Goal: Information Seeking & Learning: Learn about a topic

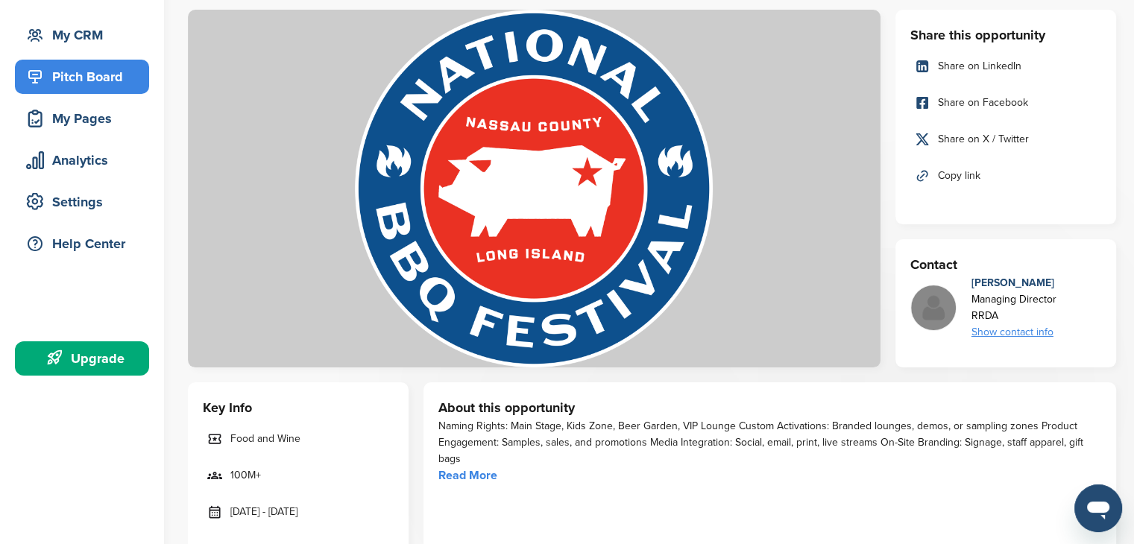
scroll to position [128, 0]
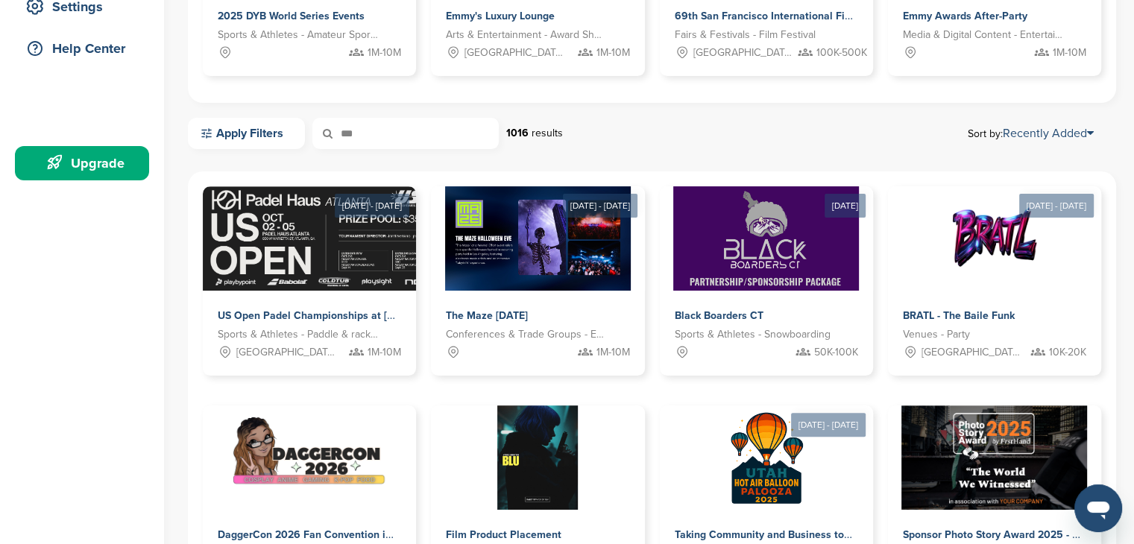
click at [424, 135] on input "***" at bounding box center [405, 133] width 186 height 31
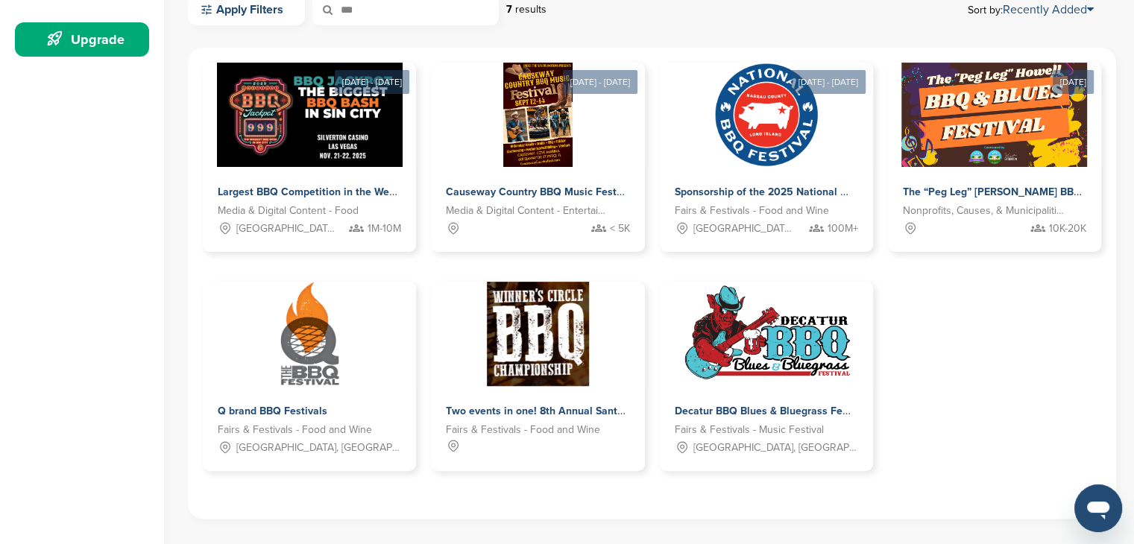
scroll to position [476, 0]
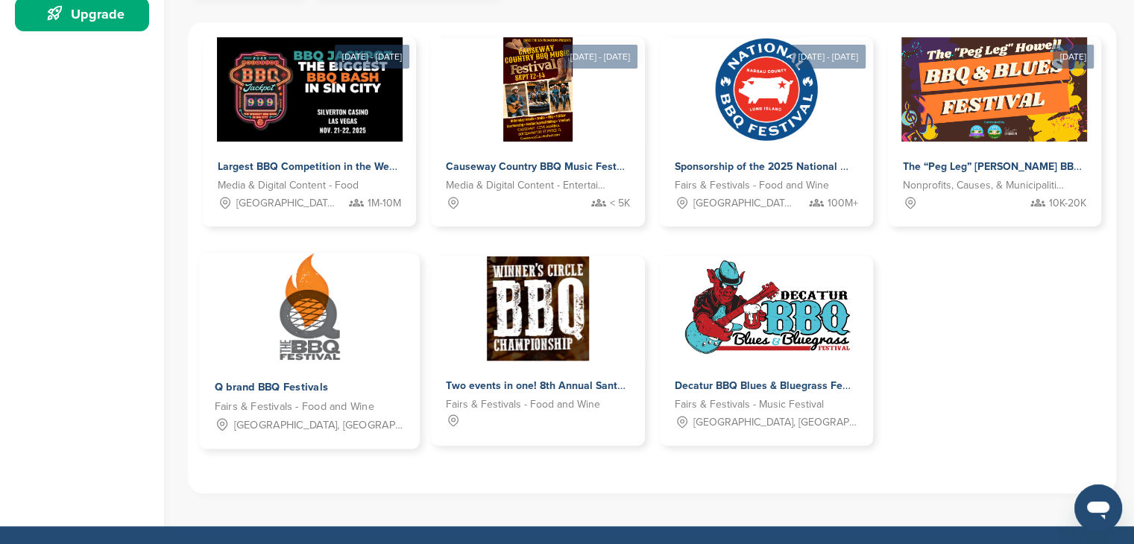
click at [307, 381] on span "Q brand BBQ Festivals" at bounding box center [271, 387] width 113 height 13
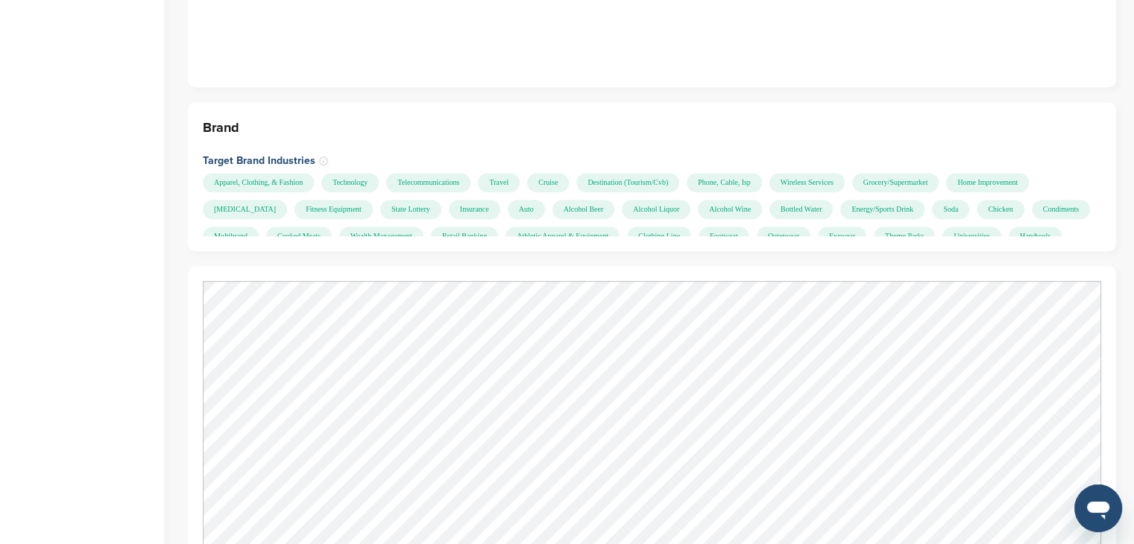
click at [294, 173] on div "Apparel, Clothing, & Fashion" at bounding box center [258, 182] width 111 height 19
click at [254, 173] on div "Apparel, Clothing, & Fashion" at bounding box center [258, 182] width 111 height 19
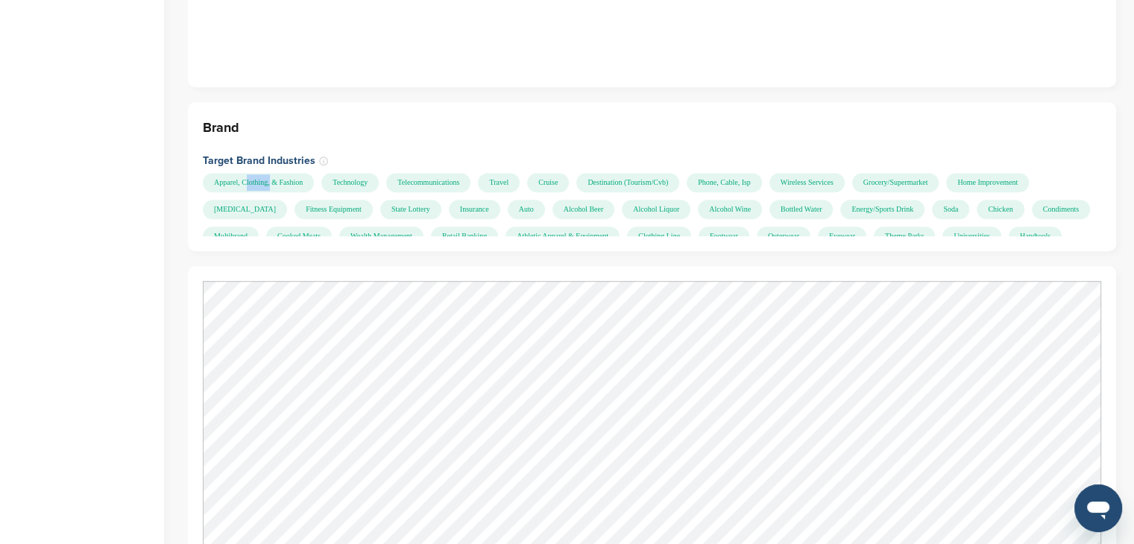
click at [255, 173] on div "Apparel, Clothing, & Fashion" at bounding box center [258, 182] width 111 height 19
copy div "Apparel, Clothing, & Fashion"
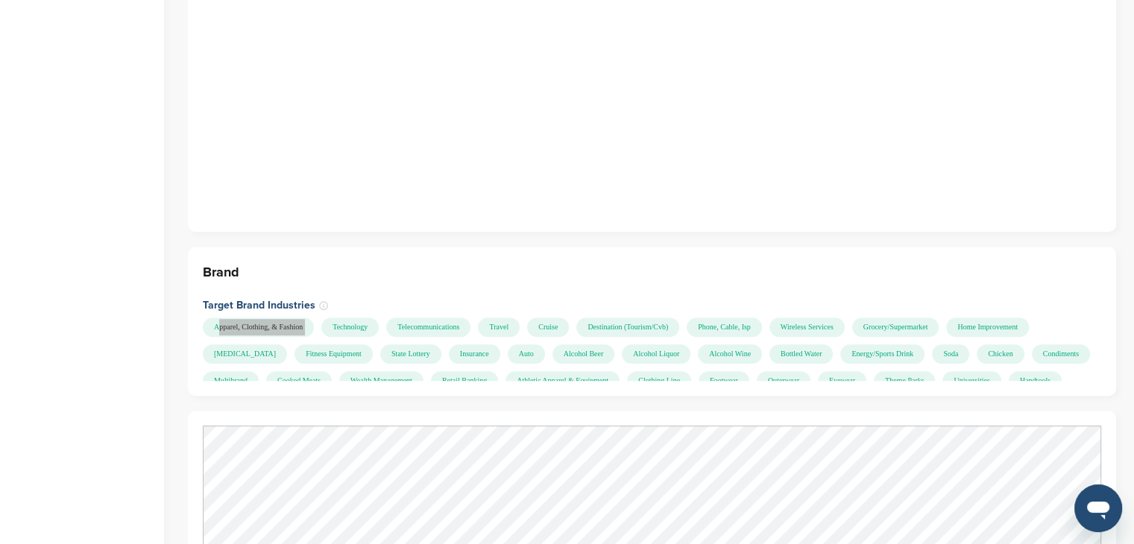
scroll to position [904, 0]
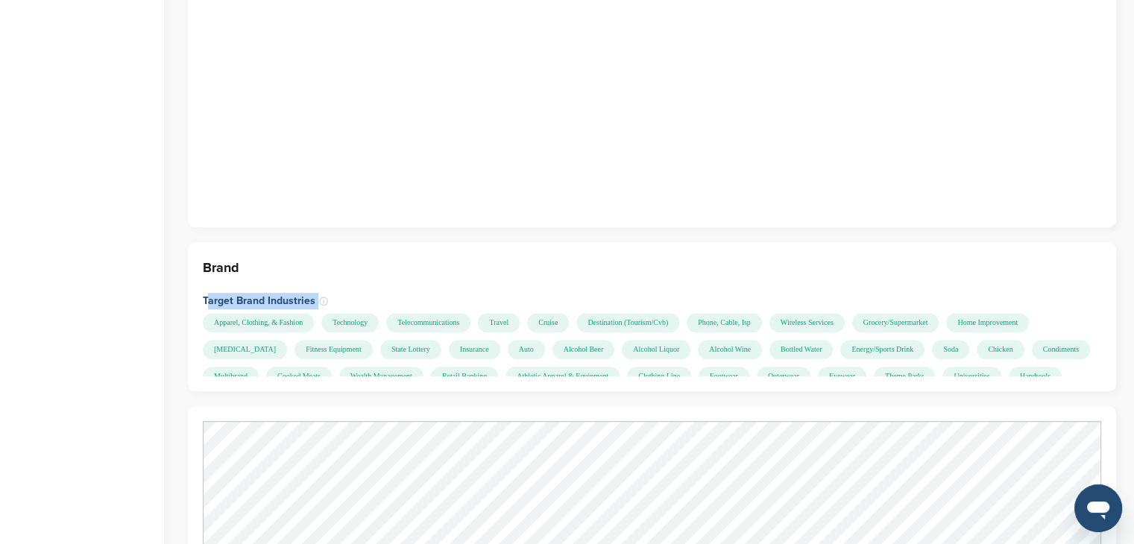
drag, startPoint x: 203, startPoint y: 284, endPoint x: 316, endPoint y: 284, distance: 113.4
click at [316, 293] on h4 "Target Brand Industries" at bounding box center [652, 301] width 899 height 16
copy div "Target Brand Industries"
click at [257, 313] on div "Apparel, Clothing, & Fashion" at bounding box center [258, 322] width 111 height 19
click at [259, 313] on div "Apparel, Clothing, & Fashion" at bounding box center [258, 322] width 111 height 19
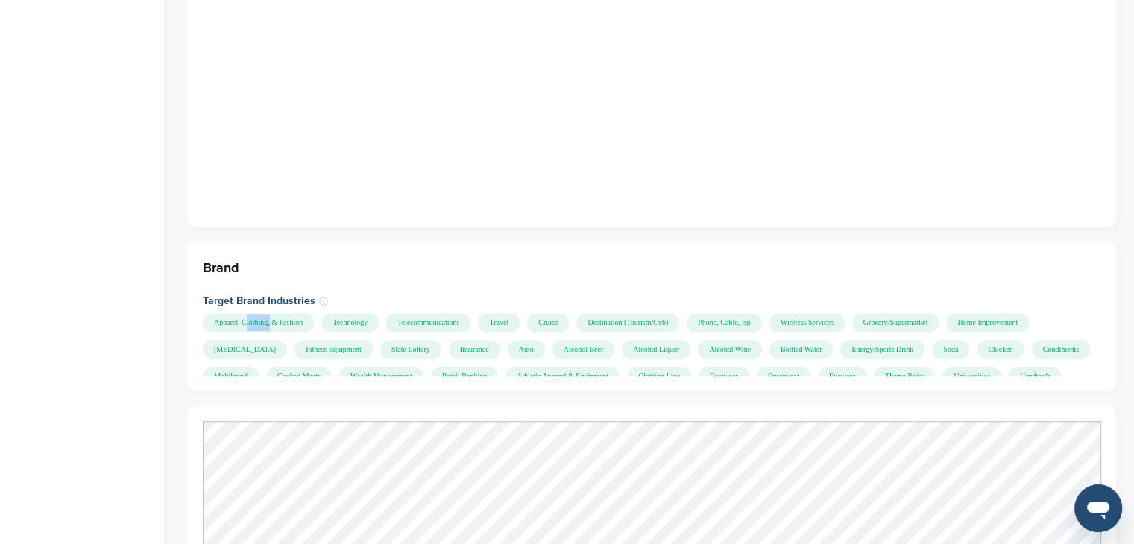
click at [259, 313] on div "Apparel, Clothing, & Fashion" at bounding box center [258, 322] width 111 height 19
drag, startPoint x: 215, startPoint y: 307, endPoint x: 313, endPoint y: 306, distance: 98.4
click at [313, 313] on div "Apparel, Clothing, & Fashion" at bounding box center [258, 322] width 111 height 19
copy div "Apparel, Clothing, & Fashion"
drag, startPoint x: 371, startPoint y: 307, endPoint x: 345, endPoint y: 305, distance: 26.2
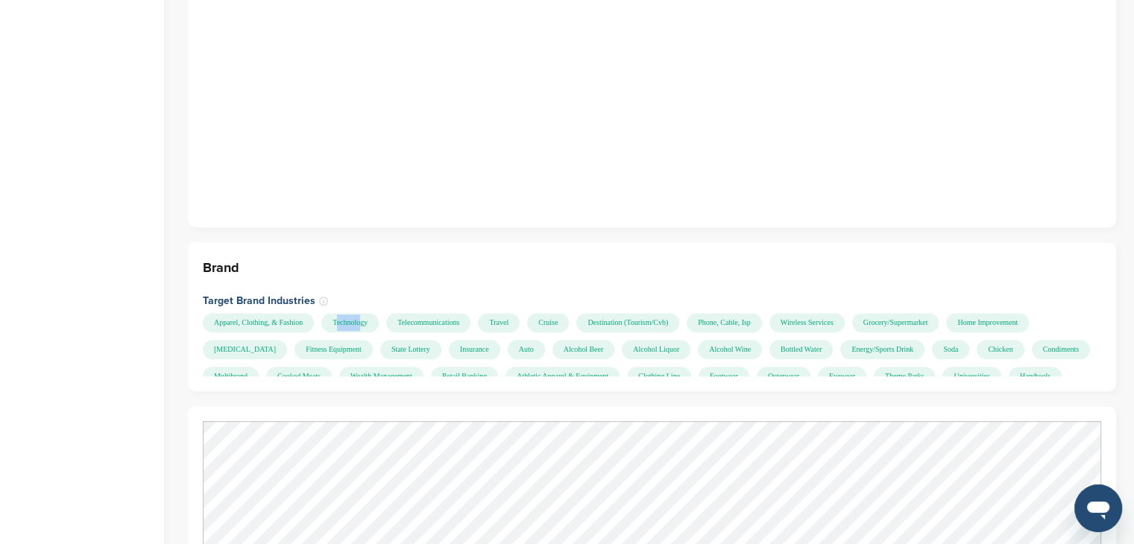
click at [345, 313] on div "Technology" at bounding box center [349, 322] width 57 height 19
click at [367, 313] on div "Technology" at bounding box center [349, 322] width 57 height 19
drag, startPoint x: 346, startPoint y: 305, endPoint x: 392, endPoint y: 308, distance: 45.6
click at [379, 313] on div "Technology" at bounding box center [349, 322] width 57 height 19
copy div "Technology"
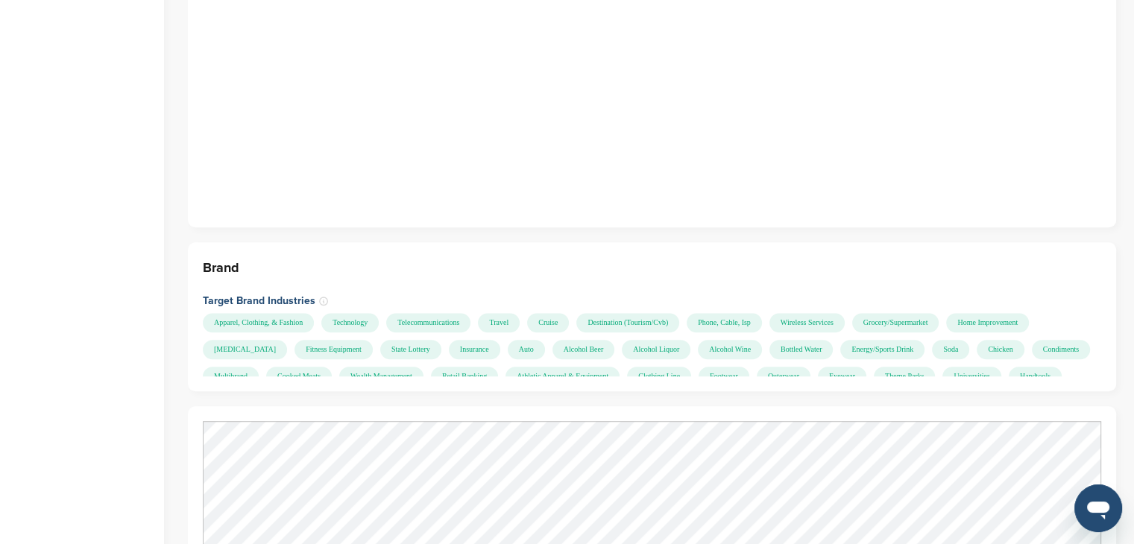
drag, startPoint x: 415, startPoint y: 305, endPoint x: 489, endPoint y: 307, distance: 74.6
click at [471, 313] on div "Telecommunications" at bounding box center [428, 322] width 84 height 19
copy div "Telecommunications"
drag, startPoint x: 518, startPoint y: 304, endPoint x: 548, endPoint y: 305, distance: 29.9
click at [520, 313] on div "Travel" at bounding box center [499, 322] width 42 height 19
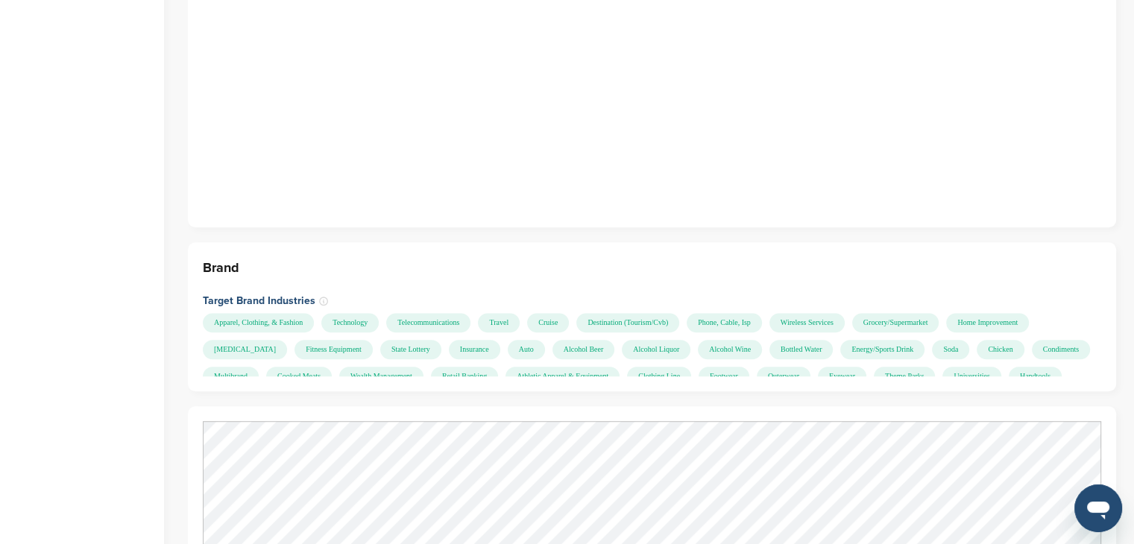
copy div "Travel"
drag, startPoint x: 569, startPoint y: 306, endPoint x: 603, endPoint y: 305, distance: 33.6
click at [569, 313] on div "Cruise" at bounding box center [548, 322] width 42 height 19
copy div "Cruise"
drag, startPoint x: 623, startPoint y: 305, endPoint x: 734, endPoint y: 303, distance: 110.4
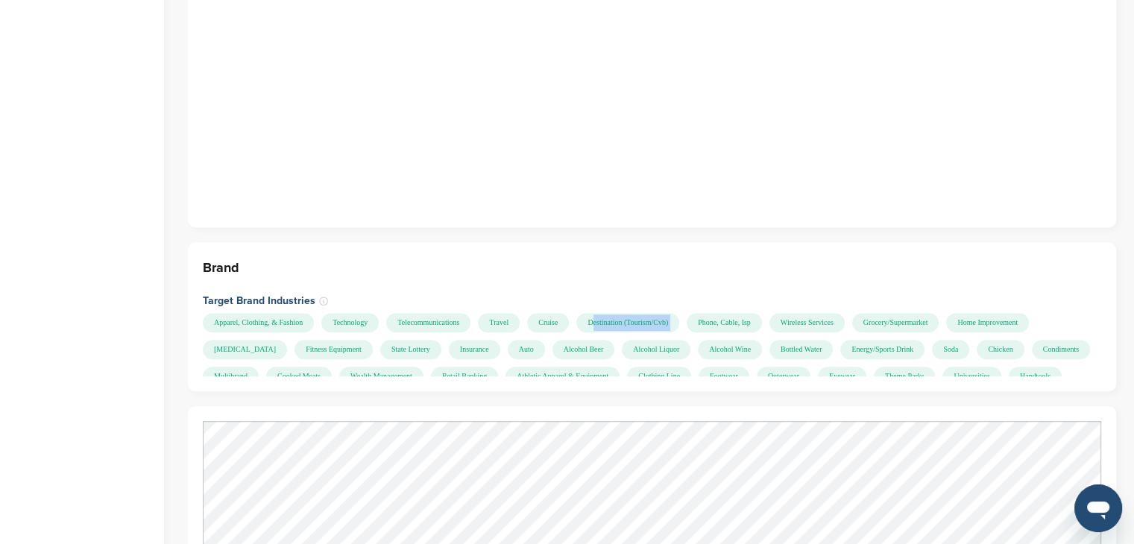
click at [734, 313] on div "Apparel, Clothing, & Fashion Technology Telecommunications Travel Cruise Destin…" at bounding box center [650, 344] width 895 height 63
copy div "Destination (Tourism/Cvb)"
drag, startPoint x: 805, startPoint y: 305, endPoint x: 740, endPoint y: 307, distance: 65.6
click at [740, 313] on div "Phone, Cable, Isp" at bounding box center [724, 322] width 75 height 19
click at [749, 313] on div "Phone, Cable, Isp" at bounding box center [724, 322] width 75 height 19
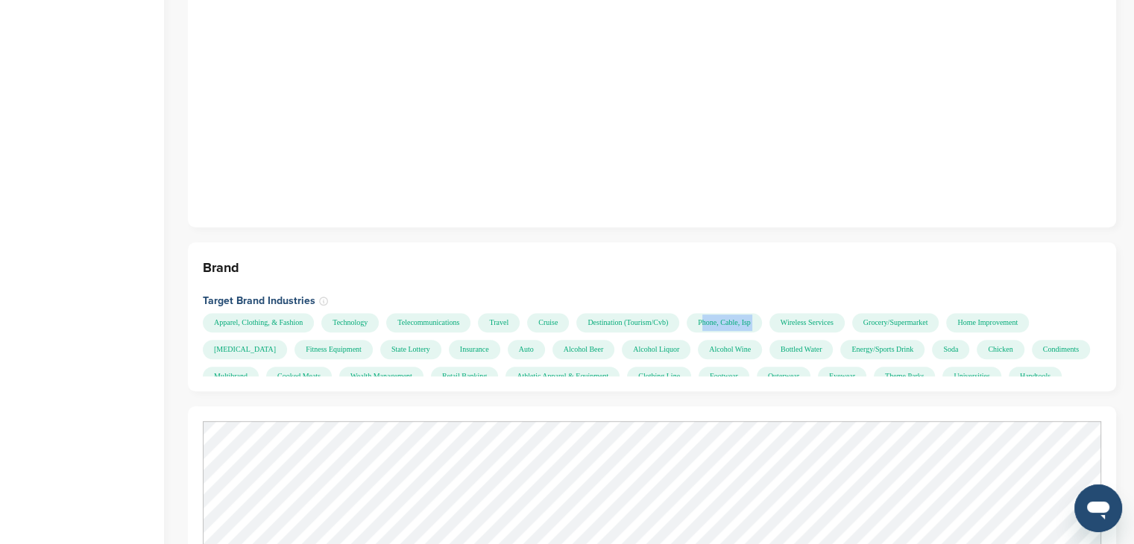
drag, startPoint x: 749, startPoint y: 305, endPoint x: 828, endPoint y: 305, distance: 79.1
click at [828, 313] on div "Apparel, Clothing, & Fashion Technology Telecommunications Travel Cruise Destin…" at bounding box center [650, 344] width 895 height 63
copy div "Phone, Cable, Isp"
drag, startPoint x: 901, startPoint y: 305, endPoint x: 818, endPoint y: 311, distance: 83.0
click at [811, 314] on div "Apparel, Clothing, & Fashion Technology Telecommunications Travel Cruise Destin…" at bounding box center [650, 344] width 895 height 63
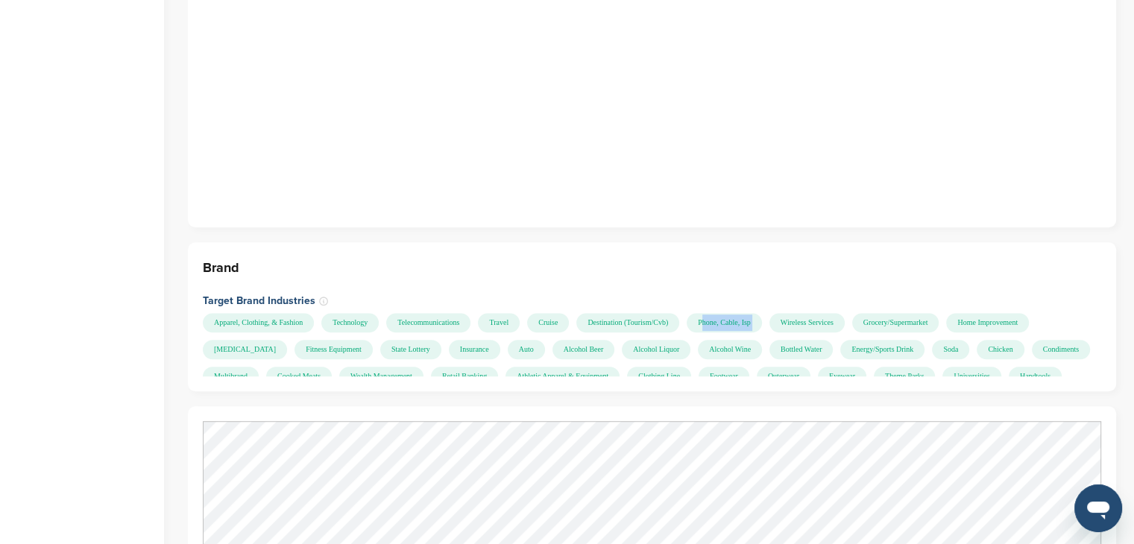
copy div "Wireless Services"
drag, startPoint x: 934, startPoint y: 307, endPoint x: 1011, endPoint y: 306, distance: 77.6
click at [940, 313] on div "Grocery/Supermarket" at bounding box center [895, 322] width 87 height 19
click at [946, 332] on div "Home Improvement" at bounding box center [987, 322] width 83 height 19
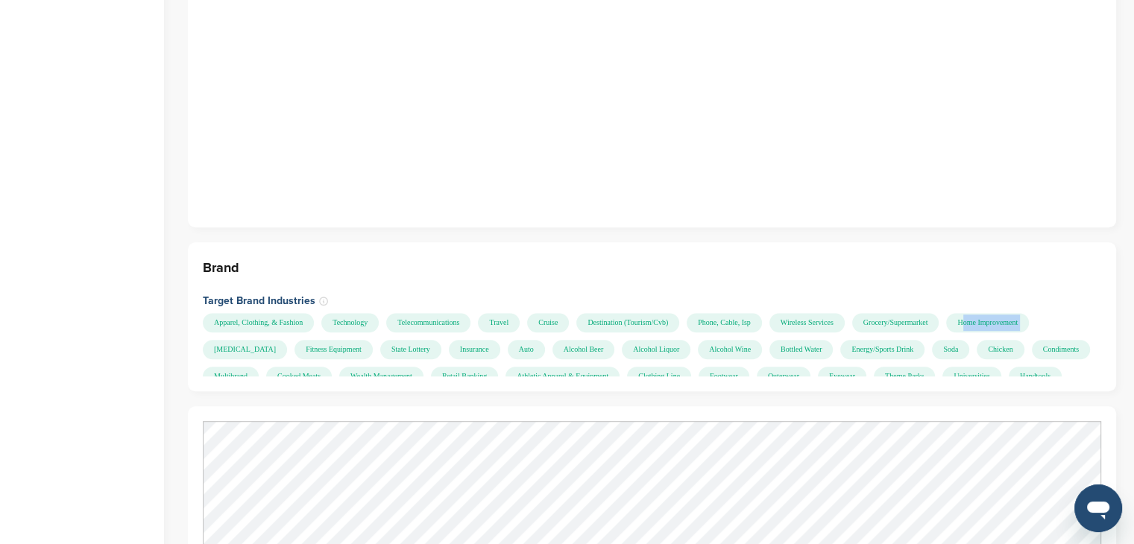
drag, startPoint x: 214, startPoint y: 333, endPoint x: 313, endPoint y: 338, distance: 99.3
click at [313, 338] on div "Apparel, Clothing, & Fashion Technology Telecommunications Travel Cruise Destin…" at bounding box center [650, 344] width 895 height 63
drag, startPoint x: 372, startPoint y: 333, endPoint x: 295, endPoint y: 336, distance: 77.6
click at [295, 336] on div "Apparel, Clothing, & Fashion Technology Telecommunications Travel Cruise Destin…" at bounding box center [650, 344] width 895 height 63
drag, startPoint x: 374, startPoint y: 335, endPoint x: 298, endPoint y: 331, distance: 75.4
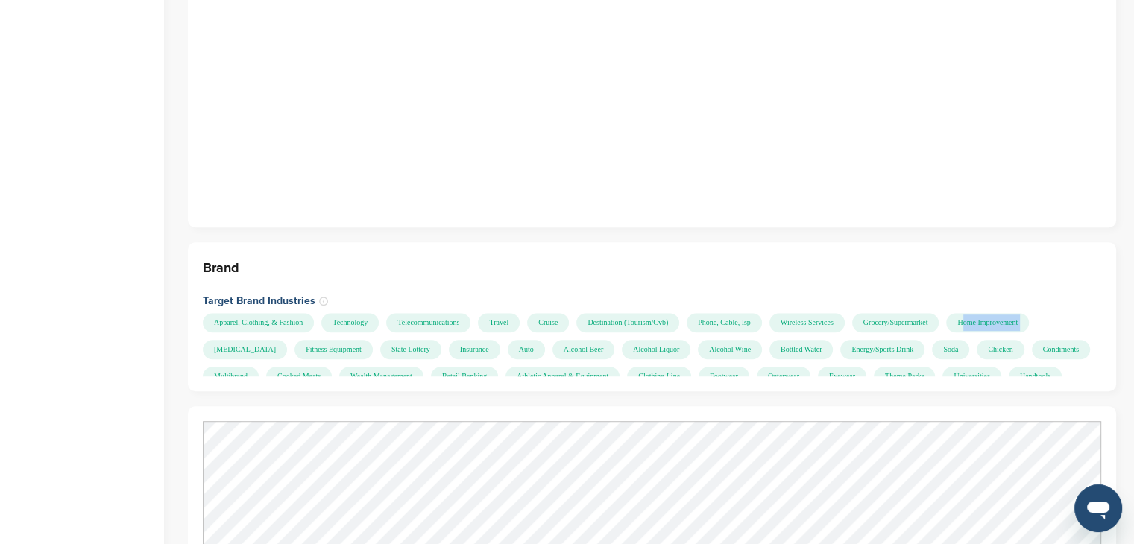
click at [298, 331] on div "Apparel, Clothing, & Fashion Technology Telecommunications Travel Cruise Destin…" at bounding box center [650, 344] width 895 height 63
drag, startPoint x: 404, startPoint y: 333, endPoint x: 497, endPoint y: 339, distance: 93.4
click at [497, 339] on div "Apparel, Clothing, & Fashion Technology Telecommunications Travel Cruise Destin…" at bounding box center [650, 344] width 895 height 63
drag, startPoint x: 544, startPoint y: 333, endPoint x: 471, endPoint y: 342, distance: 73.5
click at [471, 342] on div "Apparel, Clothing, & Fashion Technology Telecommunications Travel Cruise Destin…" at bounding box center [650, 344] width 895 height 63
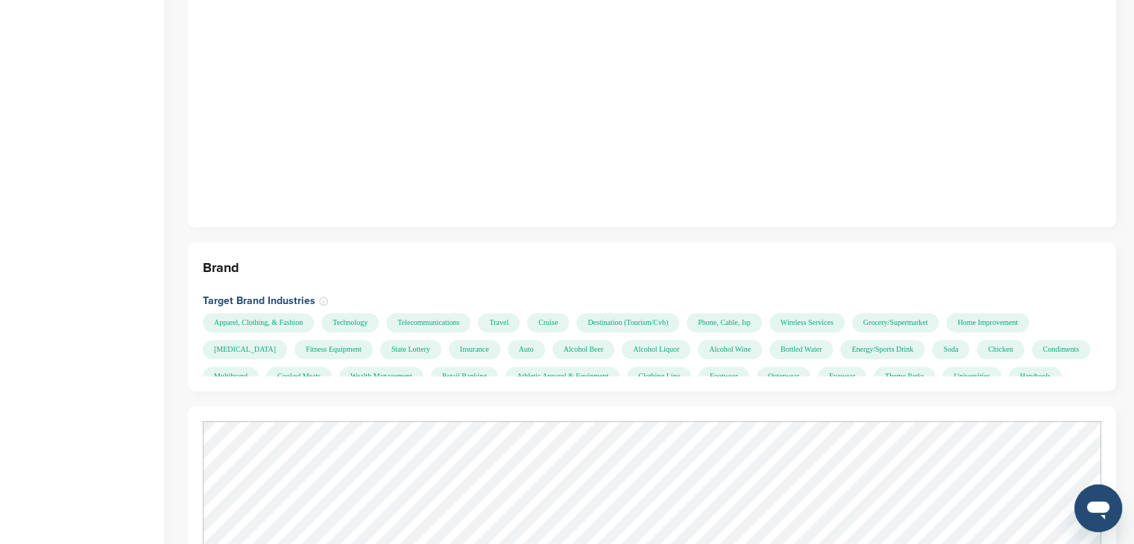
click at [442, 340] on div "State Lottery" at bounding box center [410, 349] width 61 height 19
drag, startPoint x: 545, startPoint y: 332, endPoint x: 494, endPoint y: 336, distance: 50.9
click at [442, 340] on div "State Lottery" at bounding box center [410, 349] width 61 height 19
drag, startPoint x: 577, startPoint y: 335, endPoint x: 621, endPoint y: 332, distance: 44.1
click at [500, 340] on div "Insurance" at bounding box center [474, 349] width 51 height 19
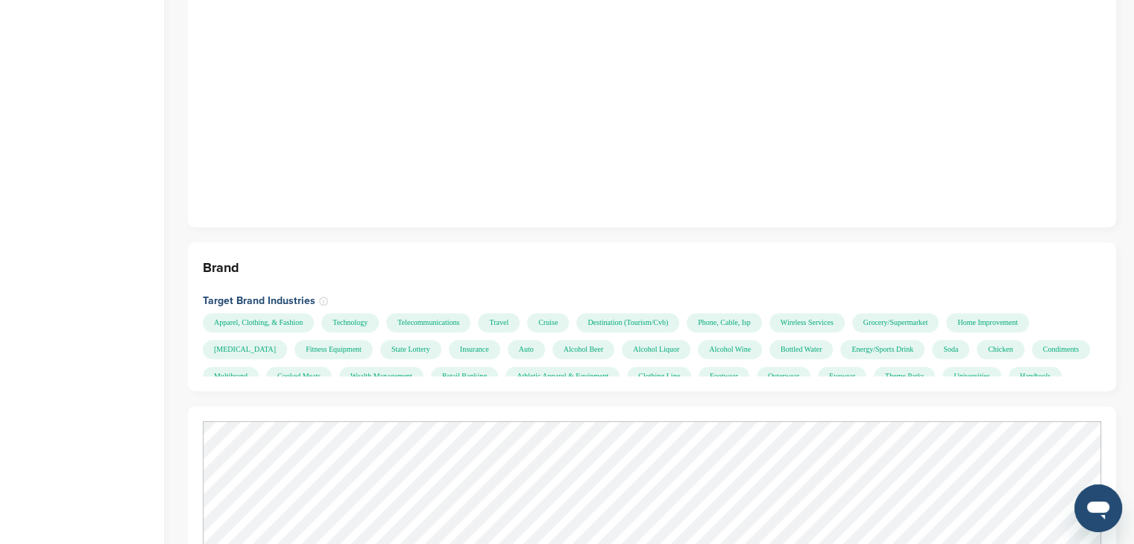
drag, startPoint x: 642, startPoint y: 333, endPoint x: 662, endPoint y: 333, distance: 19.4
click at [545, 340] on div "Auto" at bounding box center [526, 349] width 37 height 19
drag, startPoint x: 689, startPoint y: 332, endPoint x: 751, endPoint y: 330, distance: 61.9
click at [751, 330] on div "Apparel, Clothing, & Fashion Technology Telecommunications Travel Cruise Destin…" at bounding box center [650, 344] width 895 height 63
click at [691, 340] on div "Alcohol Liquor" at bounding box center [656, 349] width 69 height 19
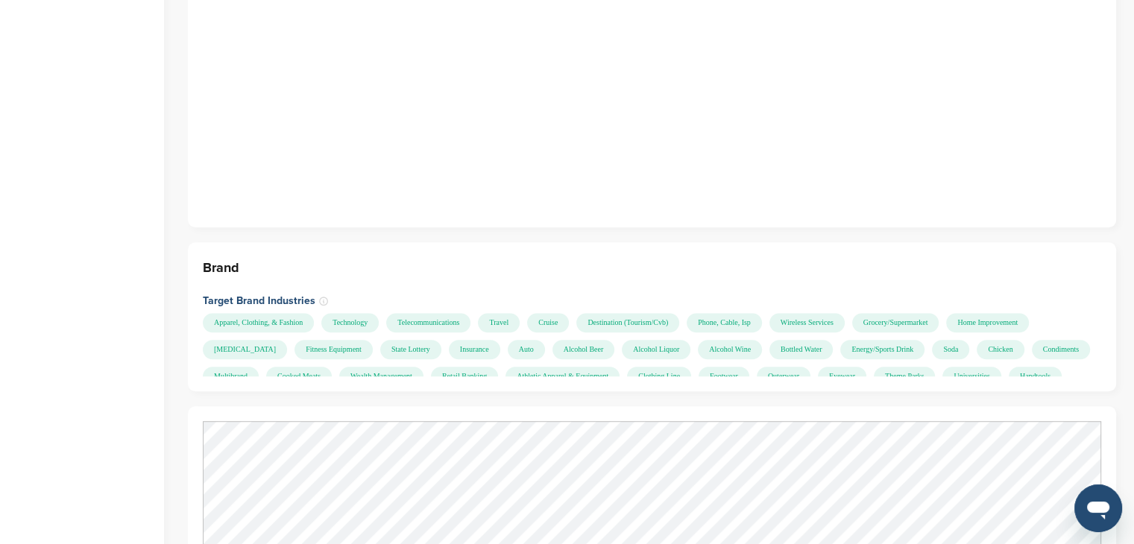
click at [691, 340] on div "Alcohol Liquor" at bounding box center [656, 349] width 69 height 19
drag, startPoint x: 814, startPoint y: 331, endPoint x: 706, endPoint y: 327, distance: 107.5
click at [707, 328] on div "Apparel, Clothing, & Fashion Technology Telecommunications Travel Cruise Destin…" at bounding box center [650, 344] width 895 height 63
click at [691, 340] on div "Alcohol Liquor" at bounding box center [656, 349] width 69 height 19
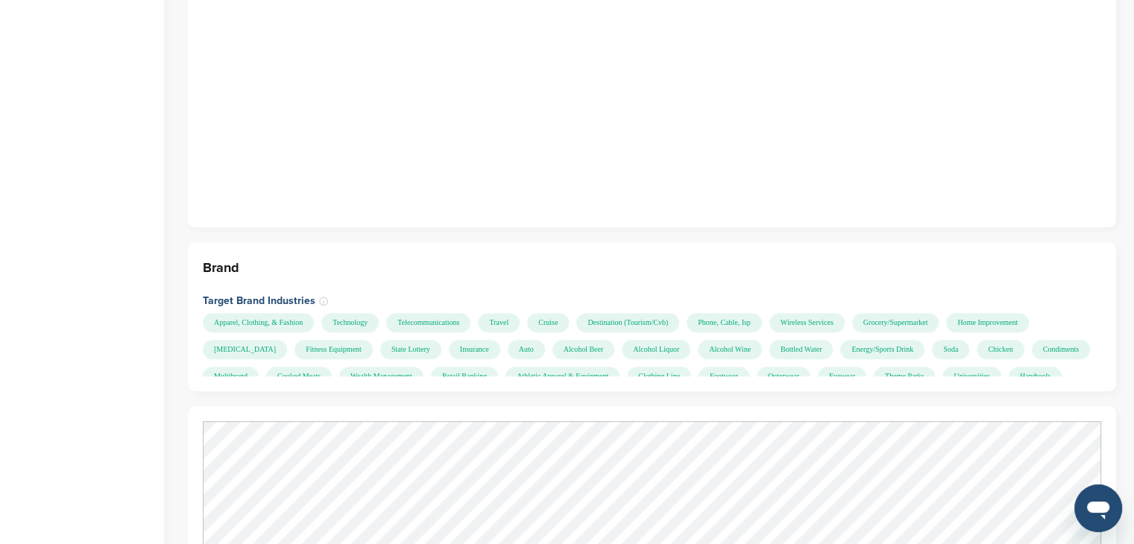
drag, startPoint x: 817, startPoint y: 332, endPoint x: 749, endPoint y: 330, distance: 68.6
click at [749, 330] on div "Apparel, Clothing, & Fashion Technology Telecommunications Travel Cruise Destin…" at bounding box center [650, 344] width 895 height 63
drag, startPoint x: 844, startPoint y: 332, endPoint x: 1084, endPoint y: 333, distance: 239.4
click at [1084, 333] on div "Apparel, Clothing, & Fashion Technology Telecommunications Travel Cruise Destin…" at bounding box center [650, 344] width 895 height 63
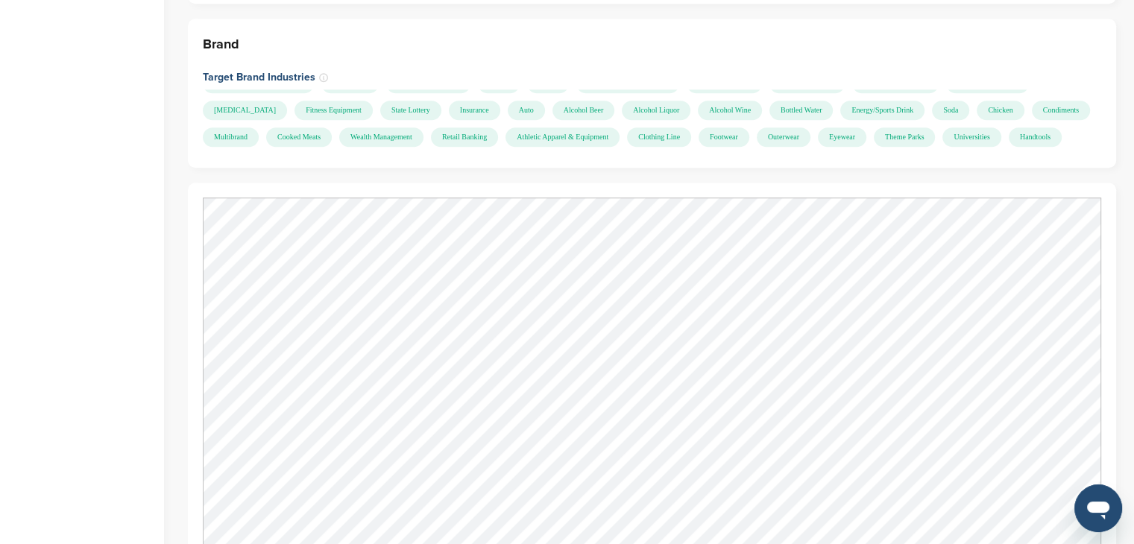
scroll to position [30, 0]
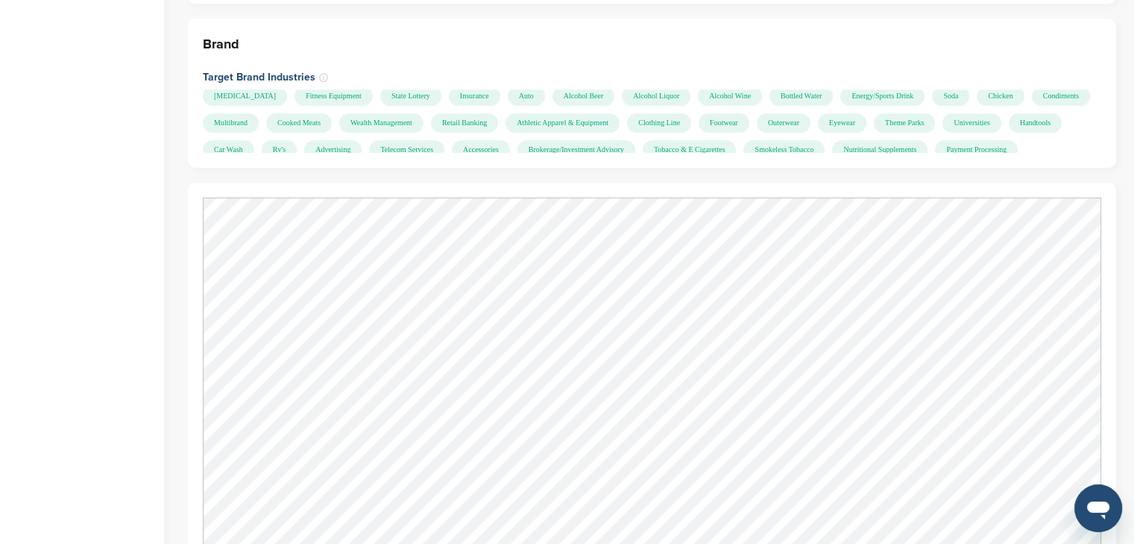
drag, startPoint x: 202, startPoint y: 105, endPoint x: 1045, endPoint y: 103, distance: 842.8
click at [1045, 103] on div "Brand Target Brand Industries Apparel, Clothing, & Fashion Technology Telecommu…" at bounding box center [652, 93] width 929 height 149
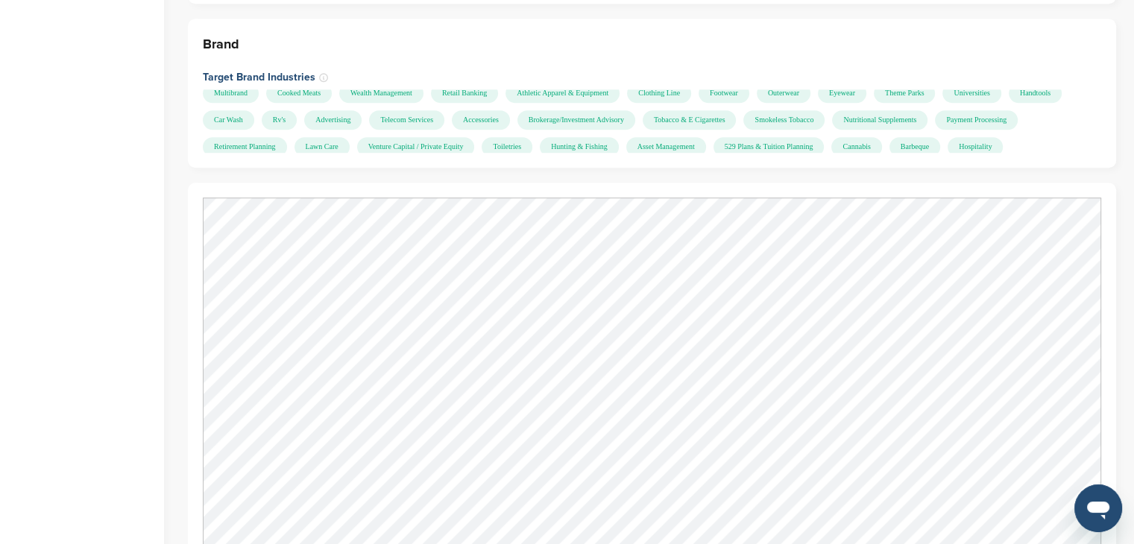
drag, startPoint x: 212, startPoint y: 99, endPoint x: 1067, endPoint y: 105, distance: 854.7
click at [1067, 105] on div "Apparel, Clothing, & Fashion Technology Telecommunications Travel Cruise Destin…" at bounding box center [650, 120] width 895 height 63
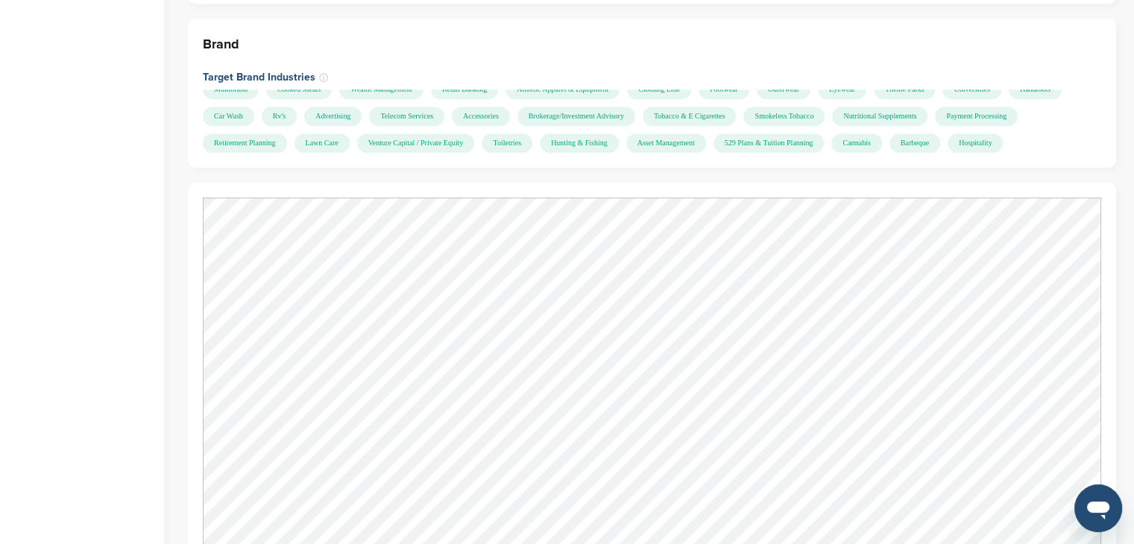
scroll to position [89, 0]
drag, startPoint x: 207, startPoint y: 100, endPoint x: 1083, endPoint y: 101, distance: 876.3
click at [1083, 101] on div "Apparel, Clothing, & Fashion Technology Telecommunications Travel Cruise Destin…" at bounding box center [650, 120] width 895 height 63
drag, startPoint x: 210, startPoint y: 123, endPoint x: 555, endPoint y: 125, distance: 345.3
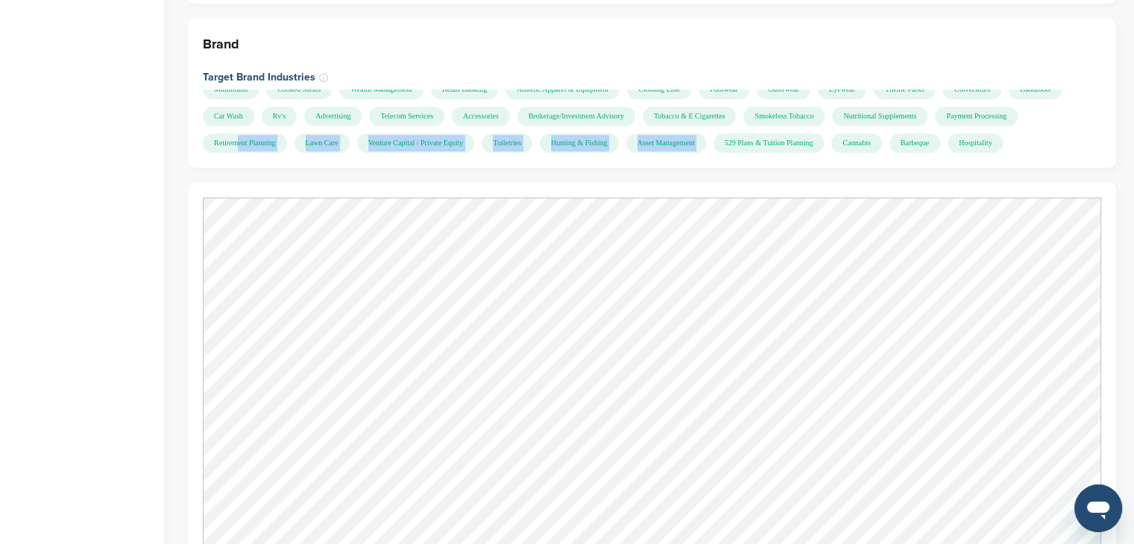
click at [555, 125] on div "Apparel, Clothing, & Fashion Technology Telecommunications Travel Cruise Destin…" at bounding box center [650, 120] width 895 height 63
click at [710, 129] on div "Apparel, Clothing, & Fashion Technology Telecommunications Travel Cruise Destin…" at bounding box center [650, 120] width 895 height 63
drag, startPoint x: 211, startPoint y: 125, endPoint x: 538, endPoint y: 123, distance: 326.7
click at [538, 123] on div "Apparel, Clothing, & Fashion Technology Telecommunications Travel Cruise Destin…" at bounding box center [650, 120] width 895 height 63
click at [618, 121] on div "Apparel, Clothing, & Fashion Technology Telecommunications Travel Cruise Destin…" at bounding box center [650, 120] width 895 height 63
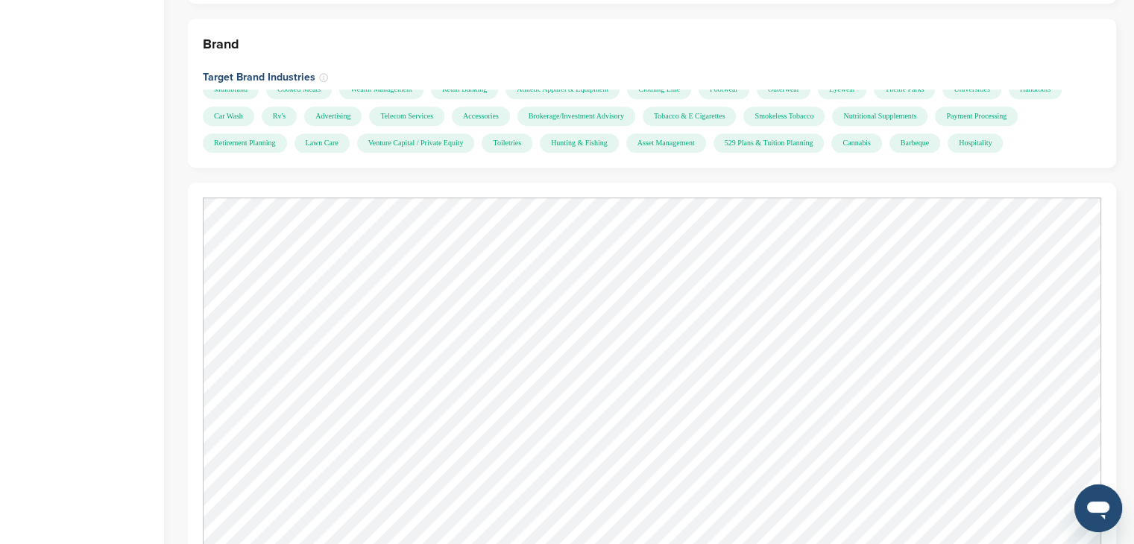
drag, startPoint x: 207, startPoint y: 122, endPoint x: 510, endPoint y: 120, distance: 302.8
click at [510, 120] on div "Apparel, Clothing, & Fashion Technology Telecommunications Travel Cruise Destin…" at bounding box center [650, 120] width 895 height 63
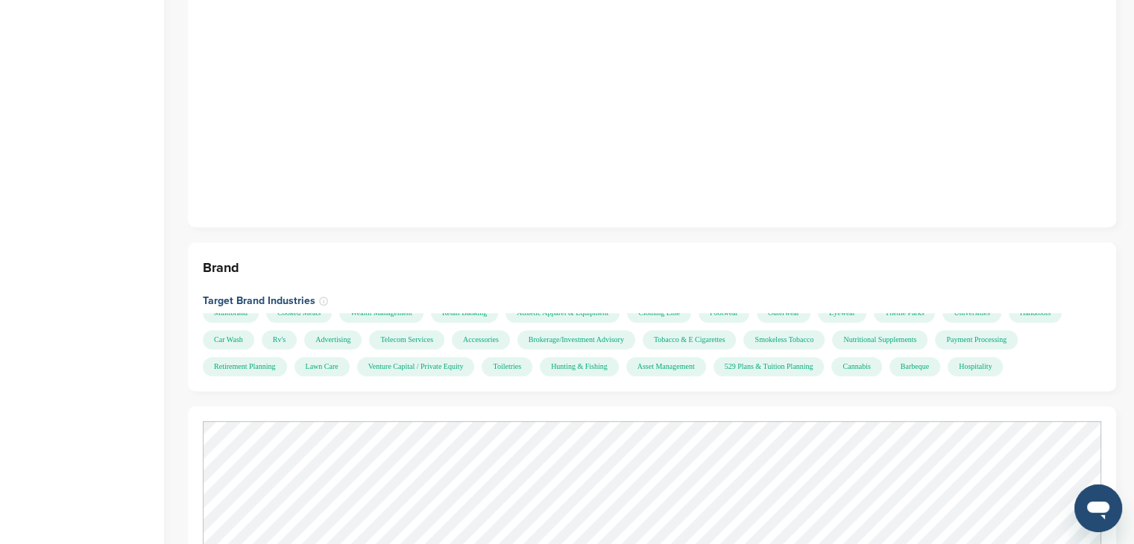
scroll to position [904, 0]
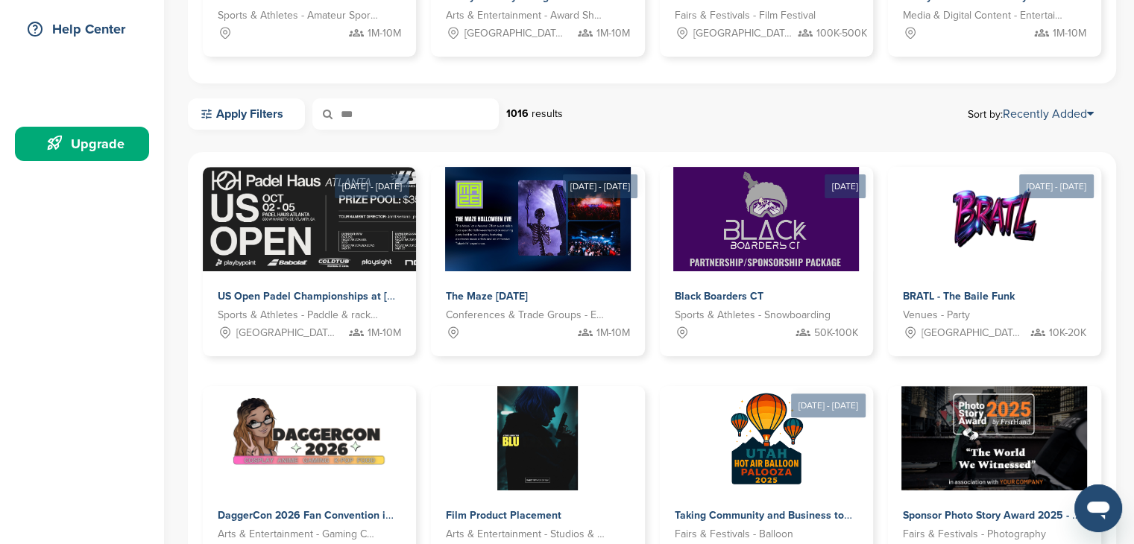
scroll to position [178, 0]
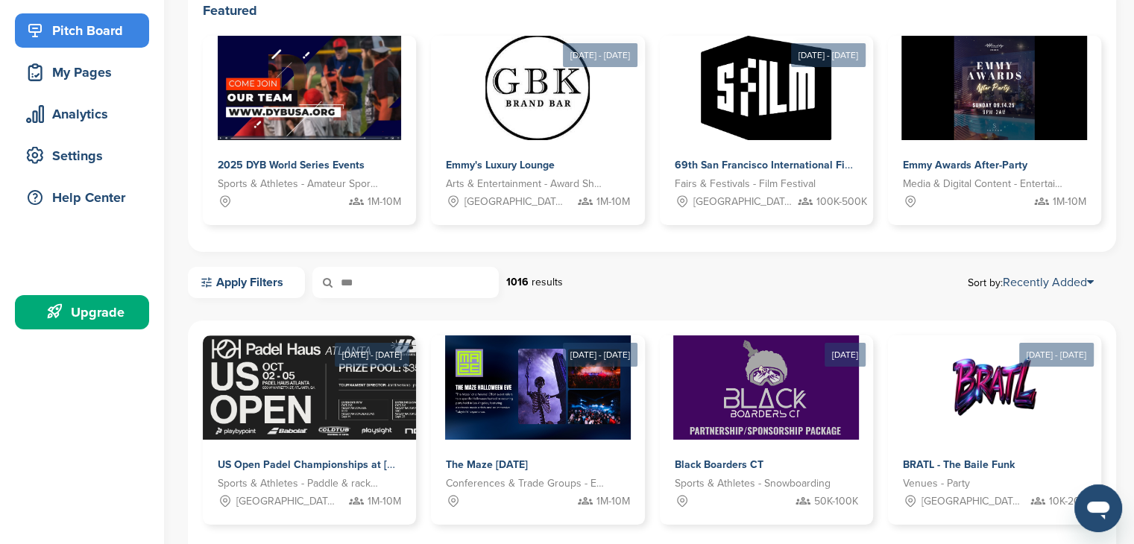
click at [398, 288] on input "***" at bounding box center [405, 282] width 186 height 31
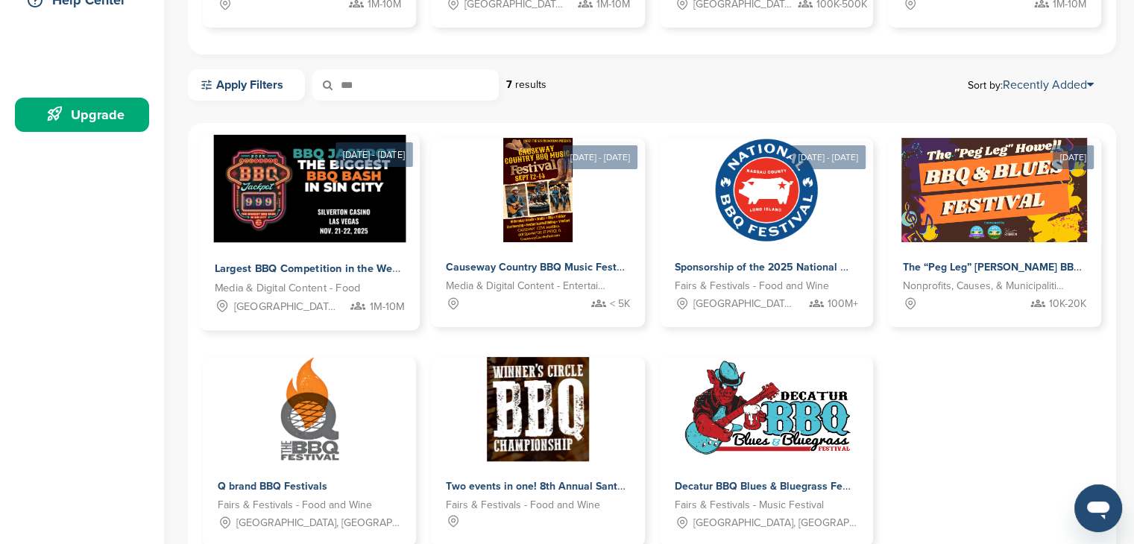
scroll to position [401, 0]
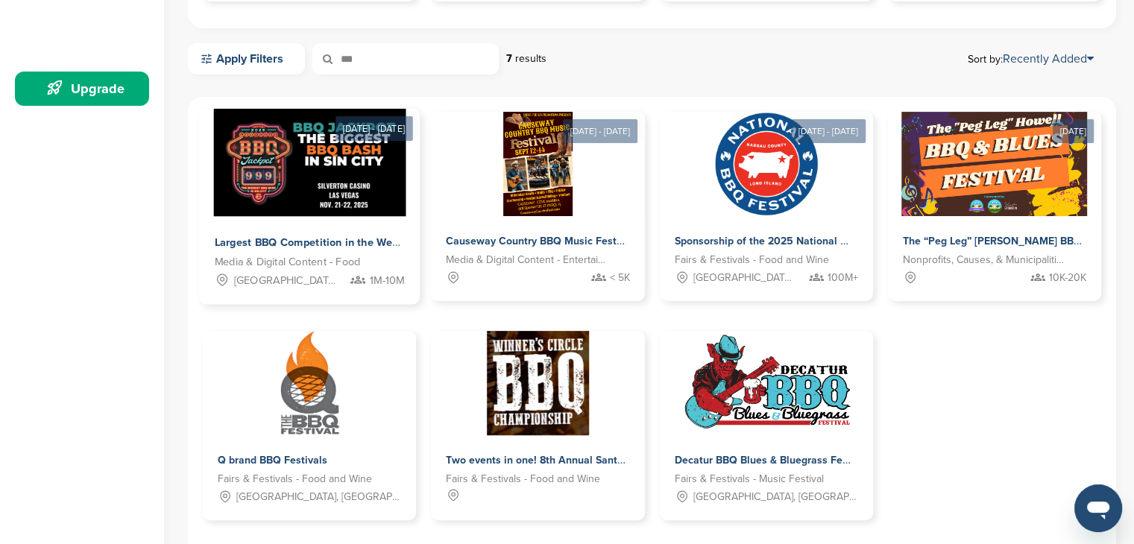
click at [342, 223] on div "Largest BBQ Competition in the West Media & Digital Content - Food Las Vegas, N…" at bounding box center [309, 261] width 221 height 88
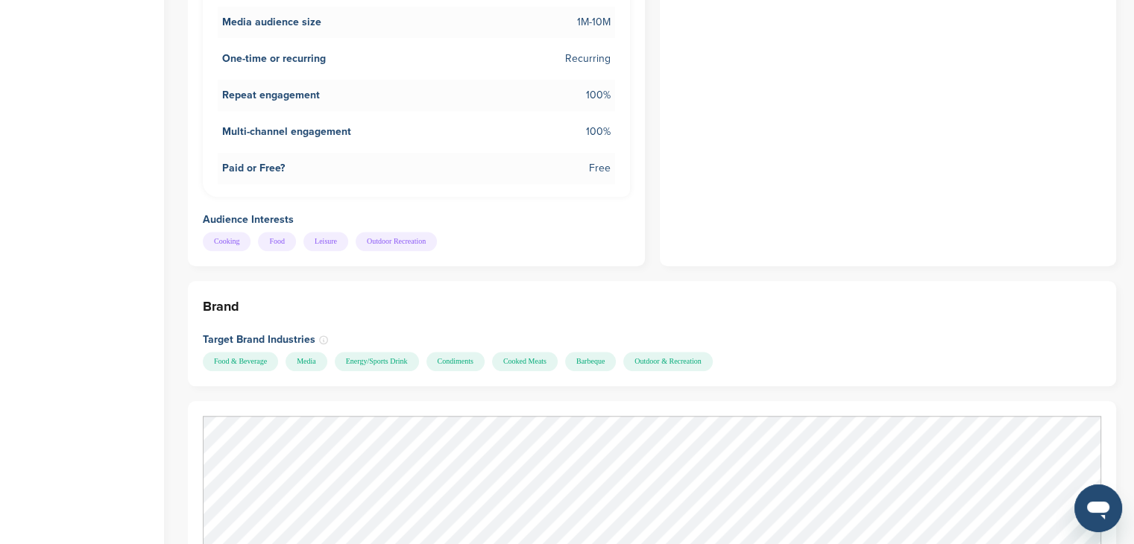
scroll to position [1417, 0]
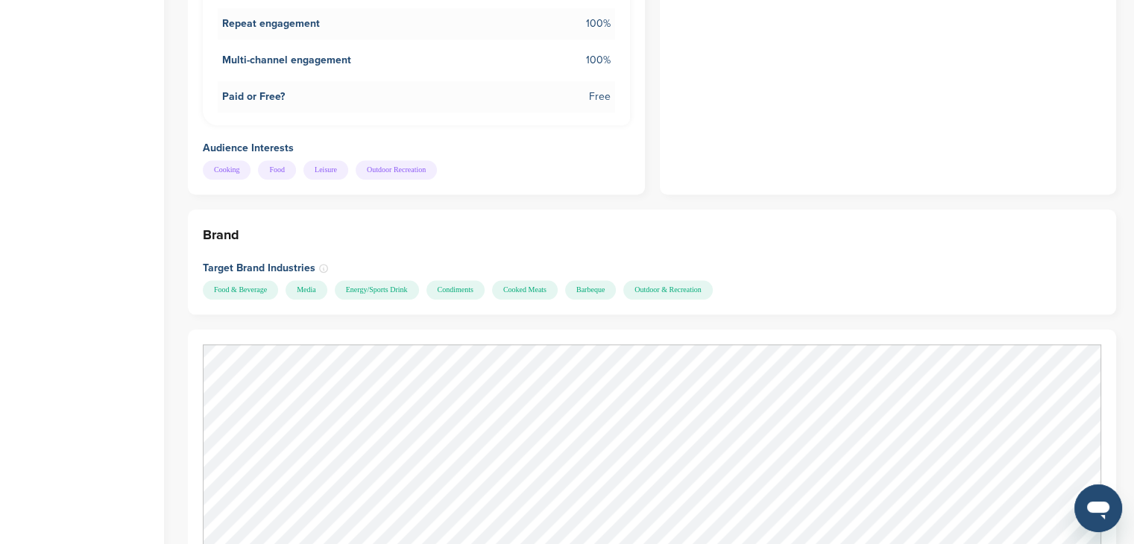
drag, startPoint x: 207, startPoint y: 272, endPoint x: 783, endPoint y: 268, distance: 575.8
click at [783, 280] on div "Food & Beverage Media Energy/Sports Drink Condiments Cooked Meats Barbeque Outd…" at bounding box center [650, 289] width 895 height 19
copy div "Food & Beverage Media Energy/Sports Drink Condiments Cooked Meats Barbeque Outd…"
click at [865, 224] on h3 "Brand" at bounding box center [652, 234] width 899 height 21
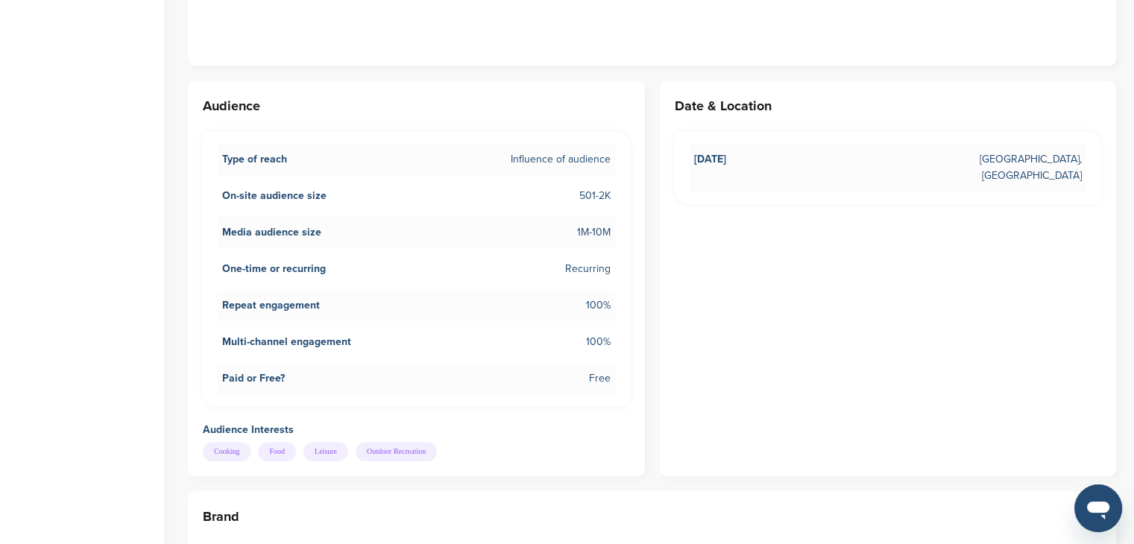
scroll to position [1119, 0]
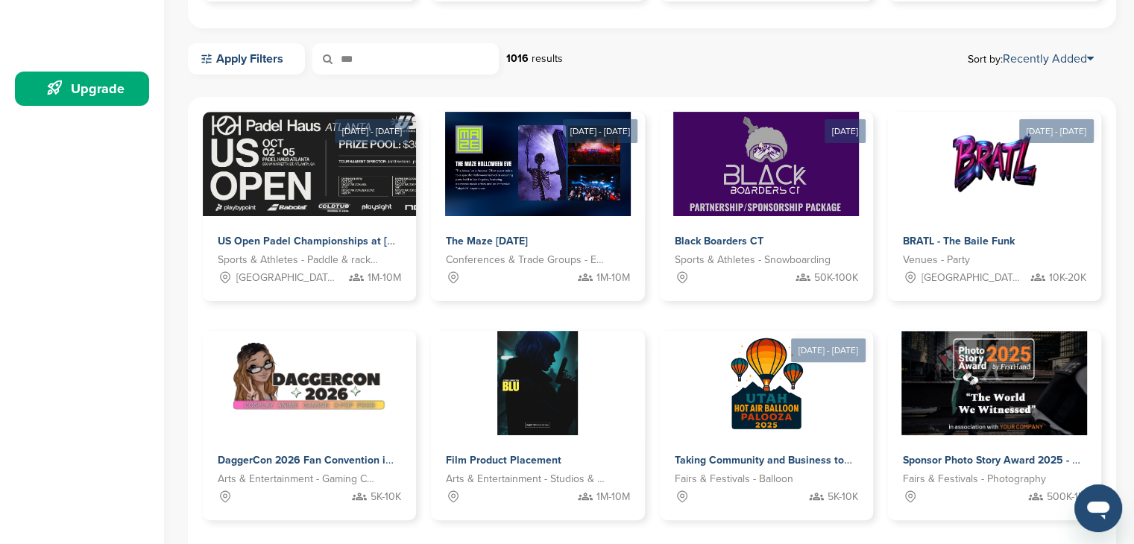
click at [486, 58] on input "***" at bounding box center [405, 58] width 186 height 31
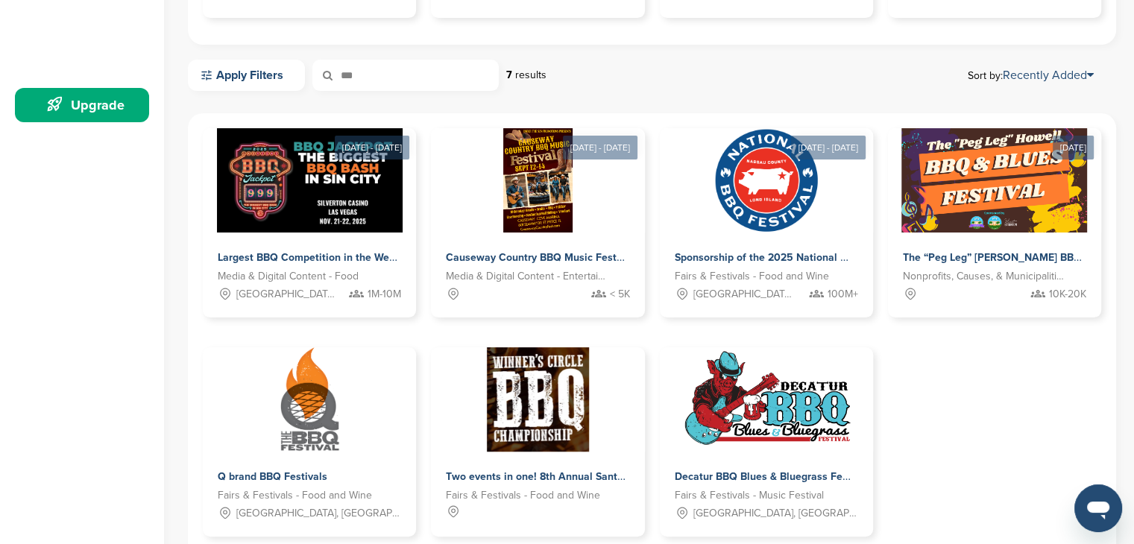
scroll to position [401, 0]
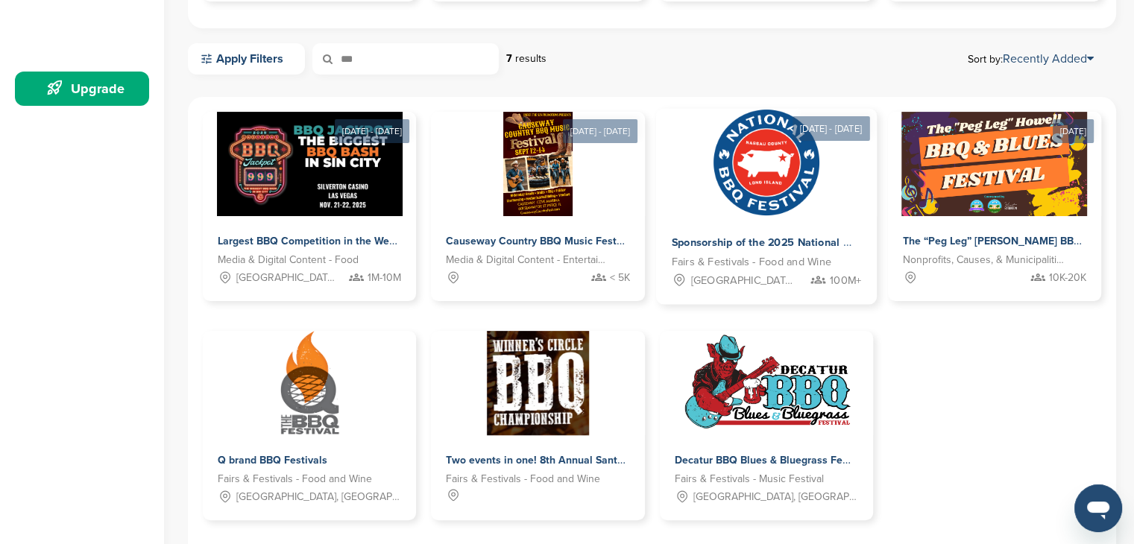
click at [763, 224] on div "Sponsorship of the 2025 National BBQ Festival (it's back!) Fairs & Festivals - …" at bounding box center [766, 261] width 221 height 88
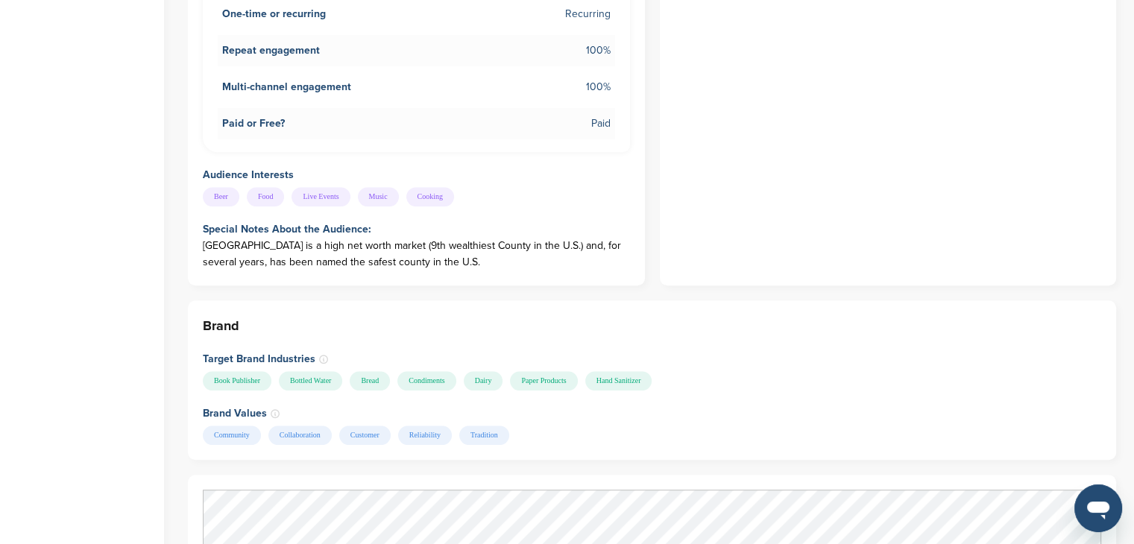
scroll to position [970, 0]
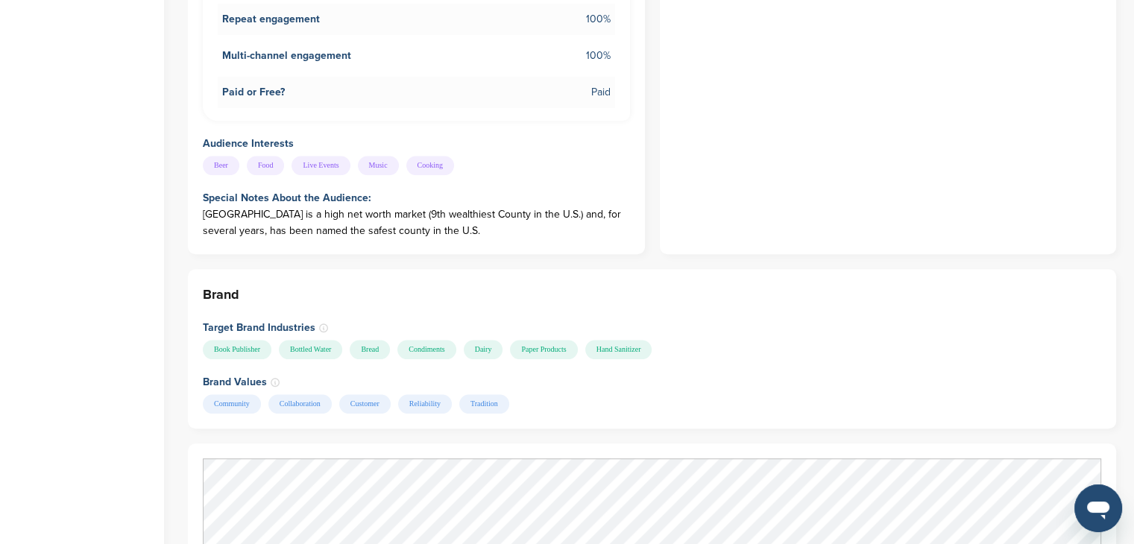
drag, startPoint x: 202, startPoint y: 332, endPoint x: 700, endPoint y: 327, distance: 498.2
click at [701, 327] on div "Brand Target Brand Industries Book Publisher Bottled Water Bread Condiments [GE…" at bounding box center [652, 349] width 929 height 160
copy div "Book Publisher Bottled Water Bread Condiments Dairy Paper Products Hand Sanitiz…"
click at [712, 399] on div "Brand Target Brand Industries Book Publisher Bottled Water Bread Condiments [GE…" at bounding box center [652, 349] width 929 height 160
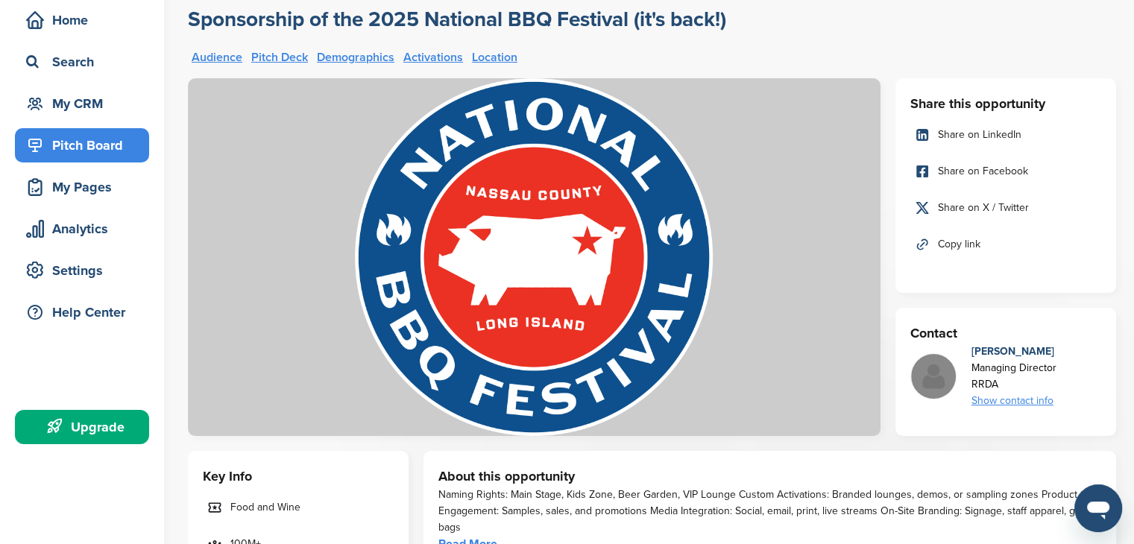
scroll to position [0, 0]
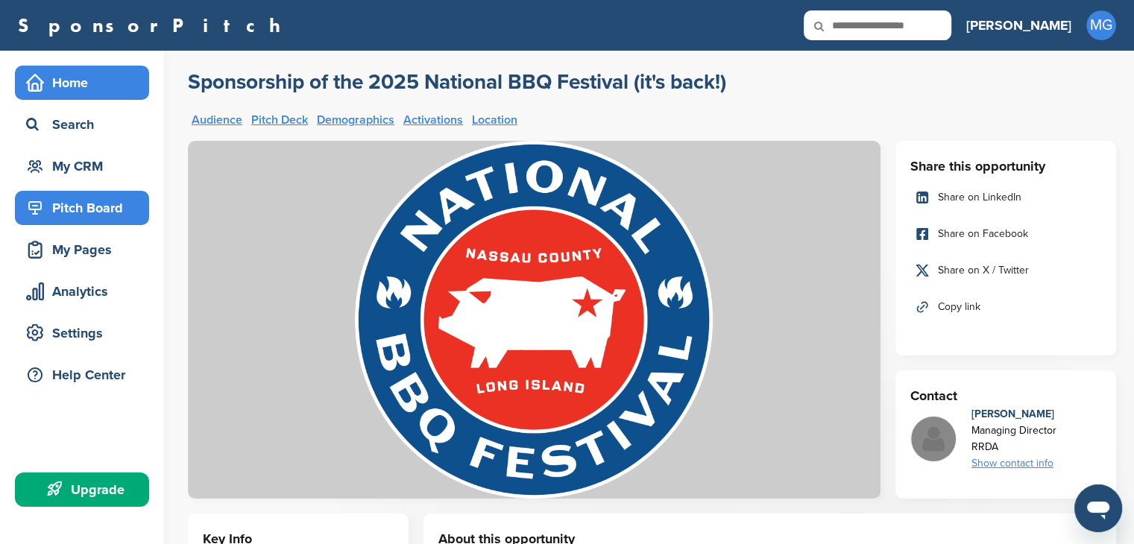
click at [59, 78] on div "Home" at bounding box center [85, 82] width 127 height 27
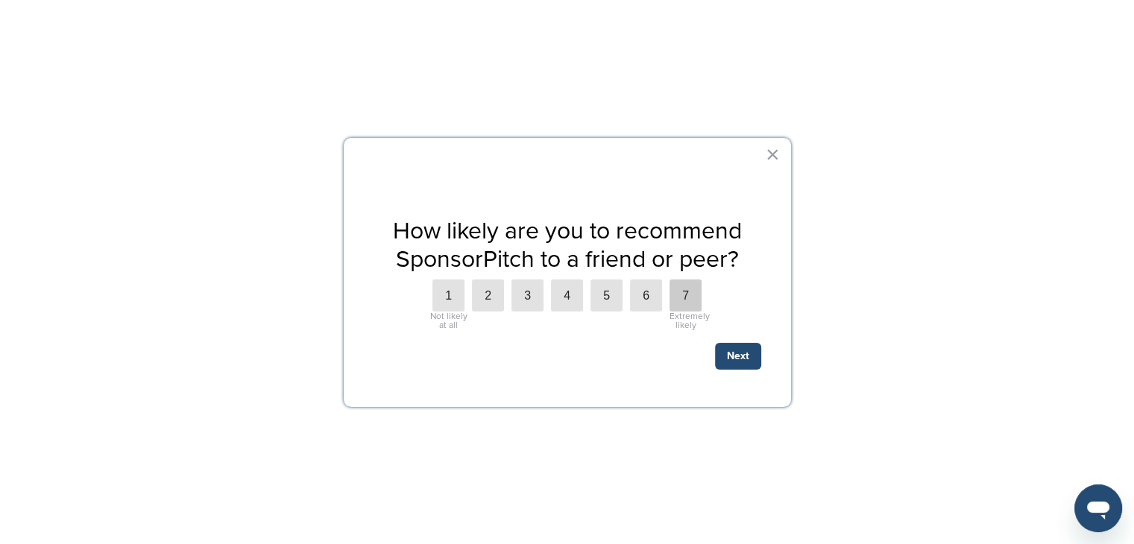
click at [681, 293] on label "7" at bounding box center [686, 296] width 32 height 32
click at [734, 356] on button "Next" at bounding box center [738, 356] width 46 height 27
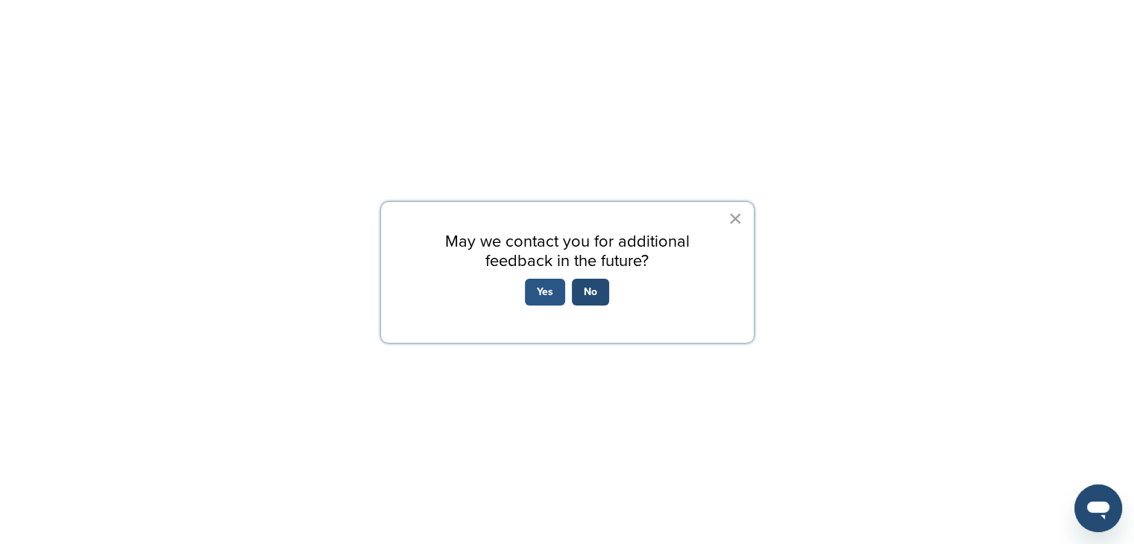
click at [549, 292] on button "Yes" at bounding box center [545, 292] width 40 height 27
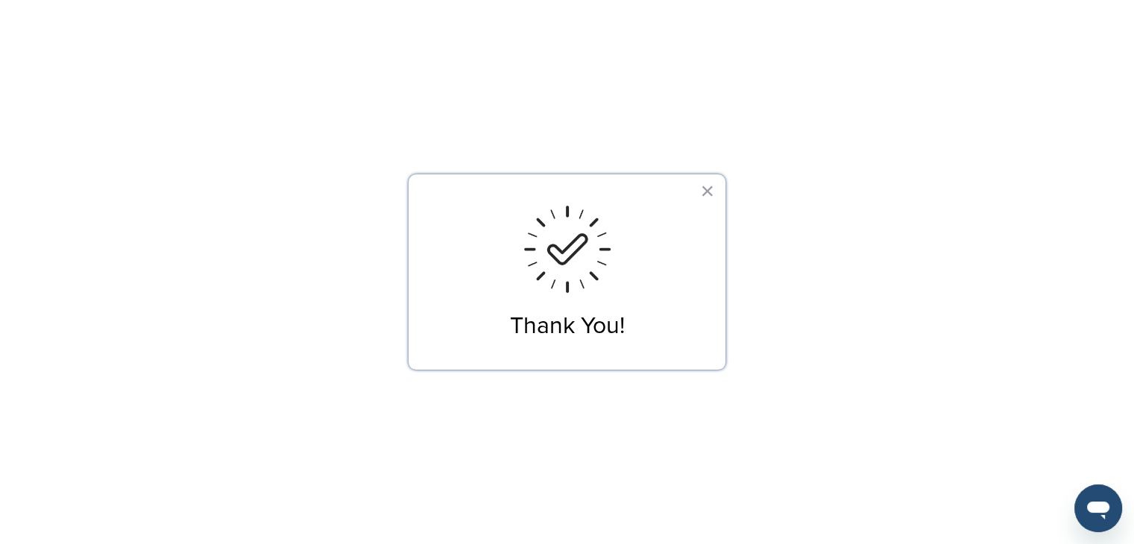
click at [715, 192] on div "Thank You! ×" at bounding box center [567, 272] width 317 height 195
click at [710, 189] on button "×" at bounding box center [707, 191] width 14 height 24
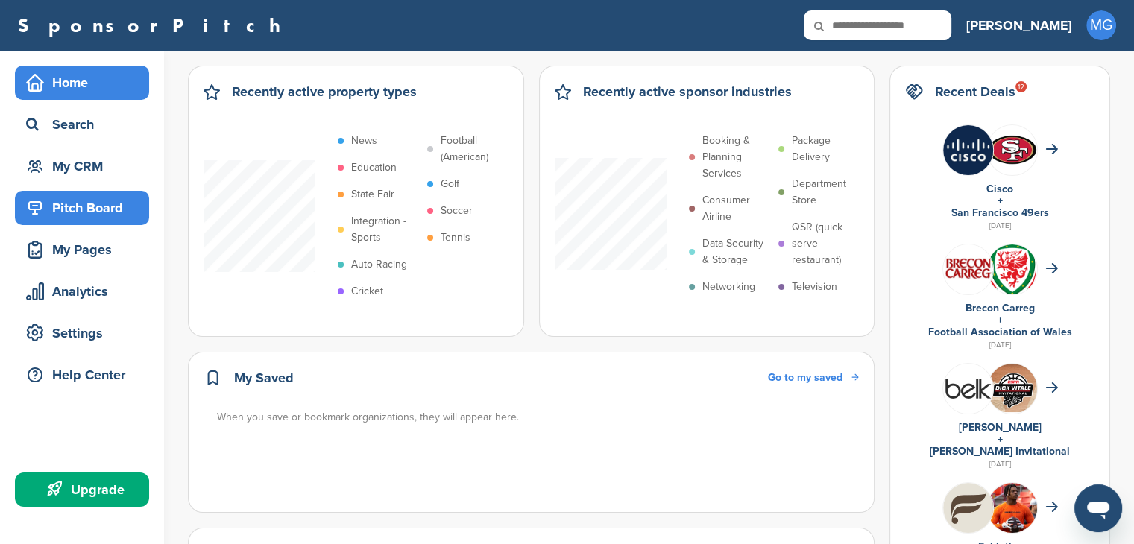
click at [106, 210] on div "Pitch Board" at bounding box center [85, 208] width 127 height 27
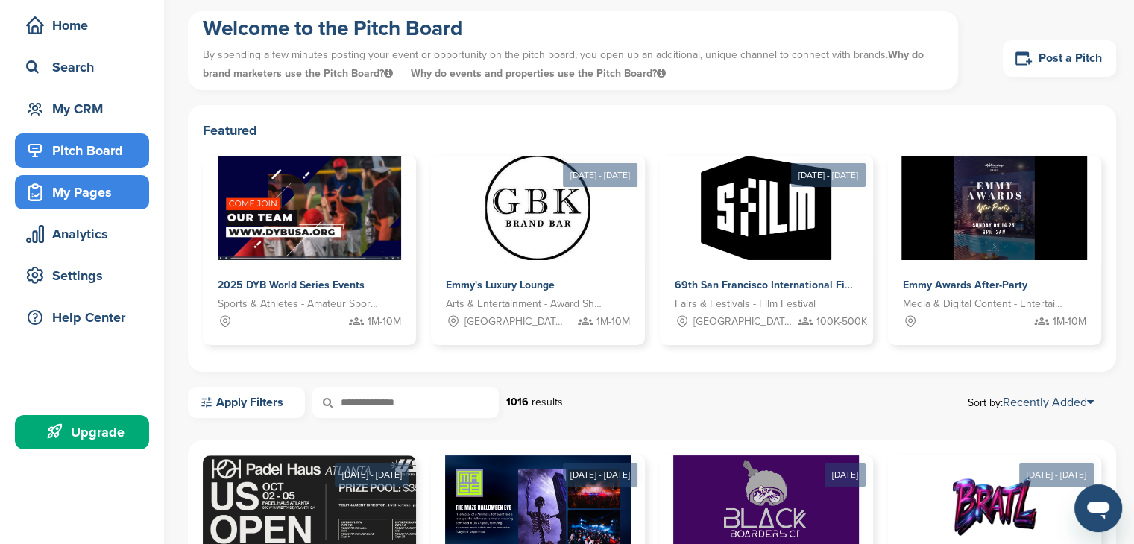
scroll to position [75, 0]
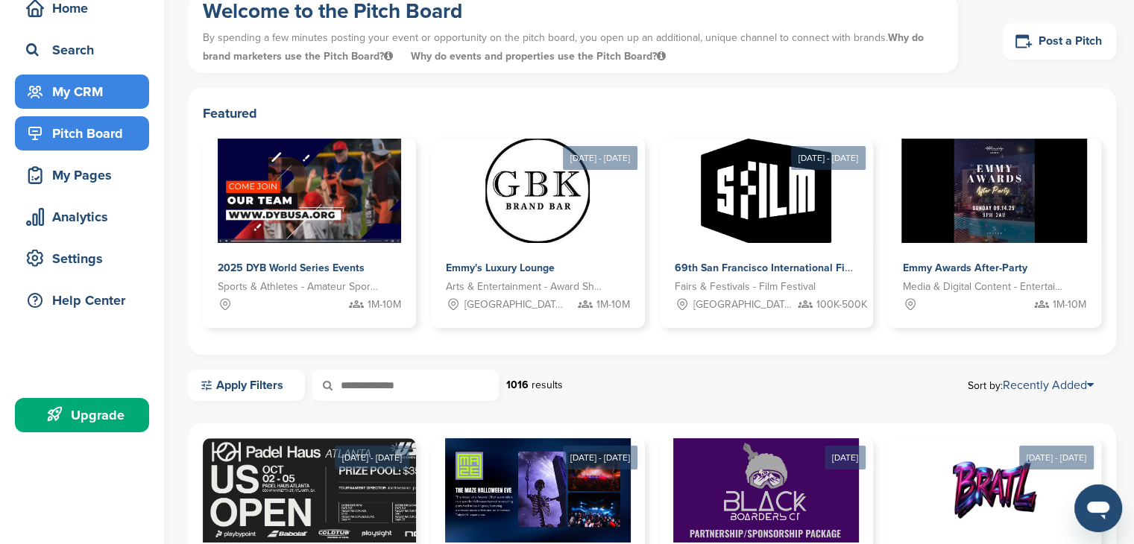
click at [105, 87] on div "My CRM" at bounding box center [85, 91] width 127 height 27
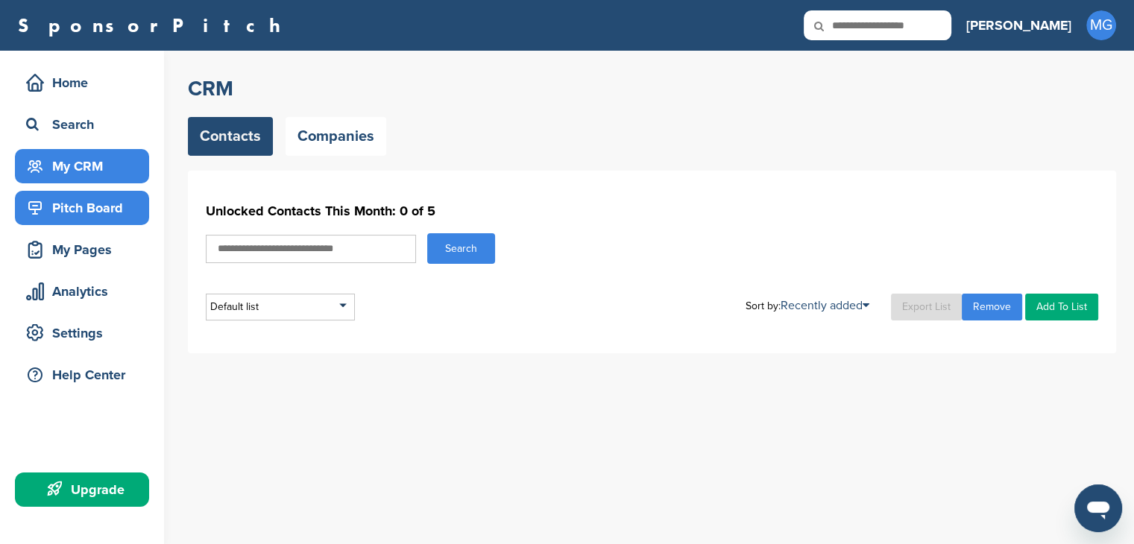
click at [85, 206] on div "Pitch Board" at bounding box center [85, 208] width 127 height 27
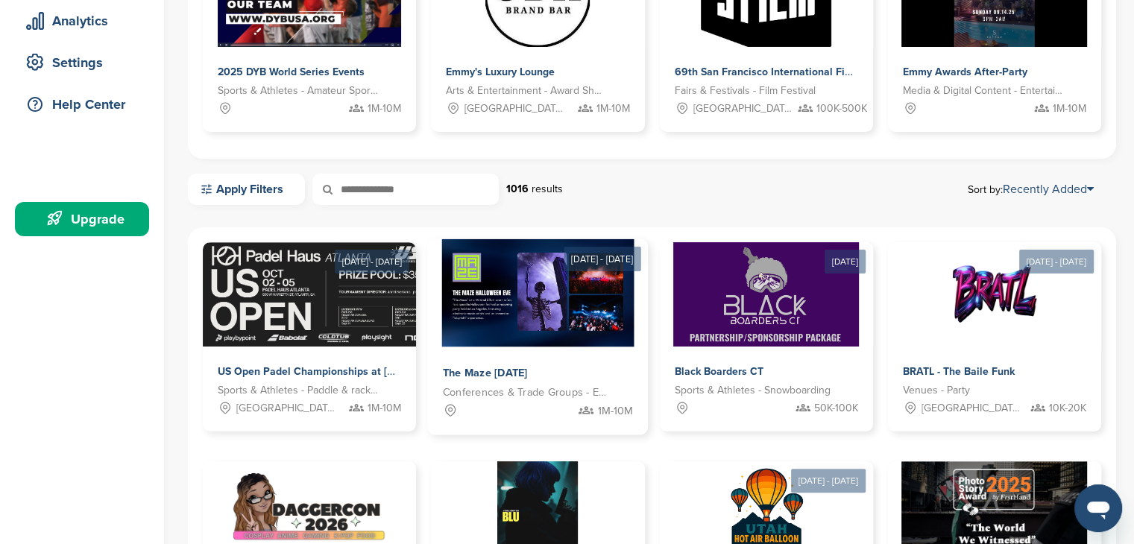
scroll to position [298, 0]
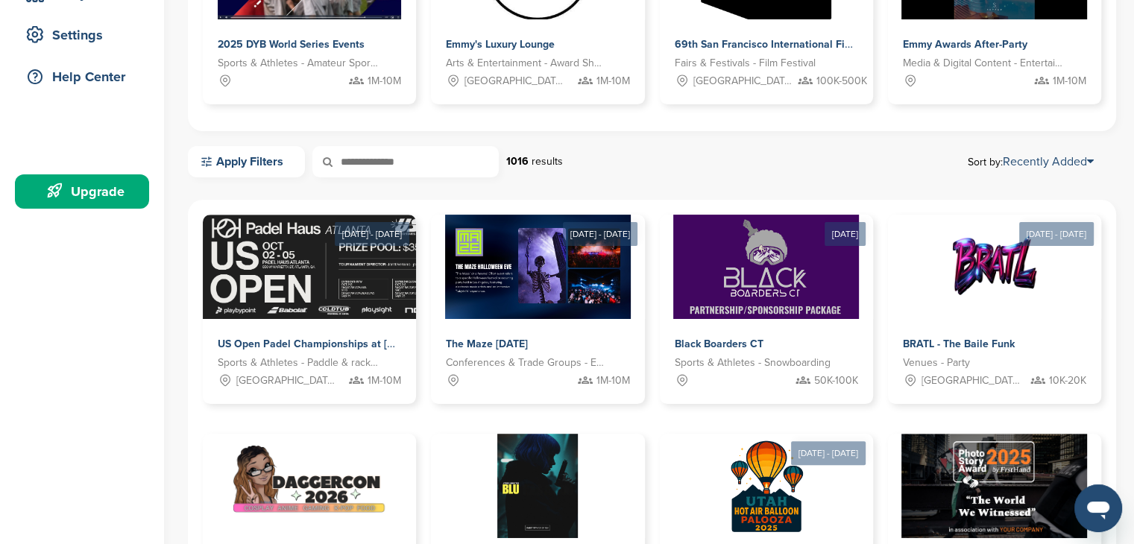
click at [409, 156] on input "text" at bounding box center [405, 161] width 186 height 31
type input "*****"
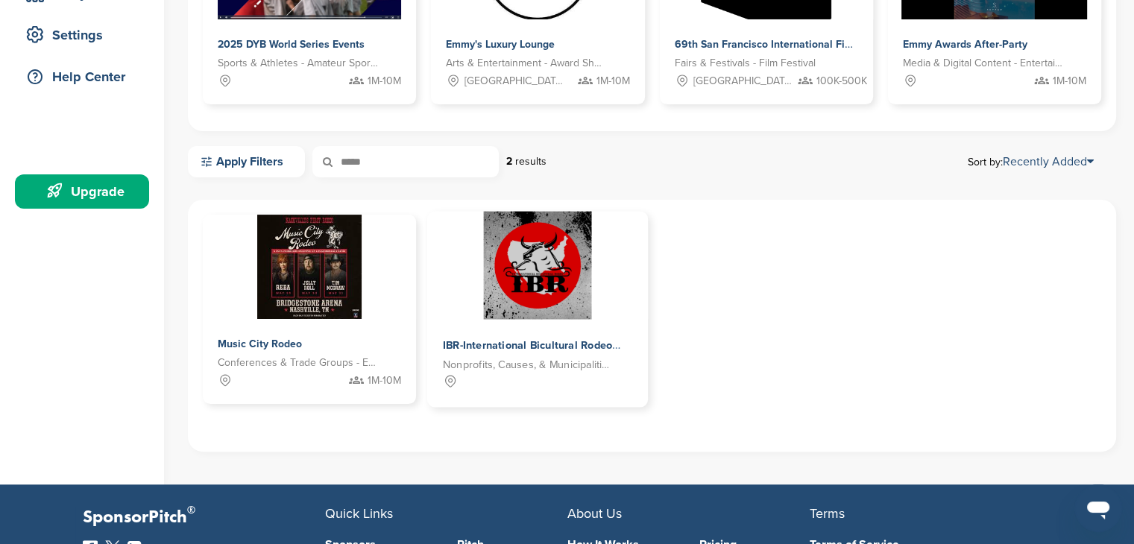
click at [514, 347] on span "IBR-International Bicultural Rodeo" at bounding box center [528, 345] width 170 height 13
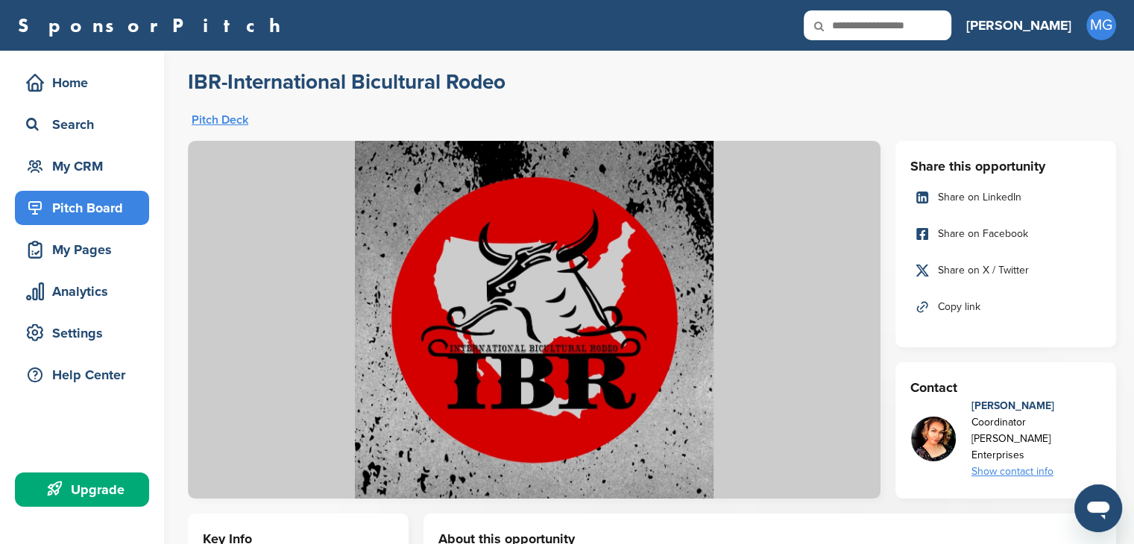
click at [91, 213] on div "Pitch Board" at bounding box center [85, 208] width 127 height 27
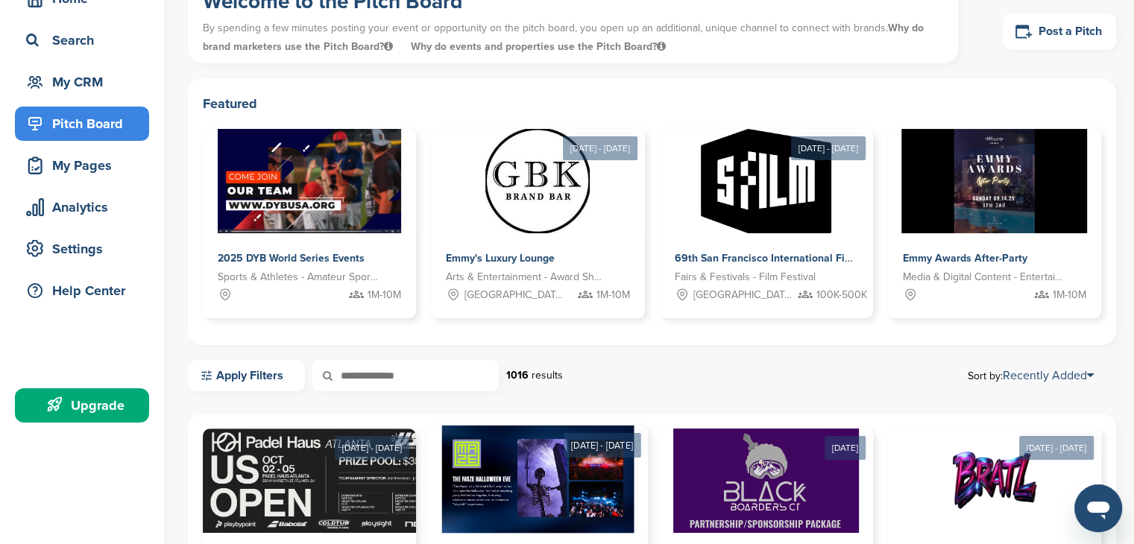
scroll to position [298, 0]
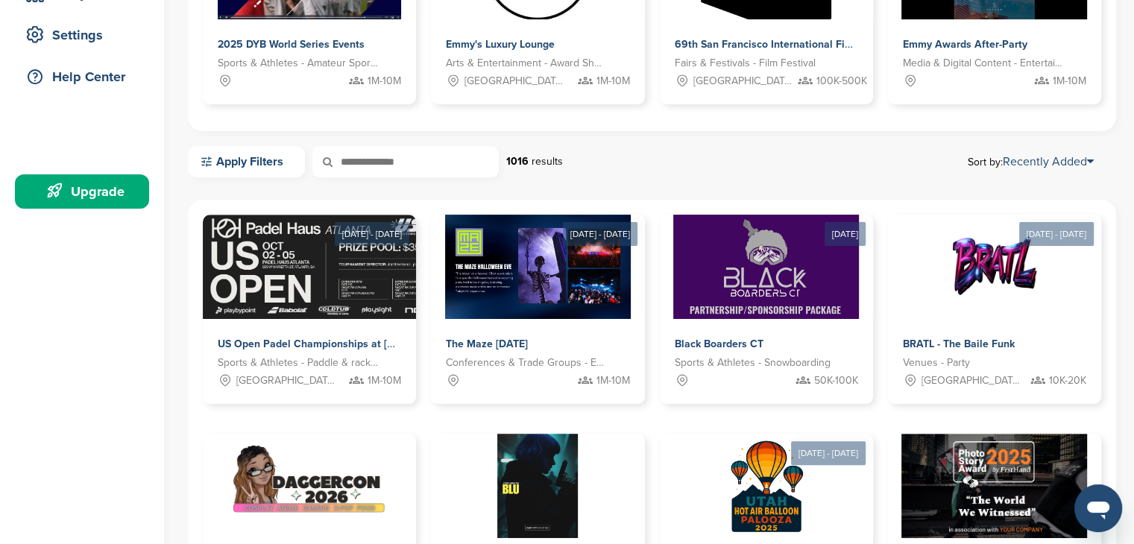
click at [459, 163] on input "text" at bounding box center [405, 161] width 186 height 31
type input "*****"
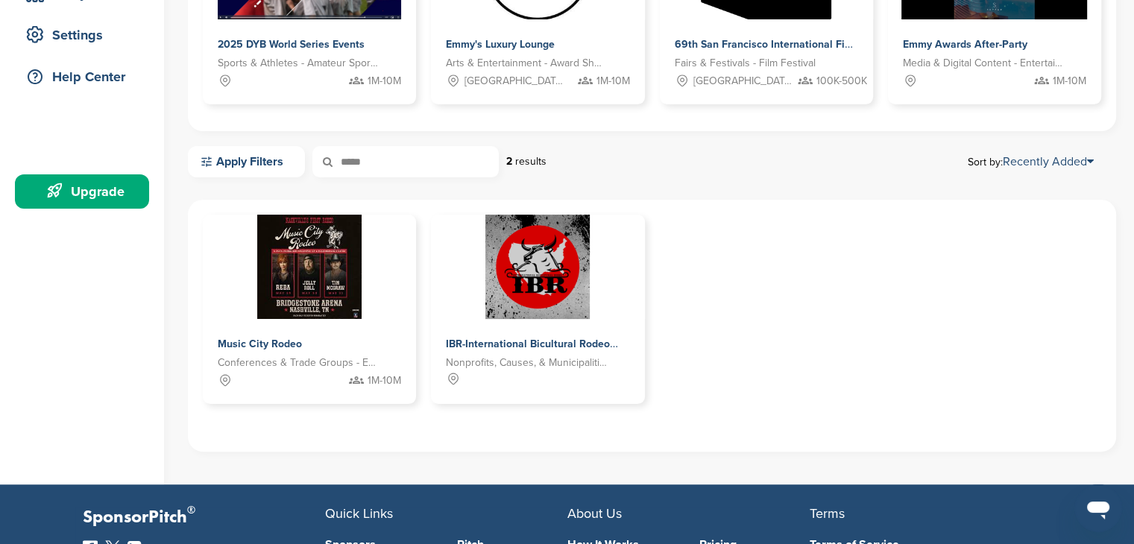
click at [424, 159] on input "*****" at bounding box center [405, 161] width 186 height 31
type input "***"
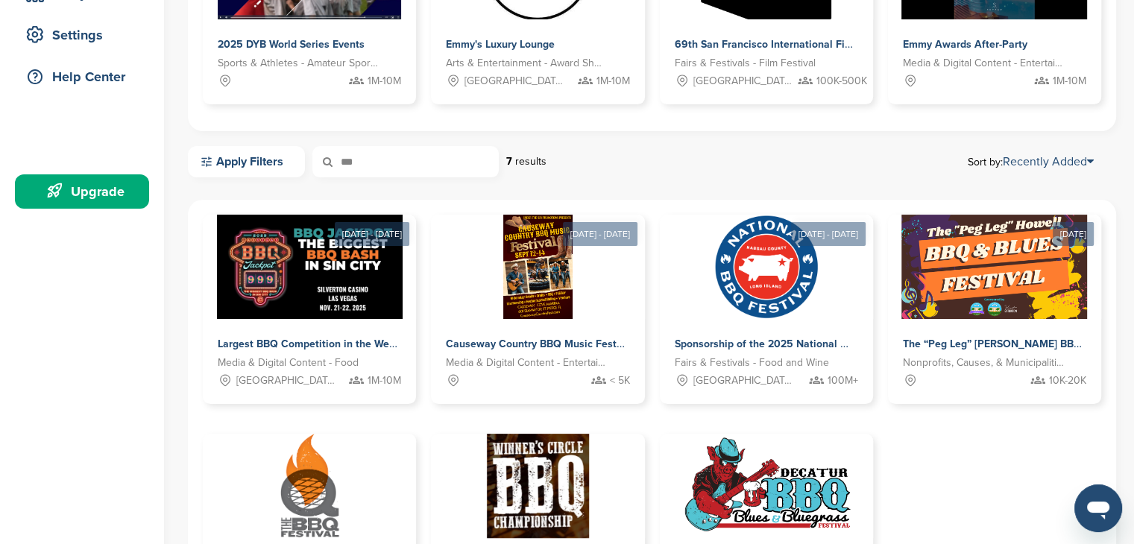
click at [424, 162] on input "***" at bounding box center [405, 161] width 186 height 31
type input "*"
type input "****"
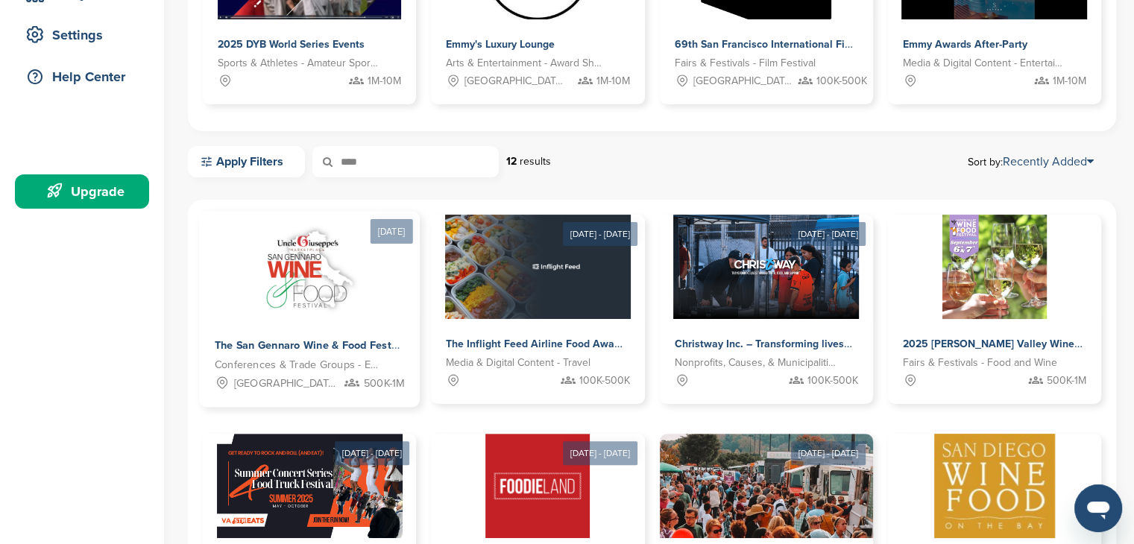
click at [298, 351] on span "The San Gennaro Wine & Food Festival" at bounding box center [312, 345] width 195 height 13
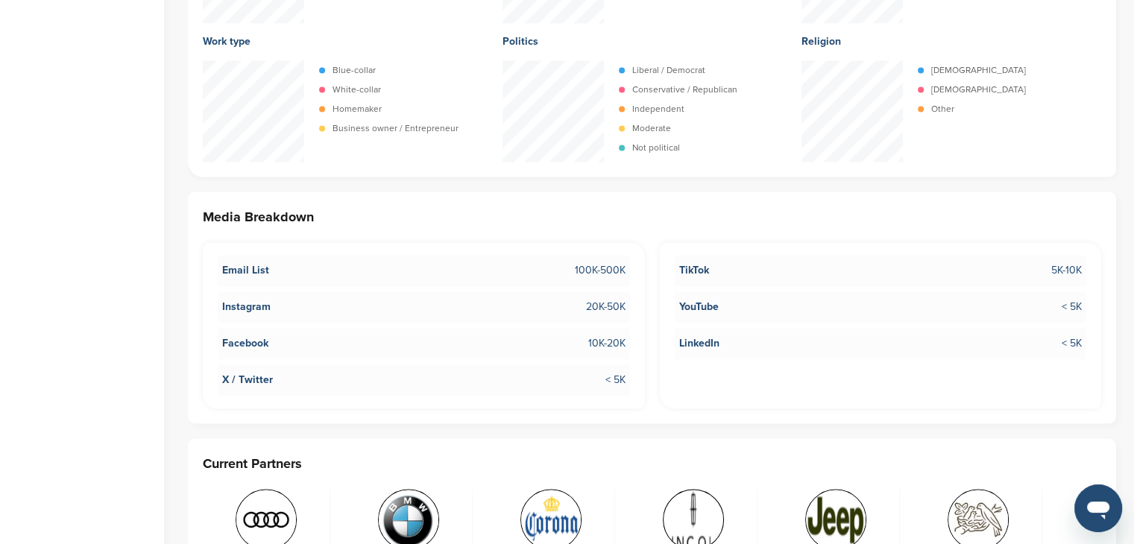
scroll to position [2237, 0]
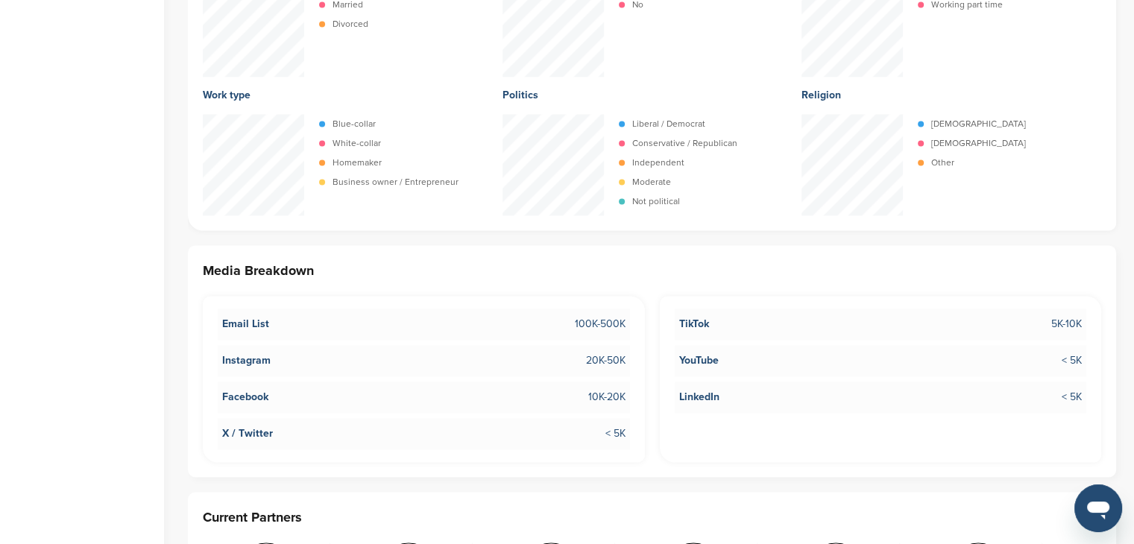
drag, startPoint x: 100, startPoint y: 362, endPoint x: 69, endPoint y: 367, distance: 30.9
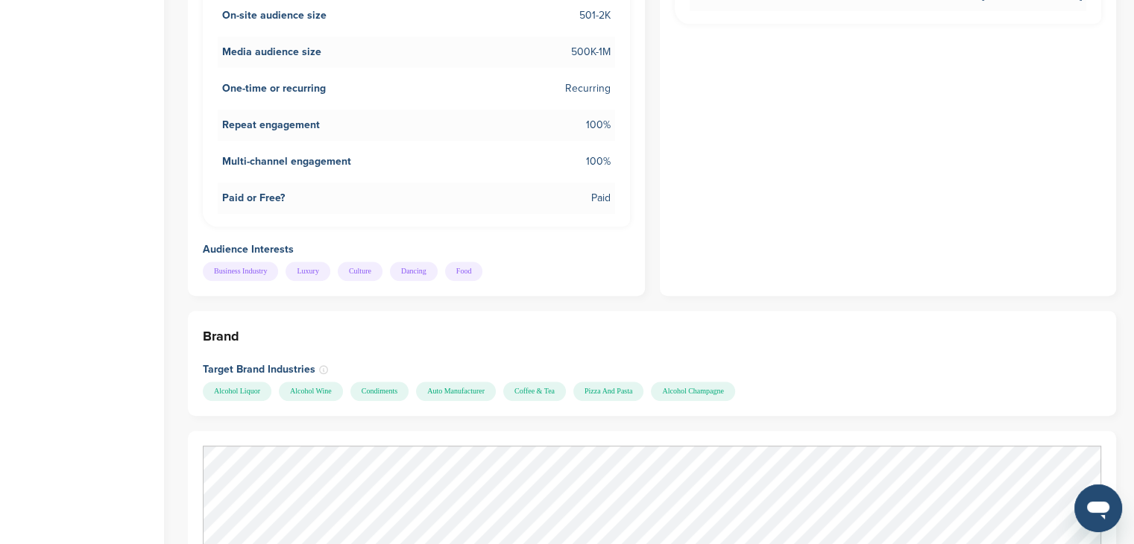
scroll to position [820, 0]
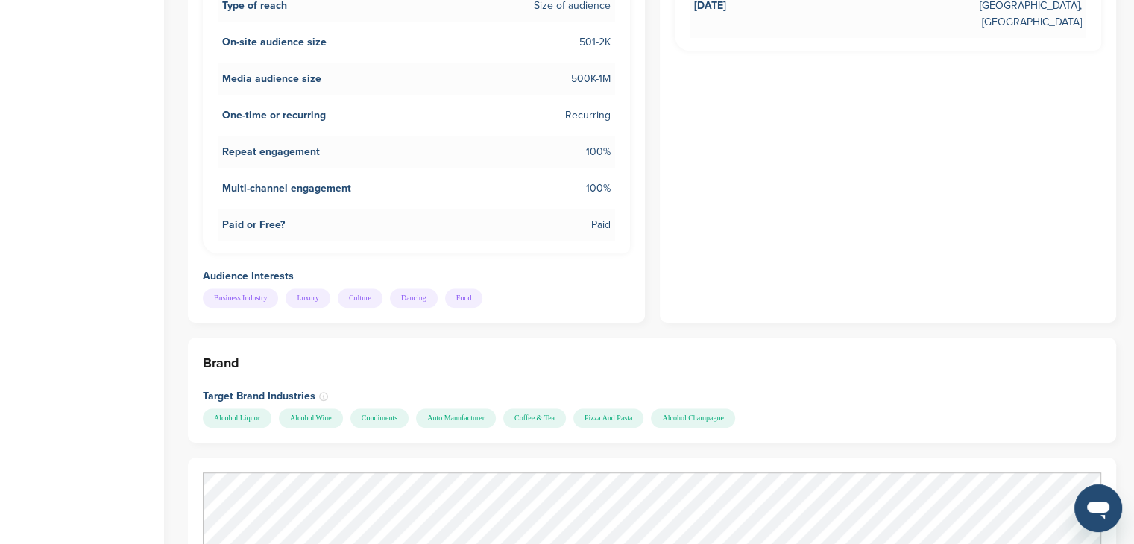
drag, startPoint x: 439, startPoint y: 400, endPoint x: 526, endPoint y: 400, distance: 86.5
click at [526, 409] on div "Alcohol Liquor Alcohol Wine Condiments Auto Manufacturer Coffee & Tea Pizza And…" at bounding box center [650, 418] width 895 height 19
drag, startPoint x: 495, startPoint y: 403, endPoint x: 875, endPoint y: 356, distance: 382.5
click at [875, 356] on h3 "Brand" at bounding box center [652, 363] width 899 height 21
drag, startPoint x: 441, startPoint y: 403, endPoint x: 597, endPoint y: 403, distance: 155.9
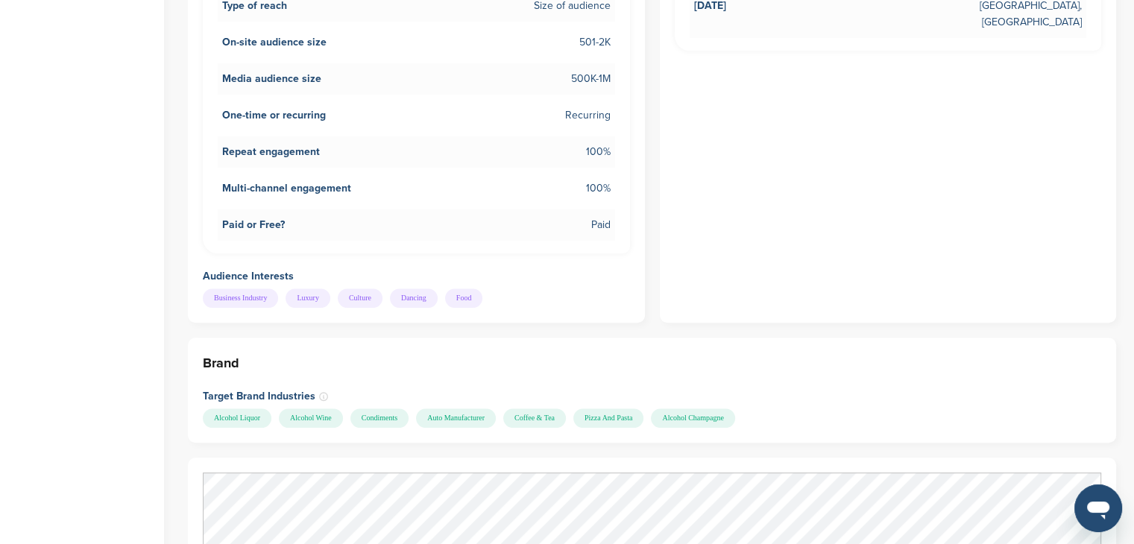
click at [597, 409] on div "Alcohol Liquor Alcohol Wine Condiments Auto Manufacturer Coffee & Tea Pizza And…" at bounding box center [650, 418] width 895 height 19
copy div "Auto Manufacturer Coffee & Tea"
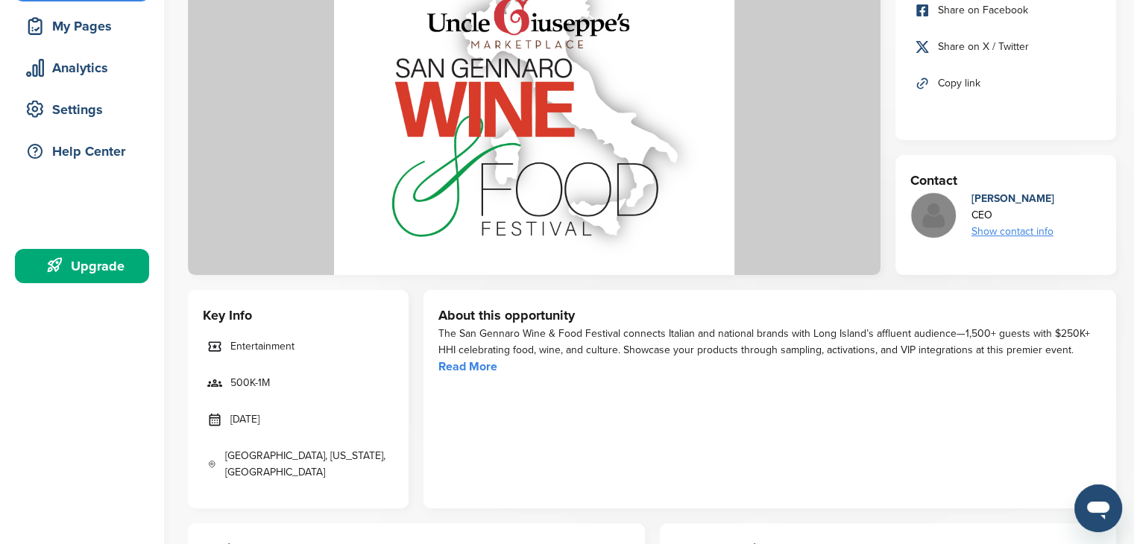
scroll to position [0, 0]
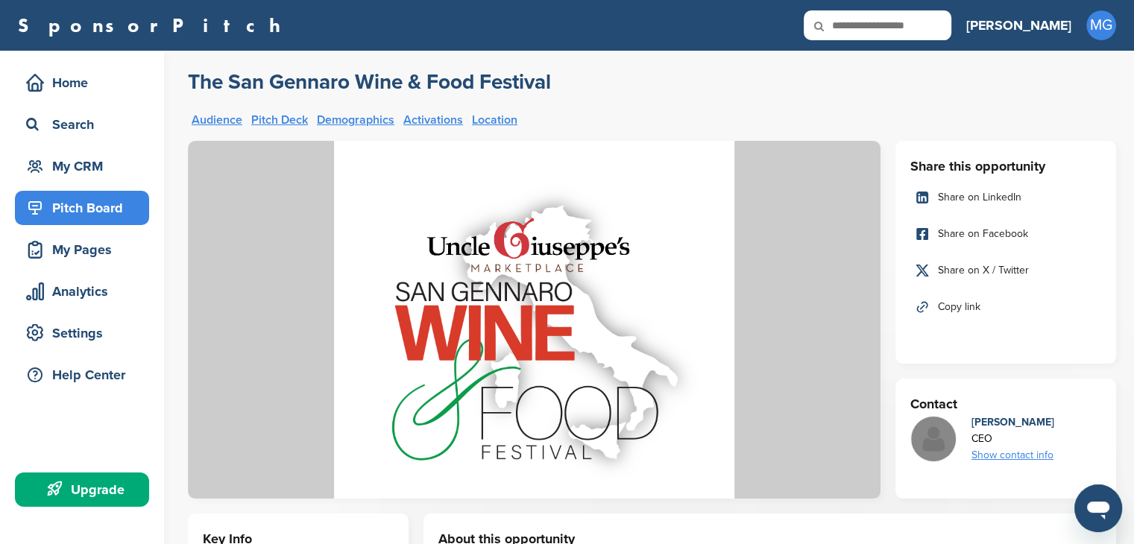
click at [112, 201] on div "Pitch Board" at bounding box center [85, 208] width 127 height 27
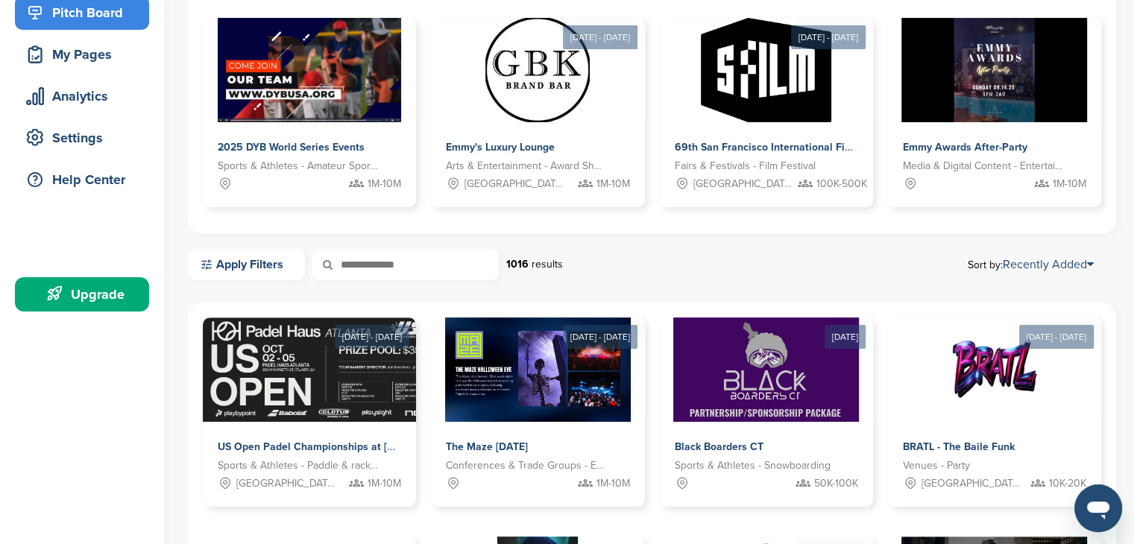
scroll to position [224, 0]
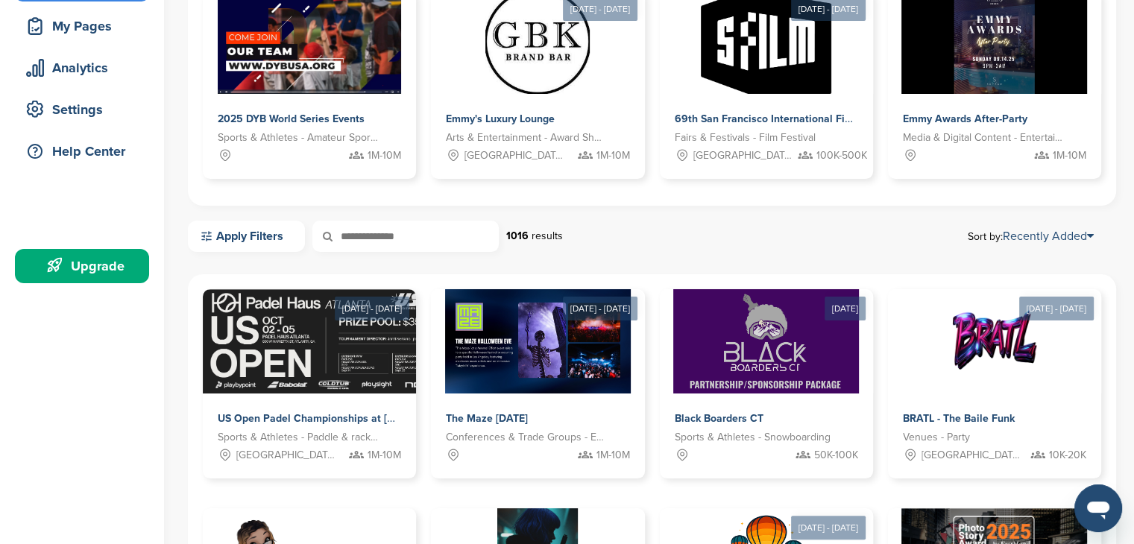
click at [430, 237] on input "text" at bounding box center [405, 236] width 186 height 31
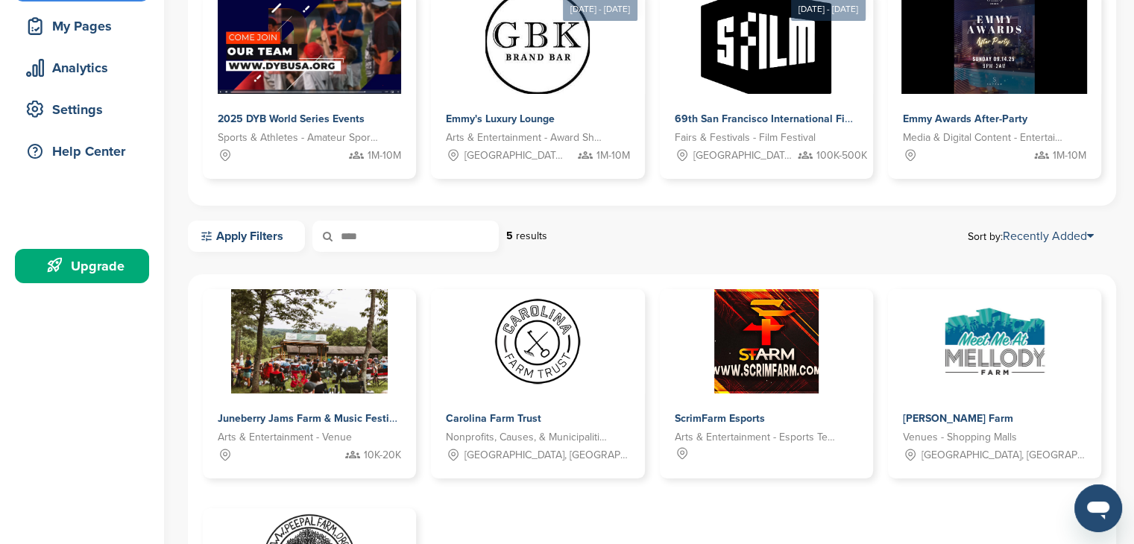
click at [422, 237] on input "****" at bounding box center [405, 236] width 186 height 31
type input "**********"
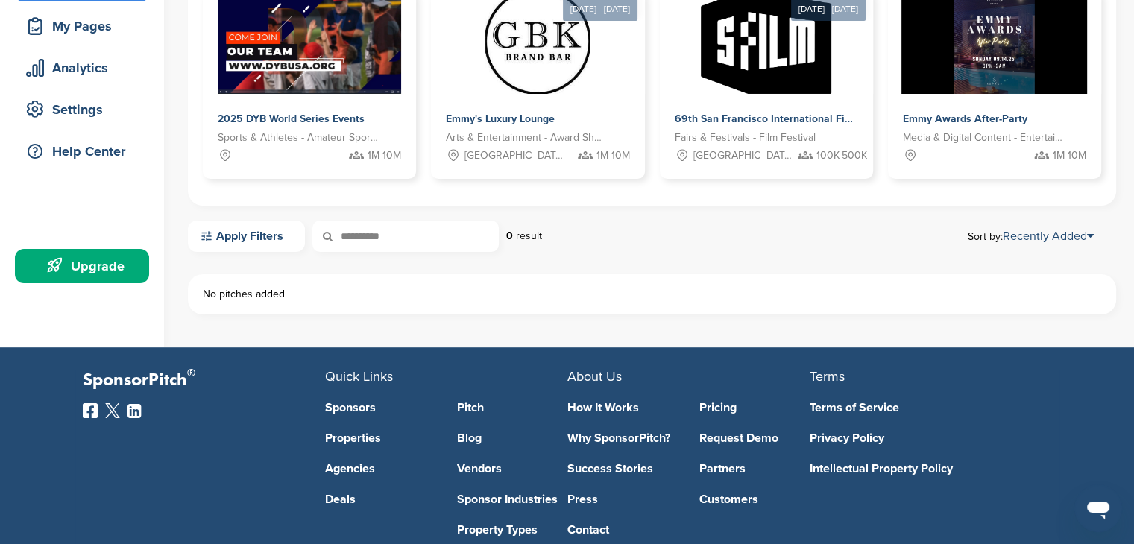
click at [433, 236] on input "**********" at bounding box center [405, 236] width 186 height 31
click at [254, 238] on link "Apply Filters" at bounding box center [246, 236] width 117 height 31
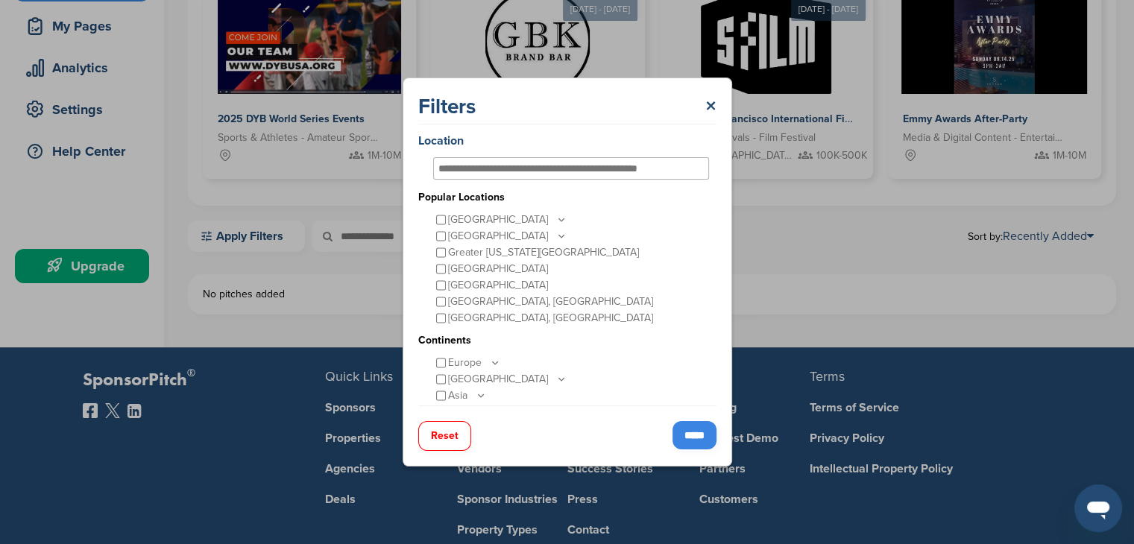
click at [424, 433] on button "Reset" at bounding box center [444, 436] width 53 height 30
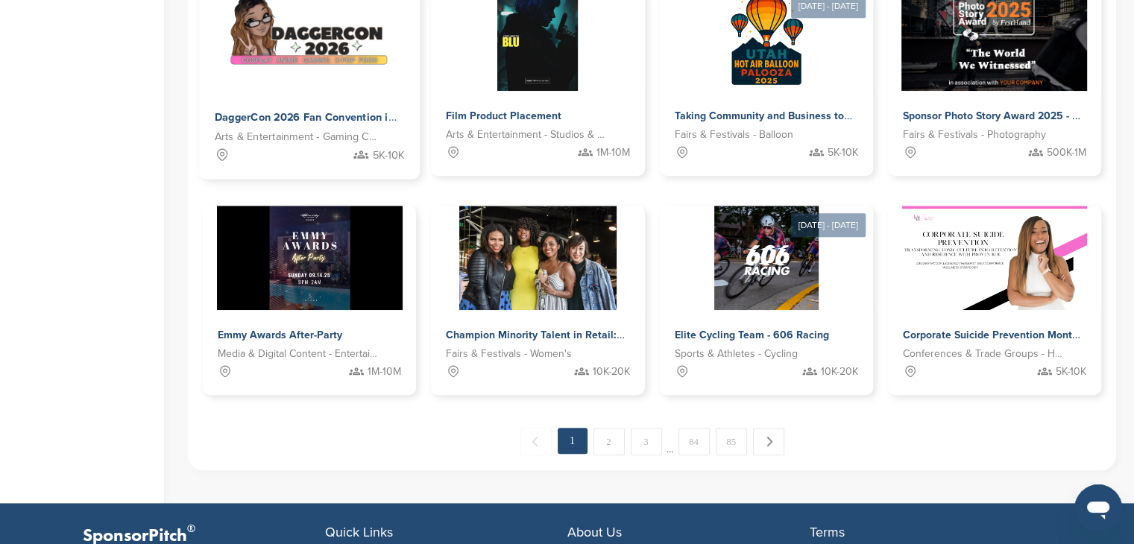
scroll to position [671, 0]
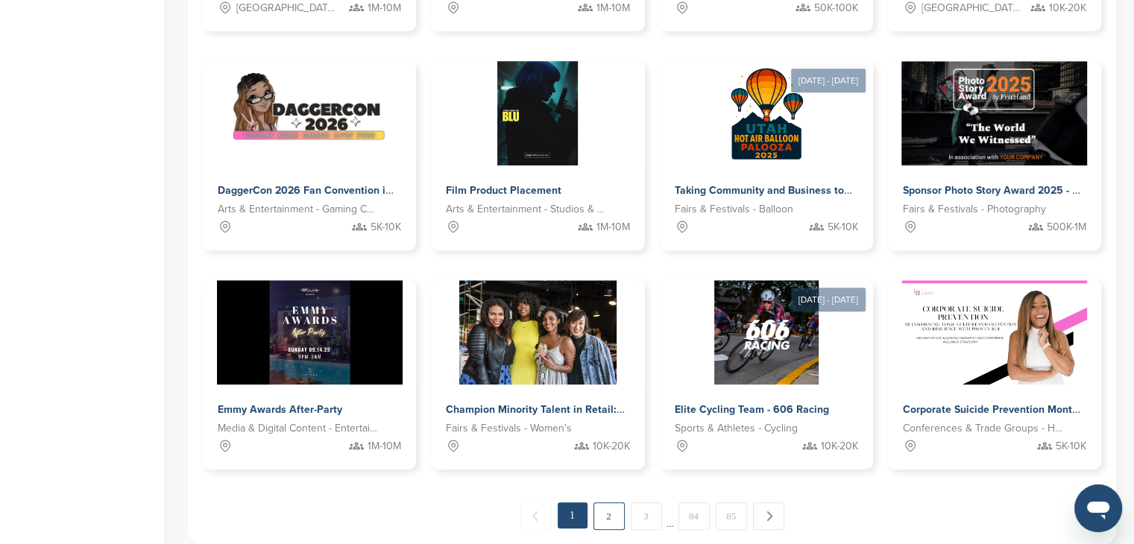
click at [618, 521] on link "2" at bounding box center [609, 517] width 31 height 28
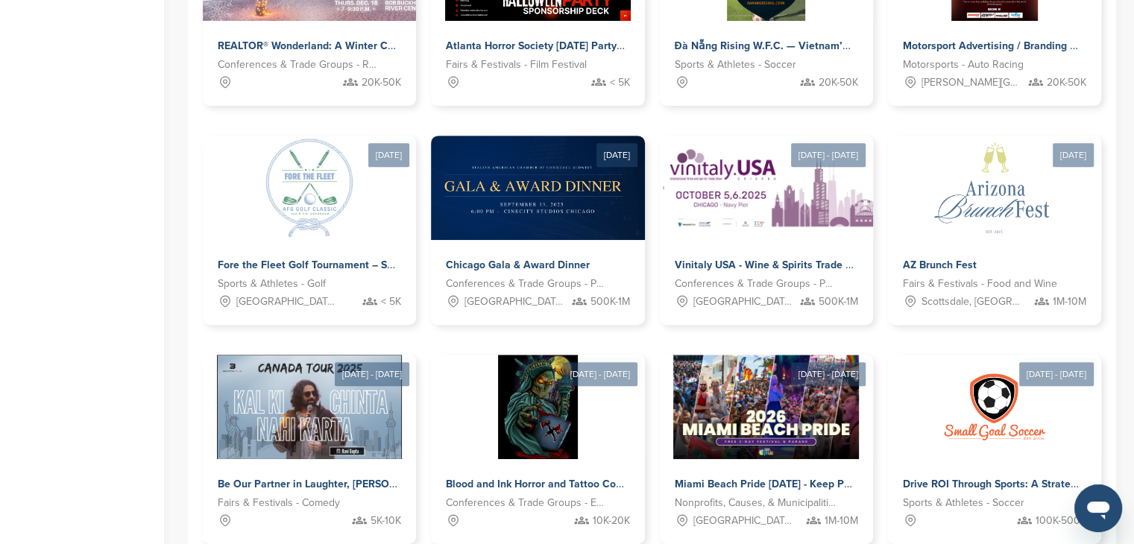
scroll to position [683, 0]
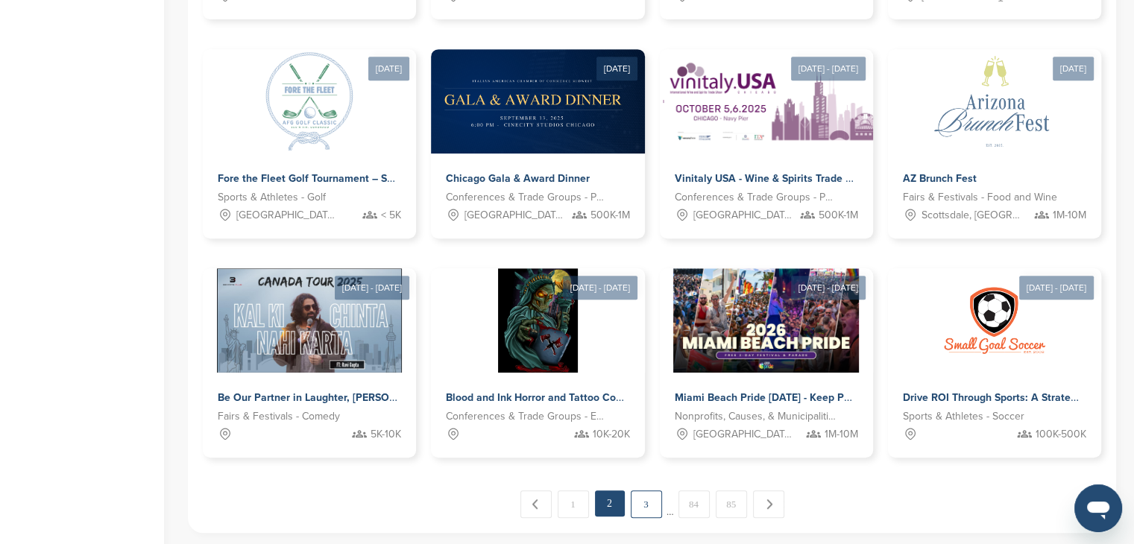
click at [640, 503] on link "3" at bounding box center [646, 505] width 31 height 28
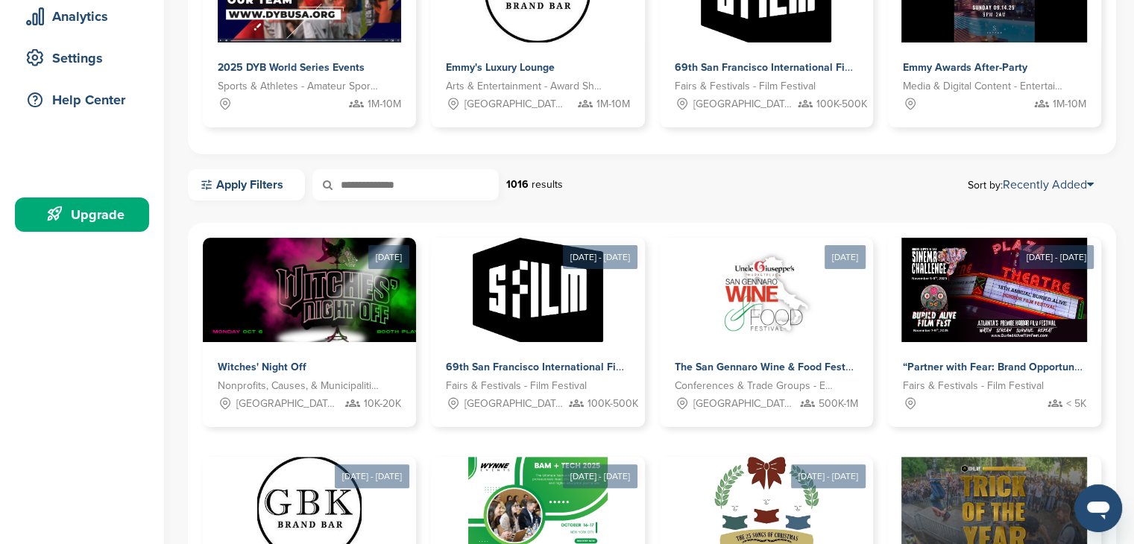
scroll to position [12, 0]
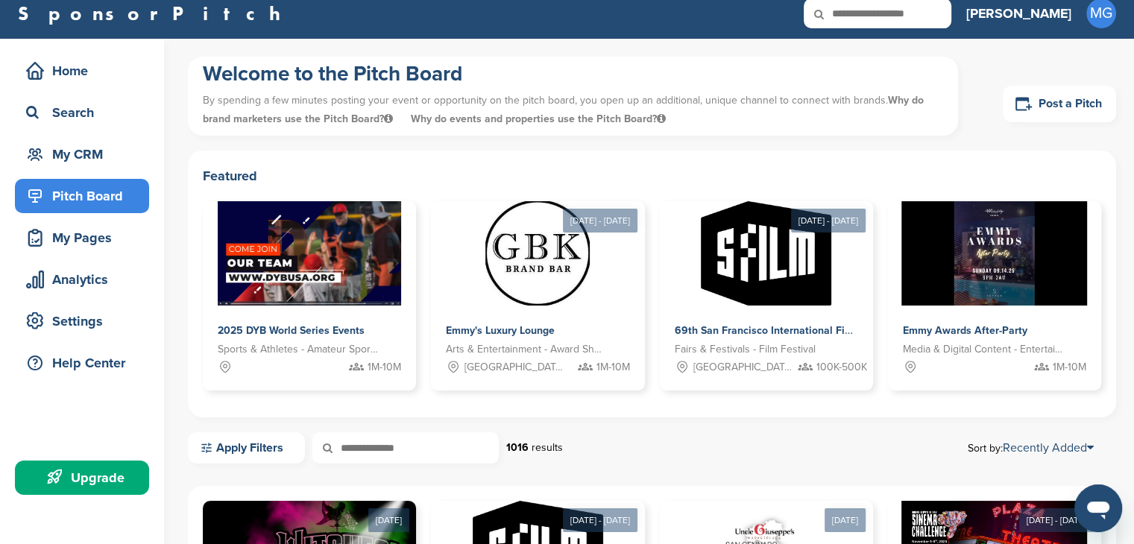
click at [442, 454] on input "text" at bounding box center [405, 448] width 186 height 31
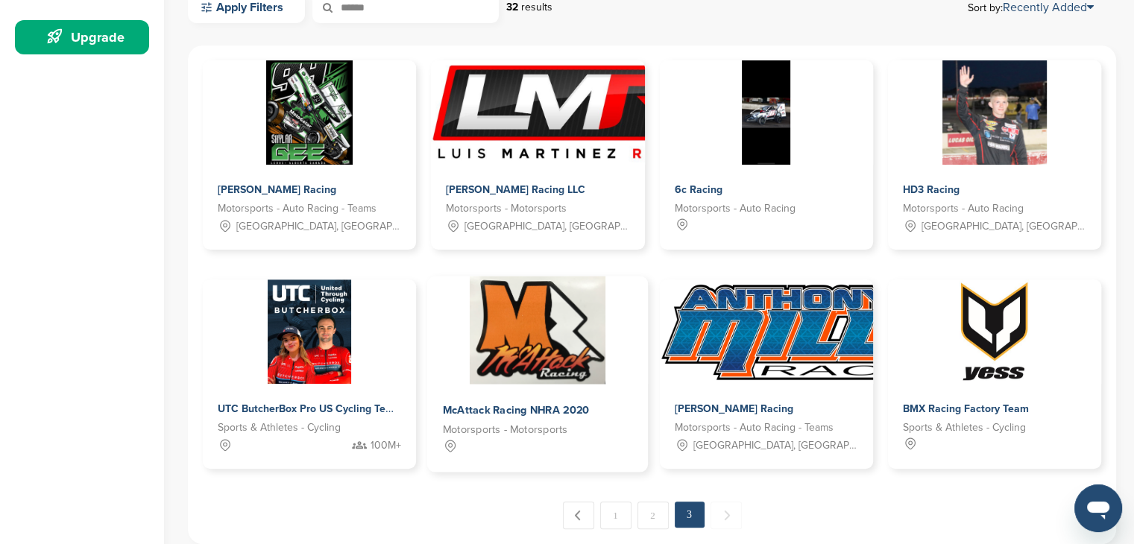
scroll to position [609, 0]
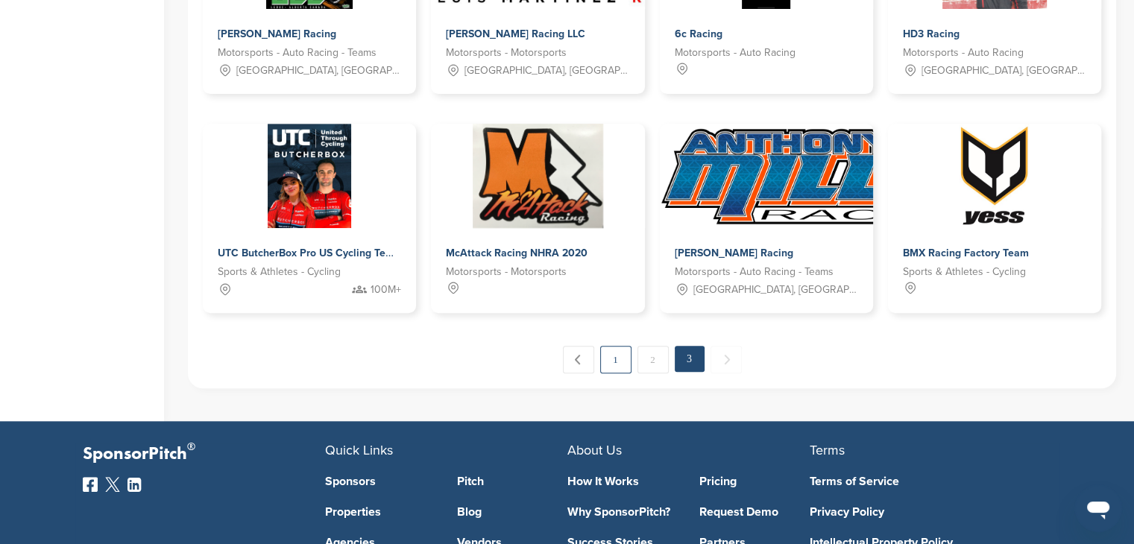
click at [623, 368] on link "1" at bounding box center [615, 360] width 31 height 28
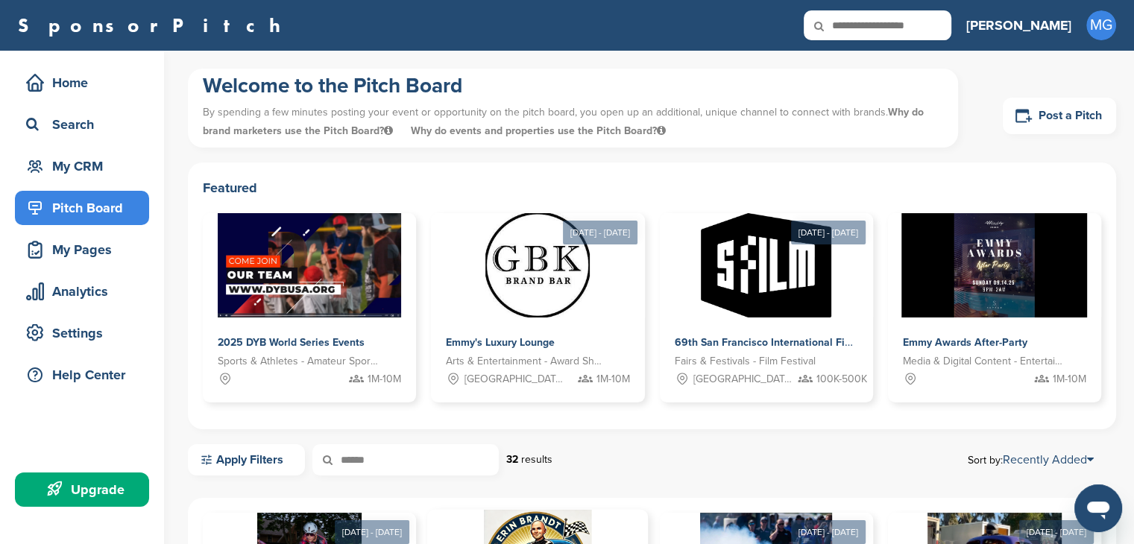
scroll to position [0, 0]
click at [415, 453] on input "******" at bounding box center [405, 460] width 186 height 31
type input "***"
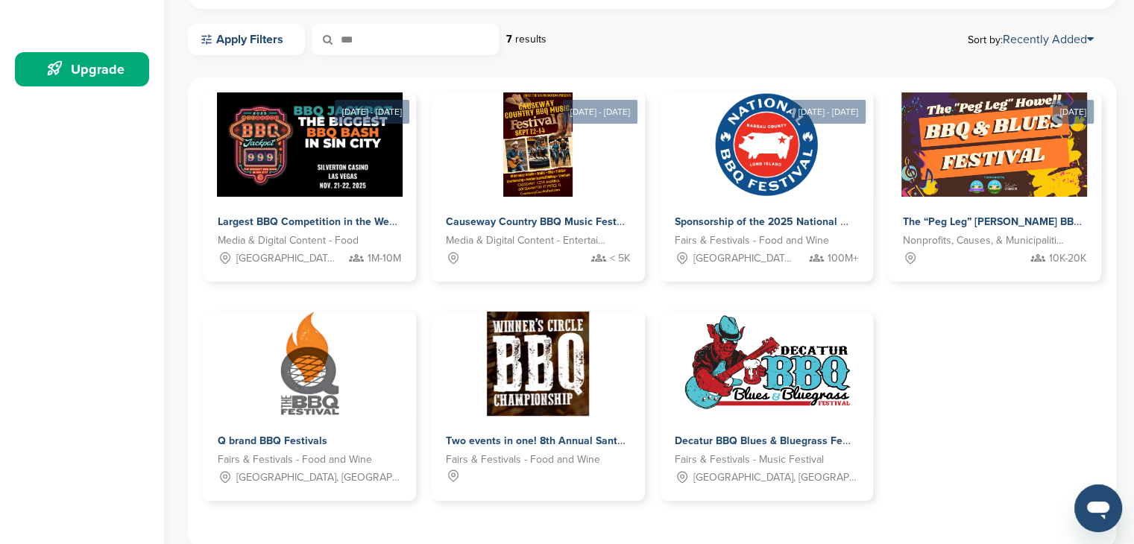
scroll to position [447, 0]
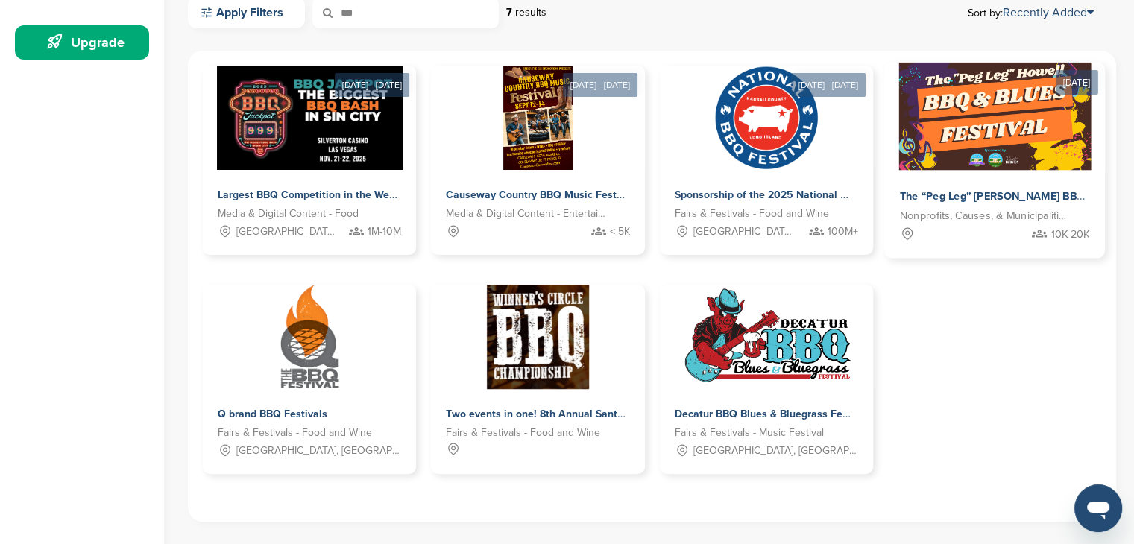
click at [1008, 155] on img at bounding box center [995, 117] width 192 height 108
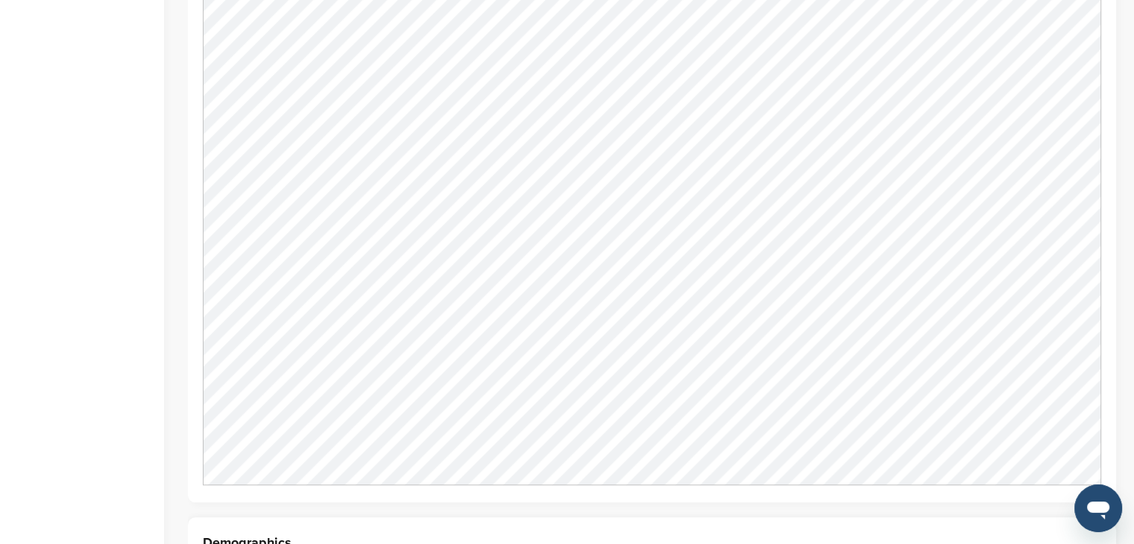
scroll to position [1342, 0]
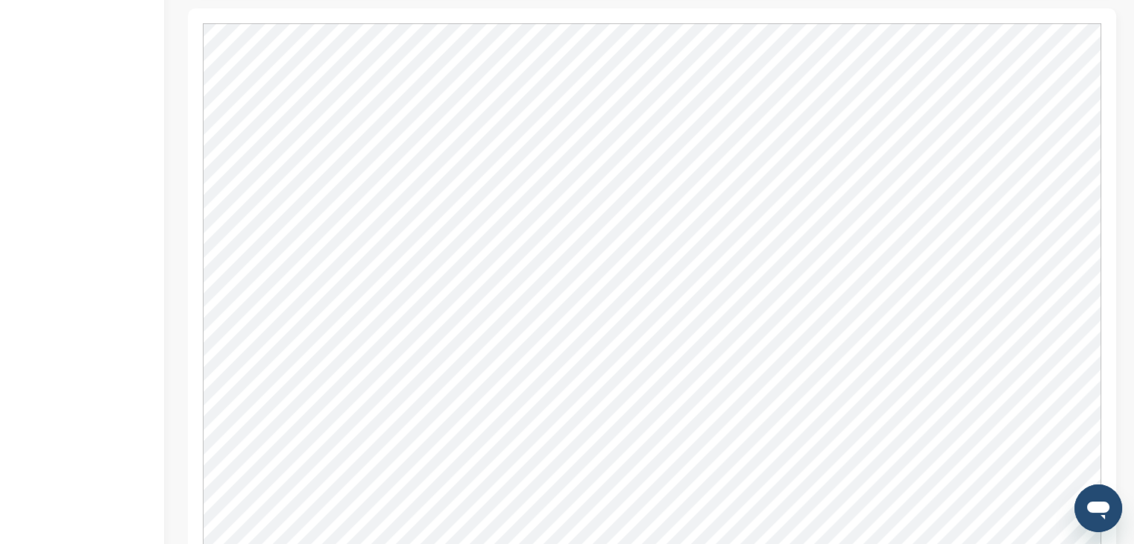
click at [24, 331] on div "Home Search My CRM Pitch Board My Pages Analytics Settings Help Center Upgrade" at bounding box center [82, 152] width 164 height 2889
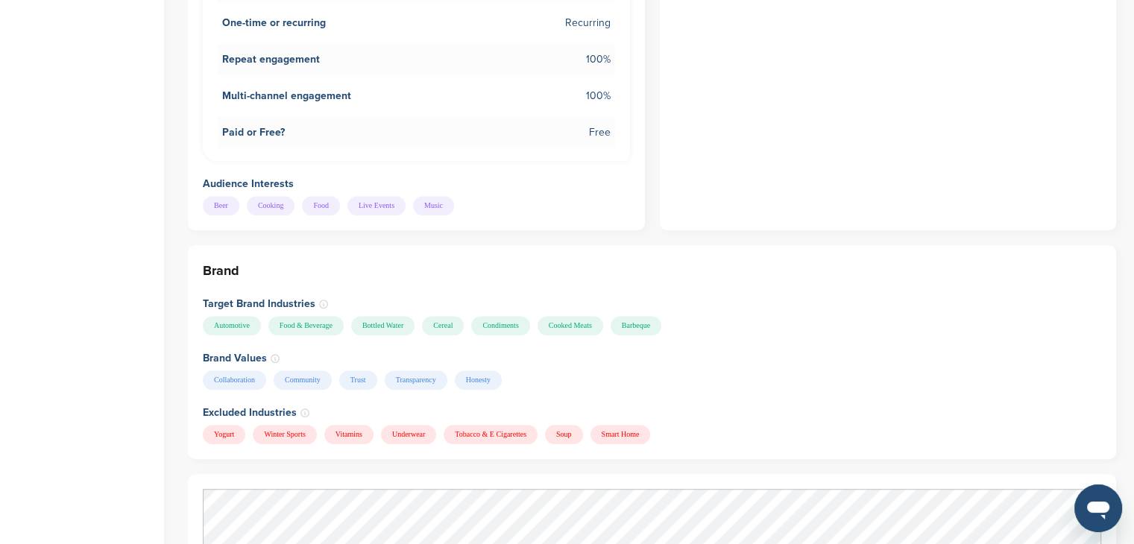
scroll to position [895, 0]
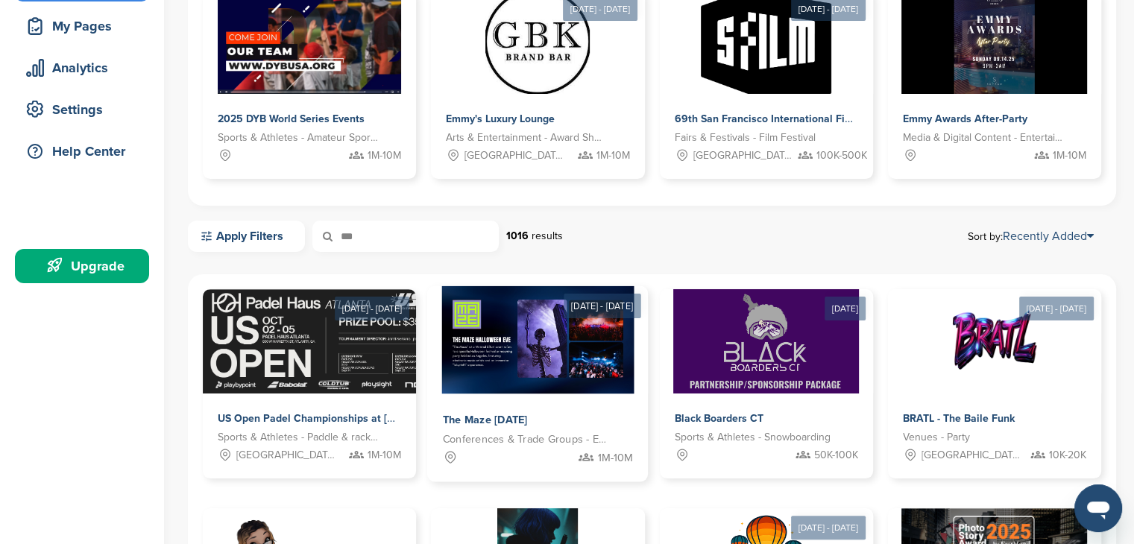
scroll to position [224, 0]
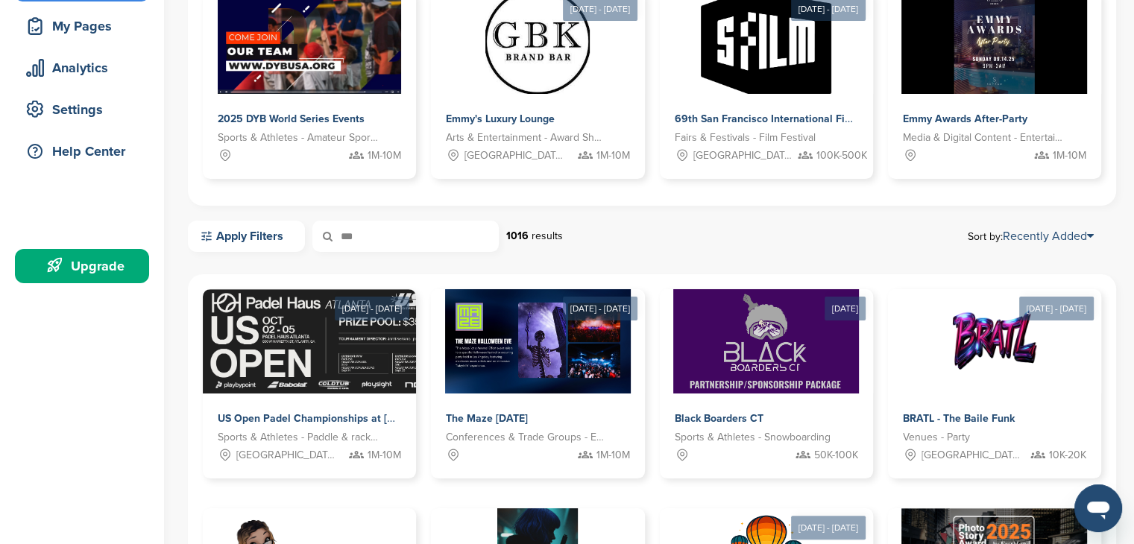
click at [466, 239] on input "***" at bounding box center [405, 236] width 186 height 31
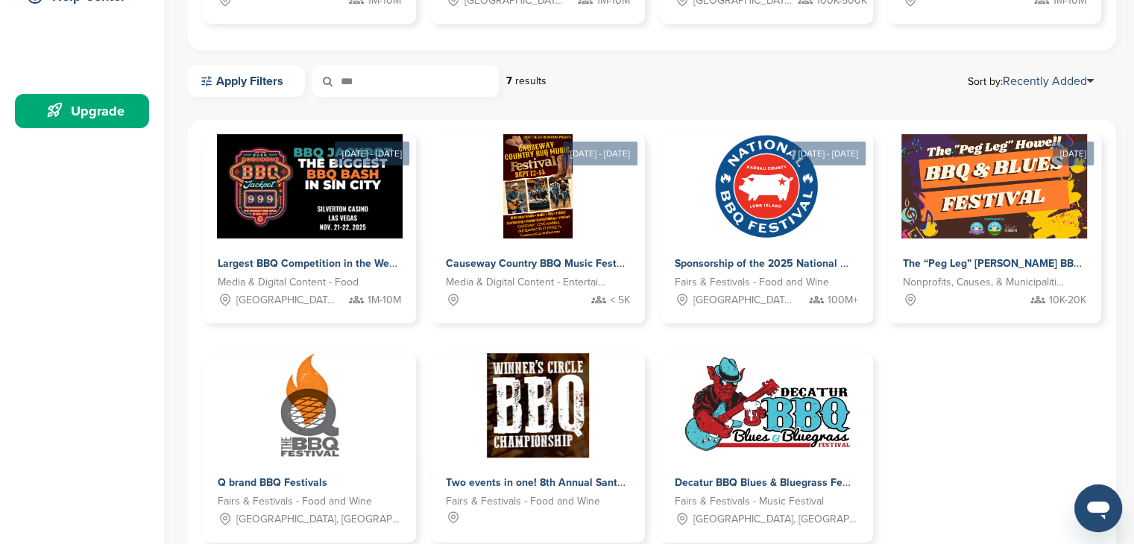
scroll to position [447, 0]
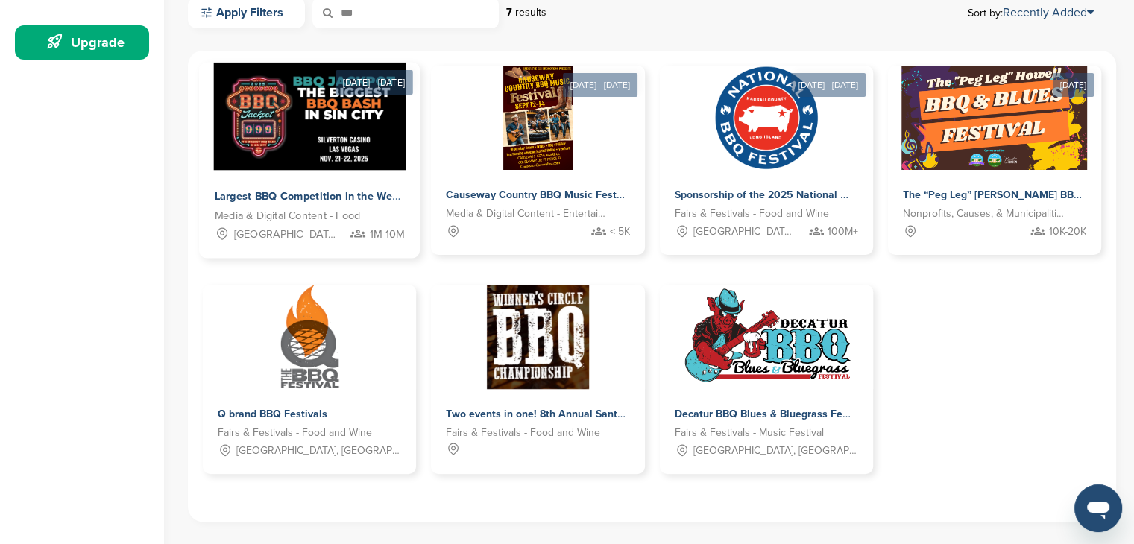
click at [322, 180] on div "Largest BBQ Competition in the West Media & Digital Content - Food [GEOGRAPHIC_…" at bounding box center [309, 215] width 221 height 88
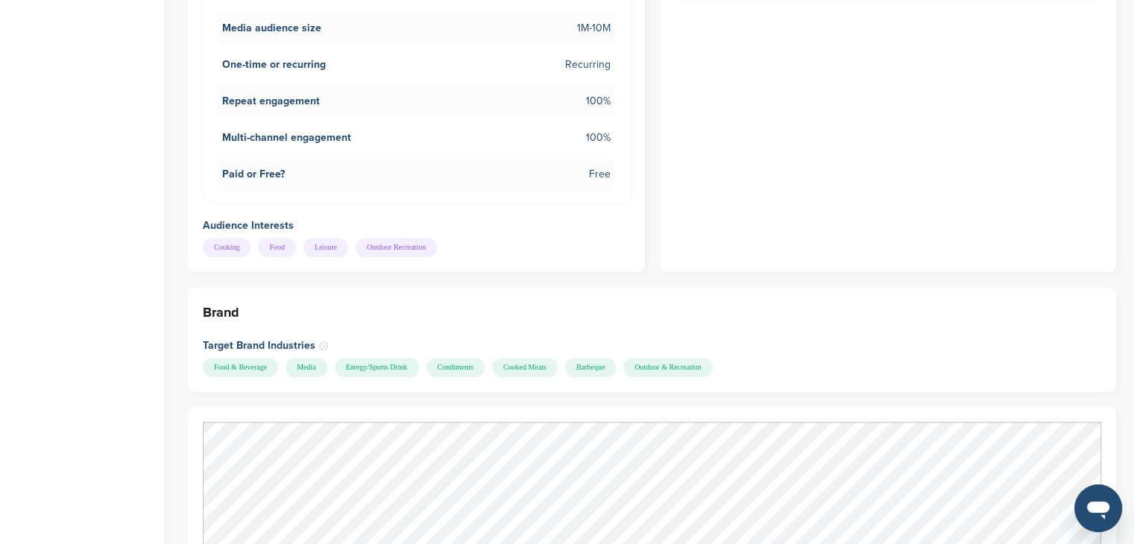
scroll to position [1342, 0]
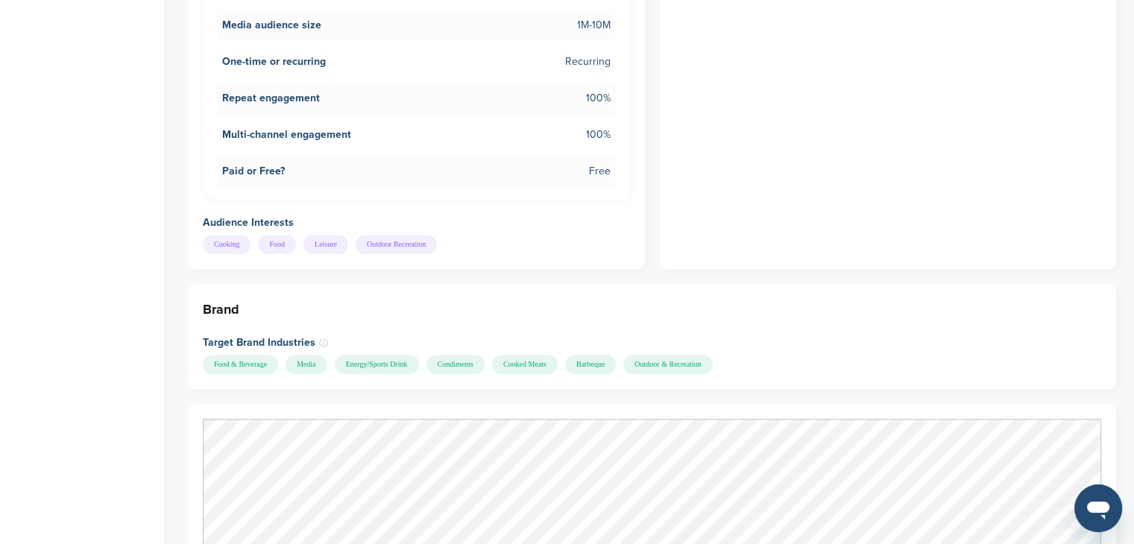
click at [223, 215] on h4 "Audience Interests" at bounding box center [416, 223] width 427 height 16
copy div "Audience Interests"
drag, startPoint x: 450, startPoint y: 225, endPoint x: 200, endPoint y: 229, distance: 250.6
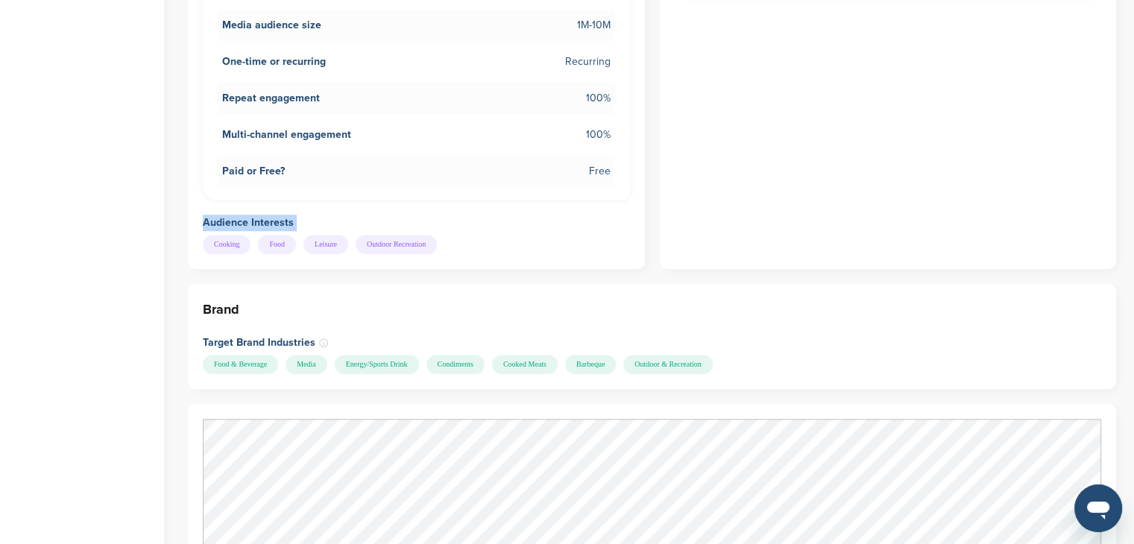
click at [200, 229] on div "Audience Type of reach Influence of audience On-site audience size 501-2K Media…" at bounding box center [416, 71] width 457 height 396
copy div "Cooking Food Leisure Outdoor Recreation"
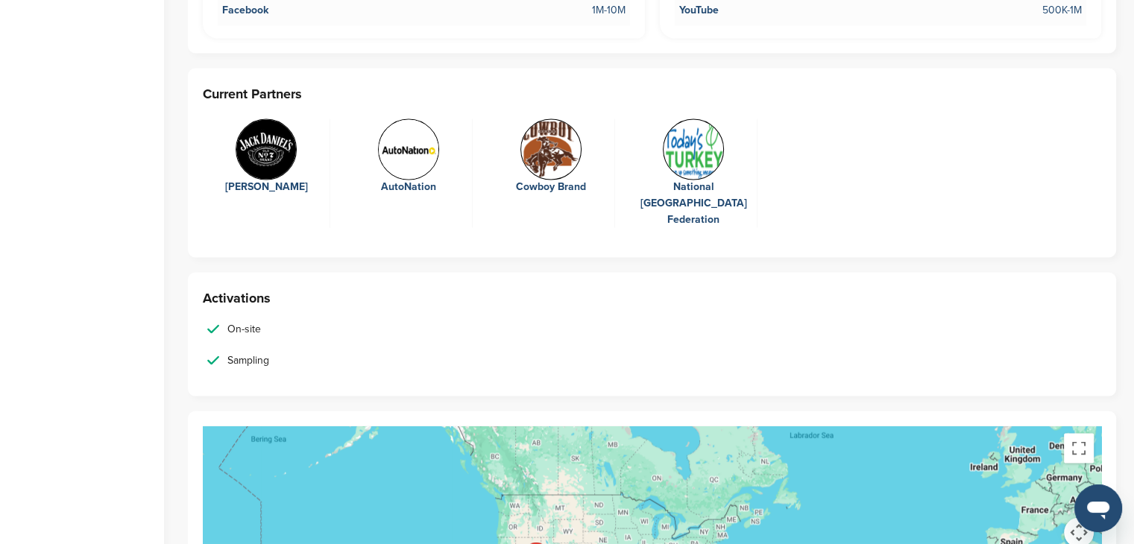
scroll to position [2909, 0]
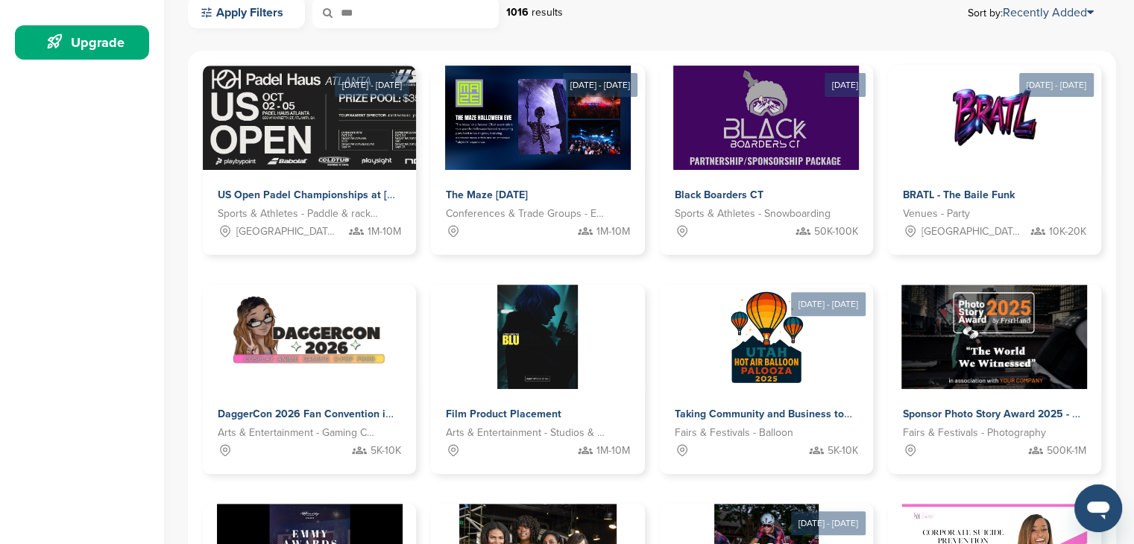
click at [447, 8] on input "***" at bounding box center [405, 12] width 186 height 31
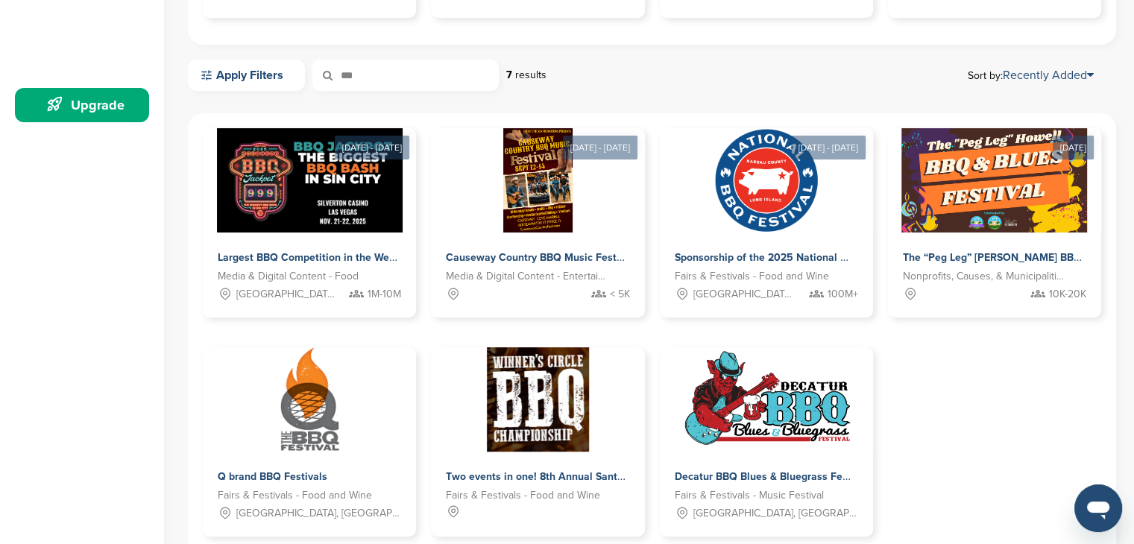
scroll to position [447, 0]
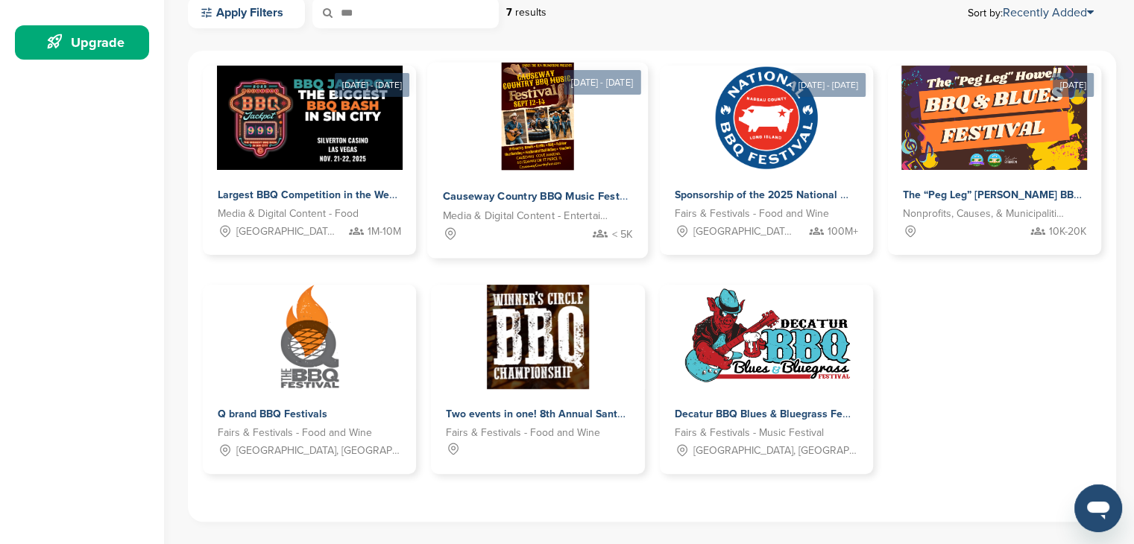
click at [551, 113] on img at bounding box center [538, 117] width 72 height 108
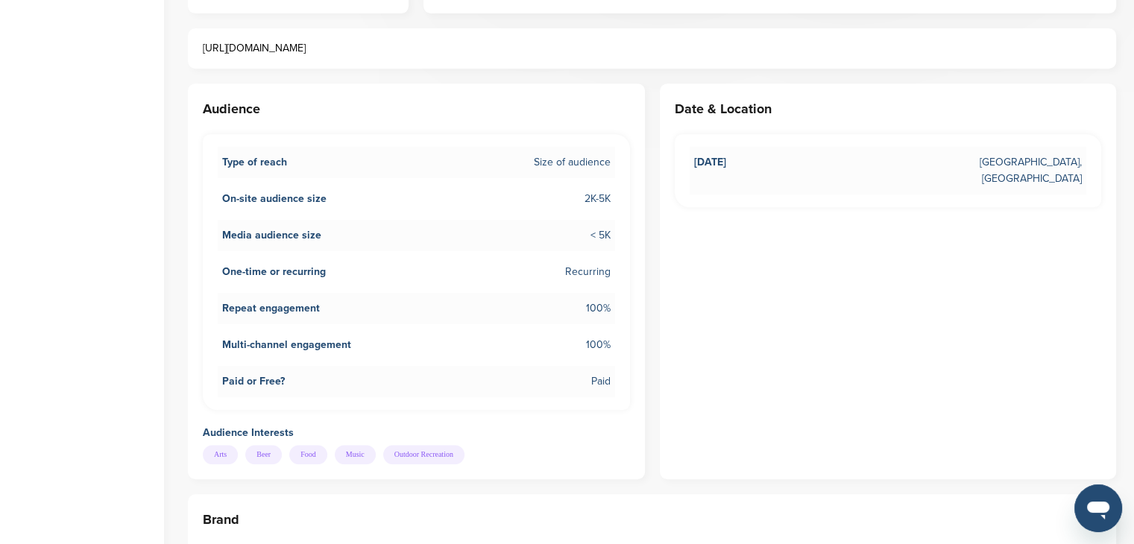
scroll to position [671, 0]
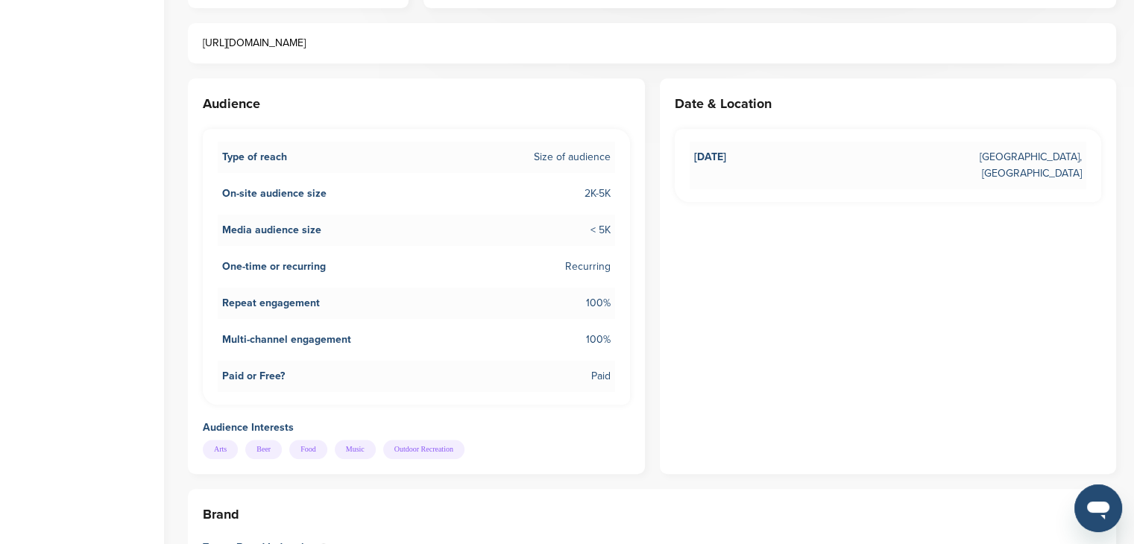
drag, startPoint x: 202, startPoint y: 448, endPoint x: 498, endPoint y: 447, distance: 296.1
click at [498, 447] on div "Audience Type of reach Size of audience On-site audience size 2K-5K Media audie…" at bounding box center [416, 276] width 457 height 396
copy div "Arts Beer Food Music Outdoor Recreation"
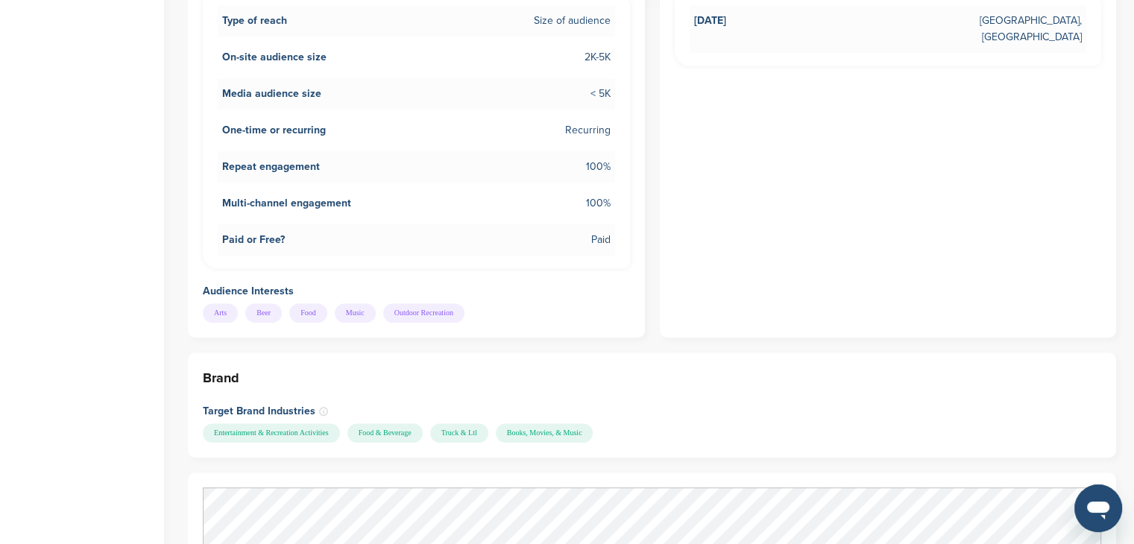
scroll to position [820, 0]
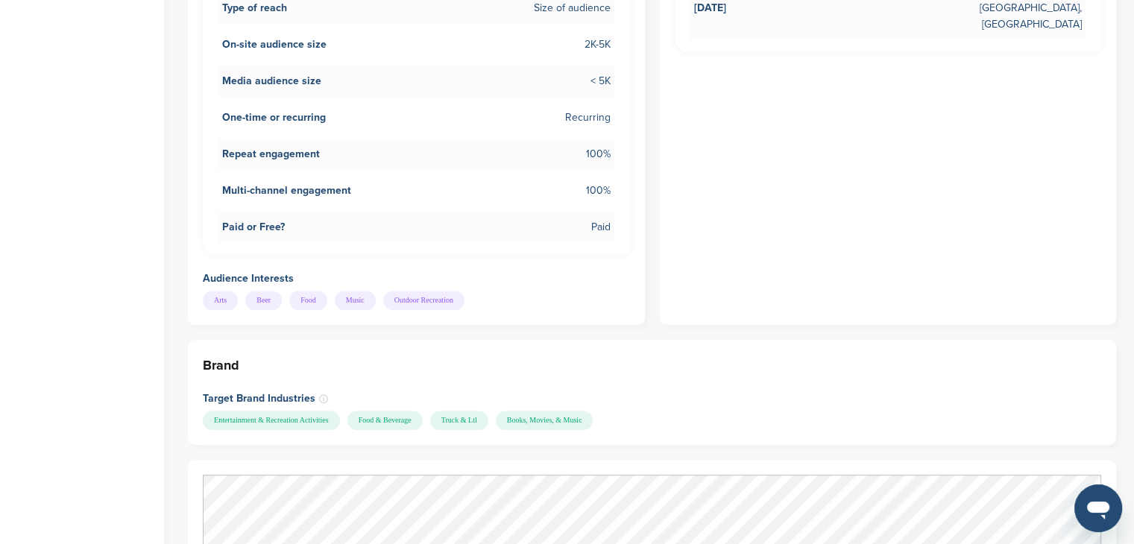
drag, startPoint x: 180, startPoint y: 419, endPoint x: 626, endPoint y: 412, distance: 446.0
copy div "Entertainment & Recreation Activities Food & Beverage Truck & Ltl Books, Movies…"
click at [738, 299] on div "Date & Location [DATE] [GEOGRAPHIC_DATA], [GEOGRAPHIC_DATA]" at bounding box center [888, 127] width 457 height 396
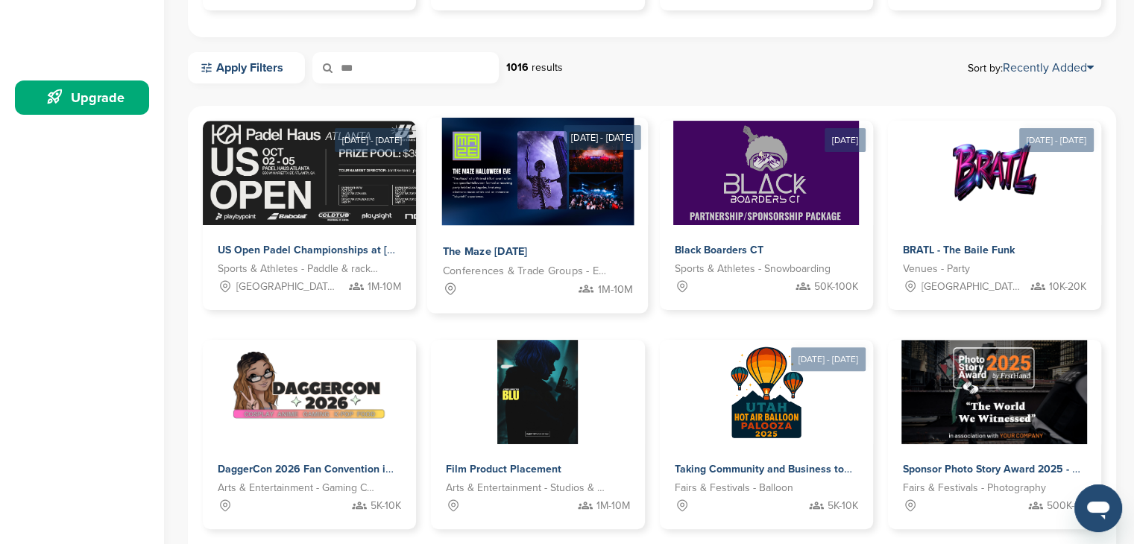
scroll to position [298, 0]
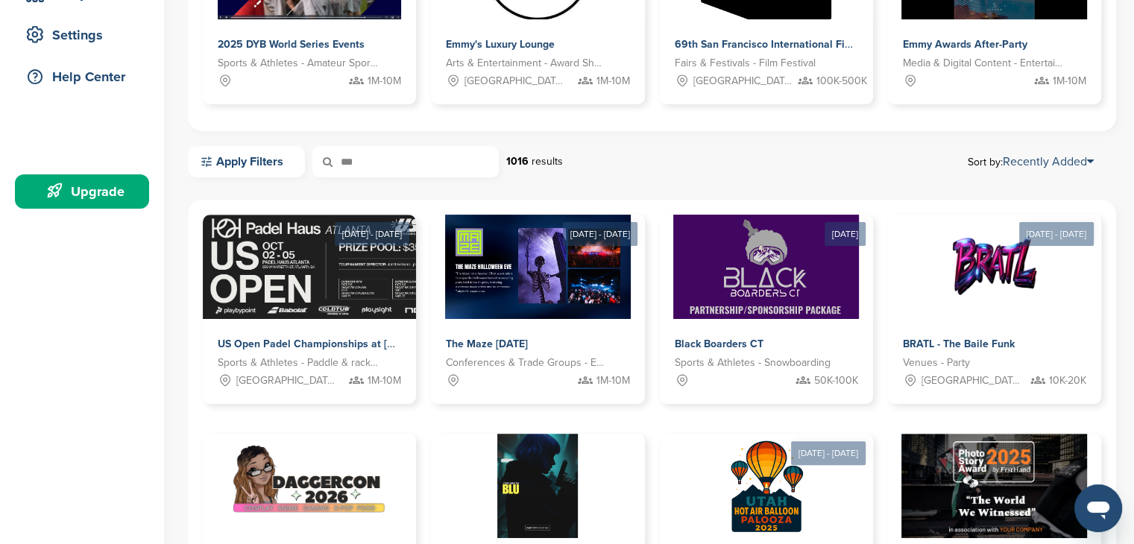
click at [413, 162] on input "***" at bounding box center [405, 161] width 186 height 31
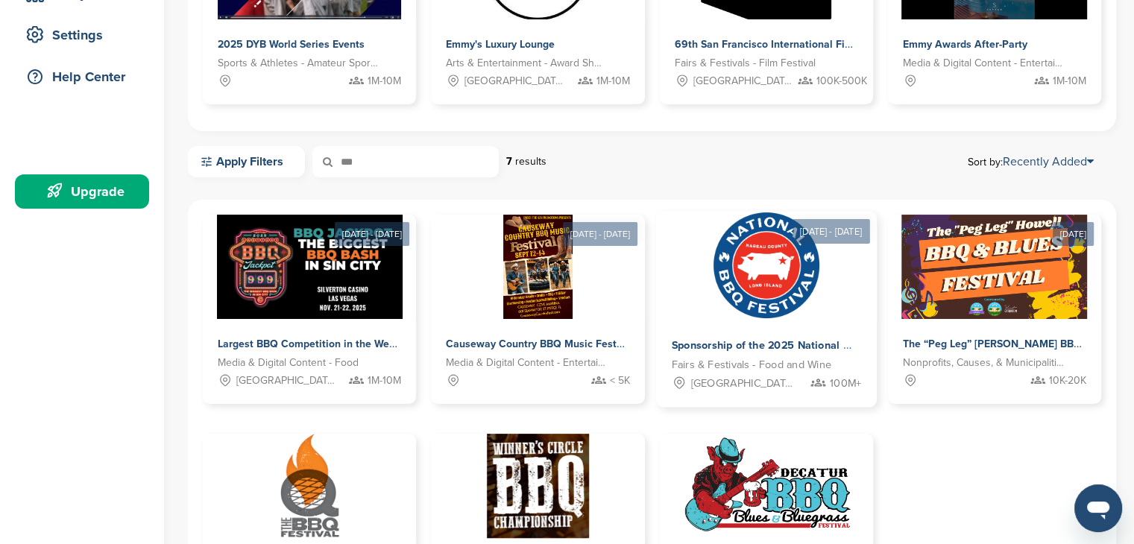
click at [749, 351] on span "Sponsorship of the 2025 National BBQ Festival (it's back!)" at bounding box center [815, 345] width 289 height 13
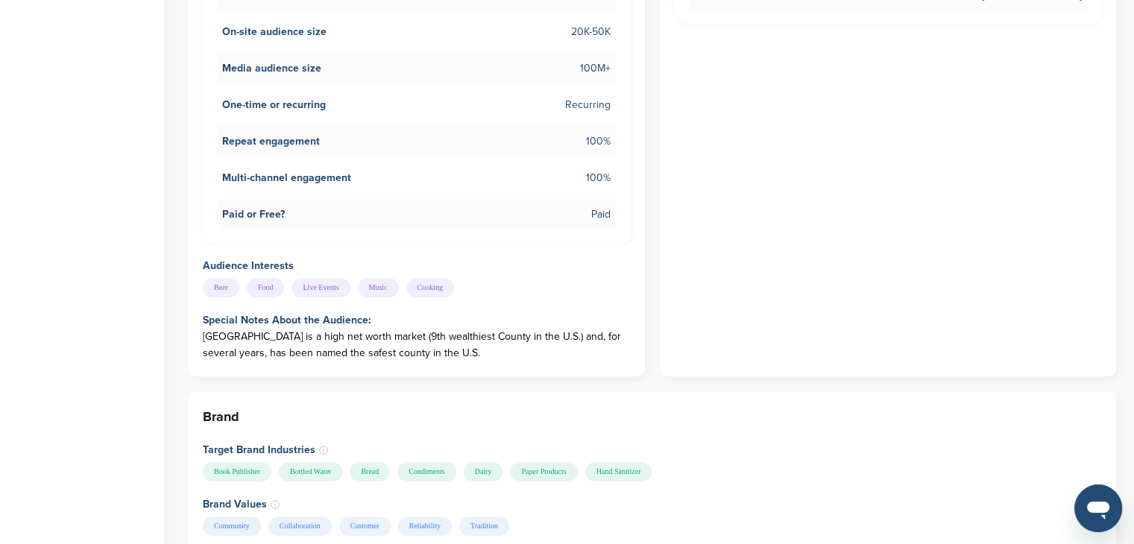
scroll to position [820, 0]
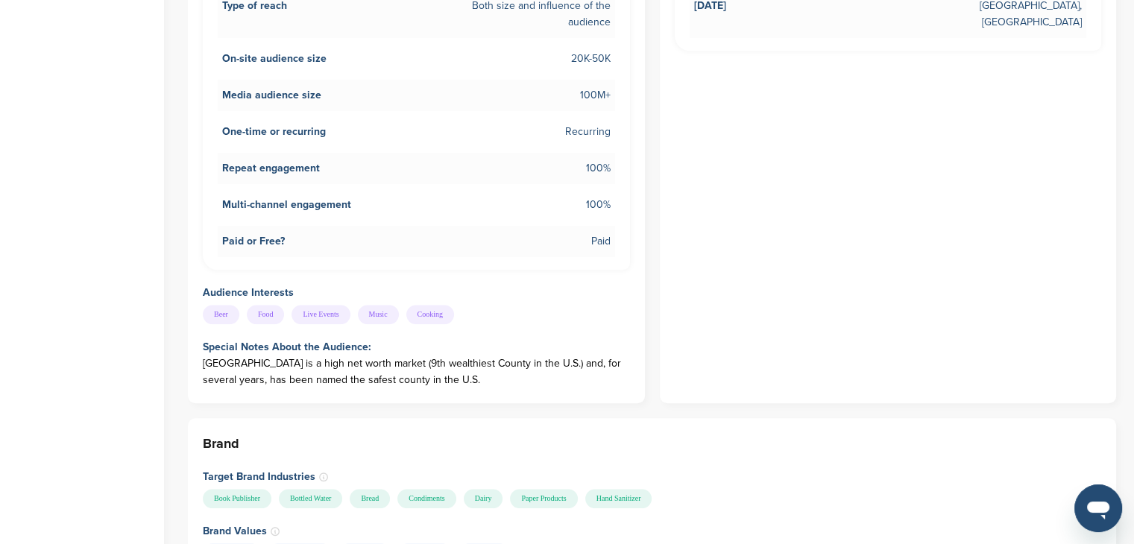
drag, startPoint x: 203, startPoint y: 295, endPoint x: 561, endPoint y: 289, distance: 358.1
click at [561, 305] on div "Beer Food Live Events Music Cooking" at bounding box center [415, 314] width 424 height 19
copy div "Beer Food Live Events Music Cooking"
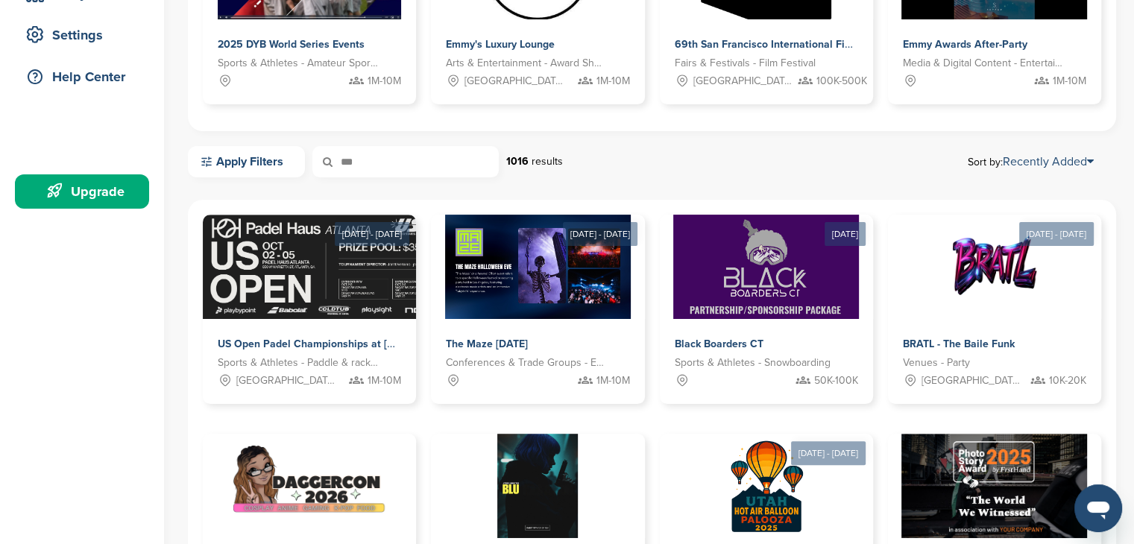
click at [432, 157] on input "***" at bounding box center [405, 161] width 186 height 31
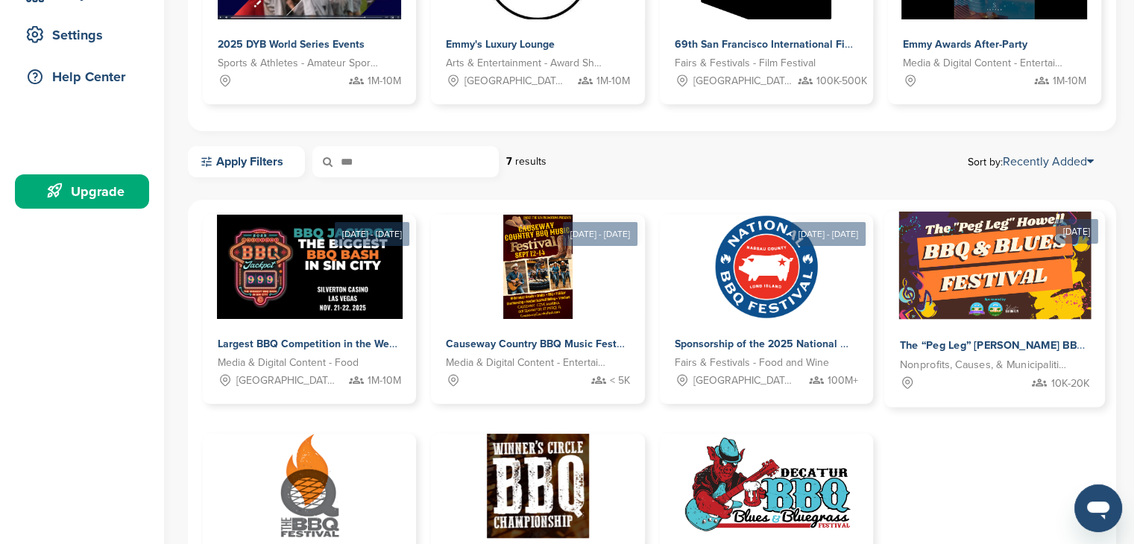
click at [1003, 339] on div "The “Peg Leg” [PERSON_NAME] BBQ & Blues Festival" at bounding box center [992, 347] width 186 height 22
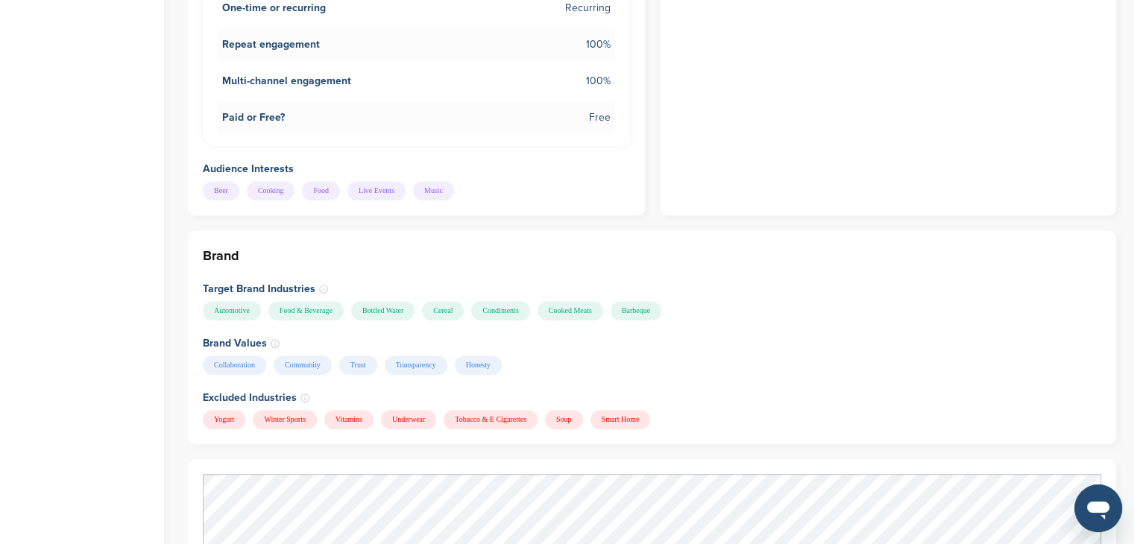
scroll to position [895, 0]
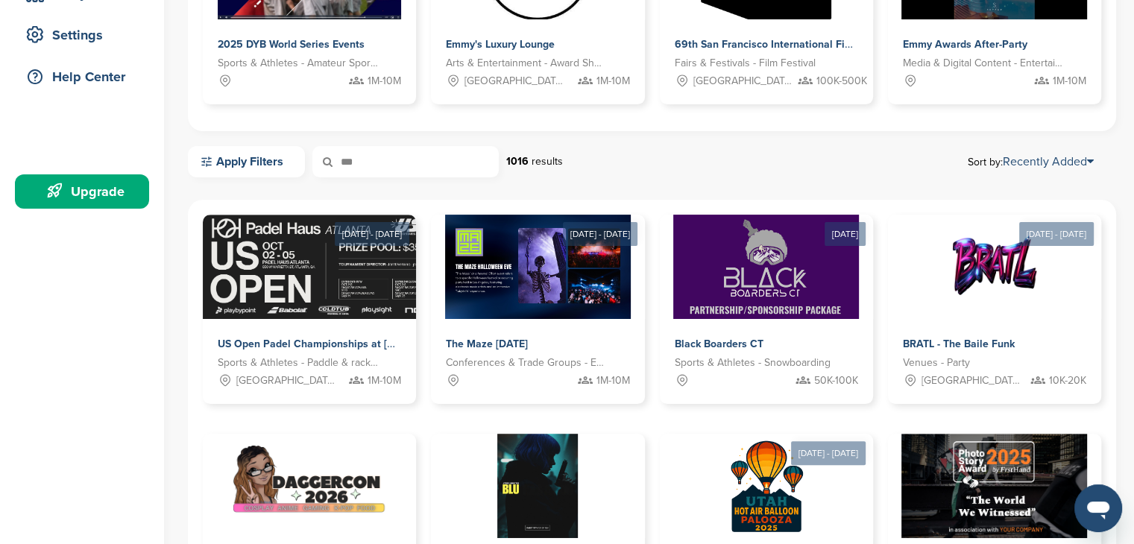
click at [389, 151] on input "***" at bounding box center [405, 161] width 186 height 31
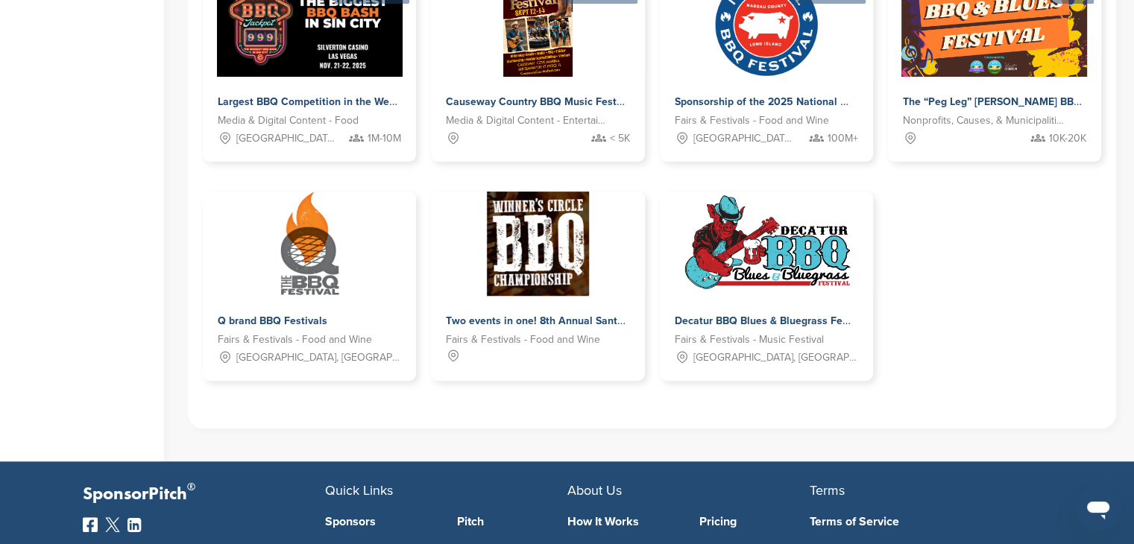
scroll to position [597, 0]
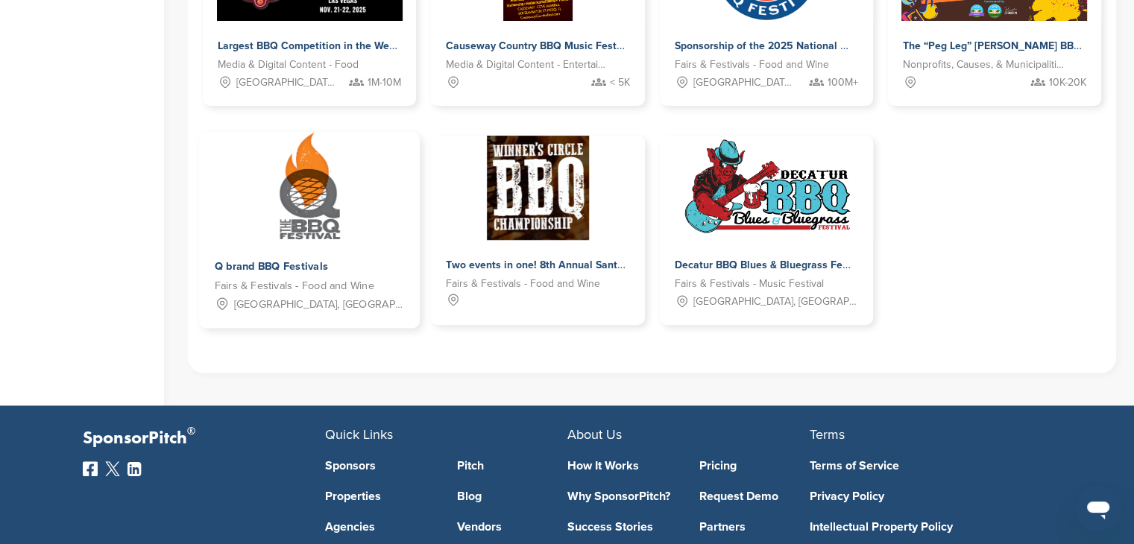
click at [299, 268] on span "Q brand BBQ Festivals" at bounding box center [271, 266] width 113 height 13
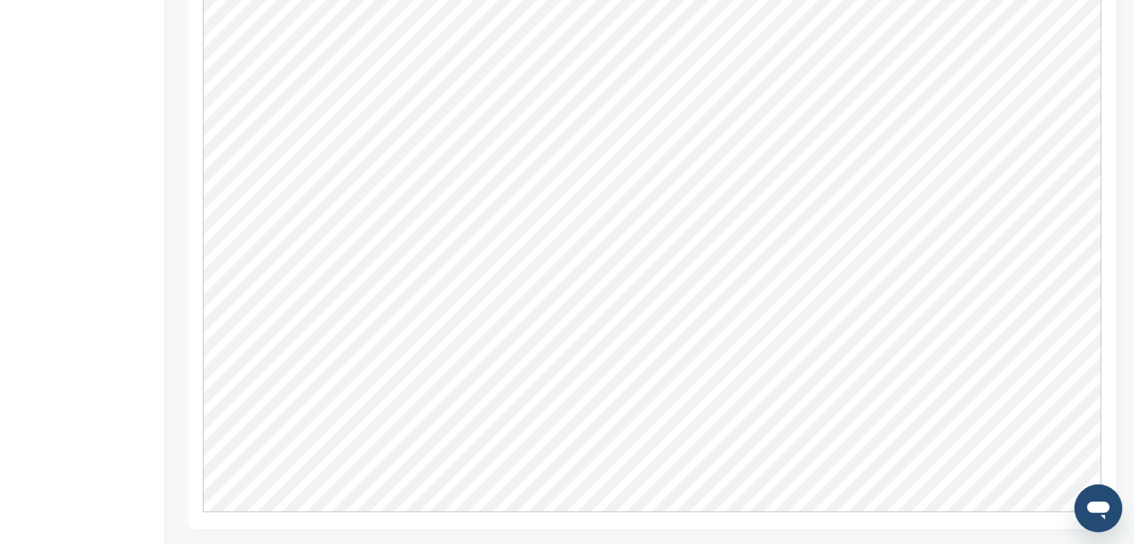
scroll to position [1342, 0]
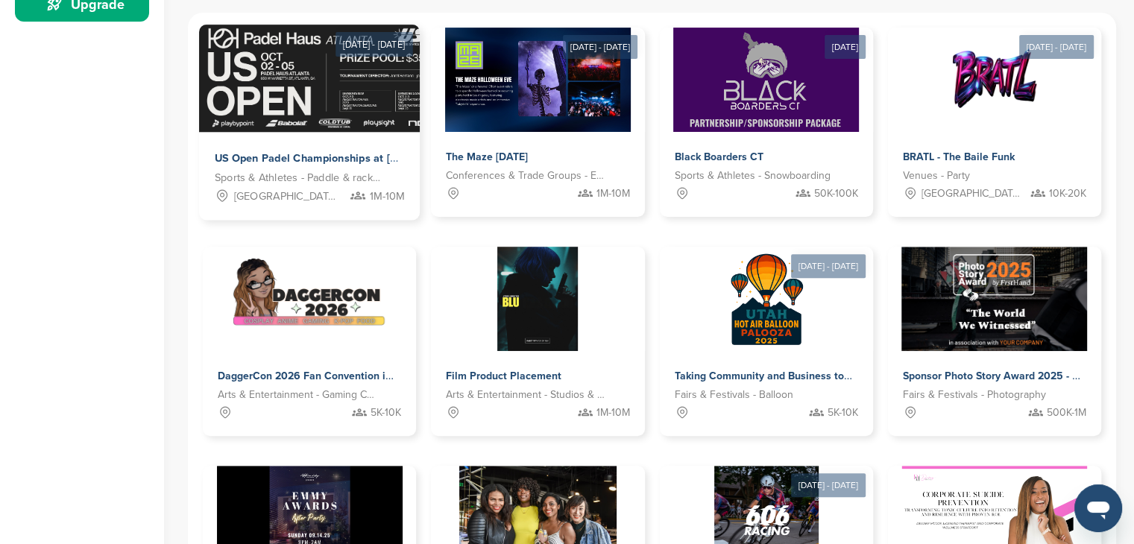
scroll to position [298, 0]
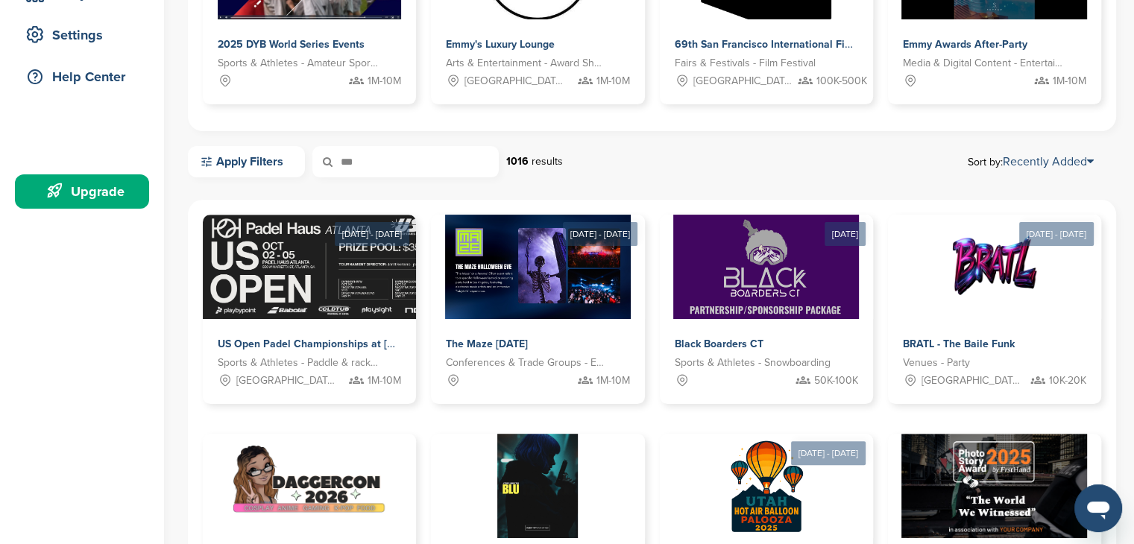
click at [398, 157] on input "***" at bounding box center [405, 161] width 186 height 31
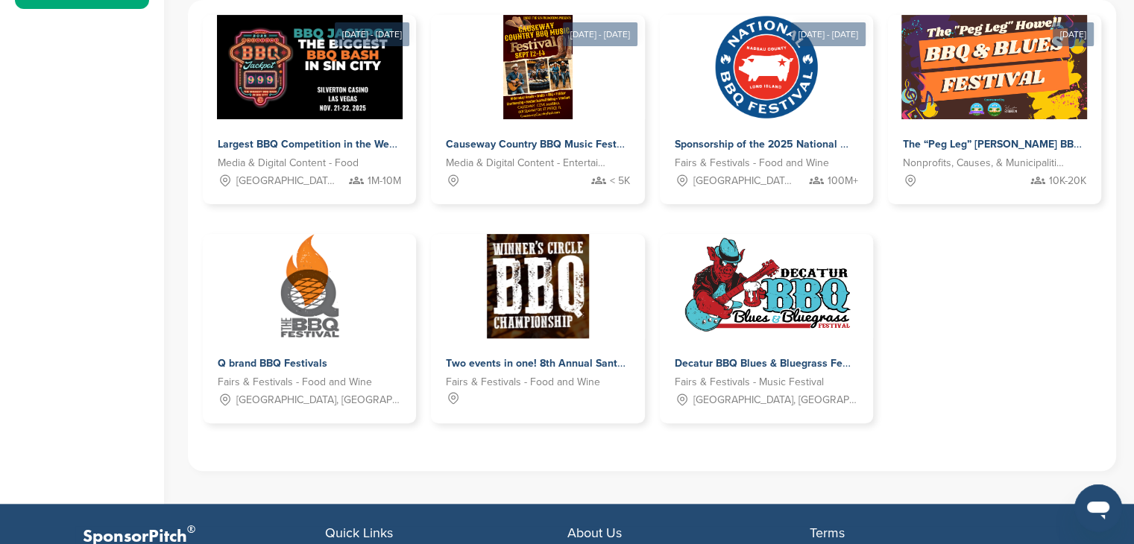
scroll to position [671, 0]
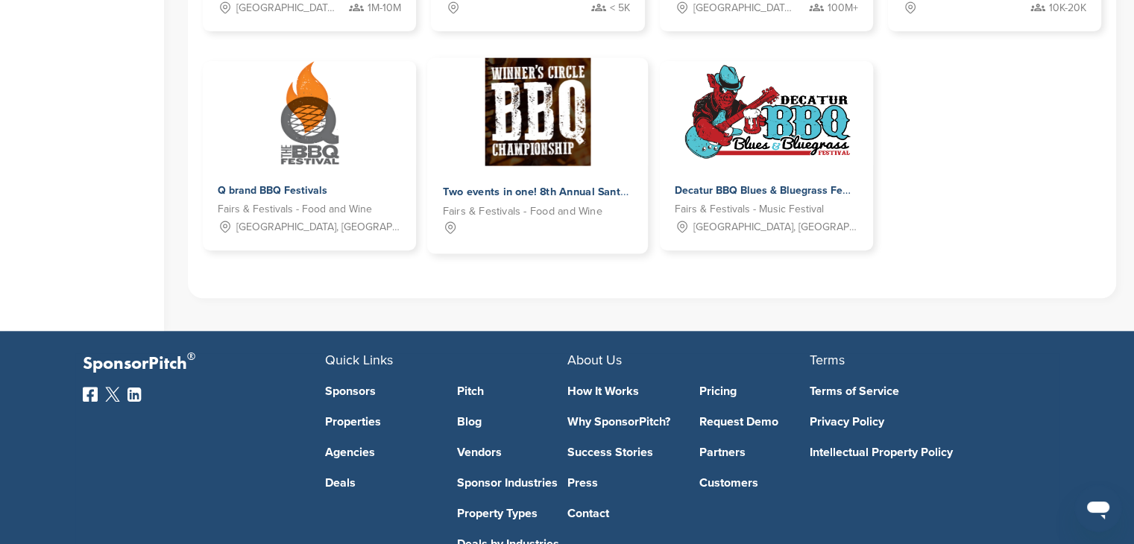
click at [516, 189] on span "Two events in one! 8th Annual Santa Anita Winners' Circle BBQ Championship & Sa…" at bounding box center [752, 192] width 618 height 13
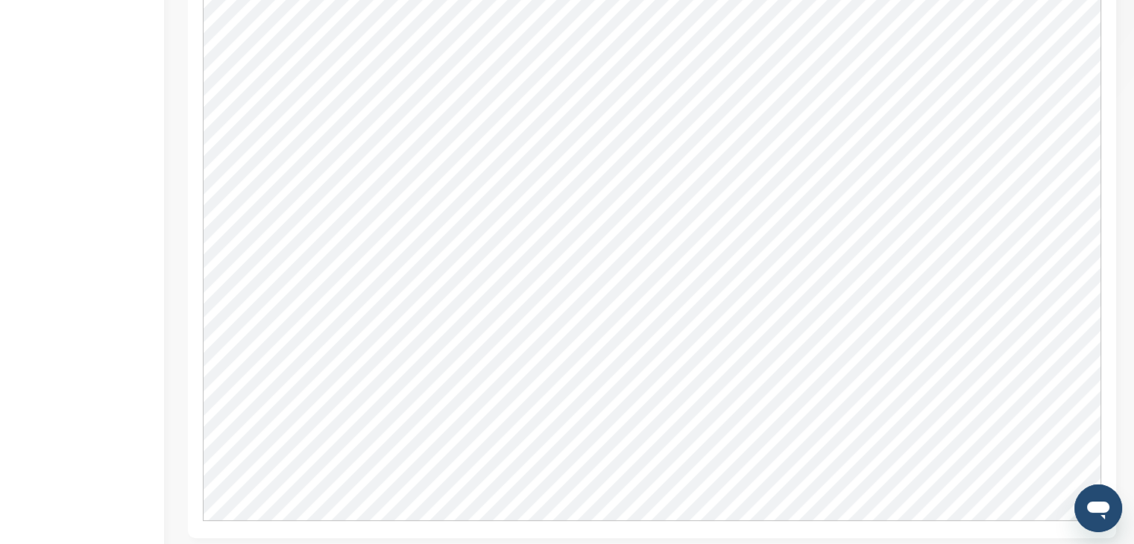
scroll to position [668, 0]
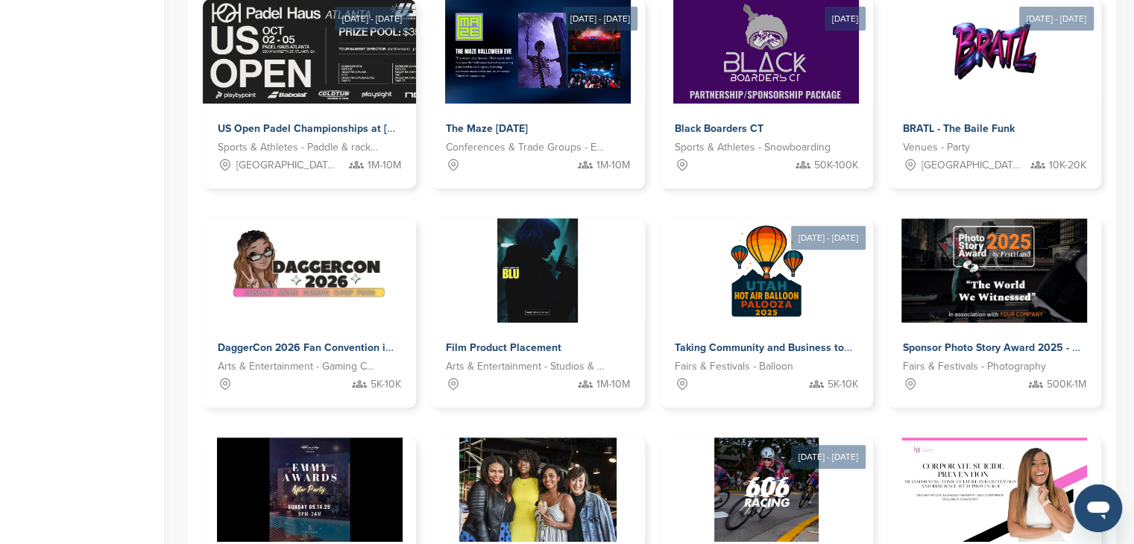
scroll to position [373, 0]
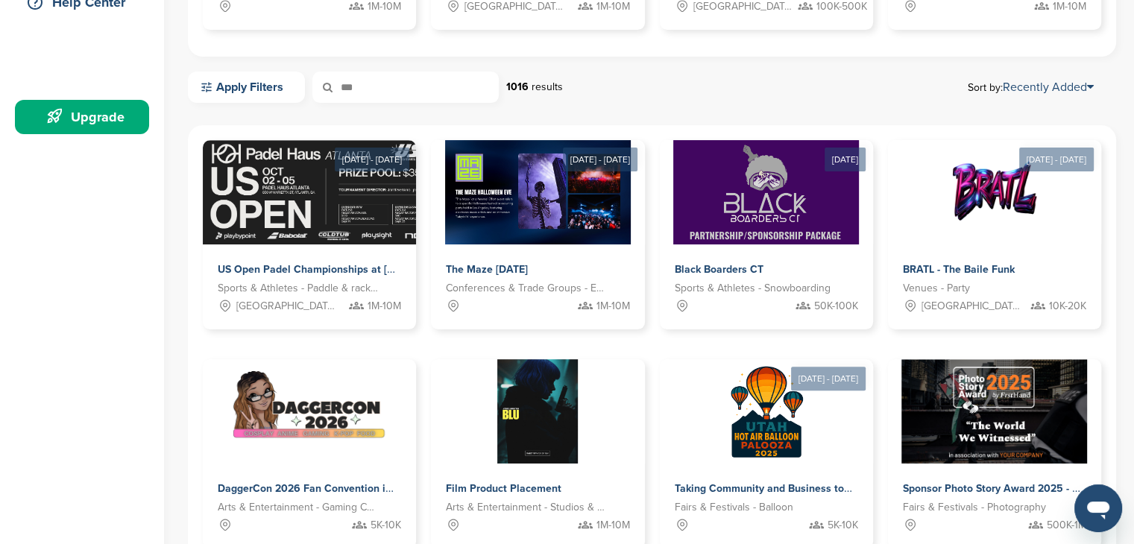
click at [385, 73] on input "***" at bounding box center [405, 87] width 186 height 31
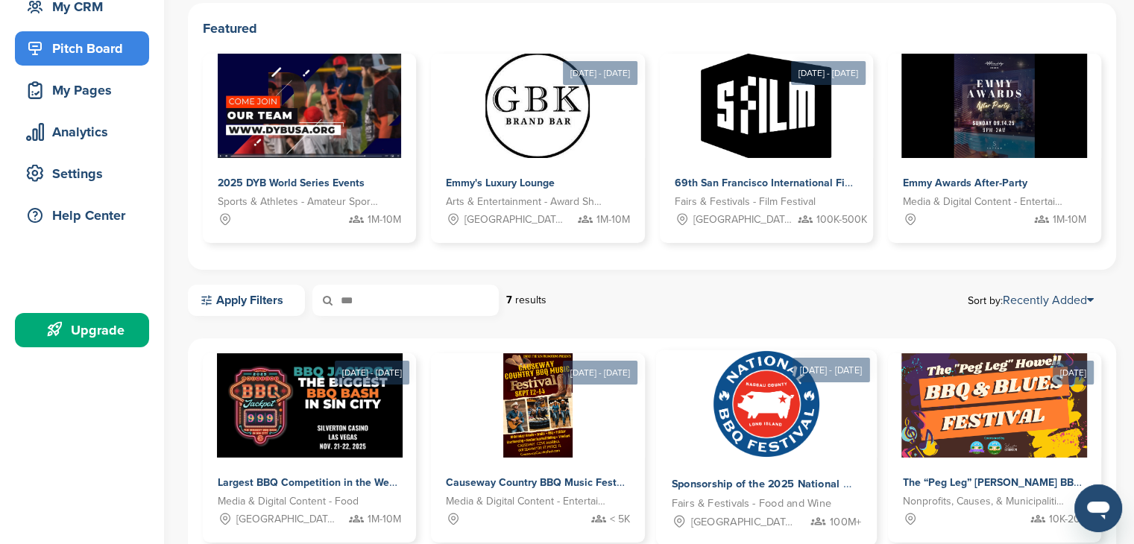
scroll to position [224, 0]
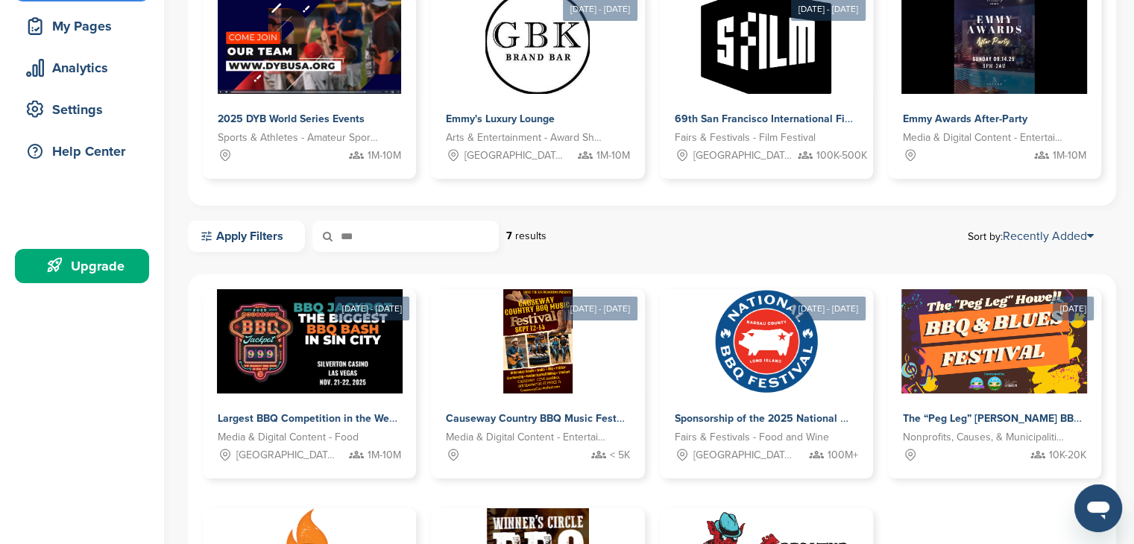
click at [421, 229] on input "***" at bounding box center [405, 236] width 186 height 31
type input "**********"
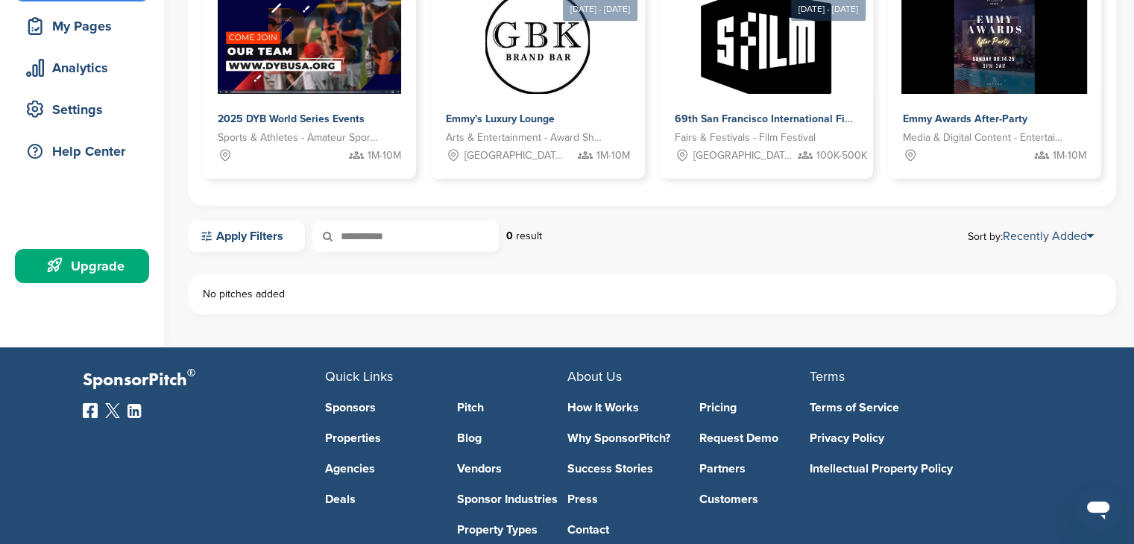
click at [421, 229] on input "**********" at bounding box center [405, 236] width 186 height 31
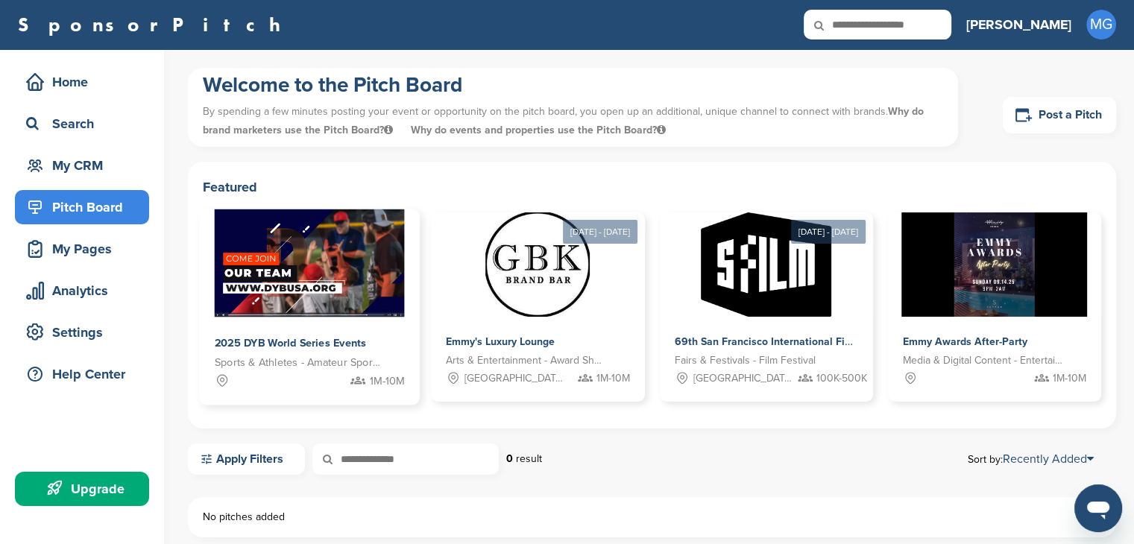
scroll to position [0, 0]
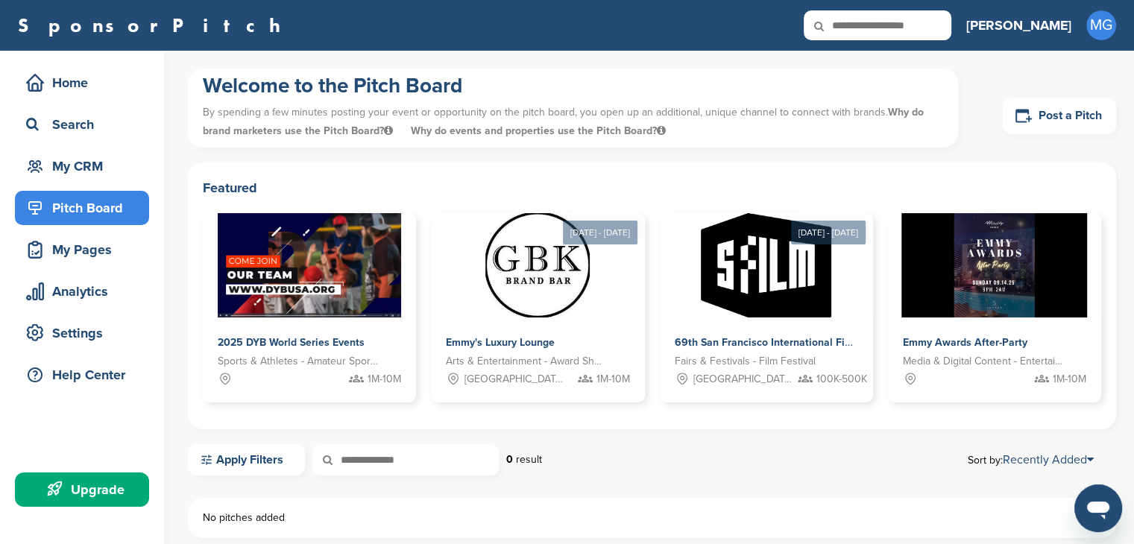
click at [84, 202] on div "Pitch Board" at bounding box center [85, 208] width 127 height 27
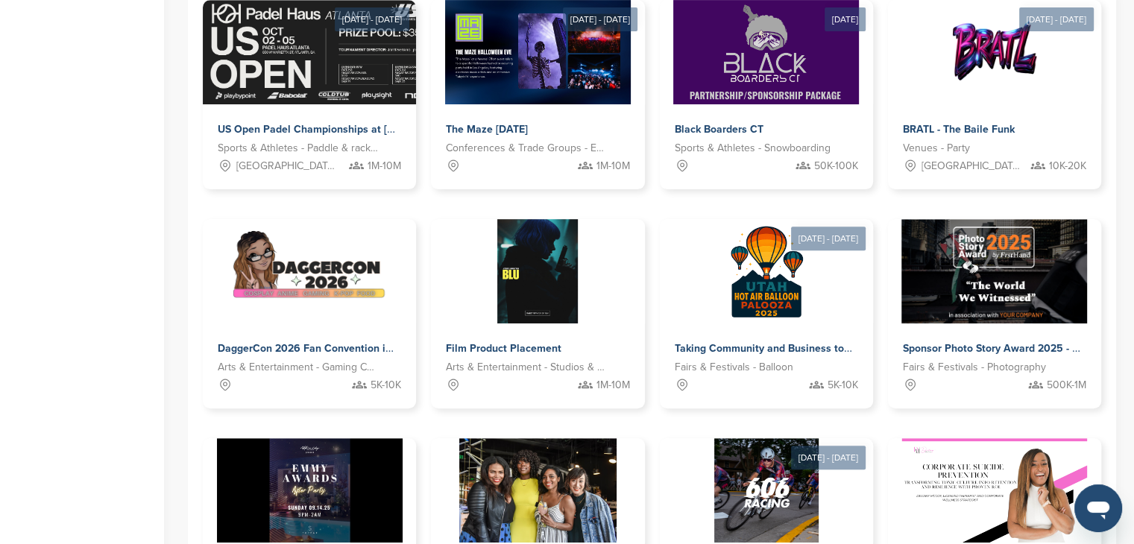
scroll to position [522, 0]
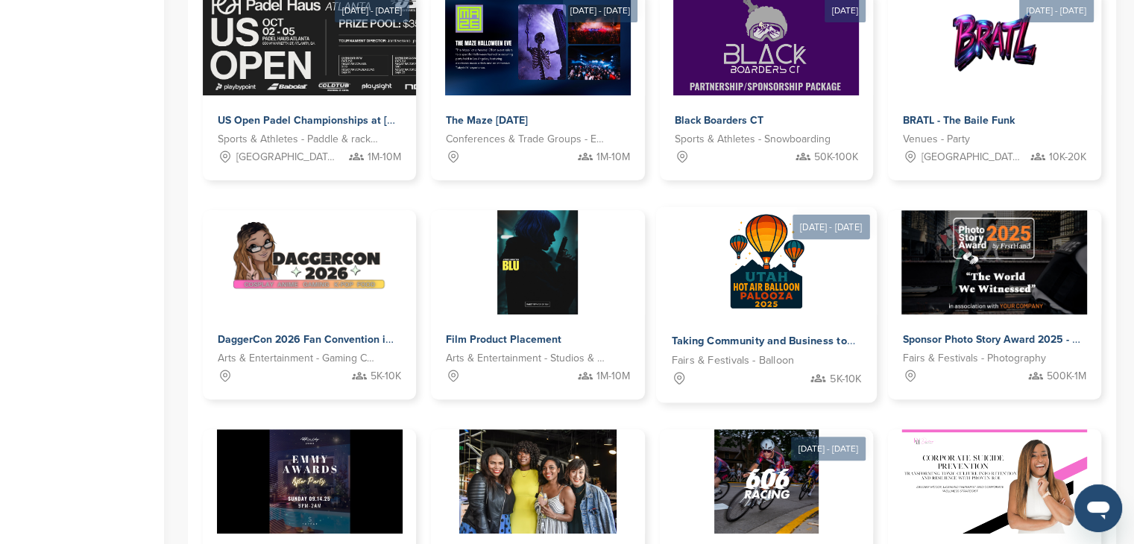
click at [746, 347] on span "Taking Community and Business to [GEOGRAPHIC_DATA] with the [US_STATE] Hot Air …" at bounding box center [928, 341] width 515 height 13
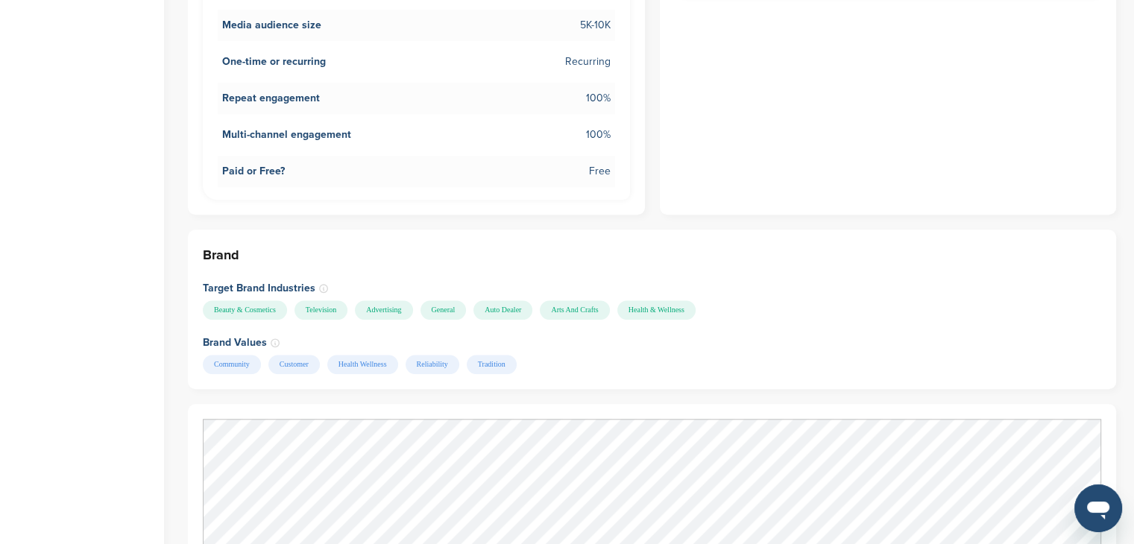
scroll to position [1342, 0]
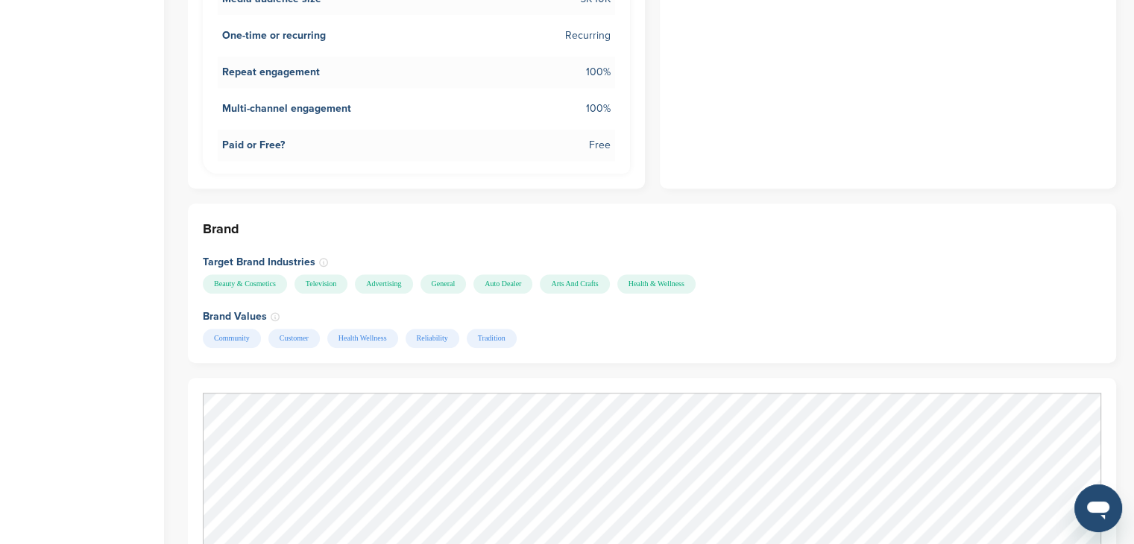
drag, startPoint x: 198, startPoint y: 255, endPoint x: 812, endPoint y: 260, distance: 613.8
click at [812, 260] on div "Brand Target Brand Industries Beauty & Cosmetics Television Advertising General…" at bounding box center [652, 284] width 929 height 160
copy div "Beauty & Cosmetics Television Advertising General Auto Dealer Arts And Crafts H…"
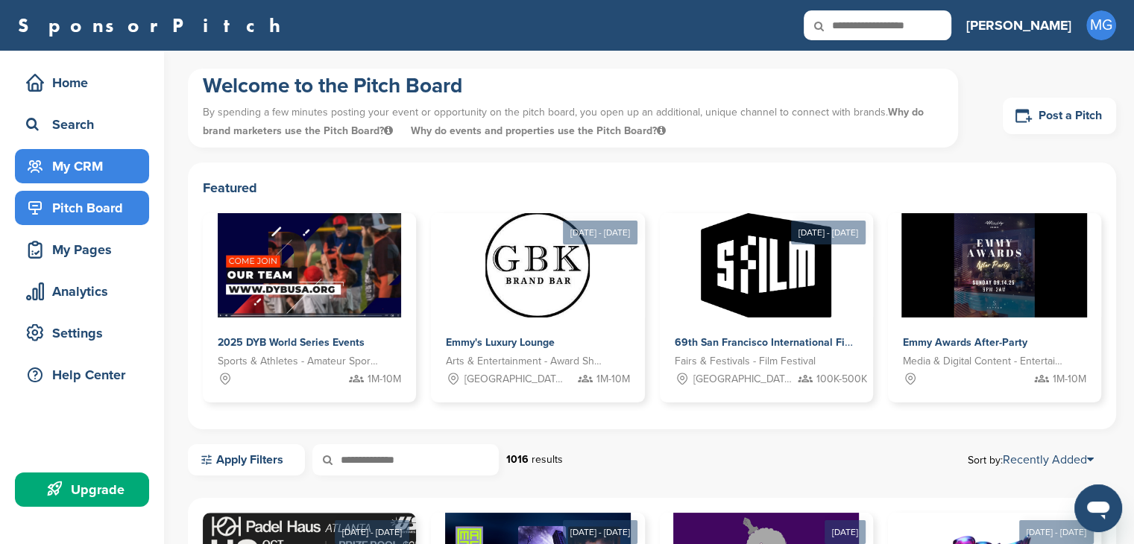
click at [95, 153] on div "My CRM" at bounding box center [85, 166] width 127 height 27
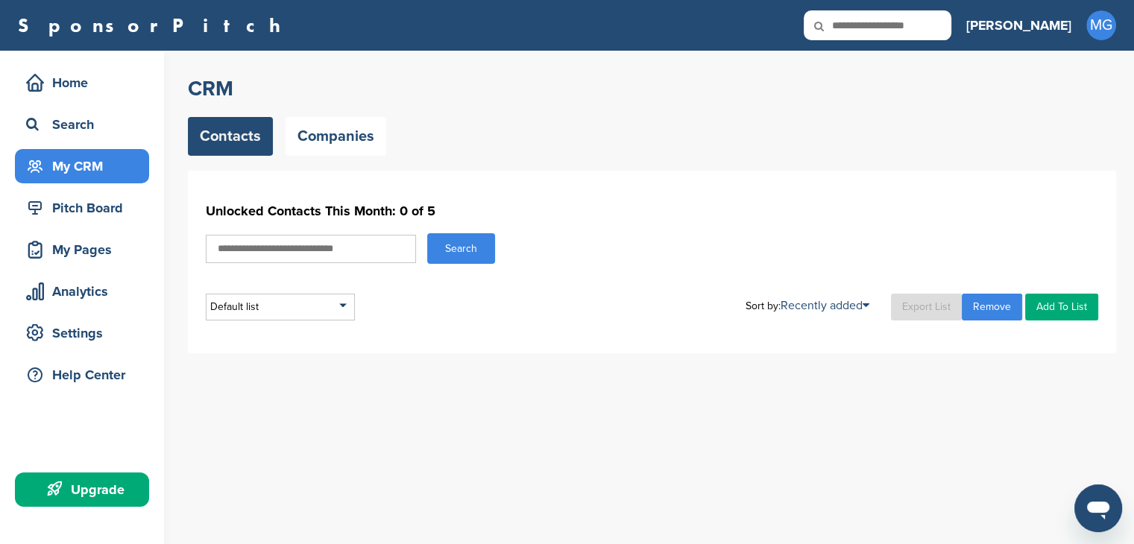
click at [298, 254] on input "text" at bounding box center [311, 249] width 210 height 28
type input "****"
click at [427, 233] on button "Search" at bounding box center [461, 248] width 68 height 31
click at [465, 239] on button "Search" at bounding box center [461, 248] width 68 height 31
click at [459, 248] on button "Search" at bounding box center [461, 248] width 68 height 31
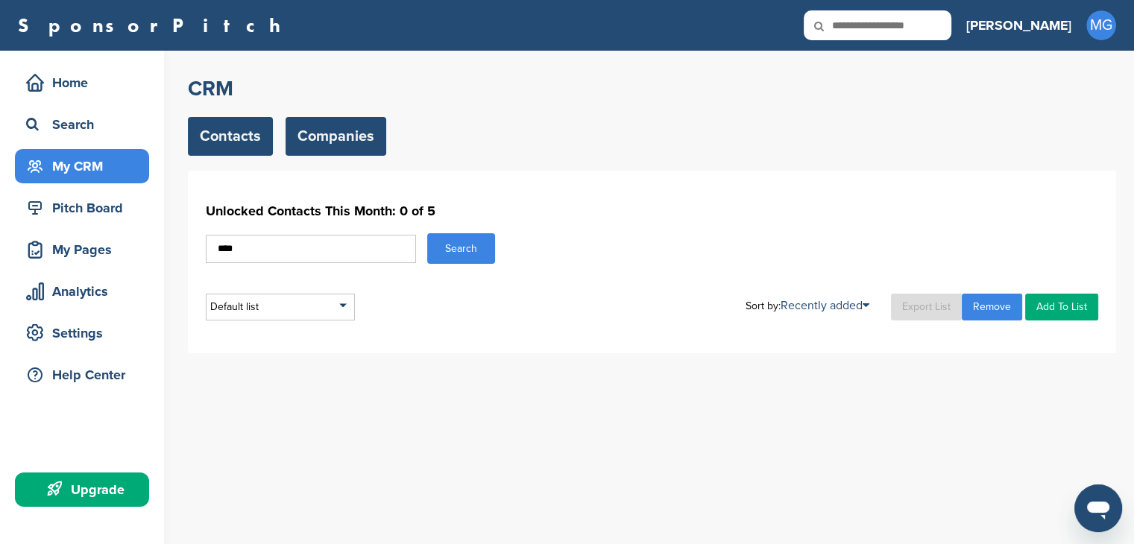
click at [374, 145] on link "Companies" at bounding box center [336, 136] width 101 height 39
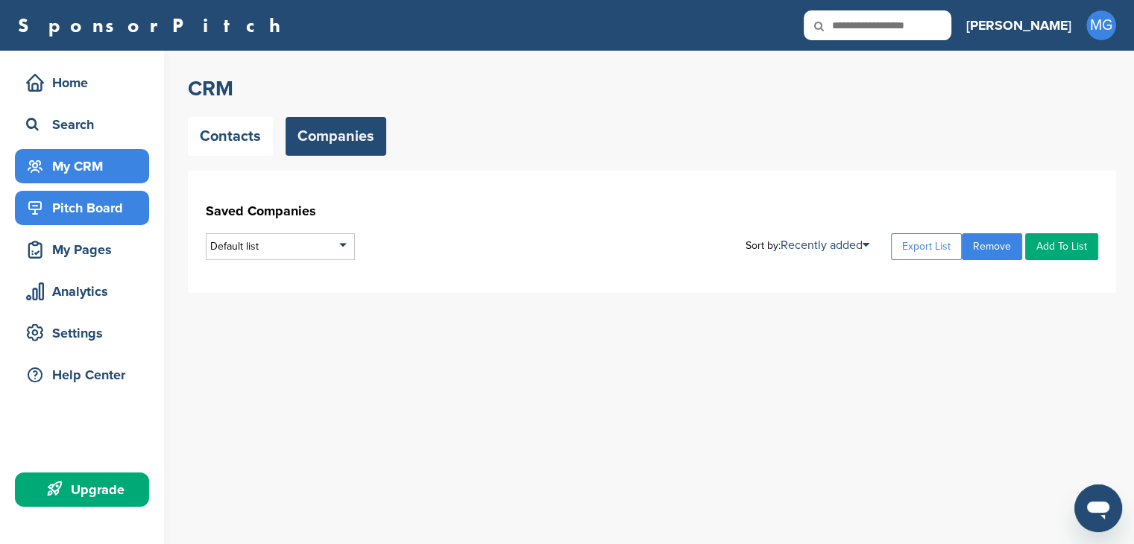
click at [110, 208] on div "Pitch Board" at bounding box center [85, 208] width 127 height 27
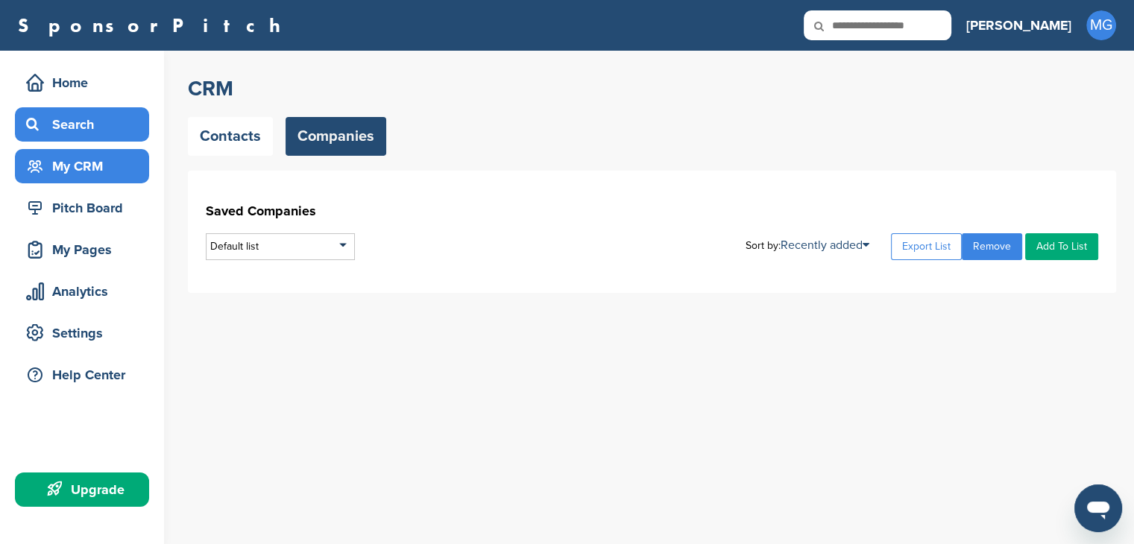
click at [87, 125] on div "Search" at bounding box center [85, 124] width 127 height 27
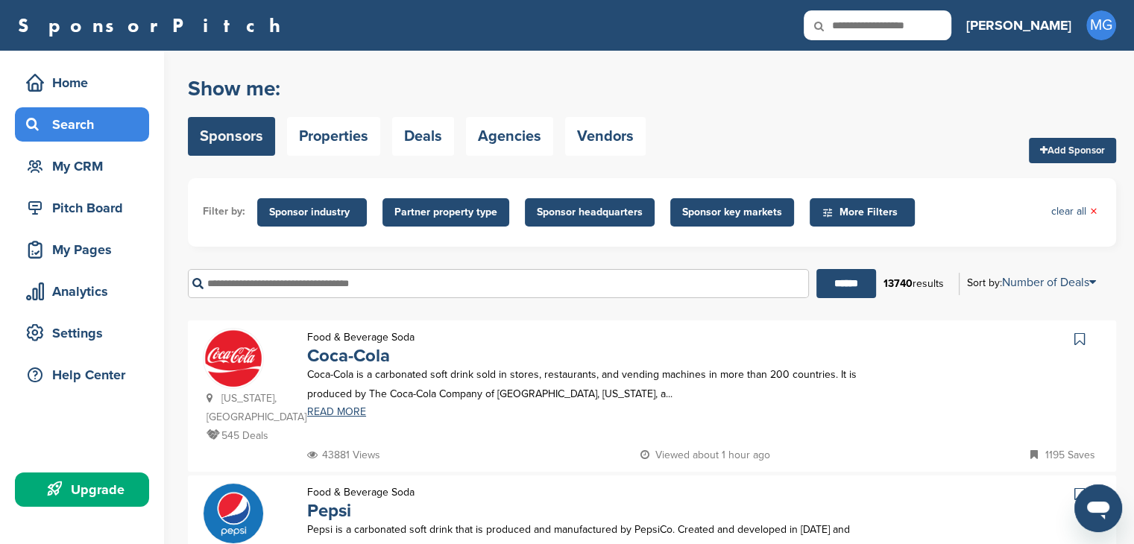
click at [352, 283] on input "text" at bounding box center [498, 283] width 621 height 29
type input "*****"
click at [817, 269] on input "******" at bounding box center [847, 283] width 60 height 29
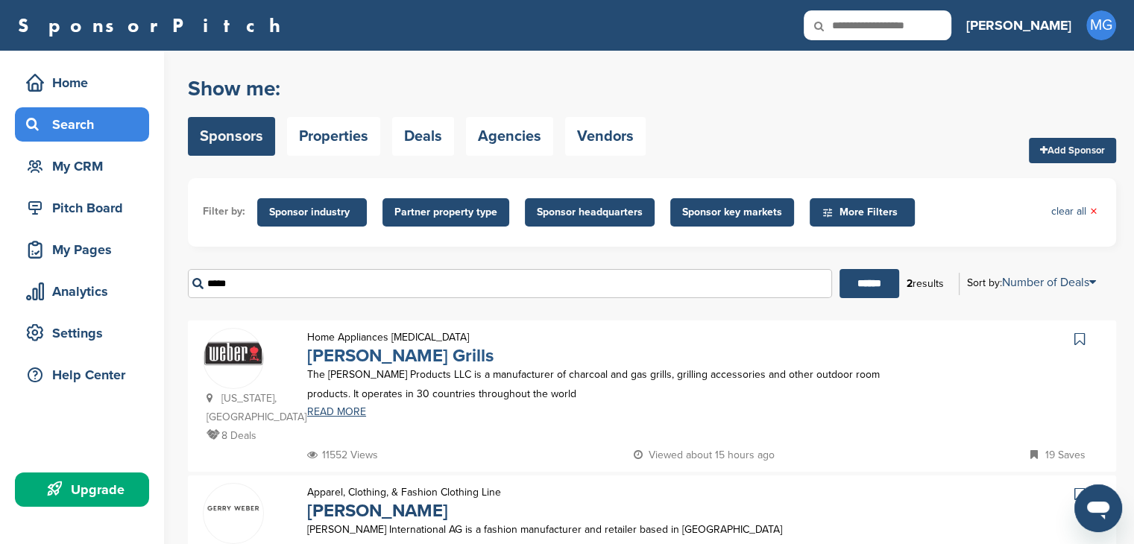
click at [384, 362] on link "[PERSON_NAME] Grills" at bounding box center [400, 356] width 186 height 22
click at [106, 198] on div "Pitch Board" at bounding box center [85, 208] width 127 height 27
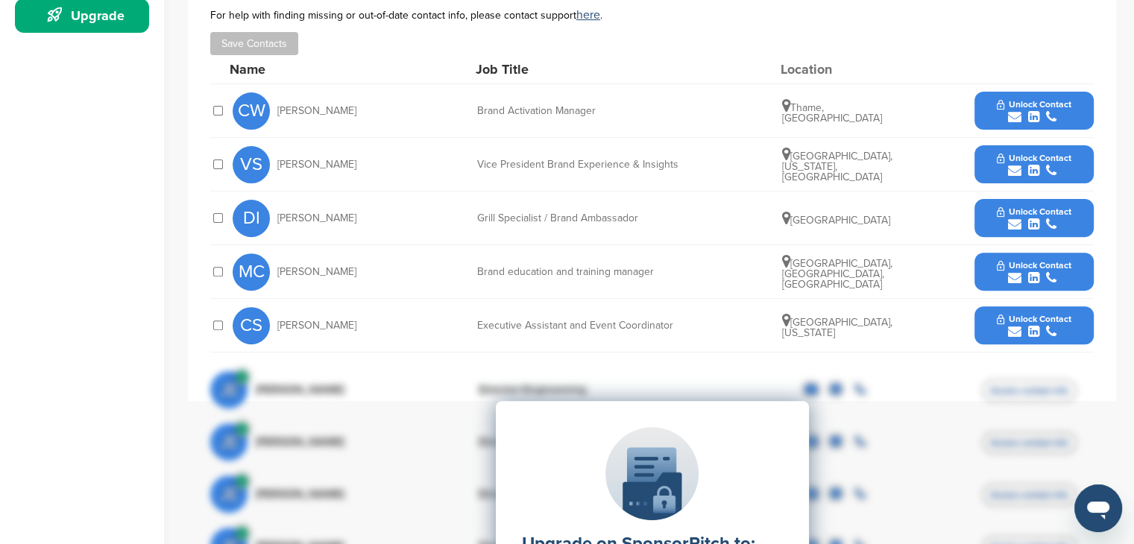
scroll to position [447, 0]
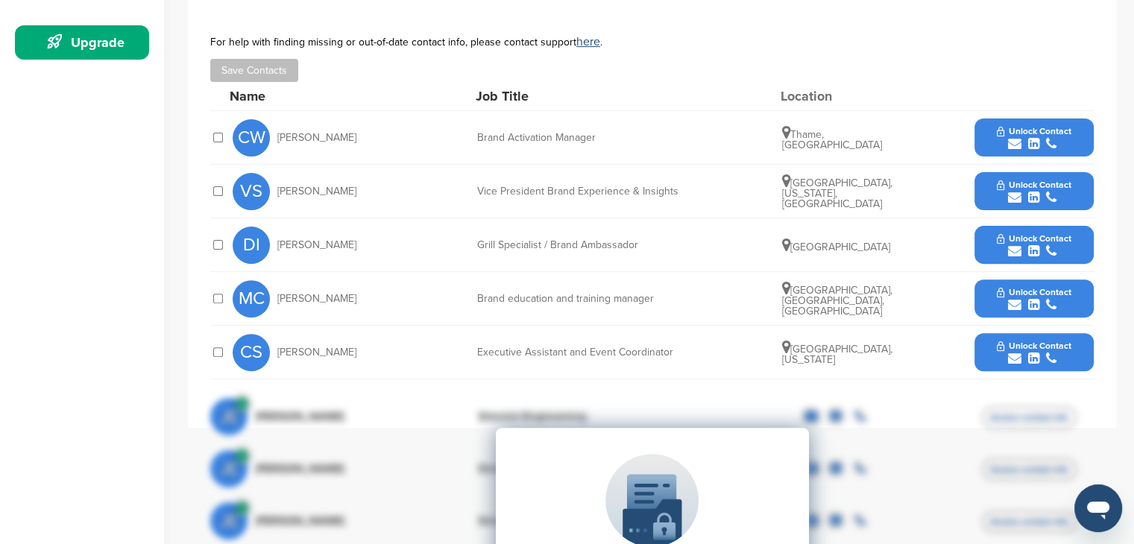
click at [1033, 192] on icon "submit" at bounding box center [1033, 197] width 11 height 13
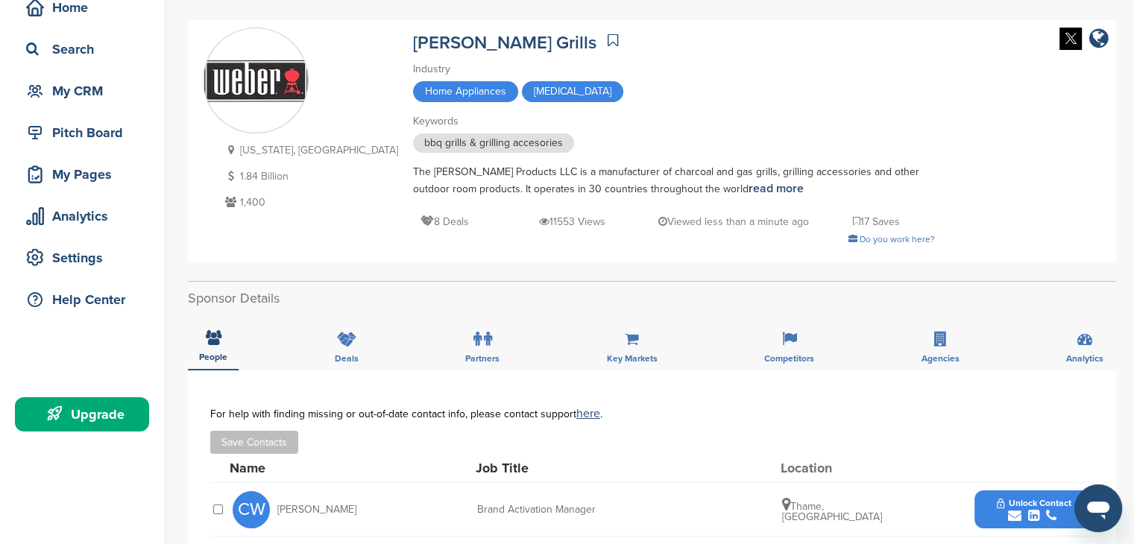
scroll to position [75, 0]
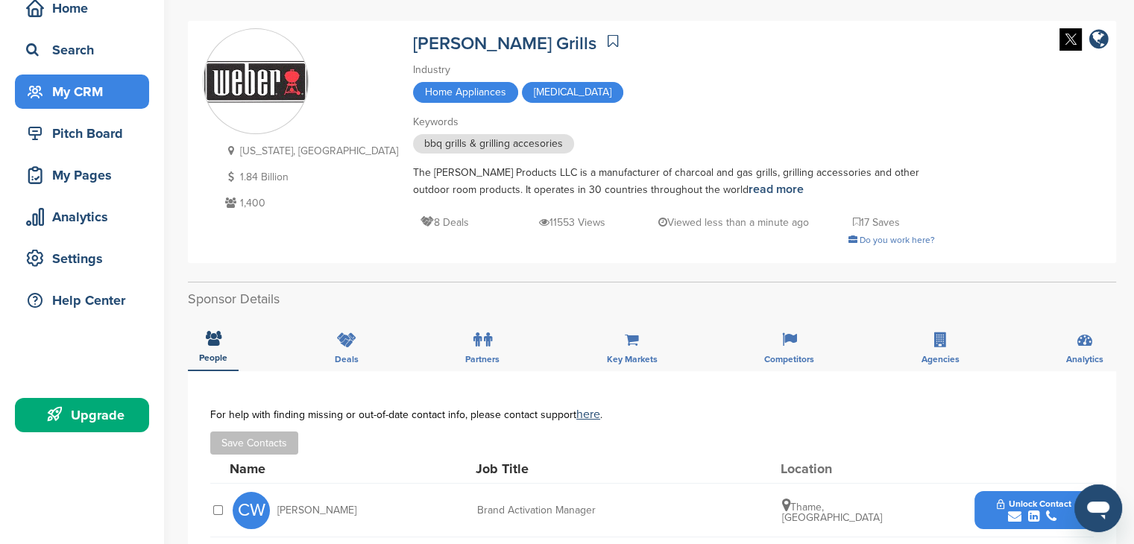
click at [87, 97] on div "My CRM" at bounding box center [85, 91] width 127 height 27
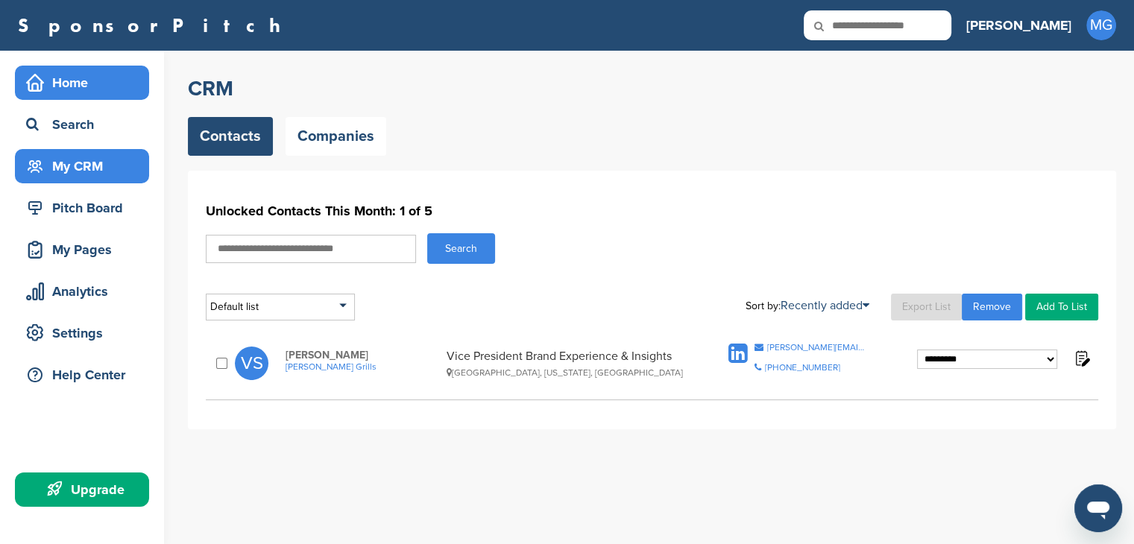
click at [81, 87] on div "Home" at bounding box center [85, 82] width 127 height 27
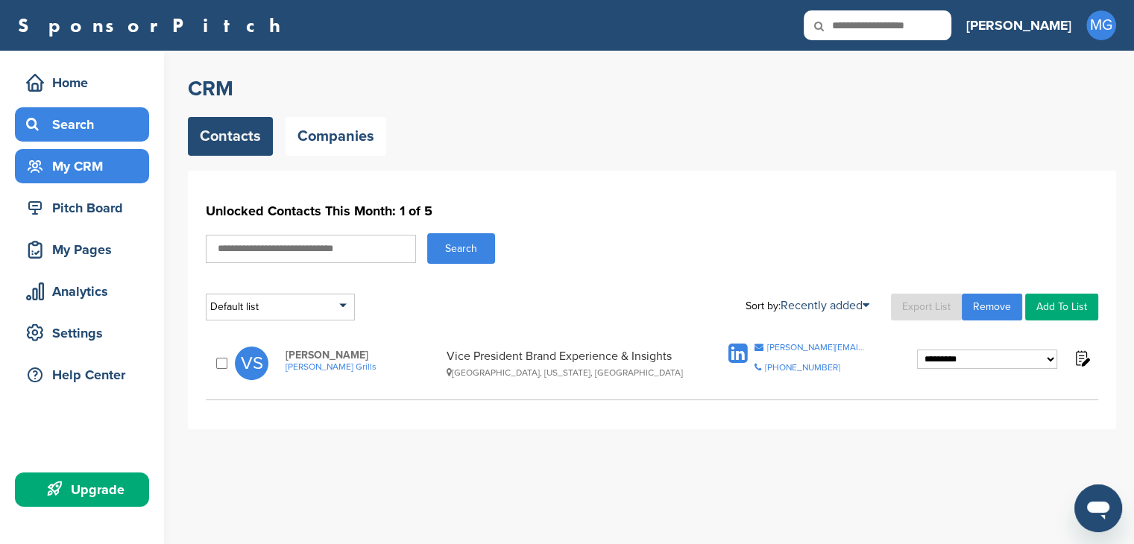
click at [106, 114] on div "Search" at bounding box center [85, 124] width 127 height 27
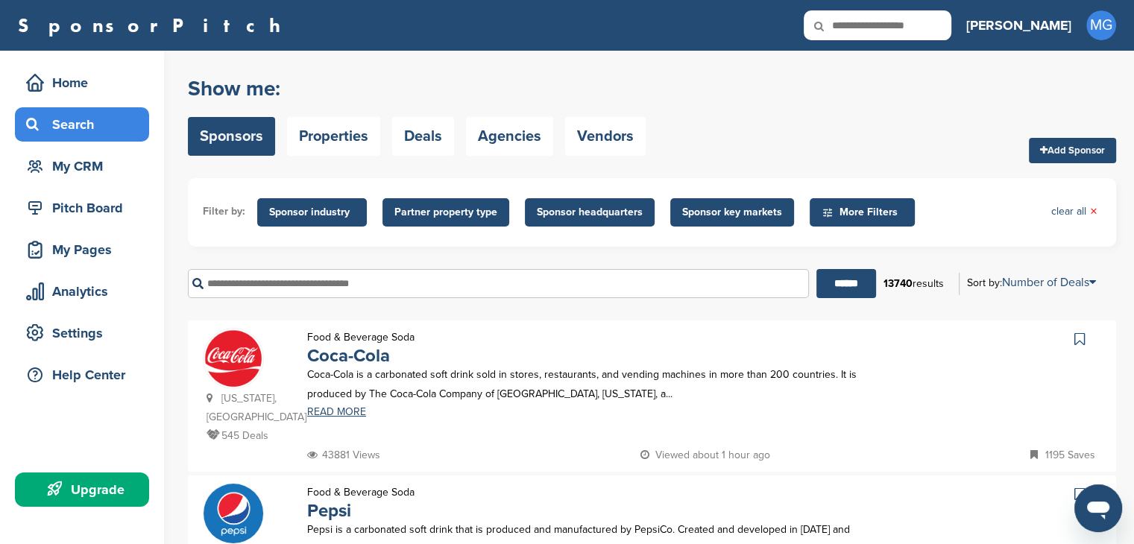
click at [317, 281] on input "text" at bounding box center [498, 283] width 621 height 29
type input "****"
click at [817, 269] on input "******" at bounding box center [847, 283] width 60 height 29
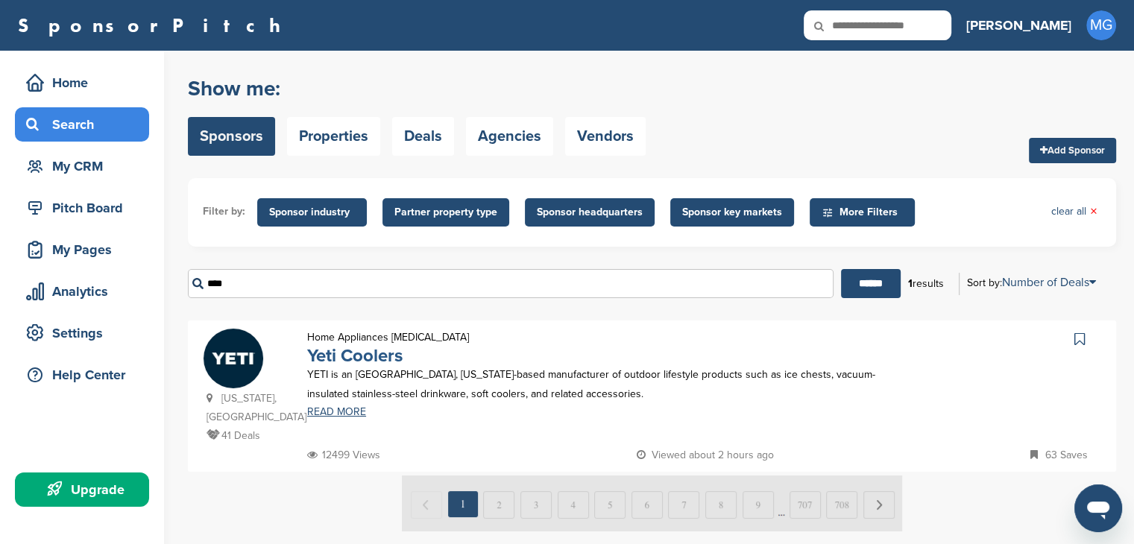
click at [347, 356] on link "Yeti Coolers" at bounding box center [354, 356] width 95 height 22
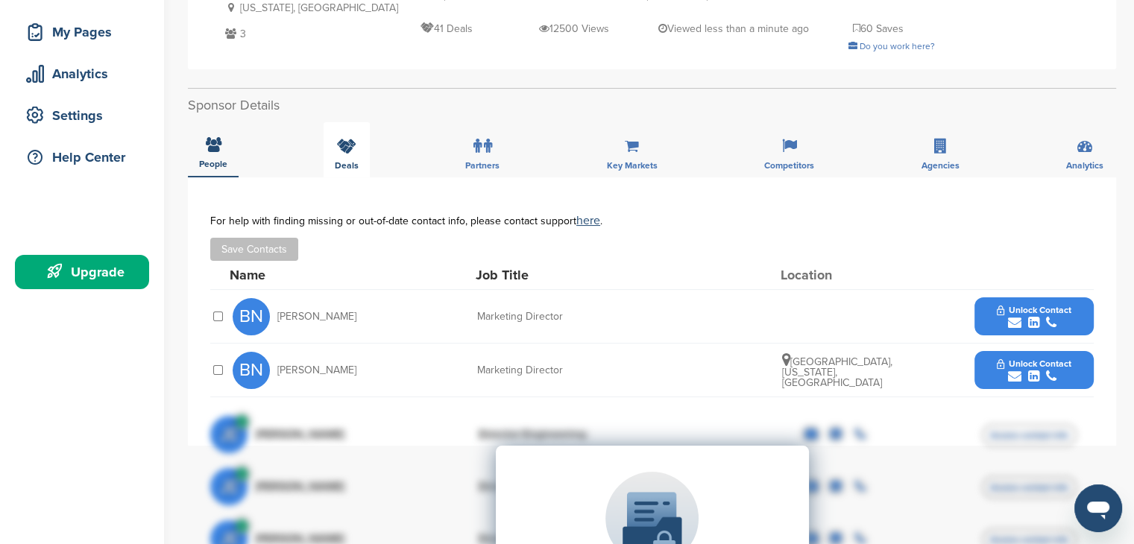
scroll to position [298, 0]
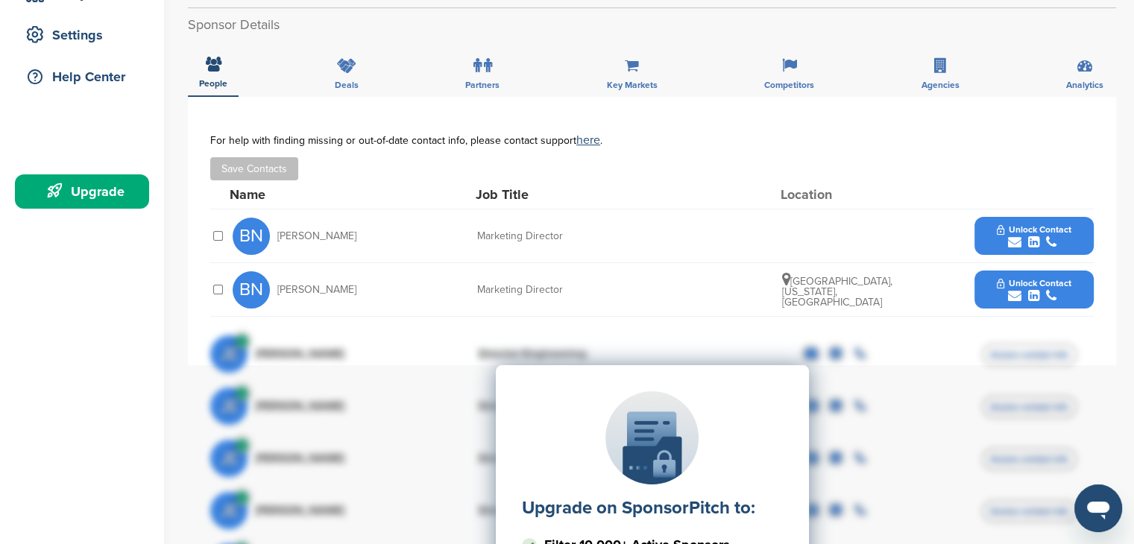
click at [1034, 281] on span "Unlock Contact" at bounding box center [1034, 283] width 74 height 10
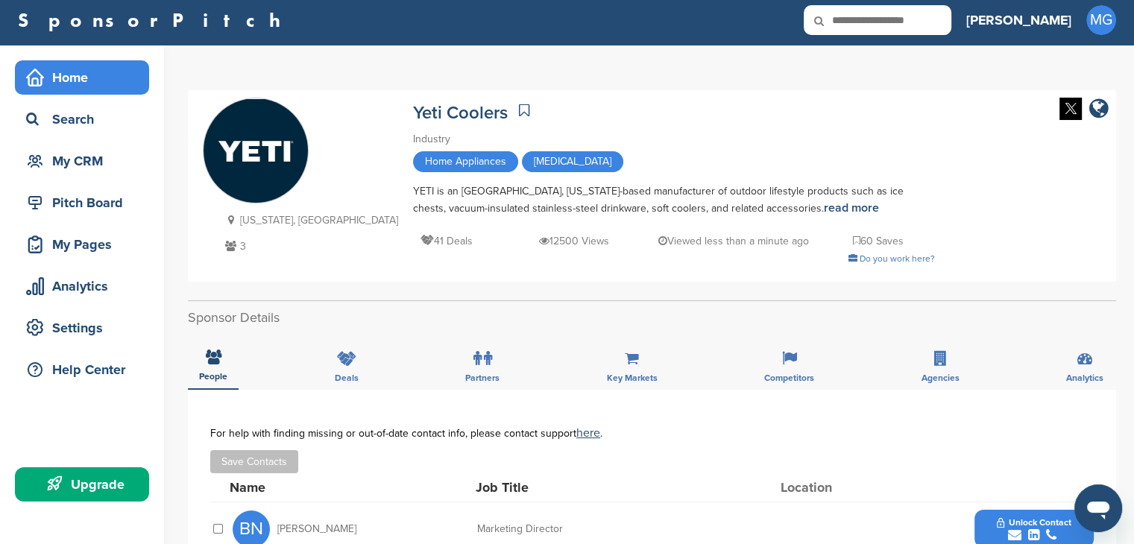
scroll to position [0, 0]
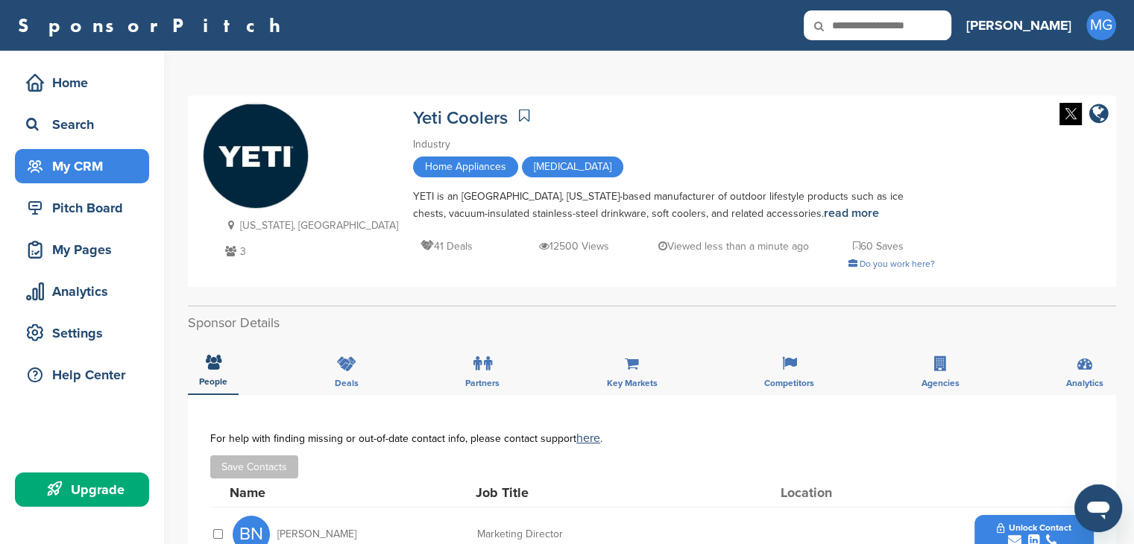
click at [71, 166] on div "My CRM" at bounding box center [85, 166] width 127 height 27
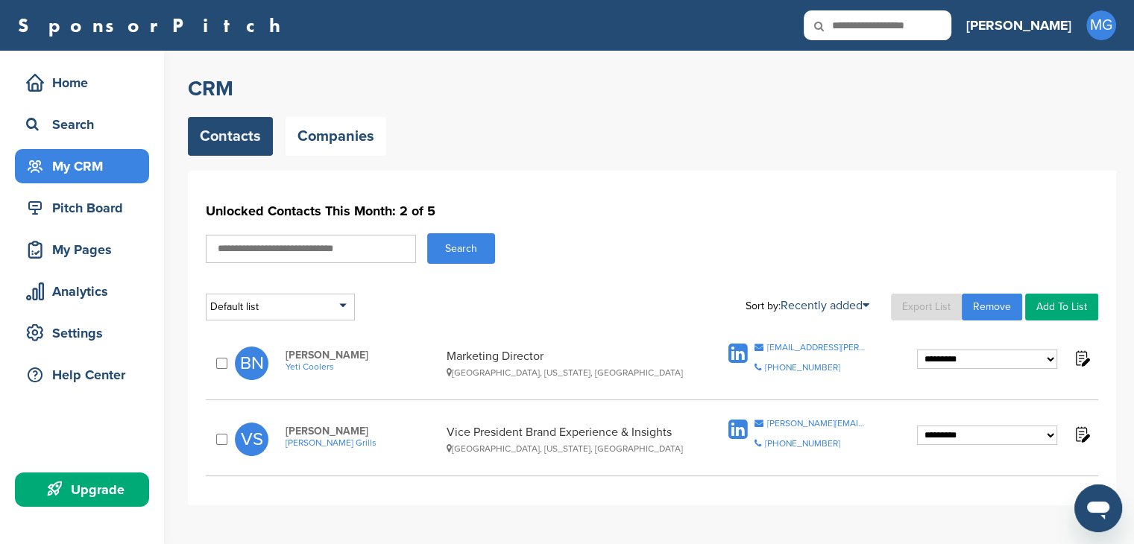
click at [288, 251] on input "text" at bounding box center [311, 249] width 210 height 28
type input "**********"
click at [427, 233] on button "Search" at bounding box center [461, 248] width 68 height 31
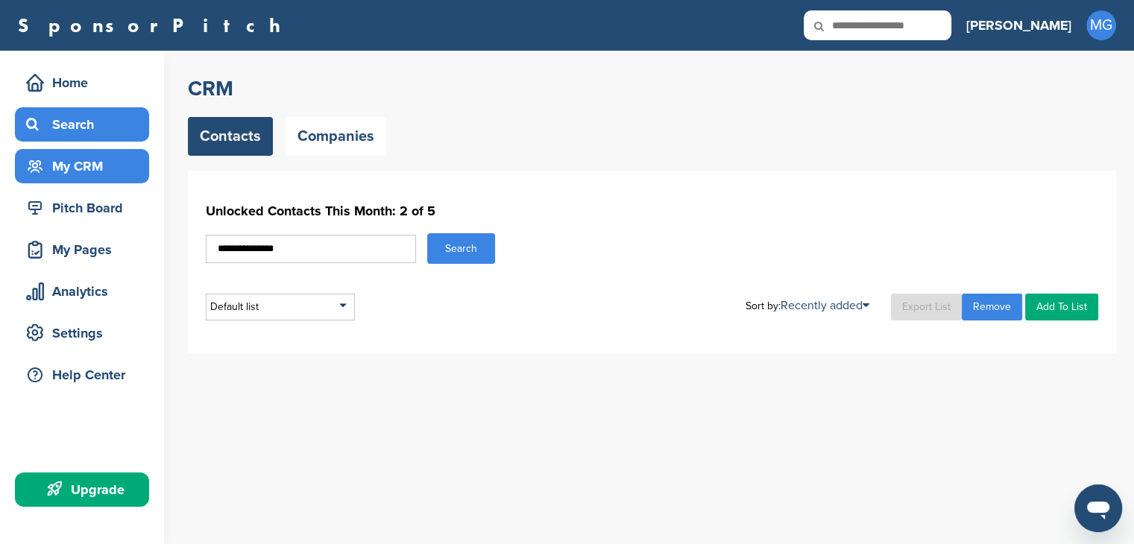
click at [92, 121] on div "Search" at bounding box center [85, 124] width 127 height 27
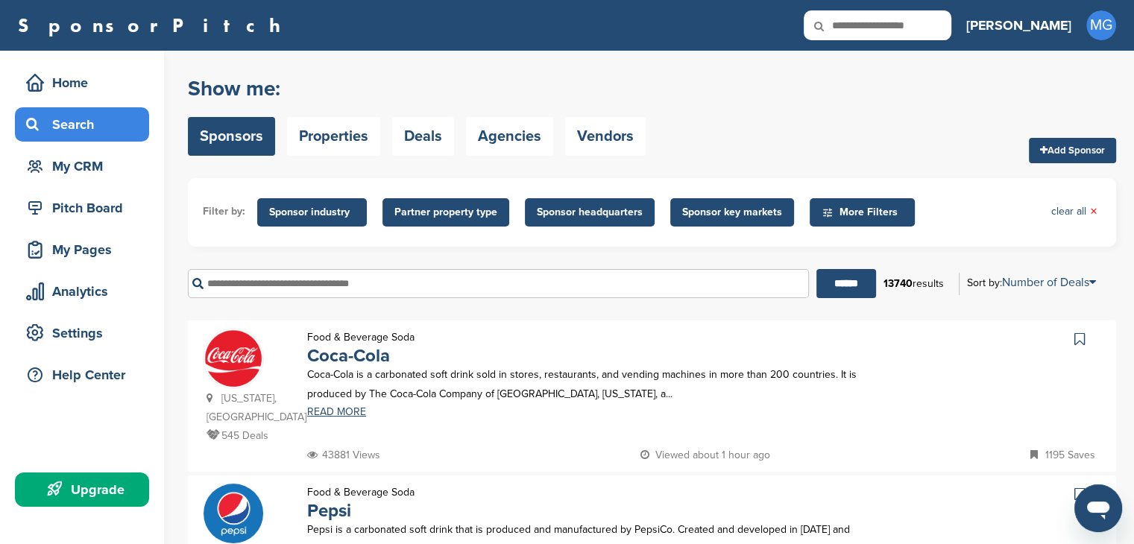
click at [307, 281] on input "text" at bounding box center [498, 283] width 621 height 29
click at [327, 500] on link "Pepsi" at bounding box center [329, 511] width 44 height 22
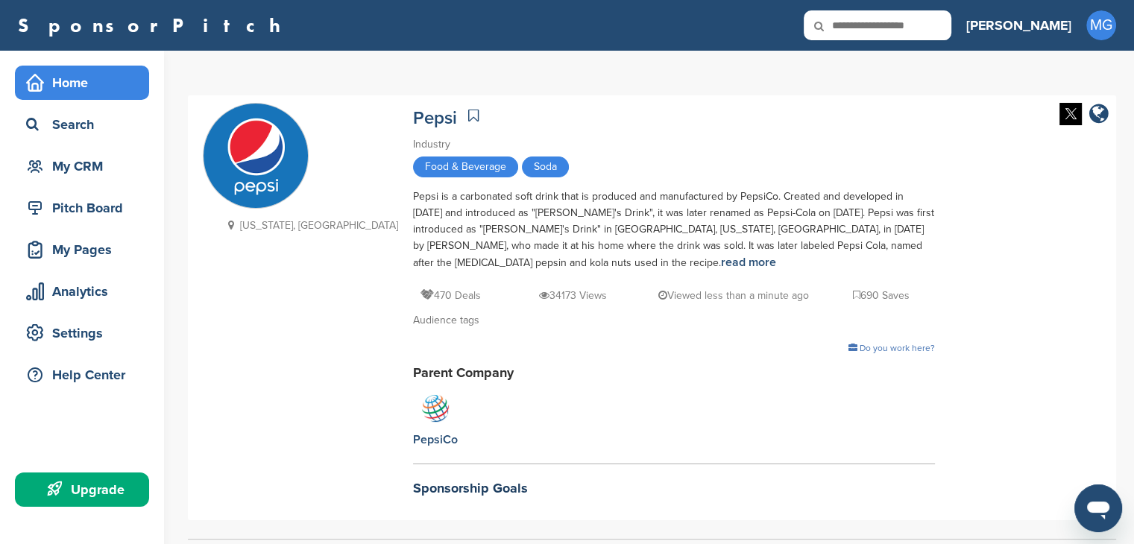
click at [98, 81] on div "Home" at bounding box center [85, 82] width 127 height 27
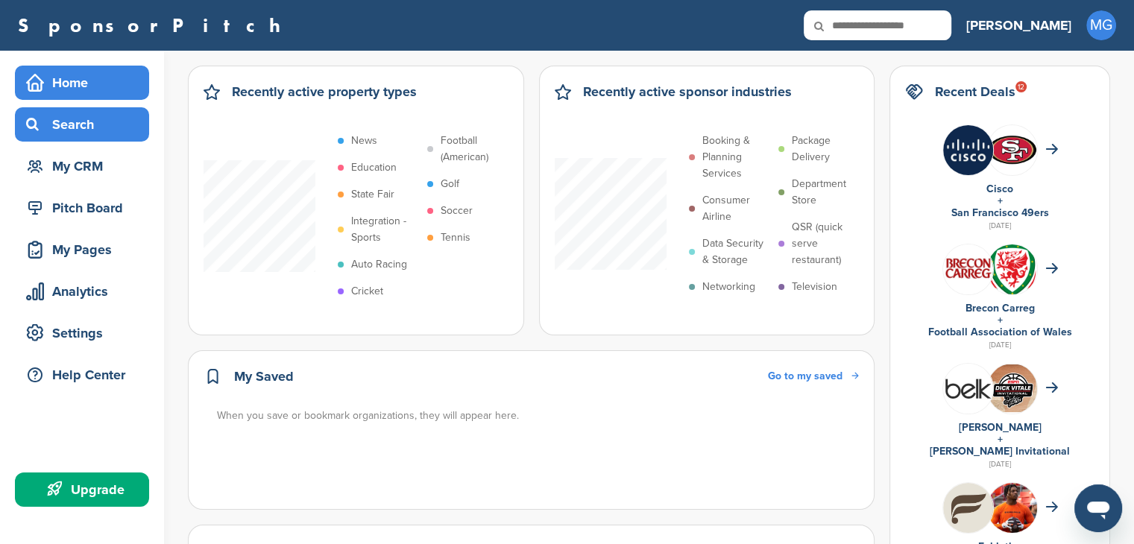
click at [88, 125] on div "Search" at bounding box center [85, 124] width 127 height 27
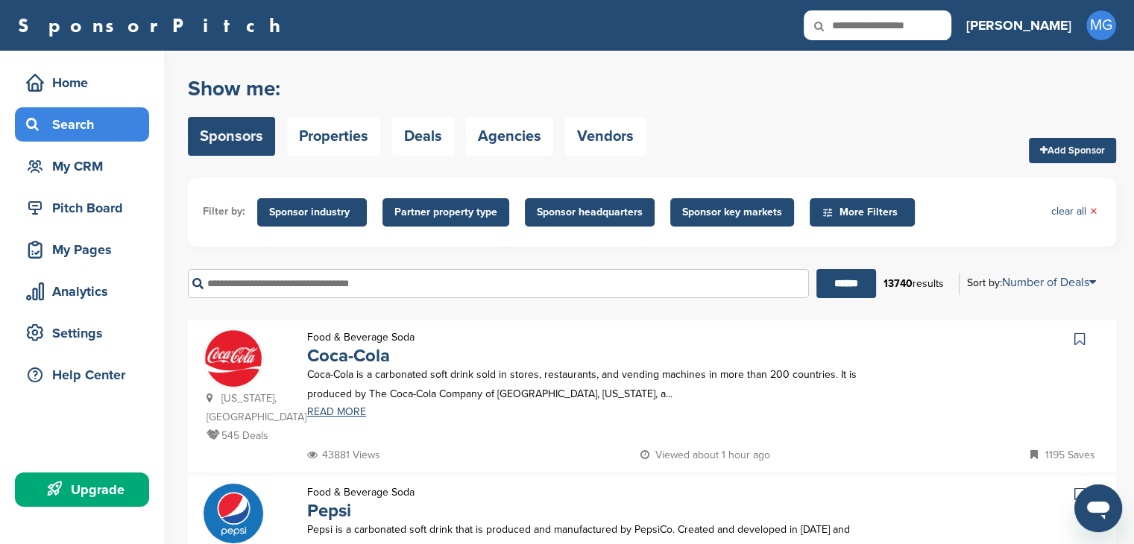
click at [346, 276] on input "text" at bounding box center [498, 283] width 621 height 29
click at [342, 276] on input "text" at bounding box center [498, 283] width 621 height 29
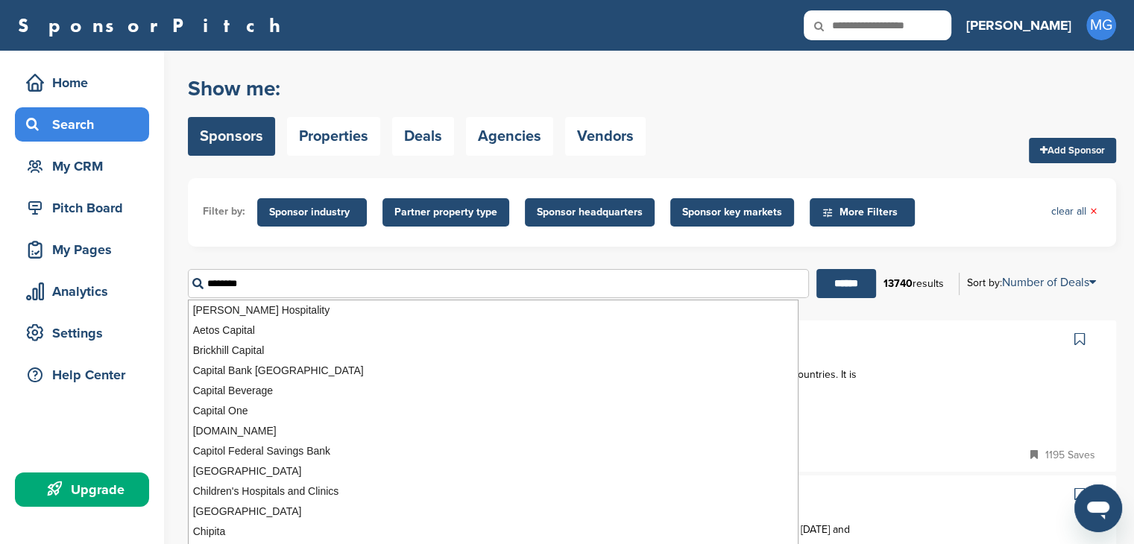
click at [817, 269] on input "******" at bounding box center [847, 283] width 60 height 29
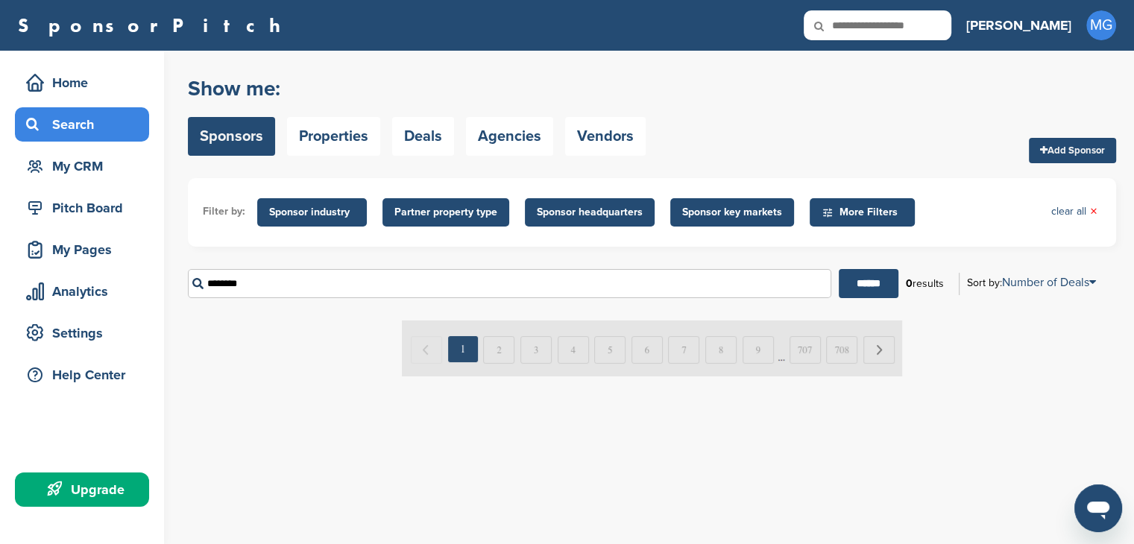
drag, startPoint x: 850, startPoint y: 289, endPoint x: 791, endPoint y: 284, distance: 59.8
click at [849, 288] on input "******" at bounding box center [869, 283] width 60 height 29
click at [438, 295] on input "********" at bounding box center [510, 283] width 644 height 29
type input "*"
click at [839, 269] on input "******" at bounding box center [869, 283] width 60 height 29
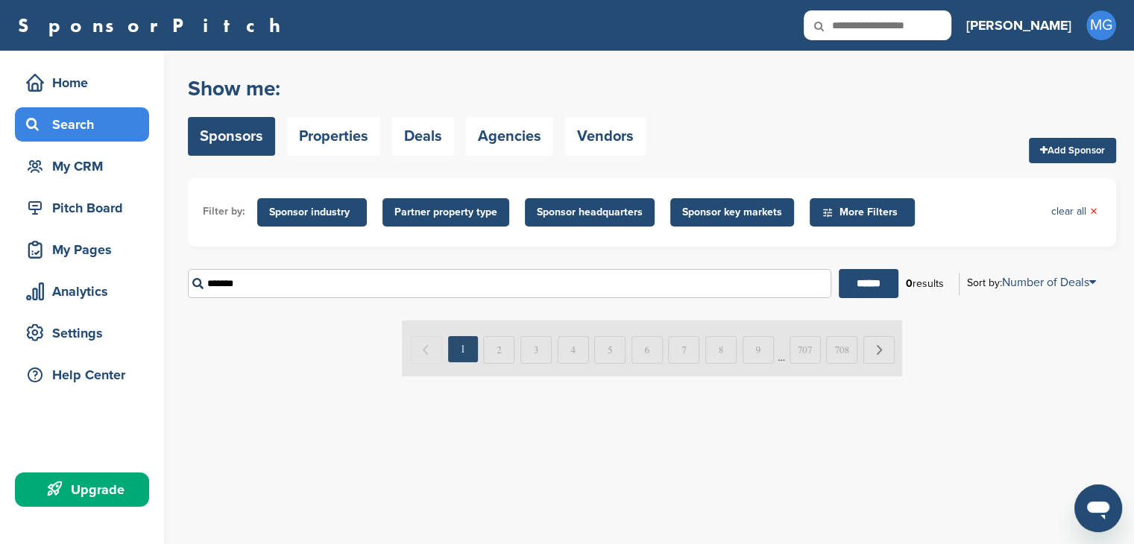
click at [388, 269] on input "*******" at bounding box center [510, 283] width 644 height 29
click at [839, 269] on input "******" at bounding box center [869, 283] width 60 height 29
click at [418, 301] on div "****** ****** 0 results Sort by: Number of Deals Sponsor Name Recently Added Nu…" at bounding box center [652, 283] width 929 height 51
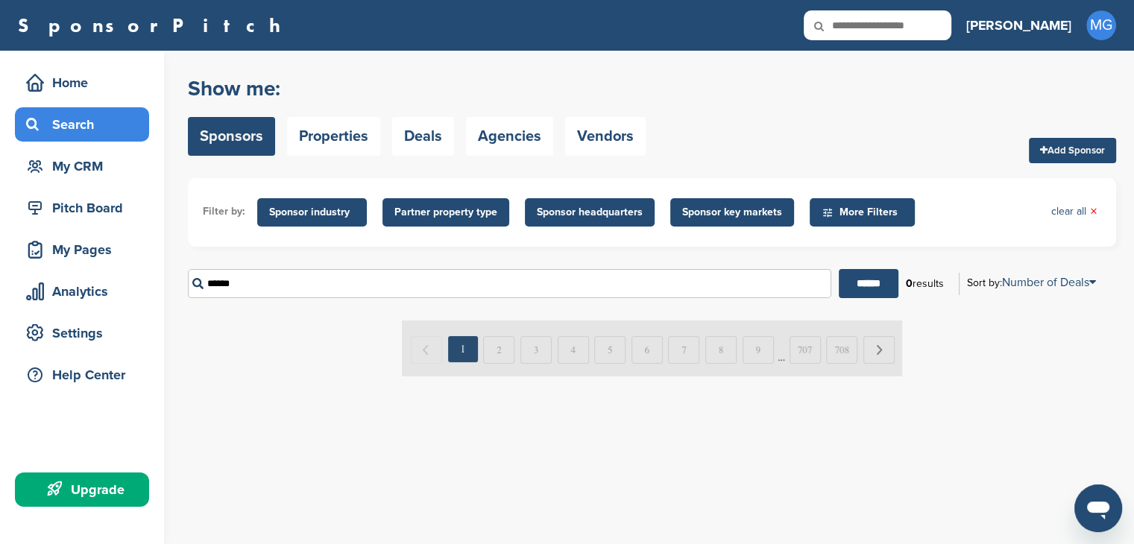
click at [415, 289] on input "******" at bounding box center [510, 283] width 644 height 29
type input "***"
click at [839, 269] on input "******" at bounding box center [869, 283] width 60 height 29
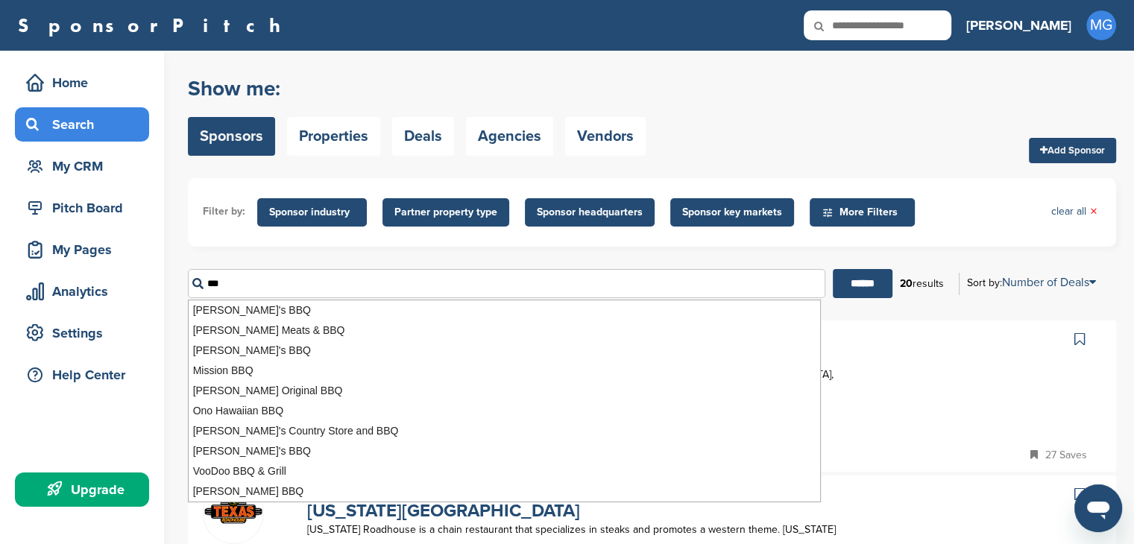
click at [301, 283] on input "***" at bounding box center [507, 283] width 638 height 29
click at [870, 293] on input "******" at bounding box center [863, 283] width 60 height 29
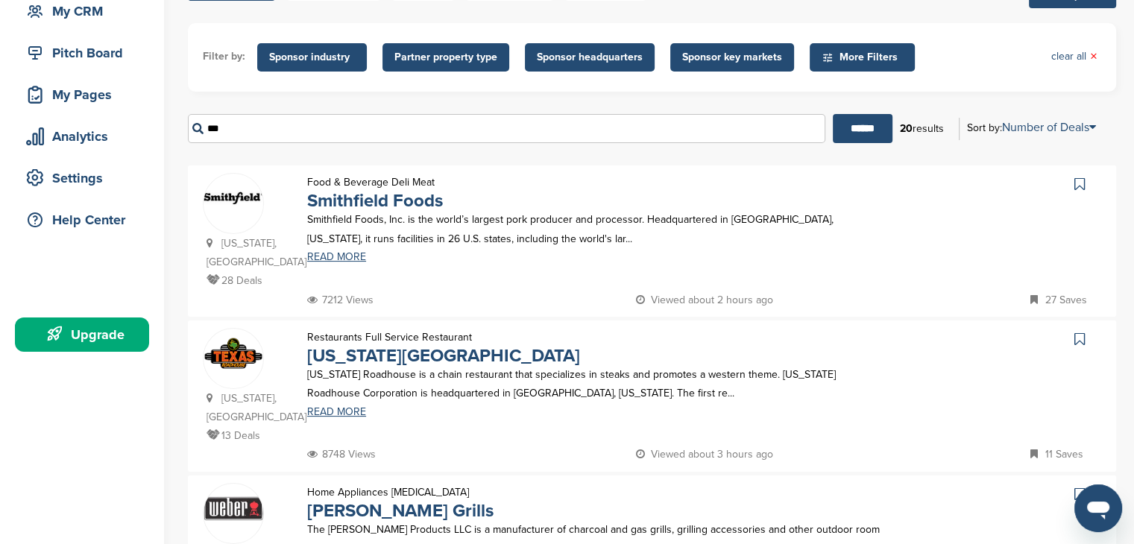
scroll to position [149, 0]
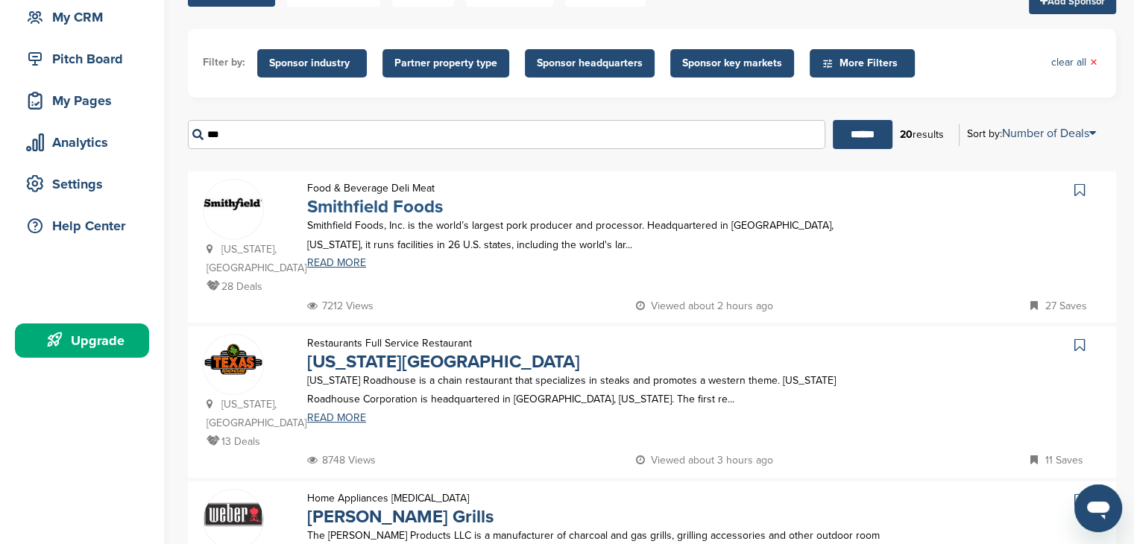
click at [396, 212] on link "Smithfield Foods" at bounding box center [375, 207] width 136 height 22
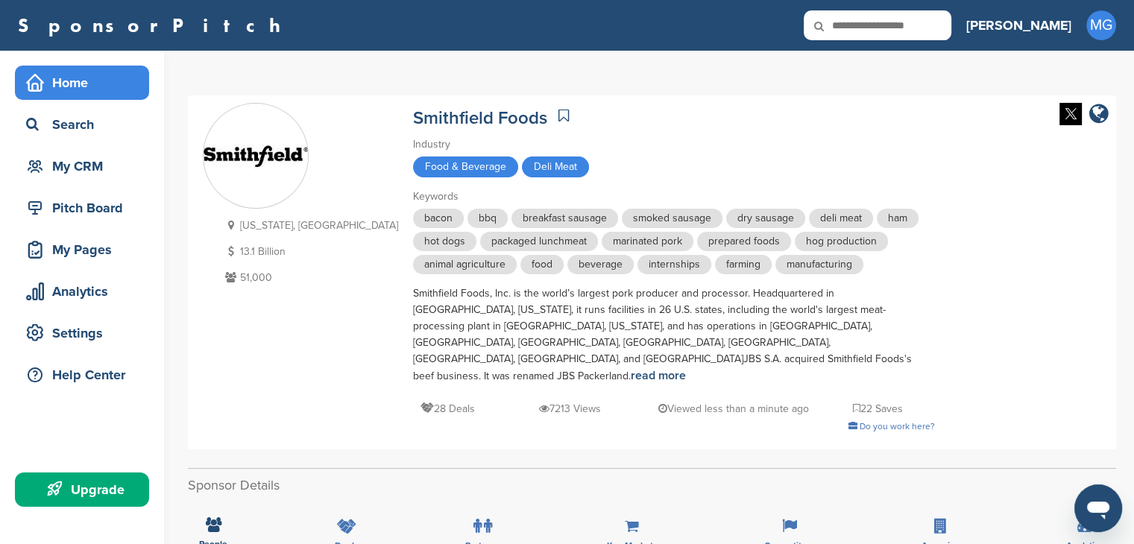
click at [57, 92] on div "Home" at bounding box center [85, 82] width 127 height 27
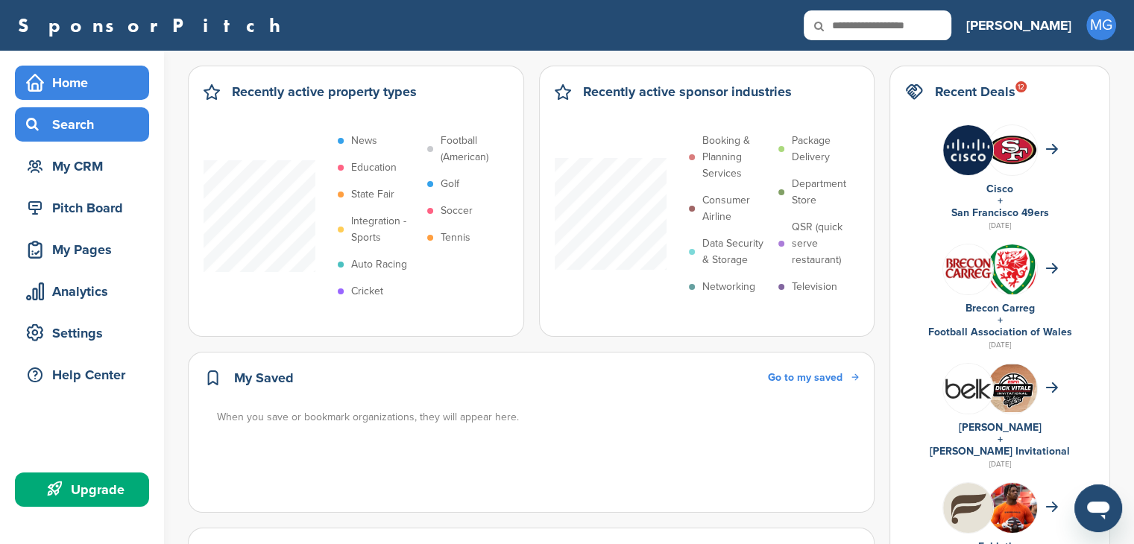
click at [75, 119] on div "Search" at bounding box center [85, 124] width 127 height 27
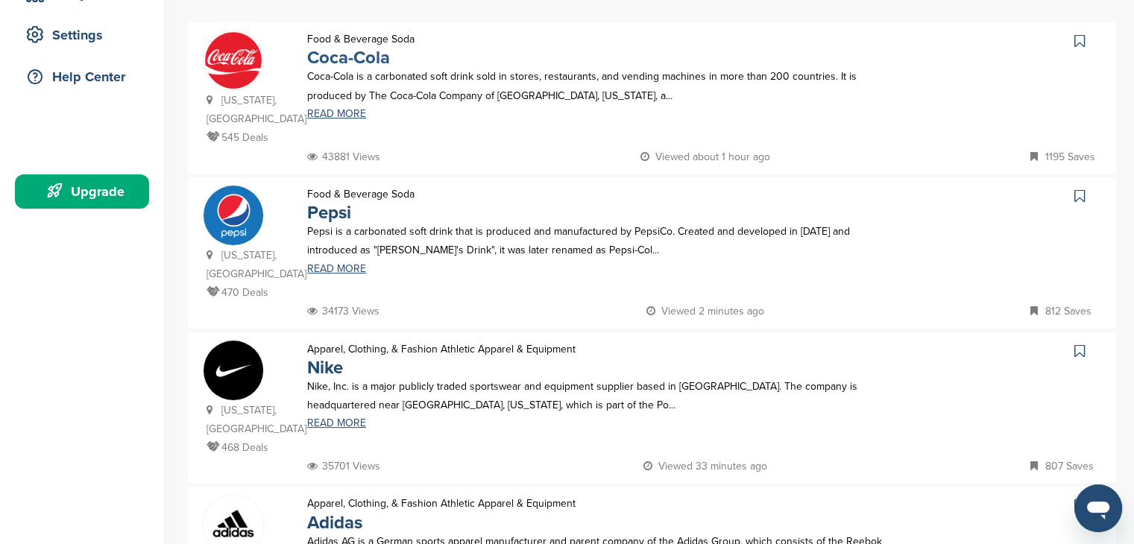
click at [343, 54] on link "Coca-Cola" at bounding box center [348, 58] width 83 height 22
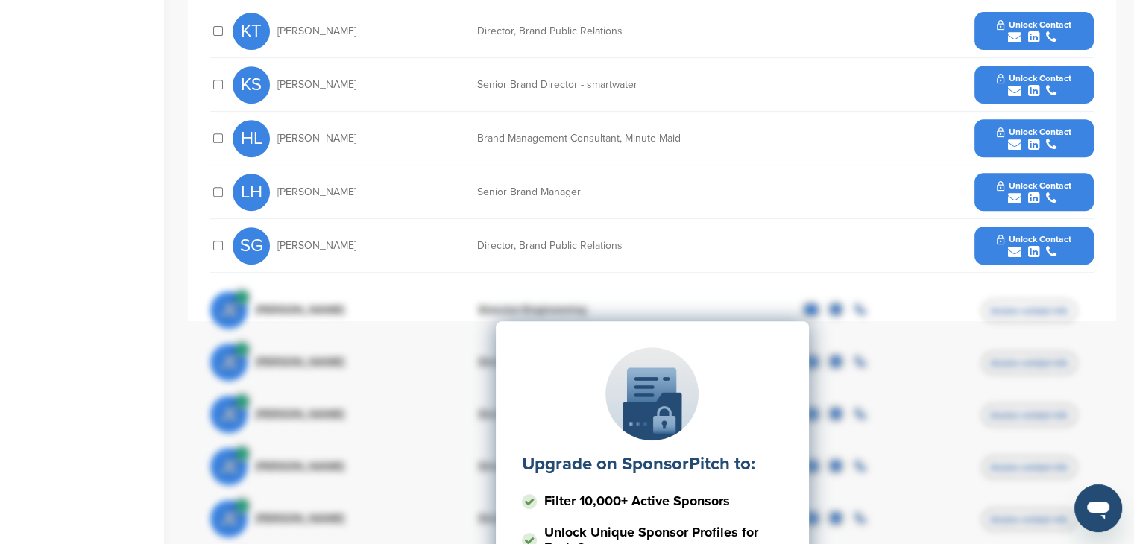
scroll to position [671, 0]
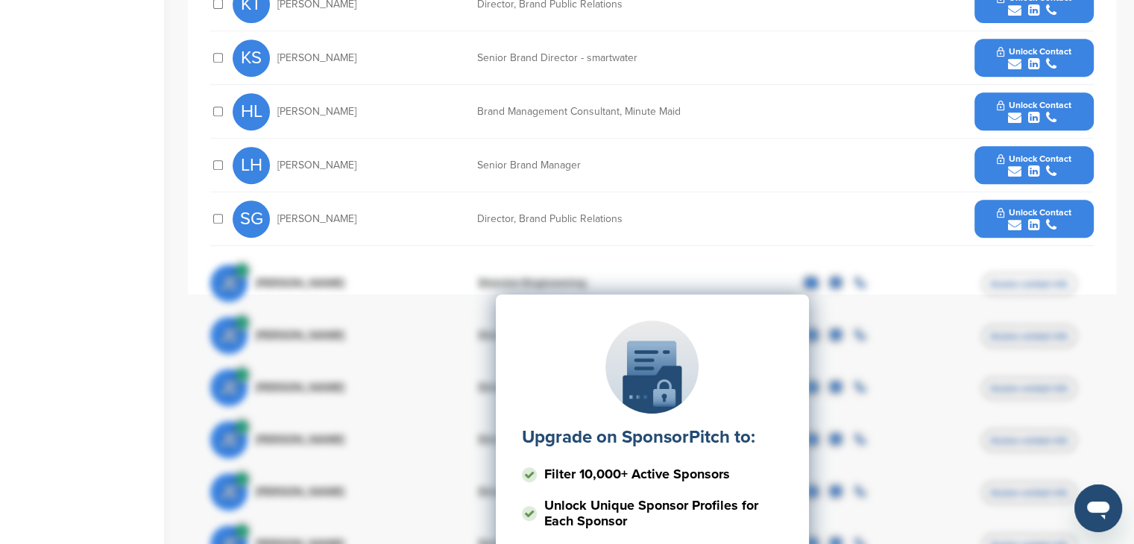
click at [1033, 228] on icon "submit" at bounding box center [1033, 225] width 11 height 13
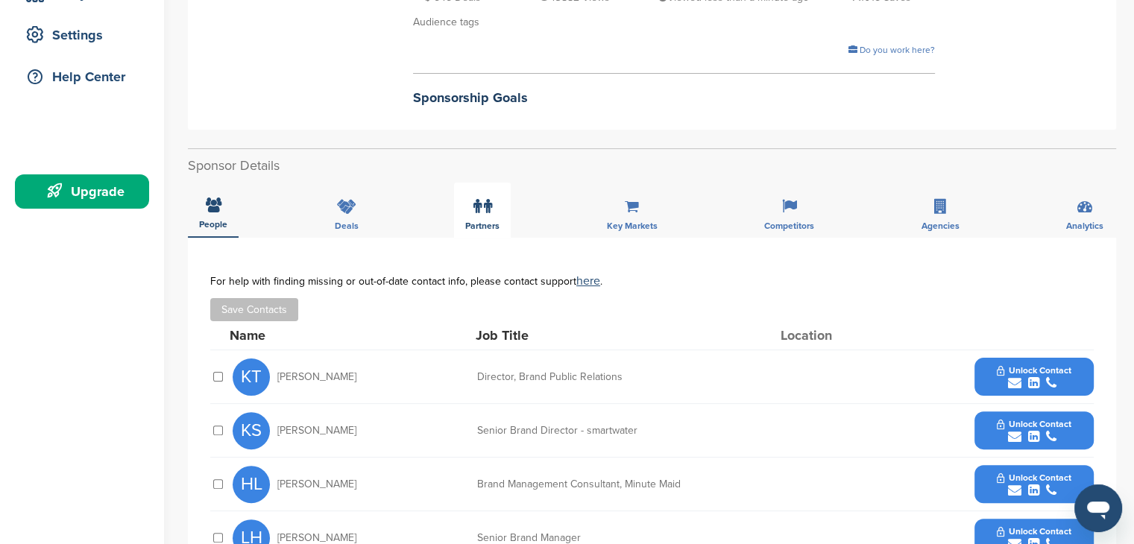
scroll to position [75, 0]
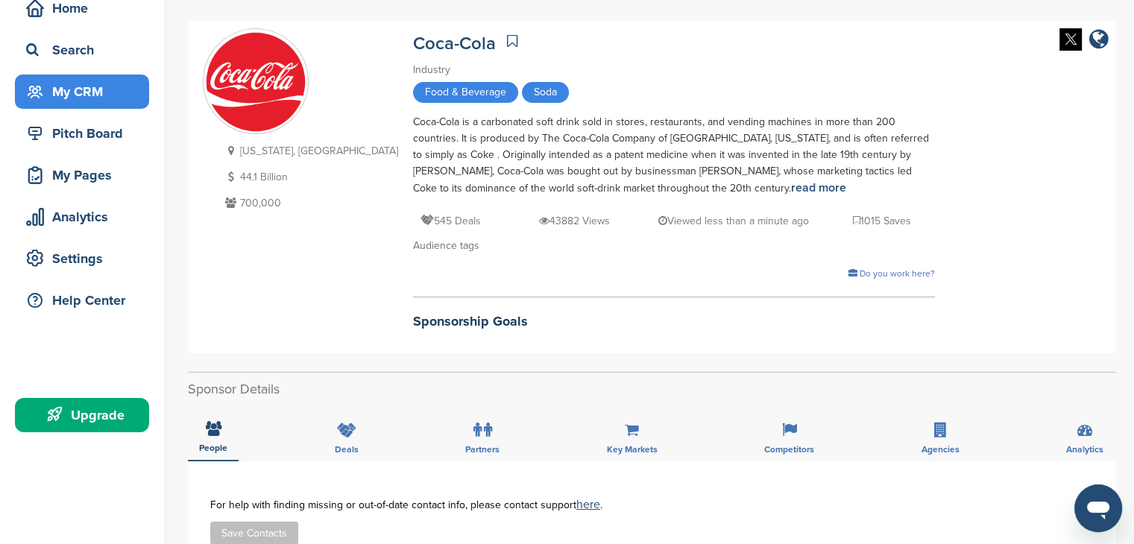
click at [72, 101] on div "My CRM" at bounding box center [85, 91] width 127 height 27
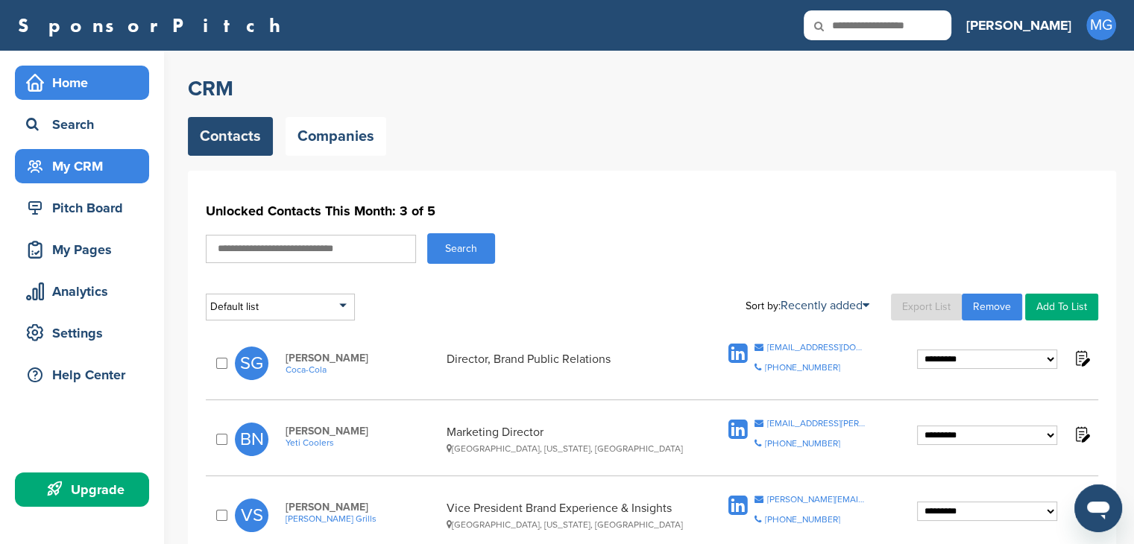
click at [98, 89] on div "Home" at bounding box center [85, 82] width 127 height 27
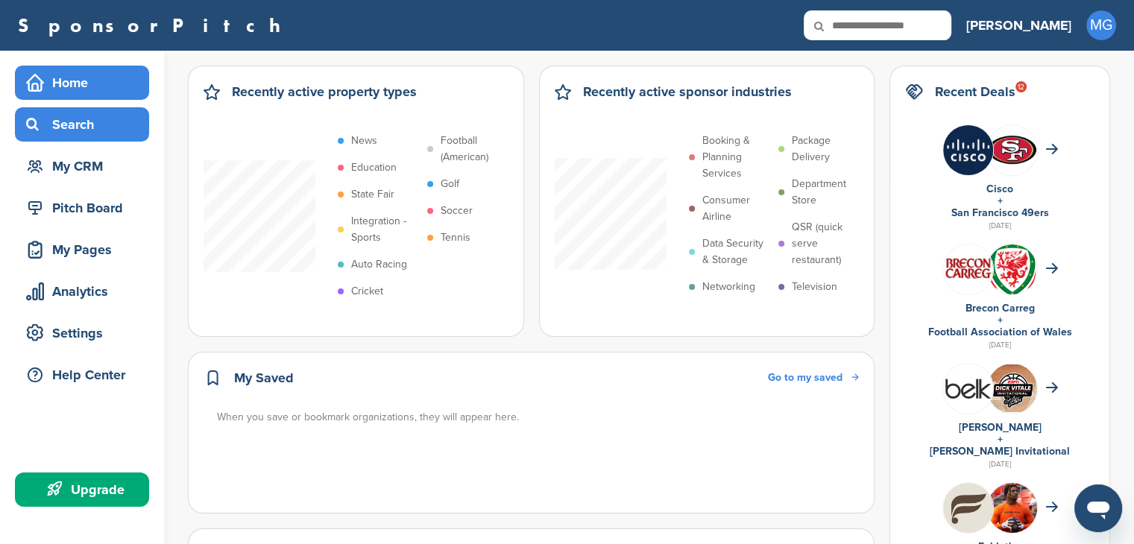
click at [96, 128] on div "Search" at bounding box center [85, 124] width 127 height 27
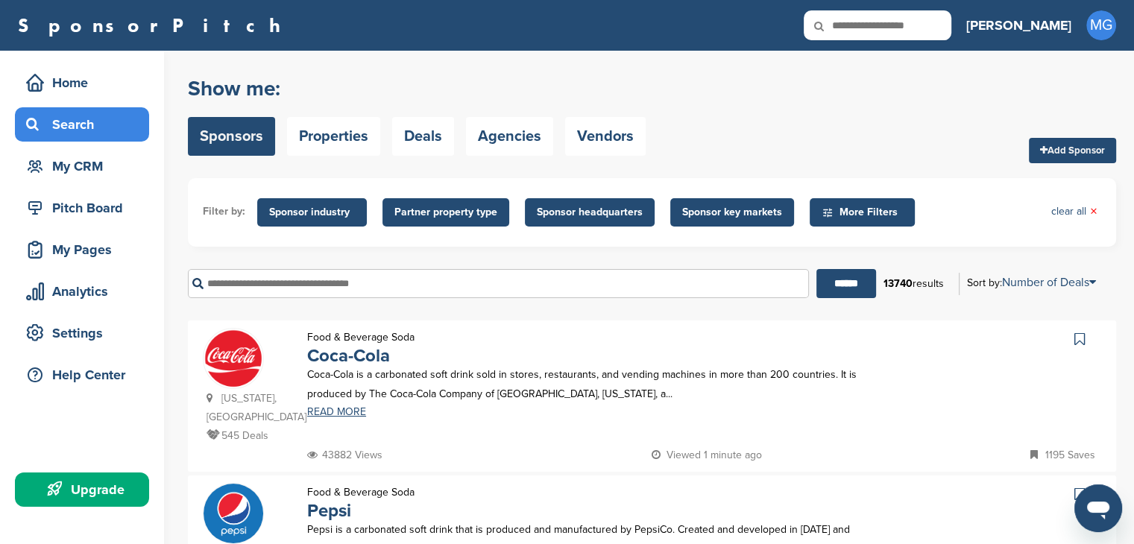
click at [307, 282] on input "text" at bounding box center [498, 283] width 621 height 29
click at [817, 269] on input "******" at bounding box center [847, 283] width 60 height 29
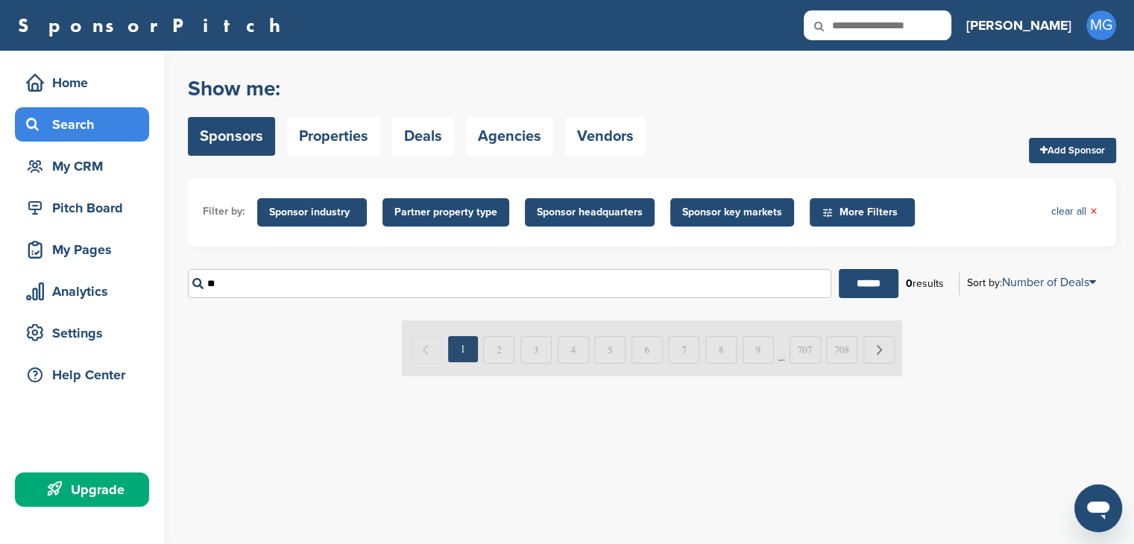
type input "*"
type input "**********"
click at [839, 269] on input "******" at bounding box center [869, 283] width 60 height 29
click at [304, 281] on input "**********" at bounding box center [510, 283] width 644 height 29
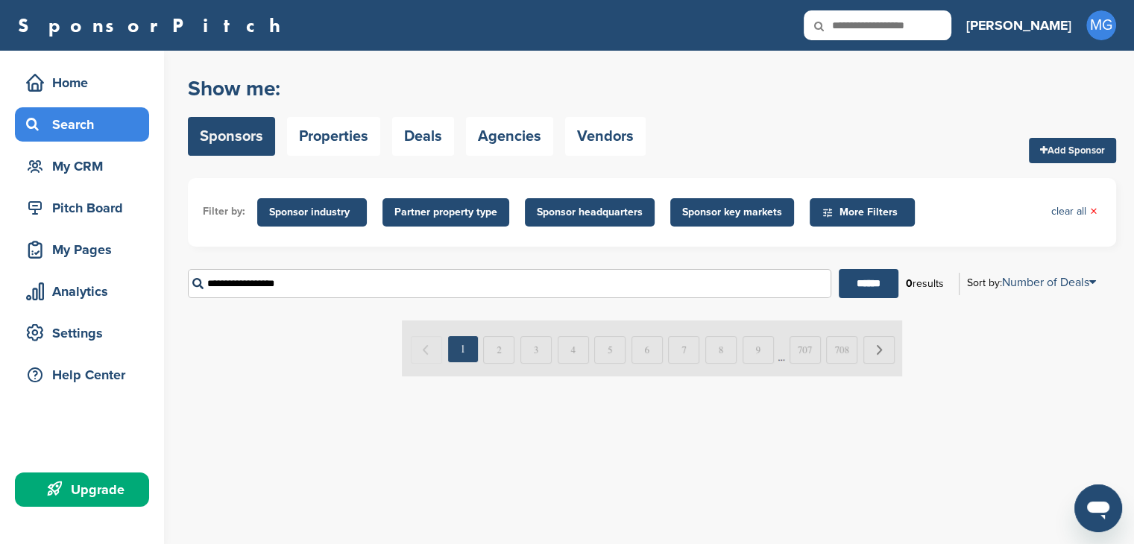
click at [304, 281] on input "**********" at bounding box center [510, 283] width 644 height 29
type input "*"
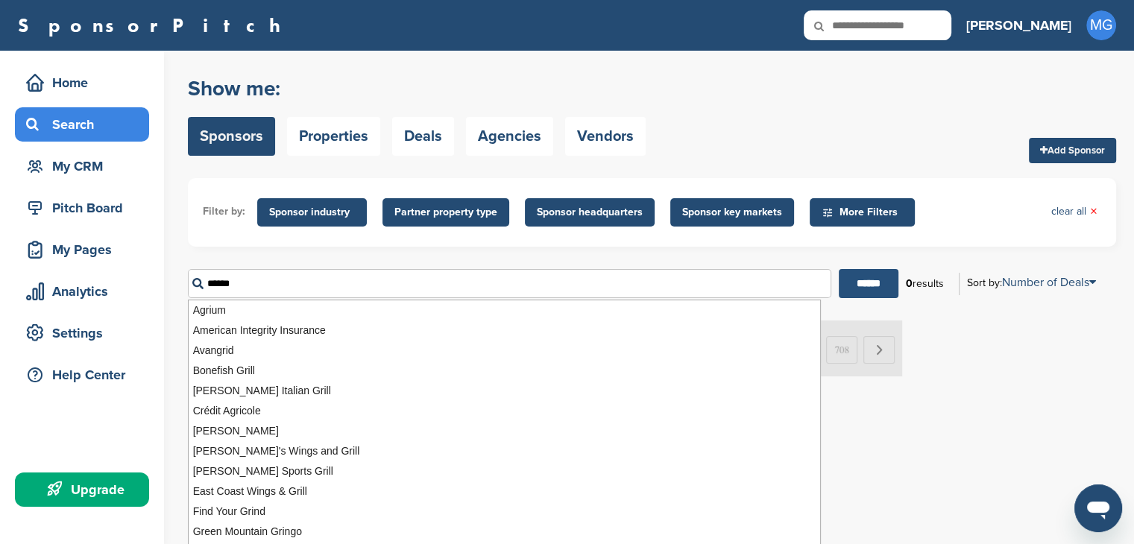
click at [839, 269] on input "******" at bounding box center [869, 283] width 60 height 29
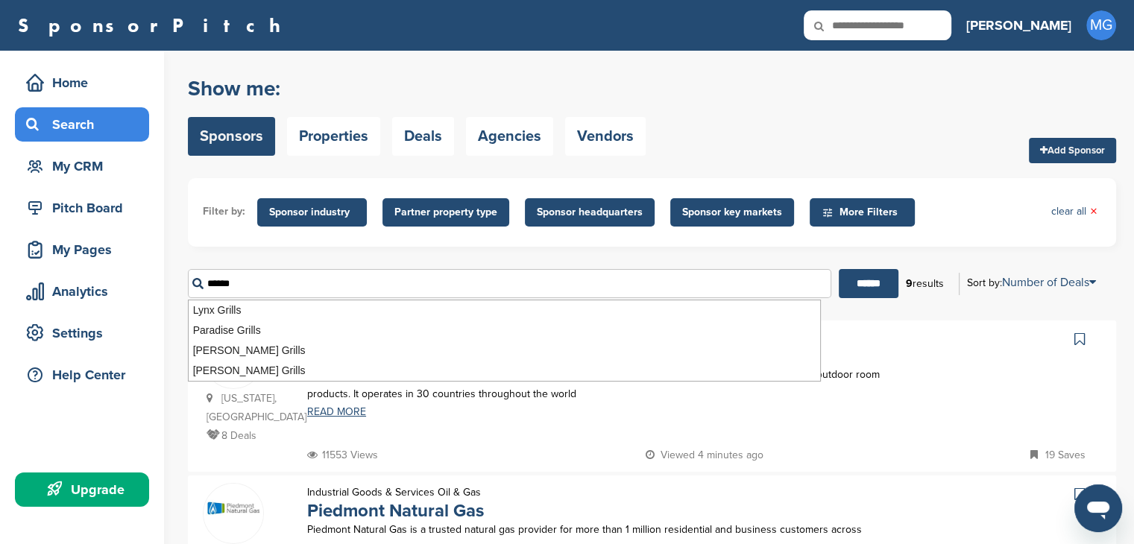
click at [734, 277] on input "******" at bounding box center [510, 283] width 644 height 29
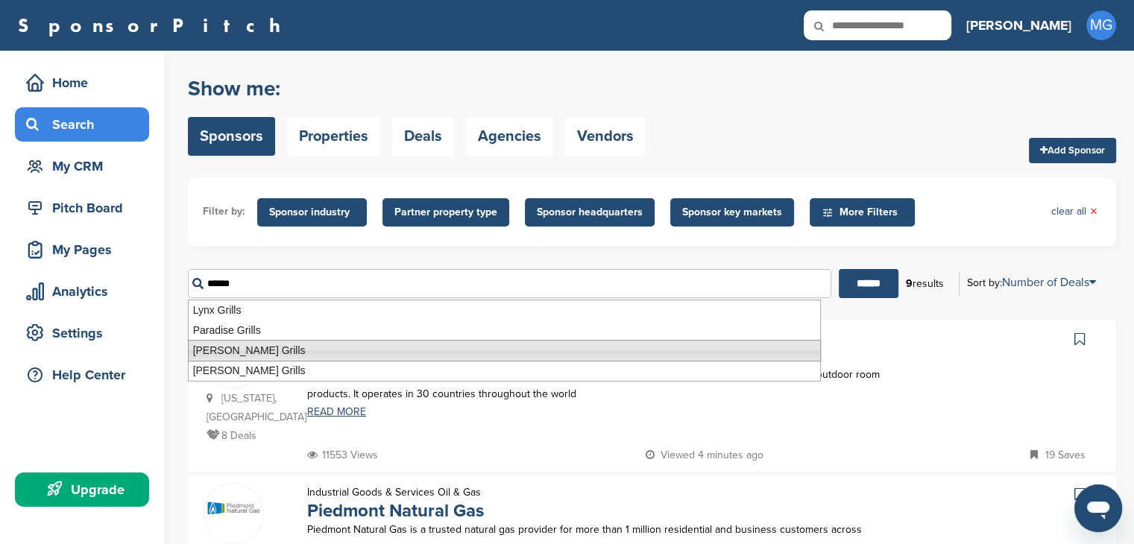
click at [640, 350] on li "Traeger Grills" at bounding box center [504, 351] width 633 height 22
type input "**********"
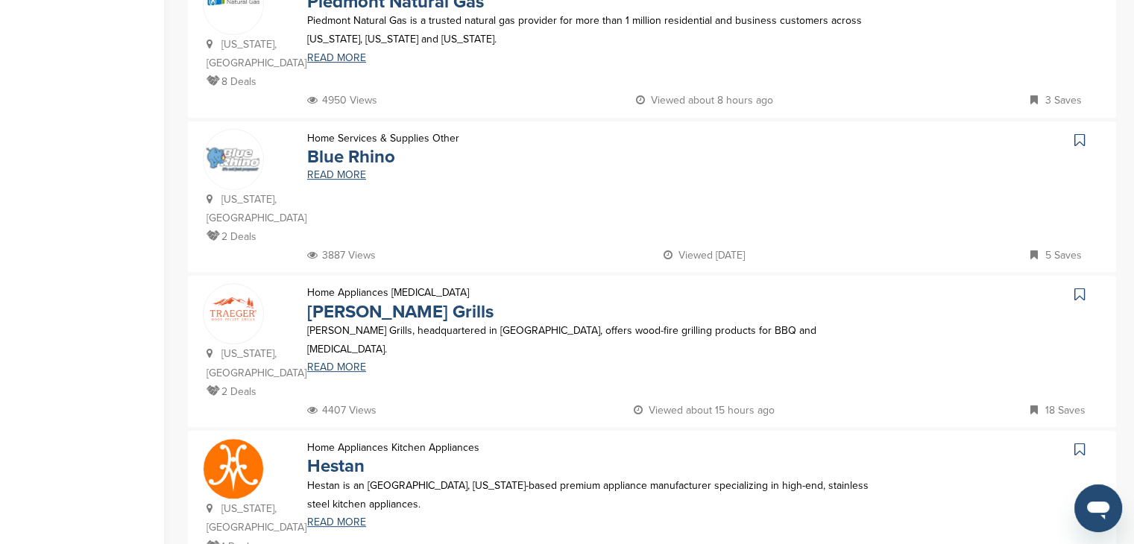
scroll to position [522, 0]
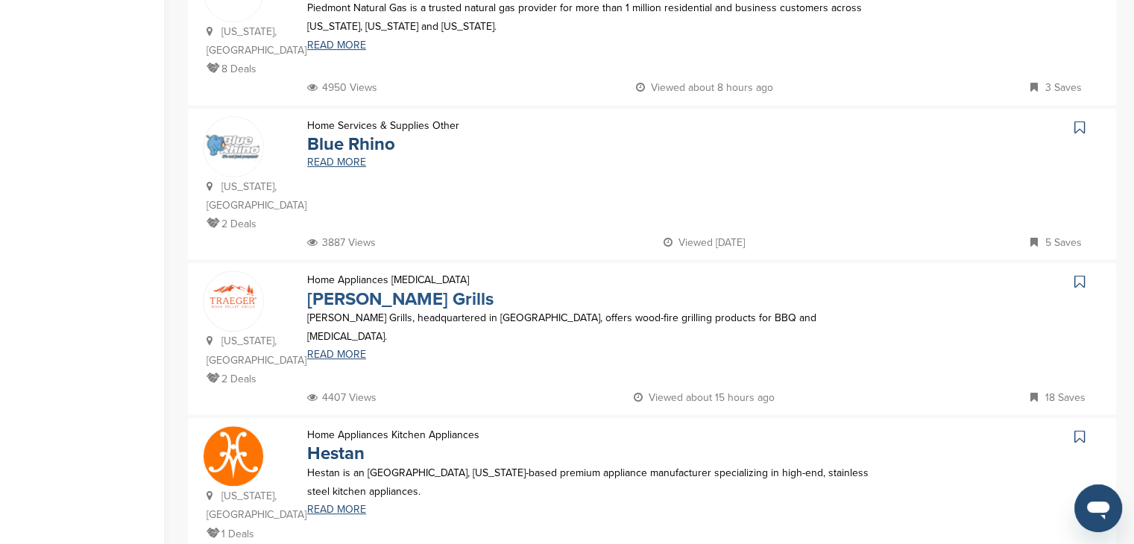
click at [399, 289] on link "Traeger Grills" at bounding box center [400, 300] width 186 height 22
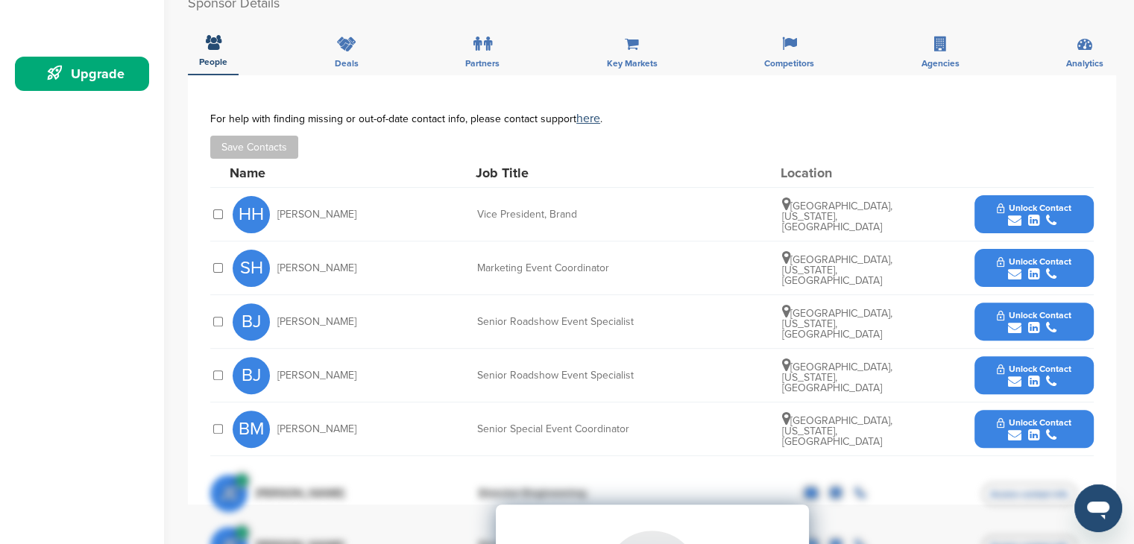
scroll to position [447, 0]
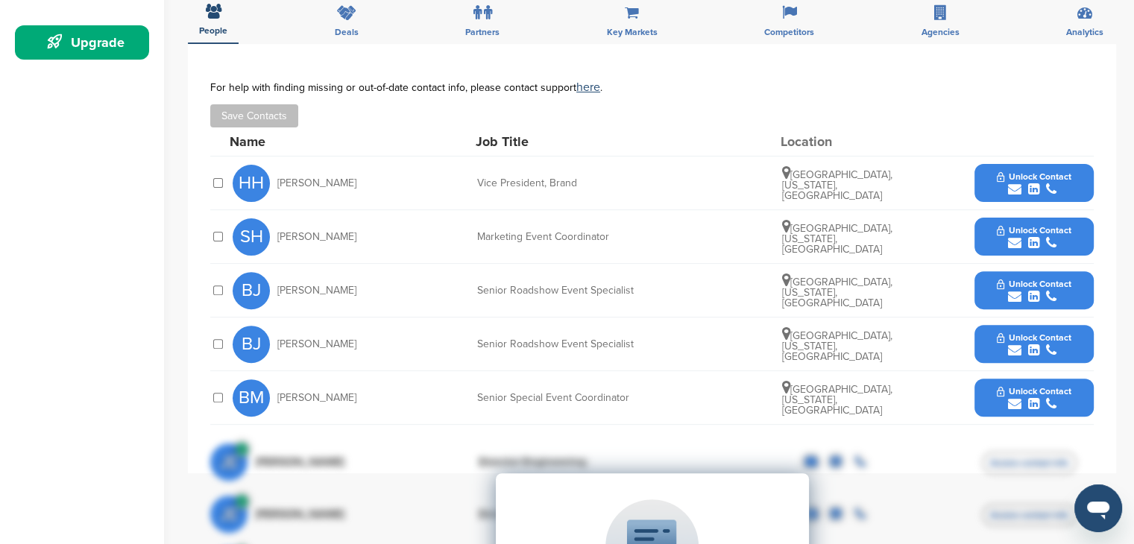
click at [1006, 236] on div "submit" at bounding box center [1034, 243] width 74 height 14
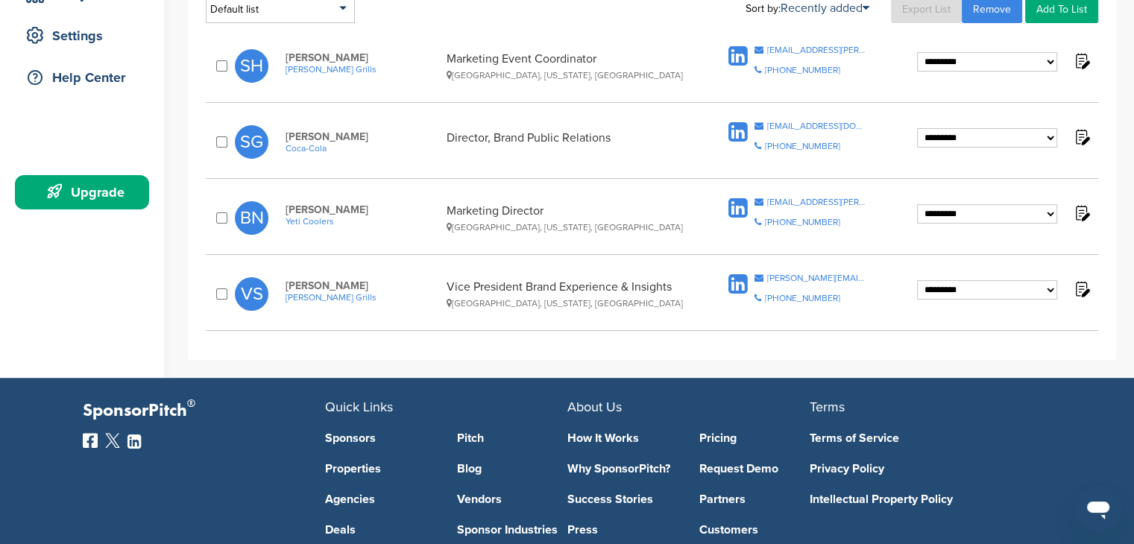
scroll to position [298, 0]
click at [1052, 55] on select "**********" at bounding box center [987, 61] width 140 height 20
click at [1051, 56] on select "**********" at bounding box center [987, 61] width 140 height 20
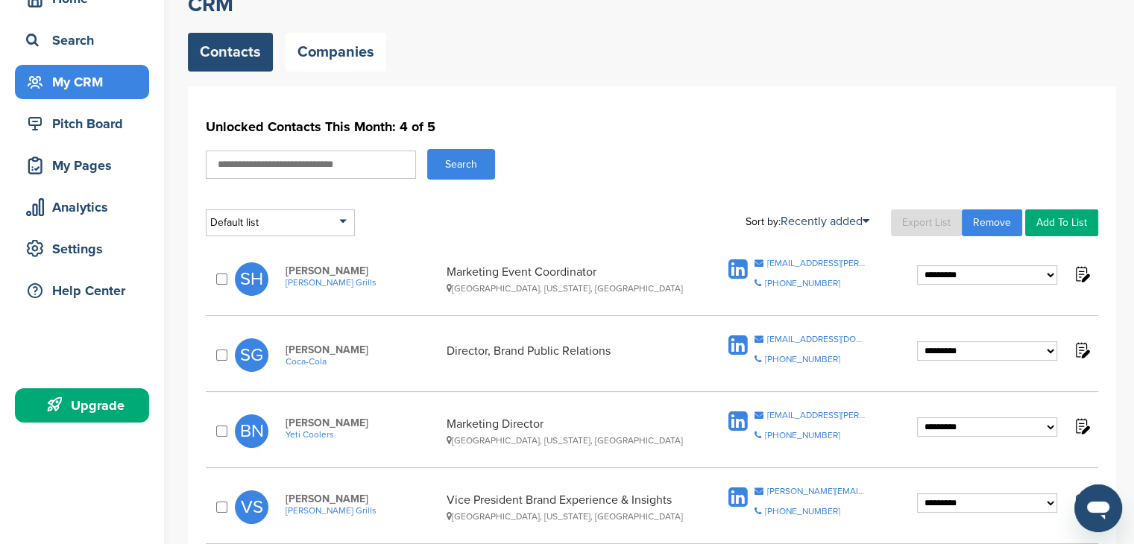
scroll to position [149, 0]
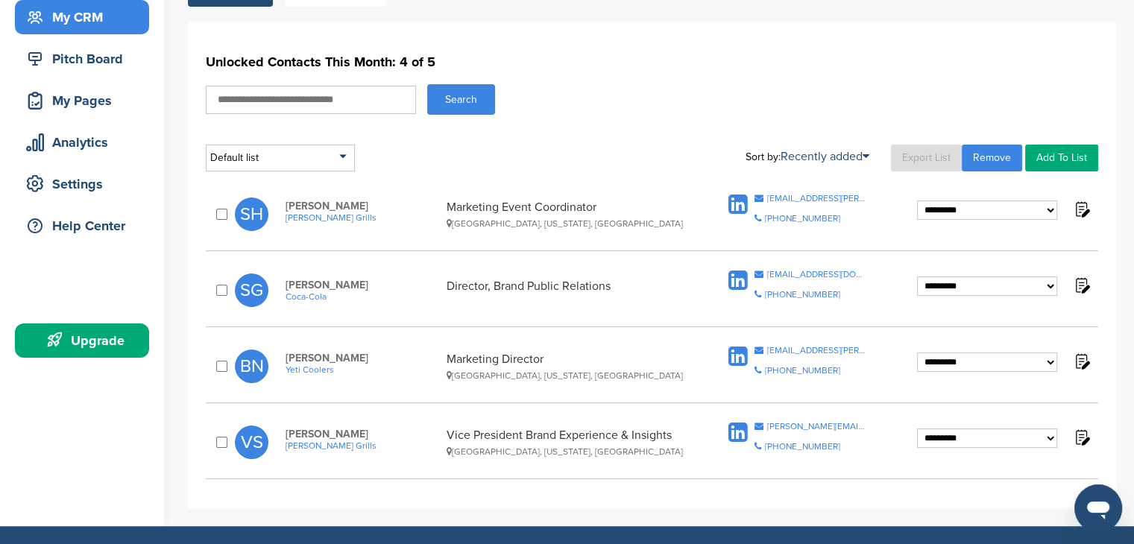
click at [949, 213] on select "**********" at bounding box center [987, 211] width 140 height 20
click at [948, 213] on select "**********" at bounding box center [987, 211] width 140 height 20
click at [808, 198] on div "showarth@traeger.com" at bounding box center [816, 198] width 99 height 9
click at [796, 89] on div "Search" at bounding box center [652, 99] width 893 height 31
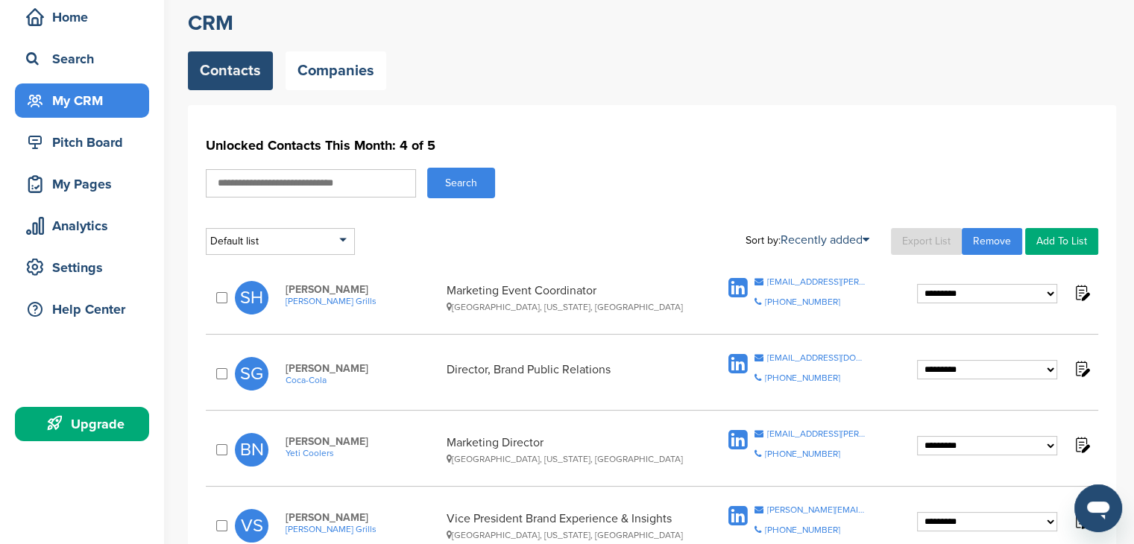
scroll to position [0, 0]
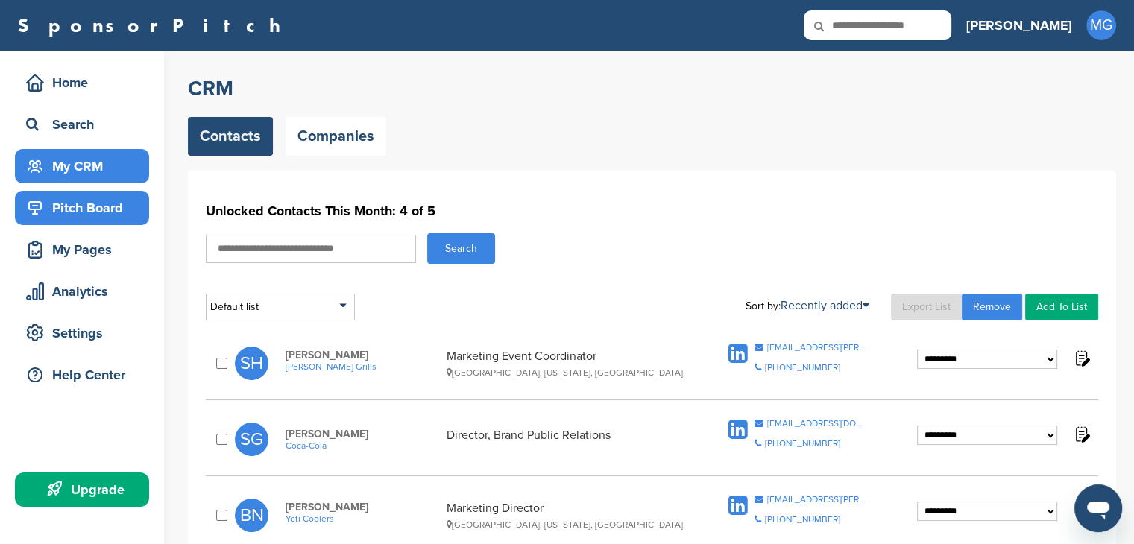
click at [79, 213] on div "Pitch Board" at bounding box center [85, 208] width 127 height 27
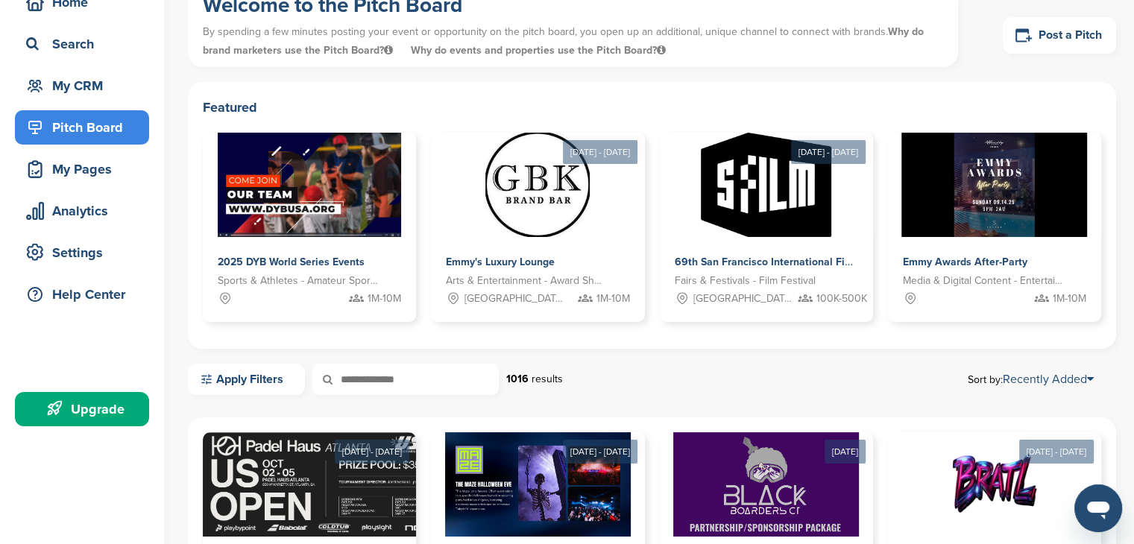
scroll to position [149, 0]
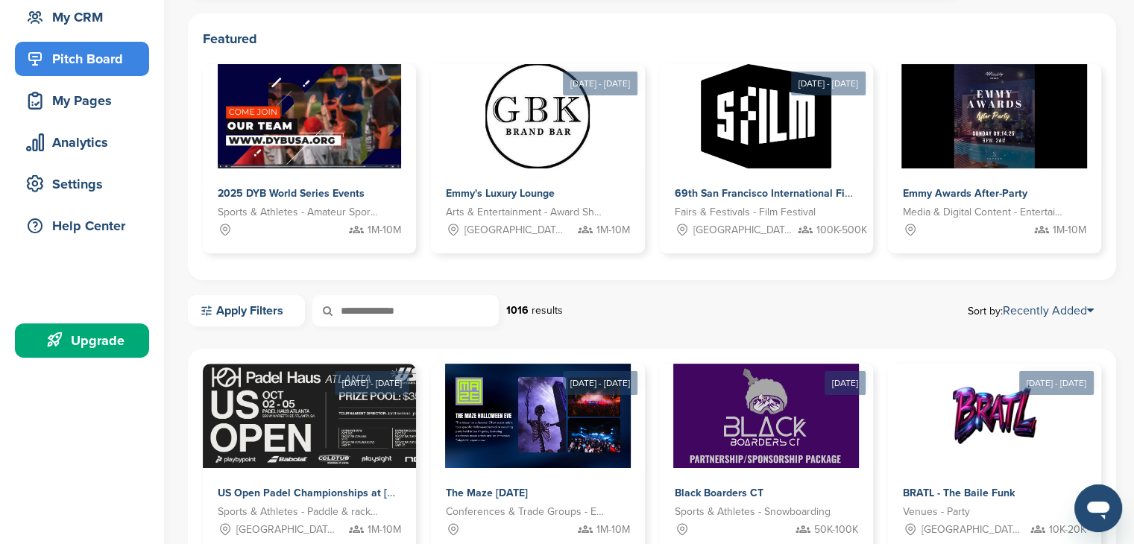
click at [376, 303] on input "text" at bounding box center [405, 310] width 186 height 31
type input "***"
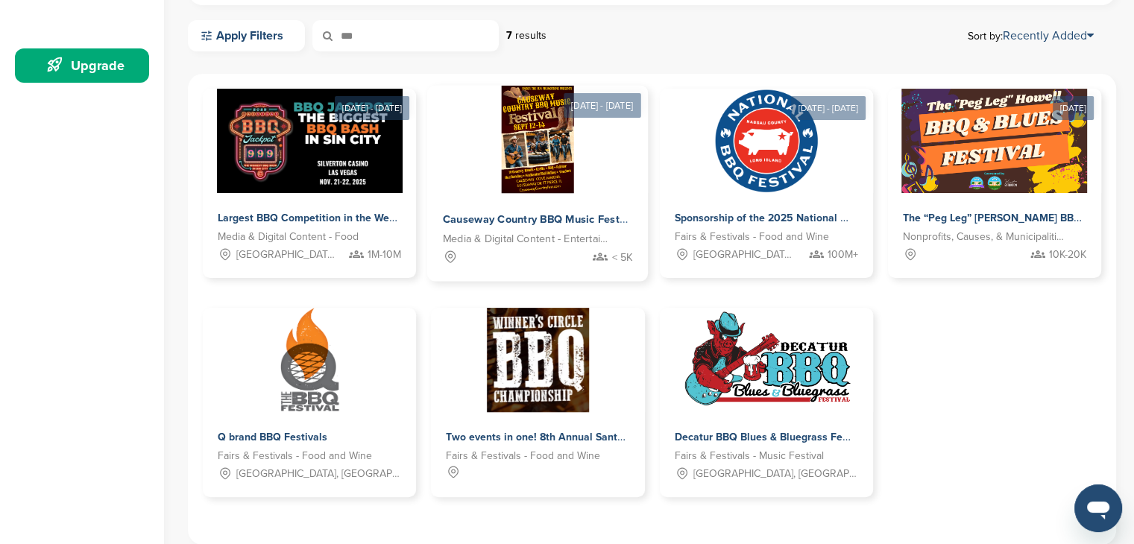
scroll to position [447, 0]
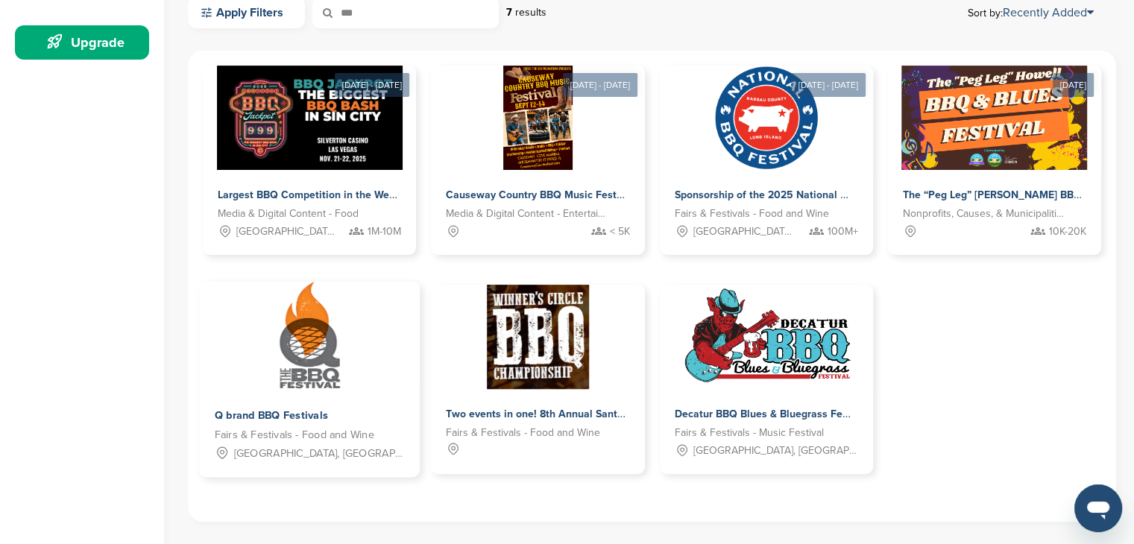
click at [320, 435] on span "Fairs & Festivals - Food and Wine" at bounding box center [295, 435] width 160 height 17
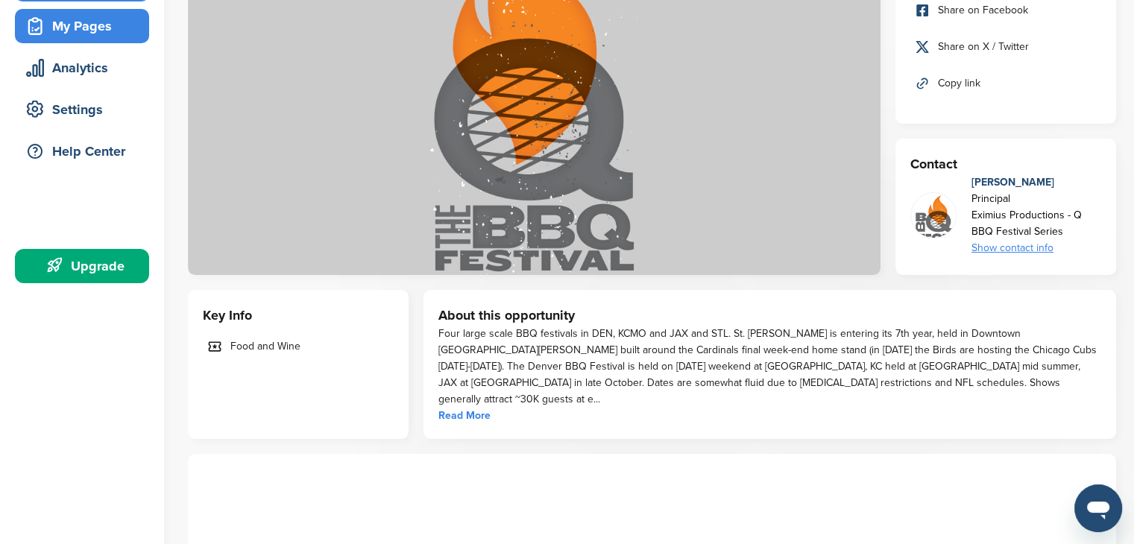
scroll to position [224, 0]
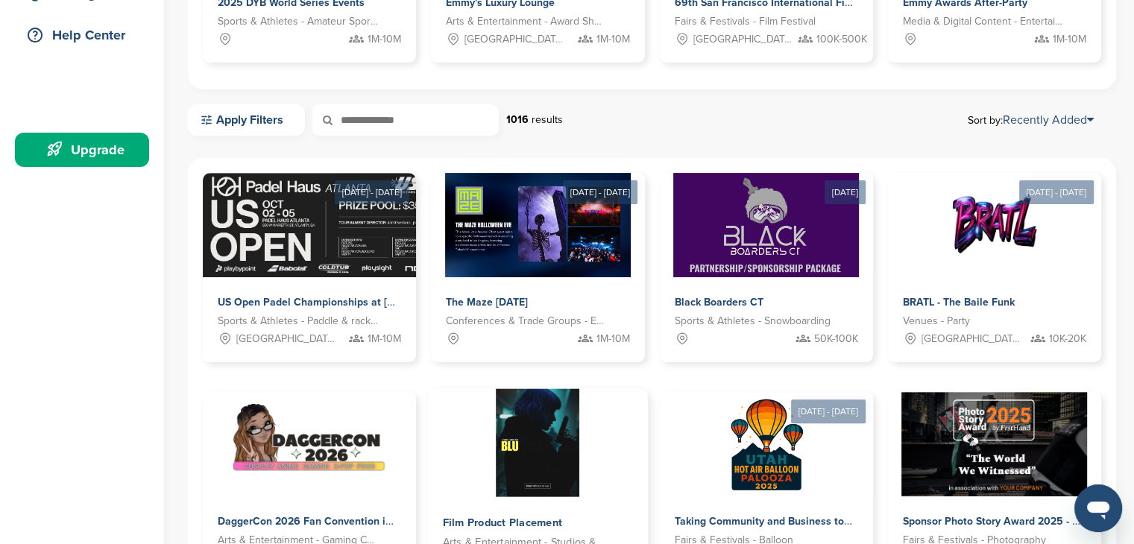
scroll to position [224, 0]
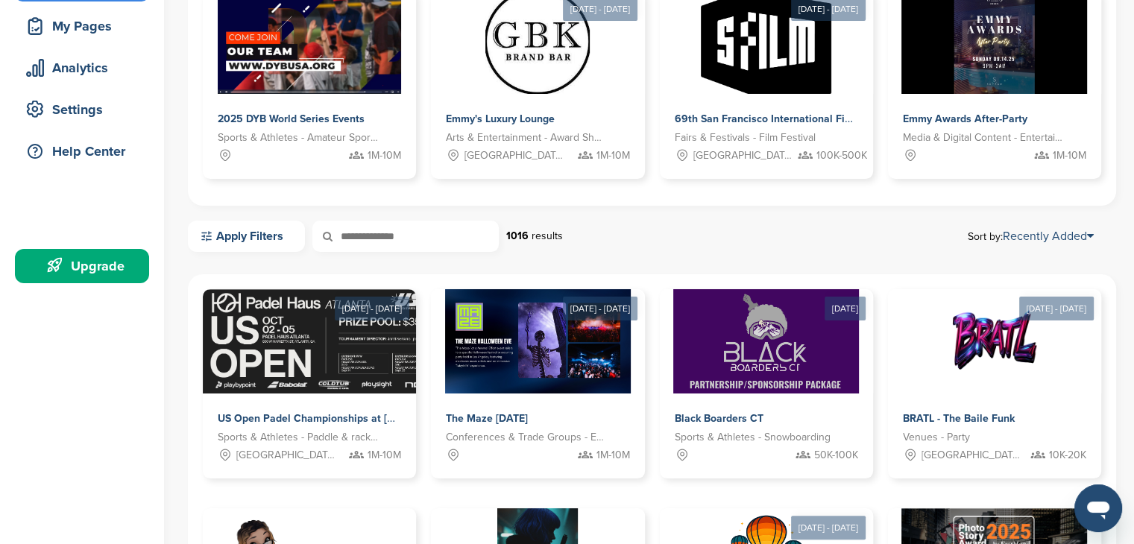
click at [439, 235] on input "text" at bounding box center [405, 236] width 186 height 31
type input "*"
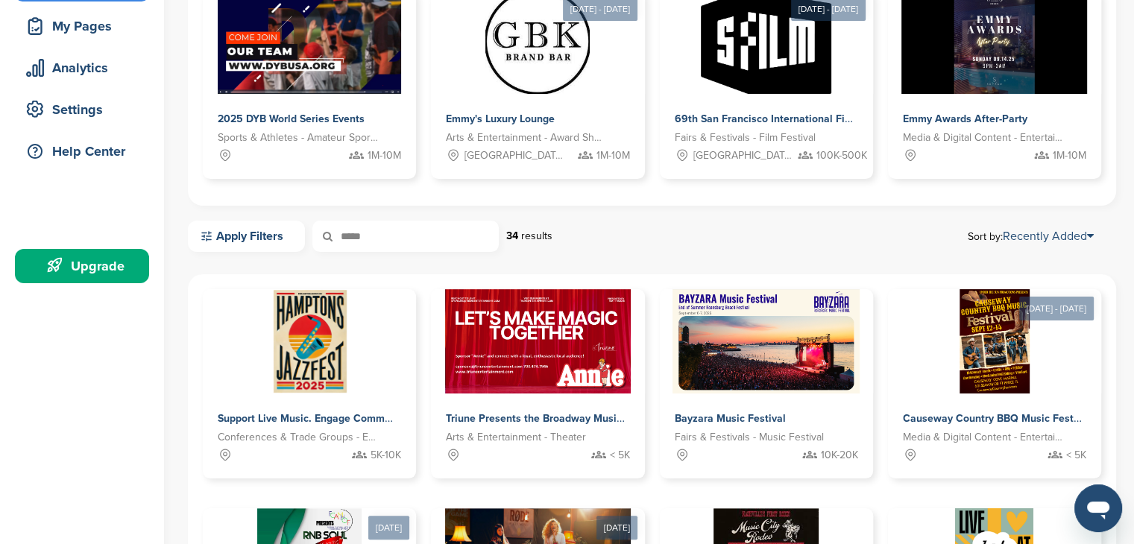
click at [434, 239] on input "*****" at bounding box center [405, 236] width 186 height 31
type input "*"
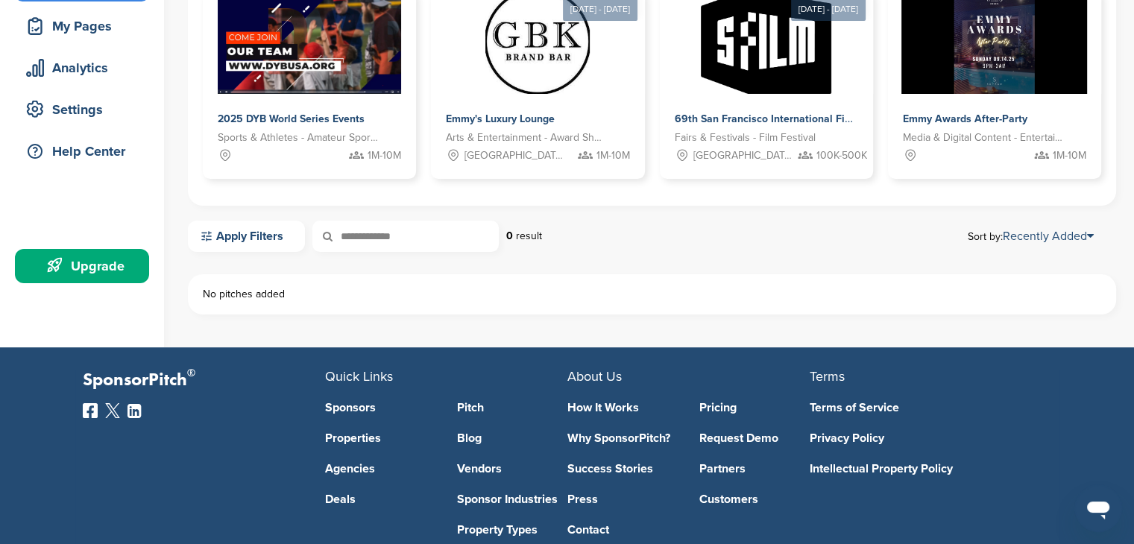
click at [433, 237] on input "**********" at bounding box center [405, 236] width 186 height 31
type input "*******"
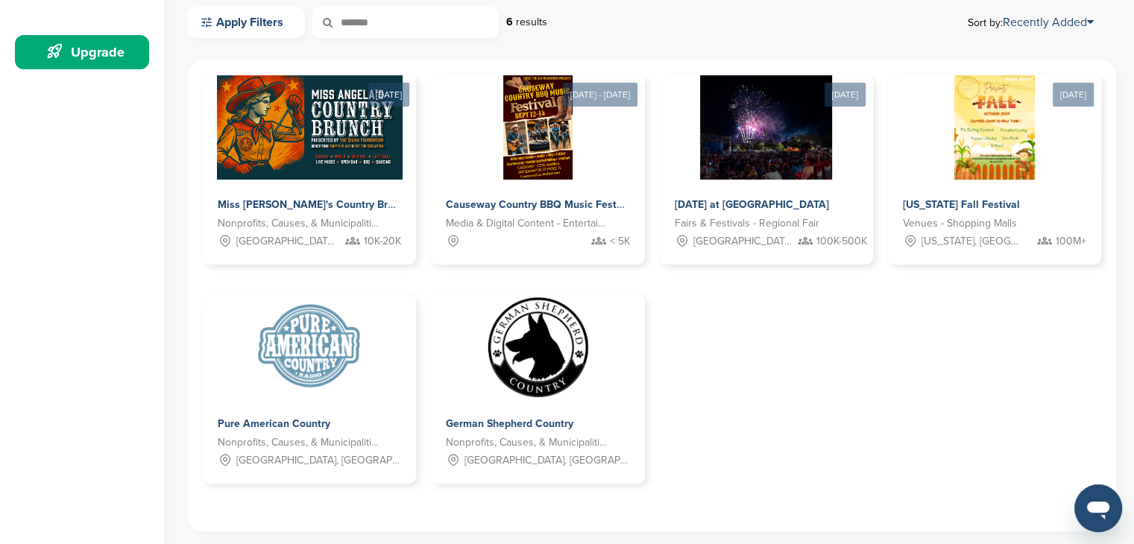
scroll to position [447, 0]
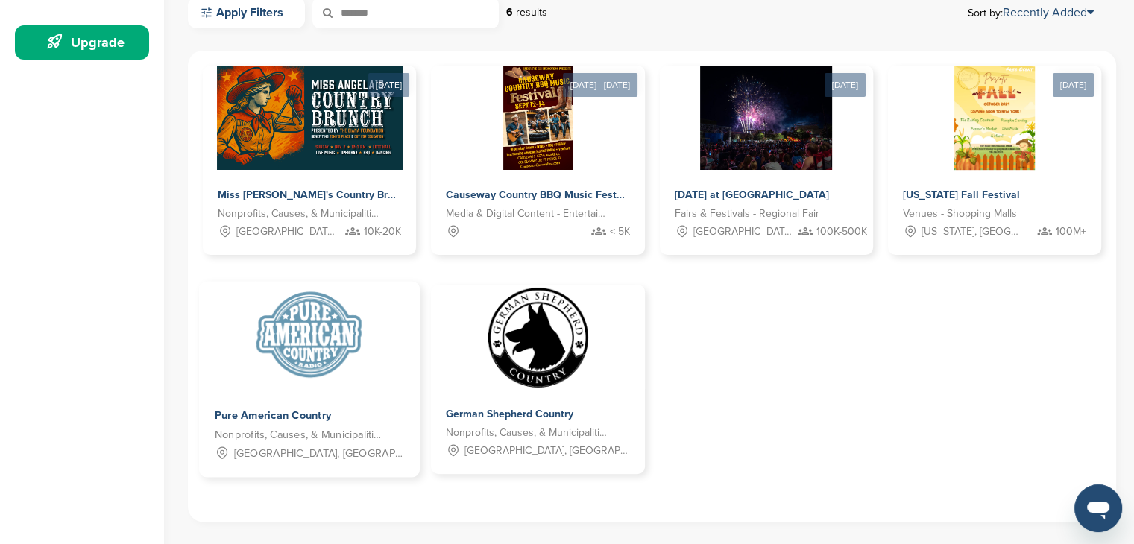
click at [286, 377] on img at bounding box center [310, 336] width 108 height 108
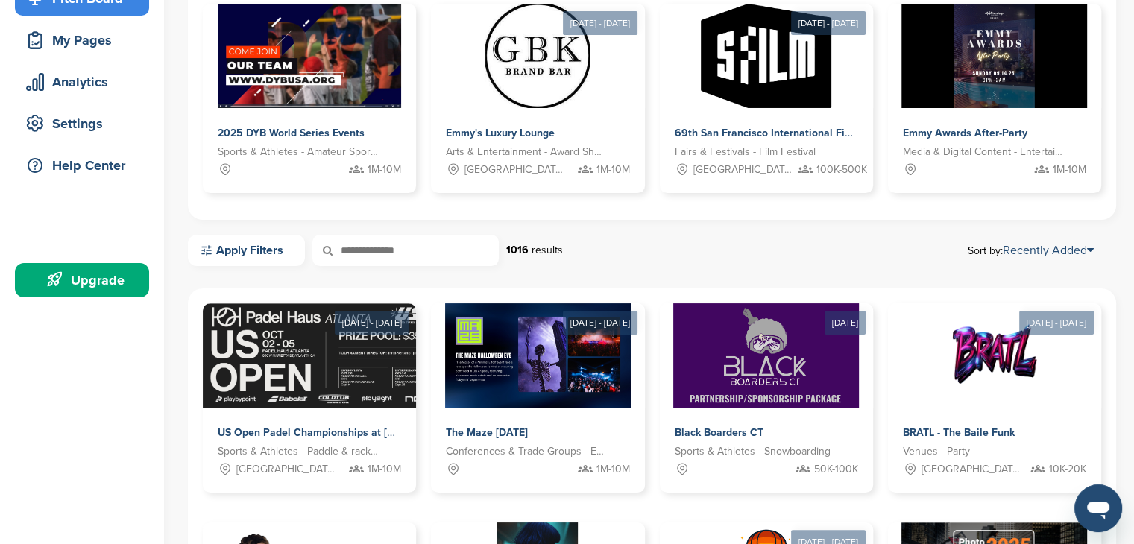
scroll to position [149, 0]
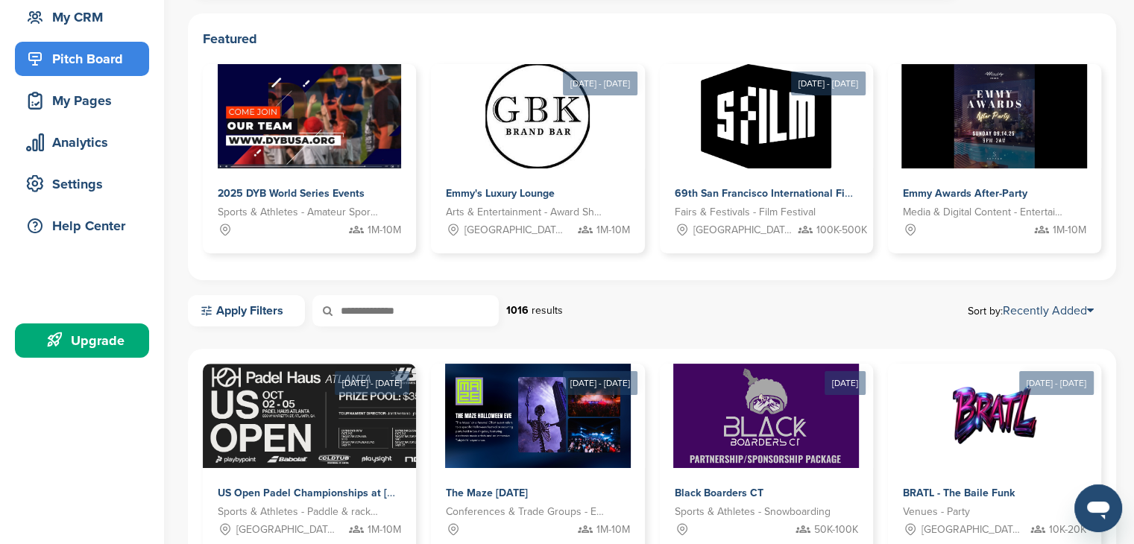
click at [379, 307] on input "text" at bounding box center [405, 310] width 186 height 31
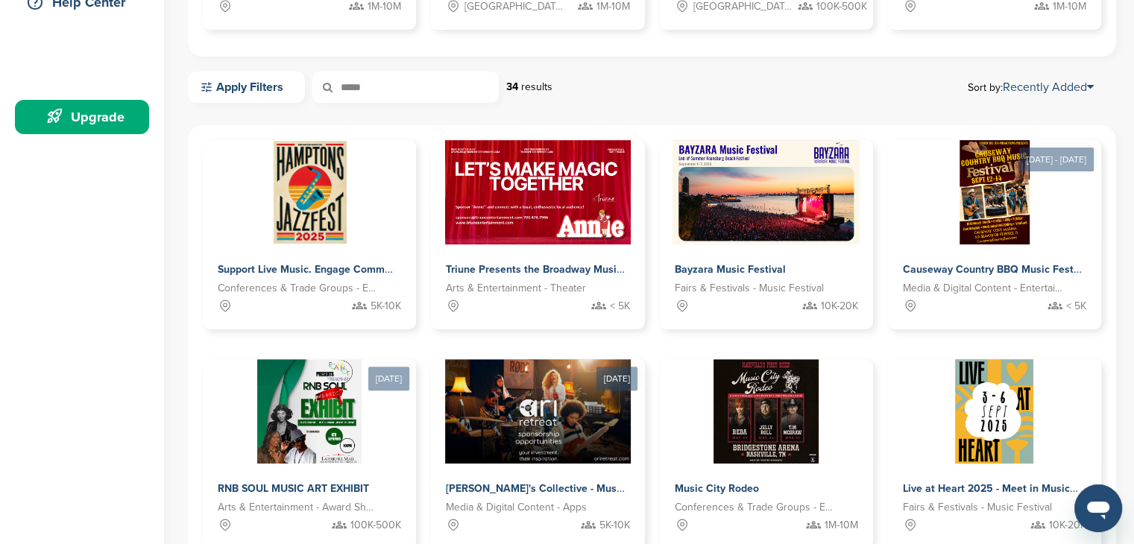
scroll to position [75, 0]
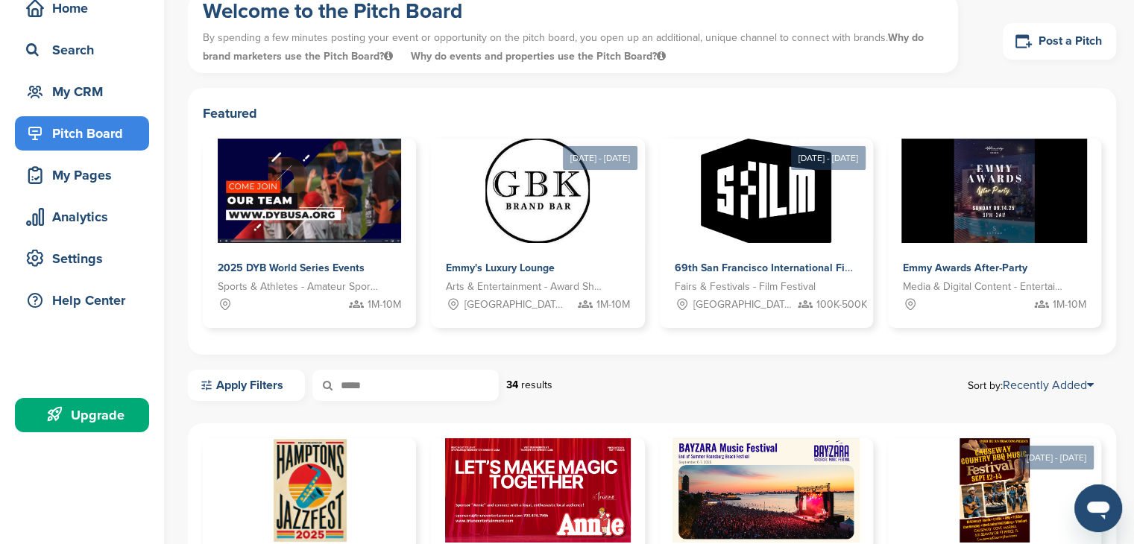
click at [431, 383] on input "*****" at bounding box center [405, 385] width 186 height 31
click at [431, 379] on input "*****" at bounding box center [405, 385] width 186 height 31
type input "***"
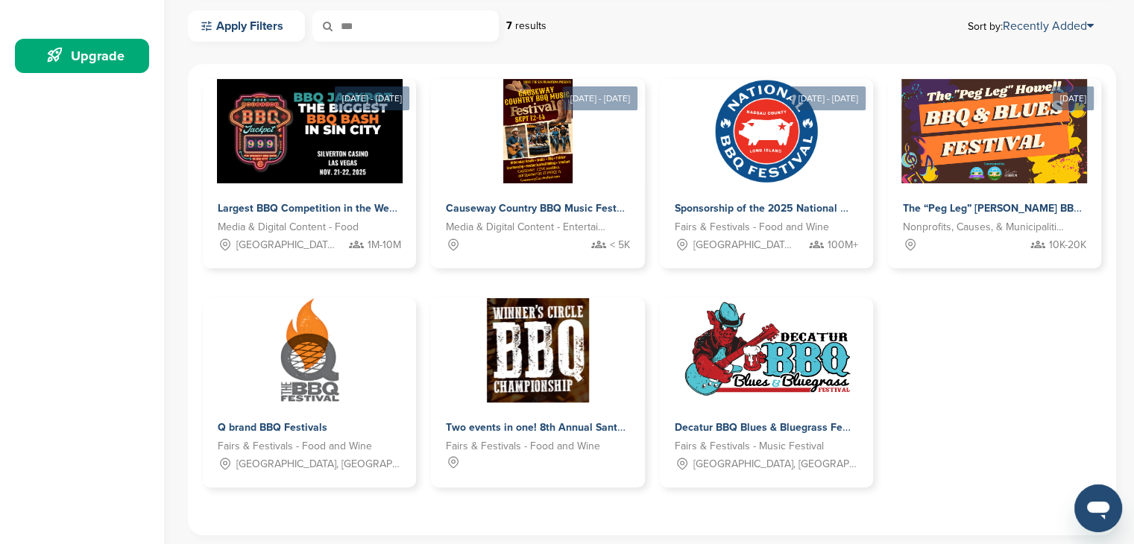
scroll to position [447, 0]
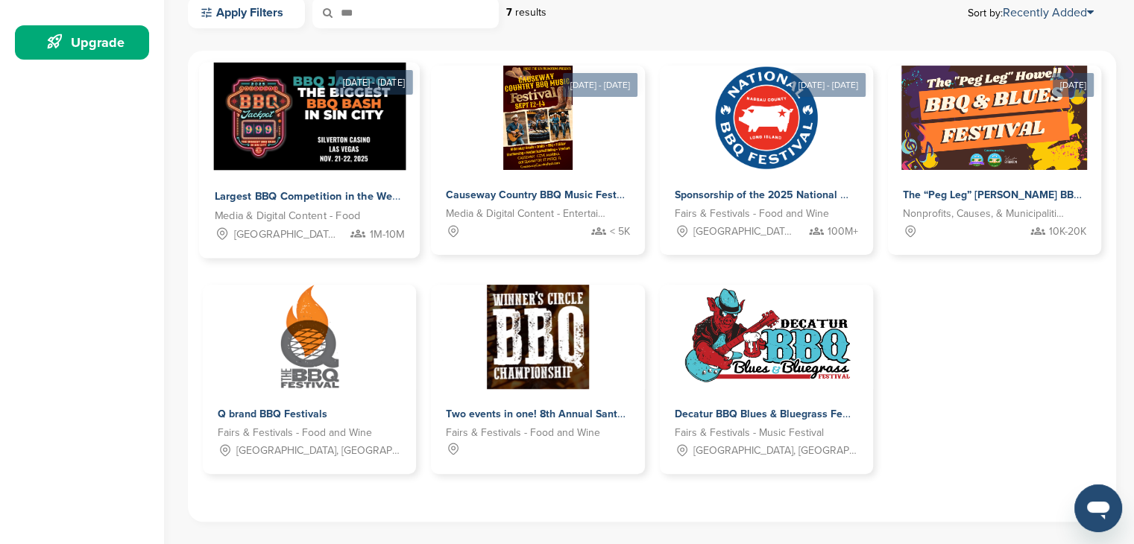
click at [288, 201] on span "Largest BBQ Competition in the West" at bounding box center [308, 196] width 186 height 13
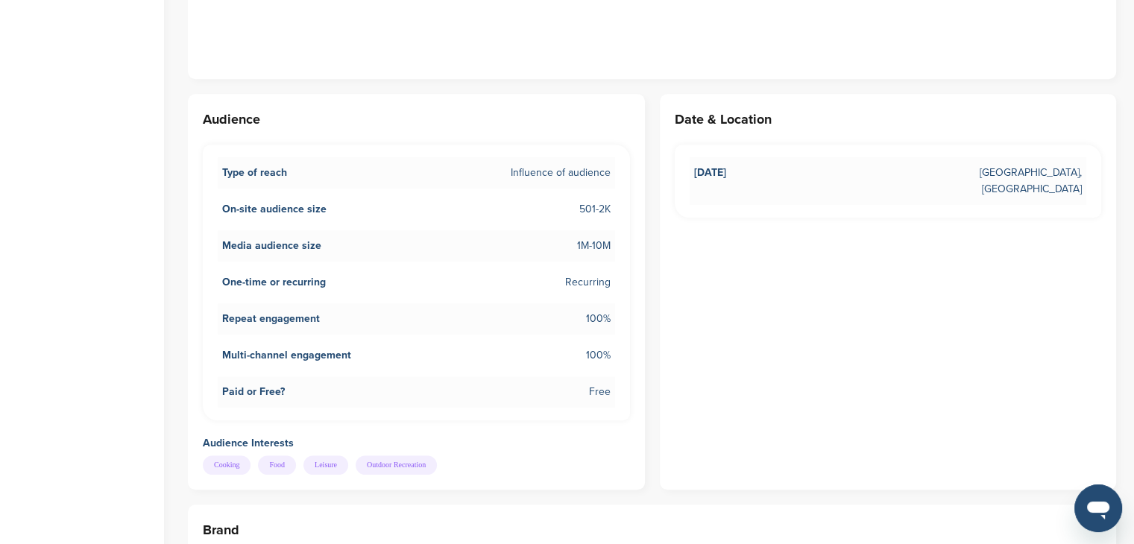
scroll to position [1119, 0]
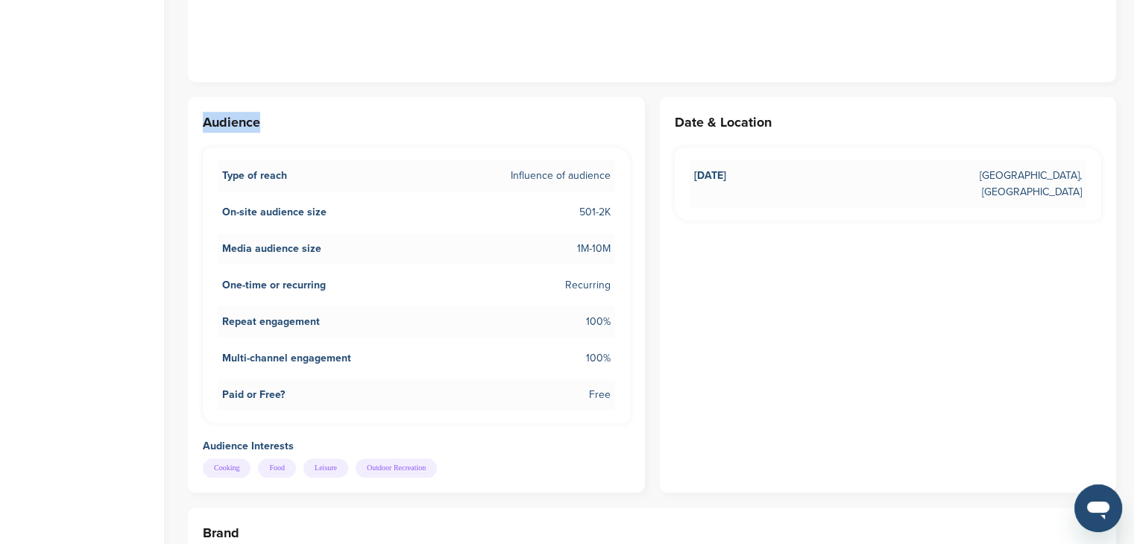
drag, startPoint x: 202, startPoint y: 105, endPoint x: 275, endPoint y: 105, distance: 73.1
click at [275, 105] on div "Audience Type of reach Influence of audience On-site audience size 501-2K Media…" at bounding box center [416, 295] width 457 height 396
copy h3 "Audience"
drag, startPoint x: 218, startPoint y: 195, endPoint x: 613, endPoint y: 186, distance: 395.4
click at [613, 197] on li "On-site audience size 501-2K" at bounding box center [417, 212] width 398 height 31
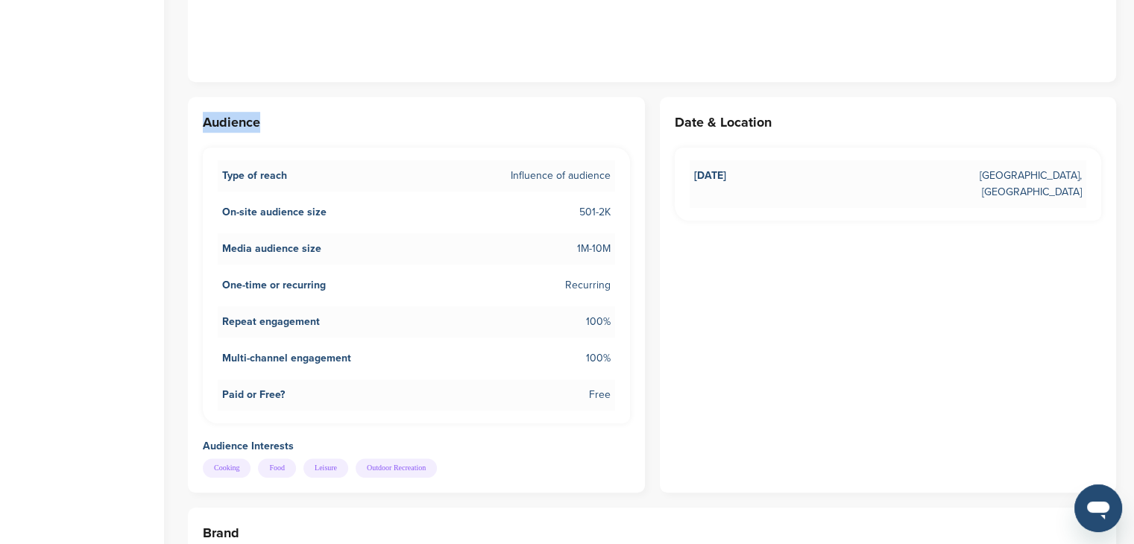
copy li "On-site audience size 501-2K"
drag, startPoint x: 219, startPoint y: 233, endPoint x: 620, endPoint y: 232, distance: 401.2
click at [620, 232] on div "Type of reach Influence of audience On-site audience size 501-2K Media audience…" at bounding box center [416, 286] width 427 height 276
copy li "Media audience size 1M-10M"
drag, startPoint x: 220, startPoint y: 269, endPoint x: 623, endPoint y: 268, distance: 403.5
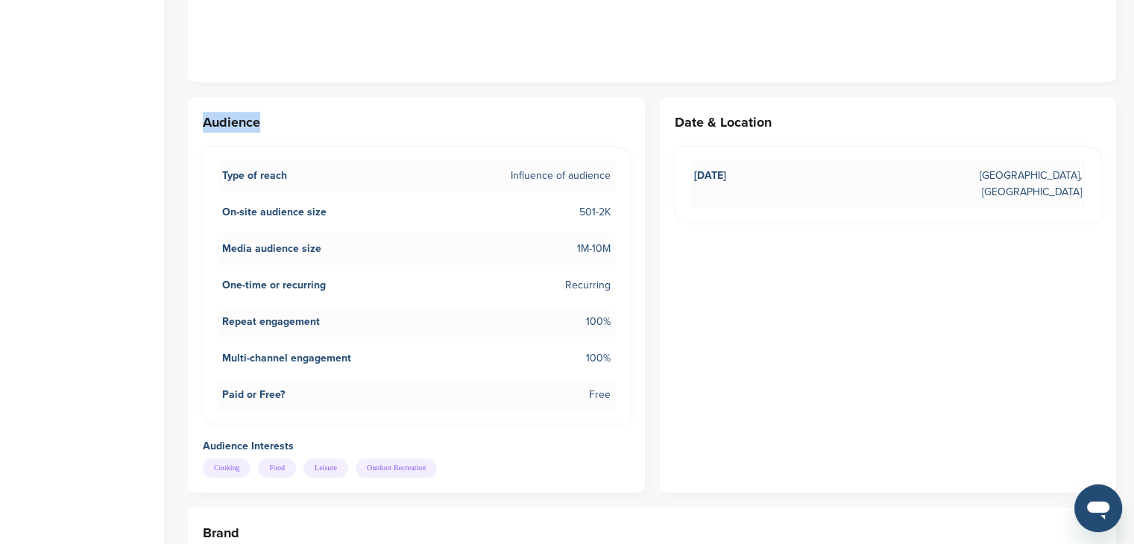
click at [625, 268] on div "Type of reach Influence of audience On-site audience size 501-2K Media audience…" at bounding box center [416, 286] width 427 height 276
copy li "One-time or recurring Recurring"
drag, startPoint x: 216, startPoint y: 302, endPoint x: 618, endPoint y: 307, distance: 402.0
click at [618, 307] on div "Type of reach Influence of audience On-site audience size 501-2K Media audience…" at bounding box center [416, 286] width 427 height 276
copy li "Repeat engagement 100%"
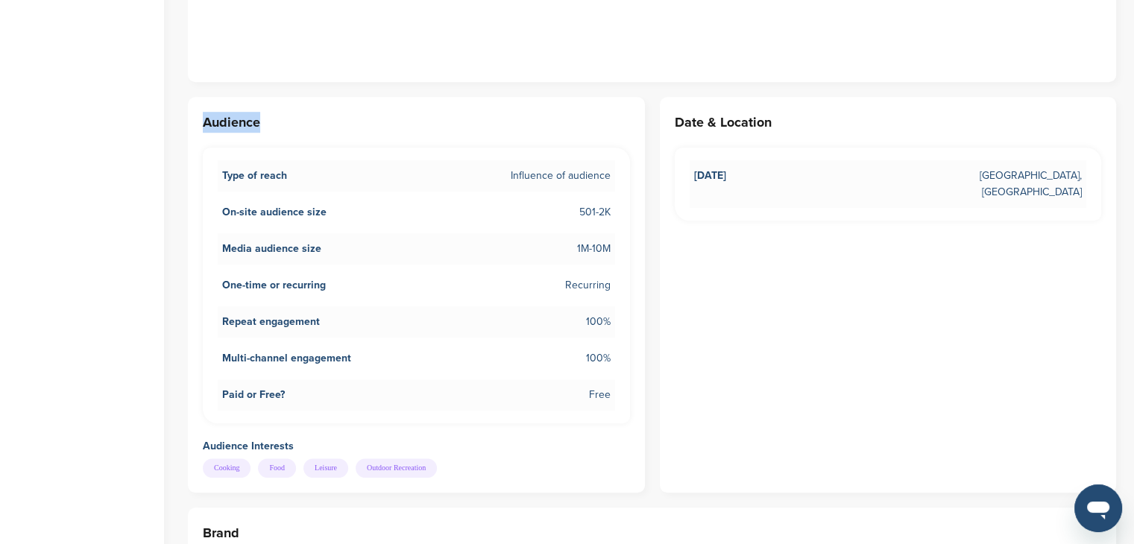
drag, startPoint x: 218, startPoint y: 341, endPoint x: 612, endPoint y: 335, distance: 393.8
click at [612, 343] on li "Multi-channel engagement 100%" at bounding box center [417, 358] width 398 height 31
copy li "Multi-channel engagement 100%"
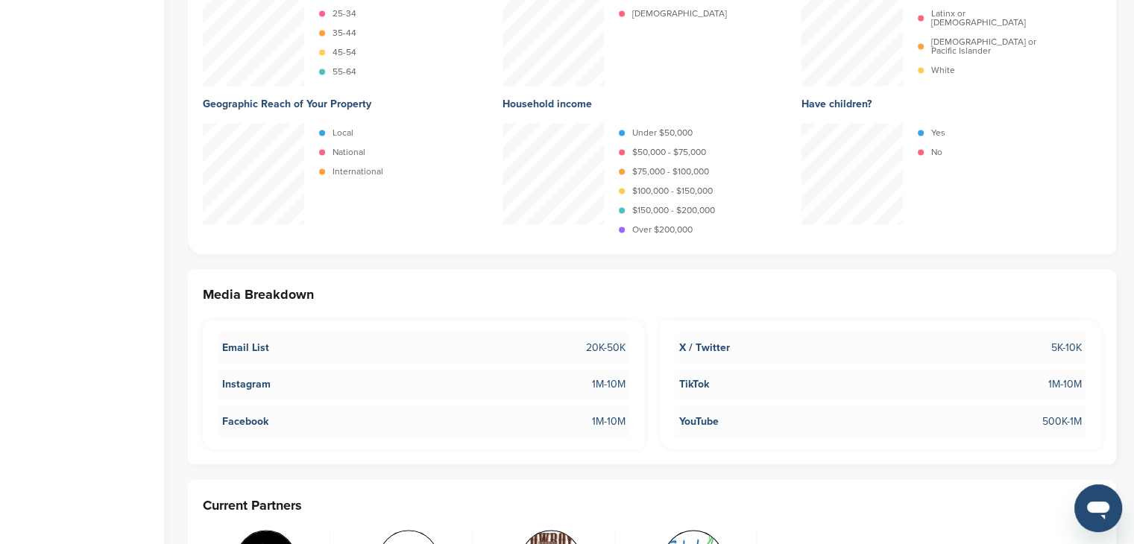
scroll to position [2237, 0]
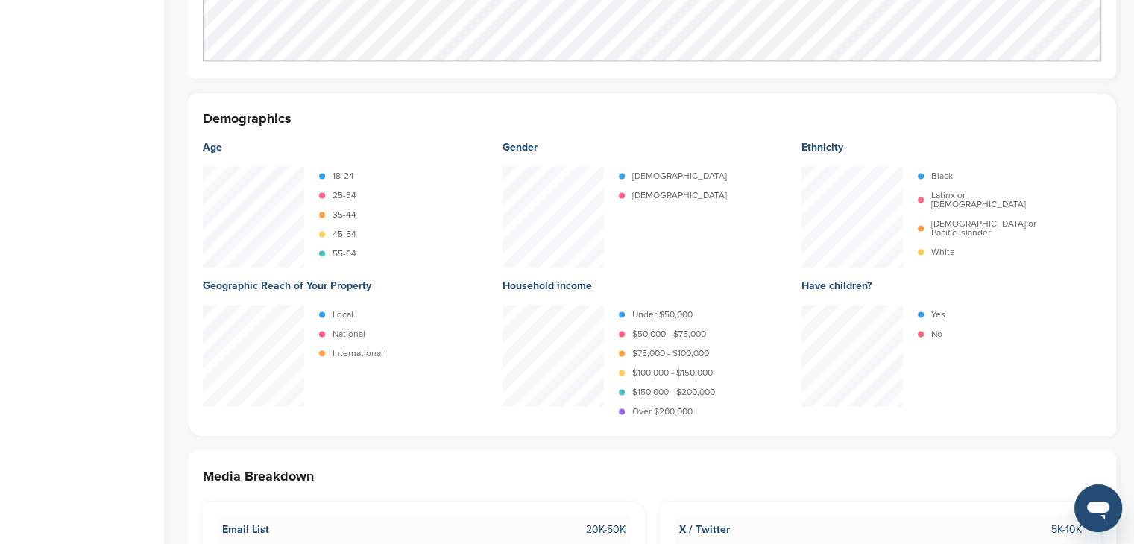
drag, startPoint x: 203, startPoint y: 269, endPoint x: 373, endPoint y: 273, distance: 170.1
click at [373, 273] on div "Geographic Reach of Your Property" at bounding box center [353, 286] width 300 height 37
copy div "Geographic Reach of Your Property"
drag, startPoint x: 502, startPoint y: 269, endPoint x: 588, endPoint y: 272, distance: 85.8
click at [606, 272] on div "Household income" at bounding box center [653, 286] width 300 height 37
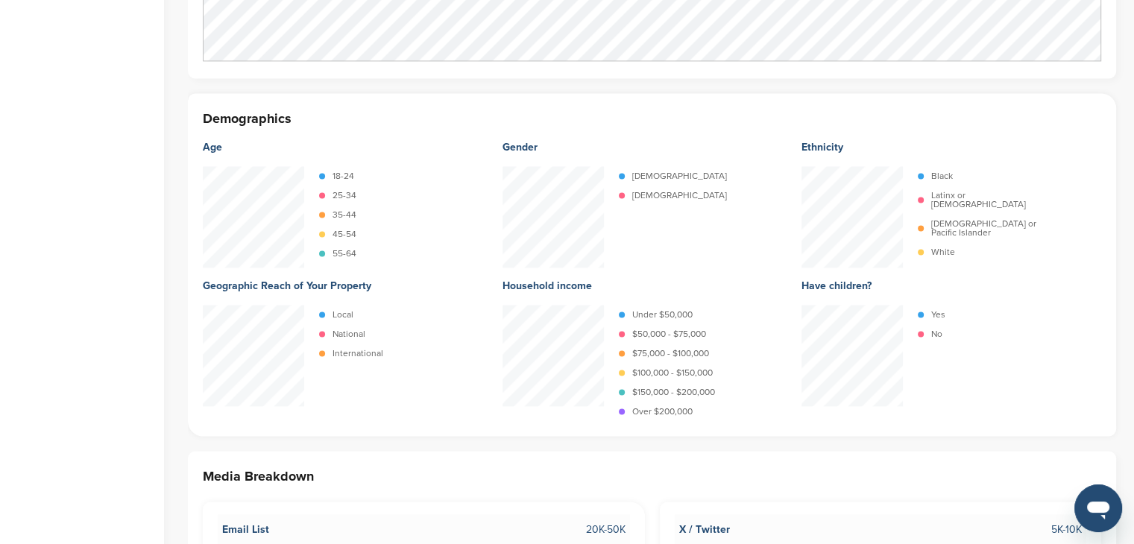
copy div "Household income"
drag, startPoint x: 498, startPoint y: 129, endPoint x: 533, endPoint y: 131, distance: 34.3
click at [533, 131] on div "Age 18-24 25-34 35-44 45-54 55-64 Gender Female Male Ethnicity Black Latinx or …" at bounding box center [652, 275] width 899 height 292
click at [605, 129] on div "Gender" at bounding box center [653, 147] width 300 height 37
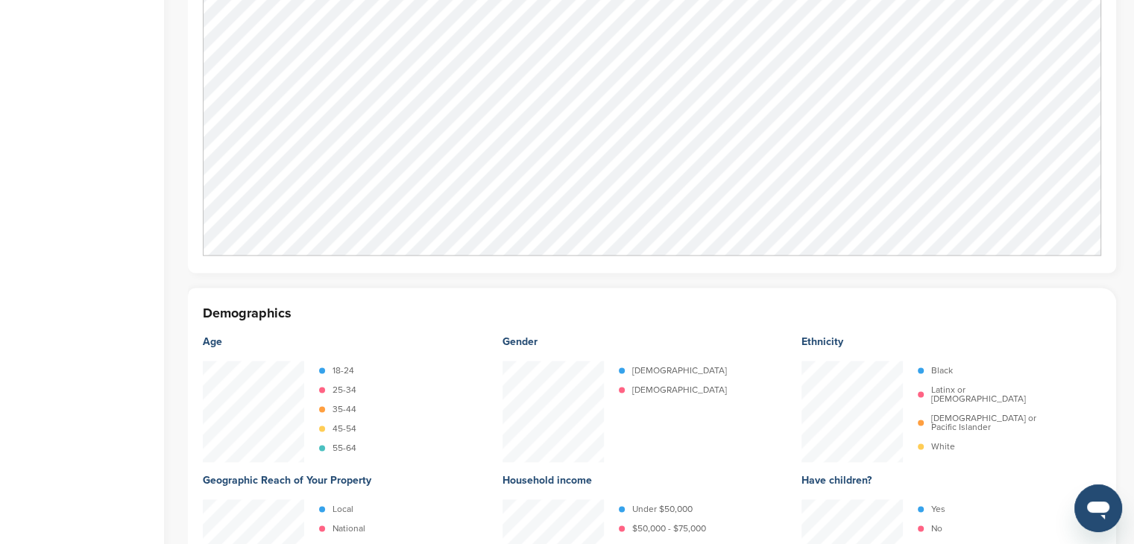
scroll to position [1862, 0]
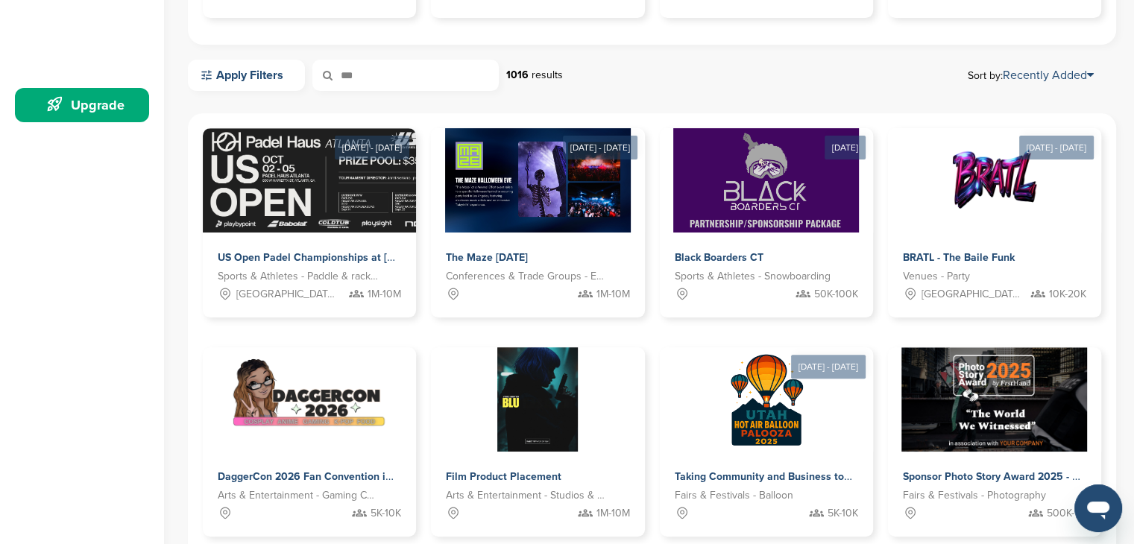
scroll to position [224, 0]
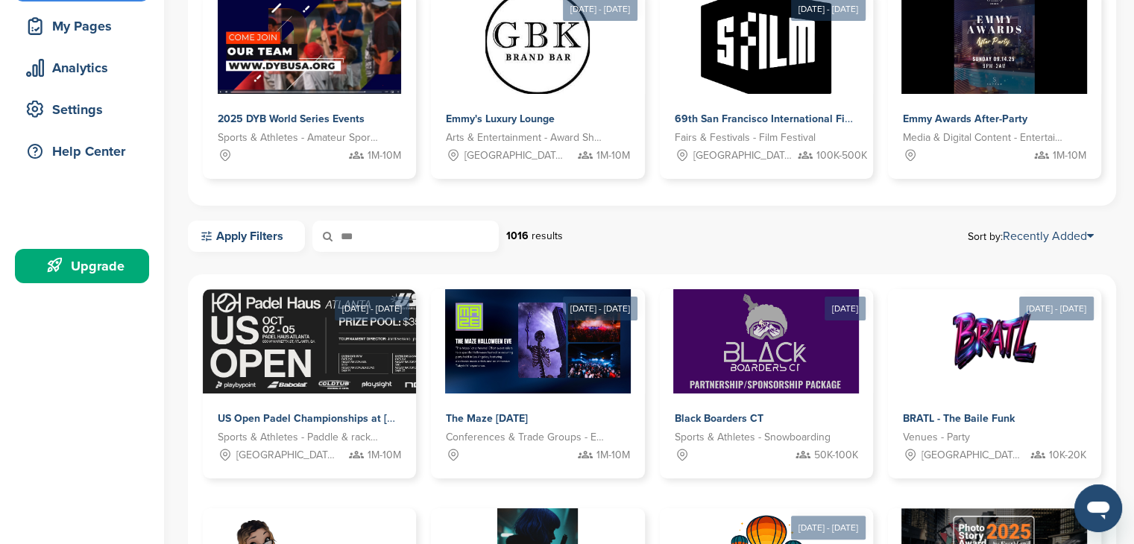
click at [423, 227] on input "***" at bounding box center [405, 236] width 186 height 31
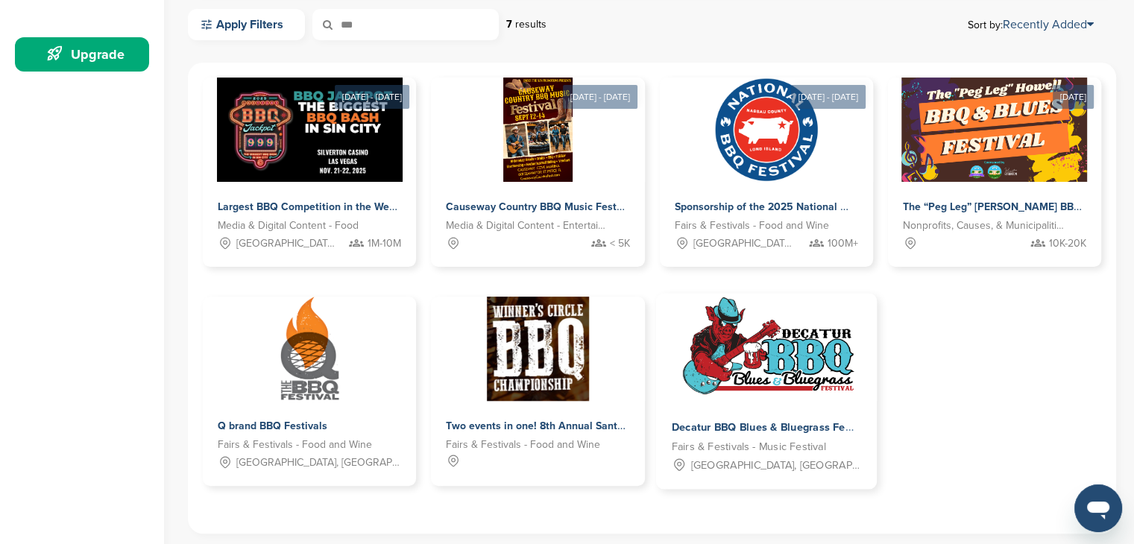
scroll to position [447, 0]
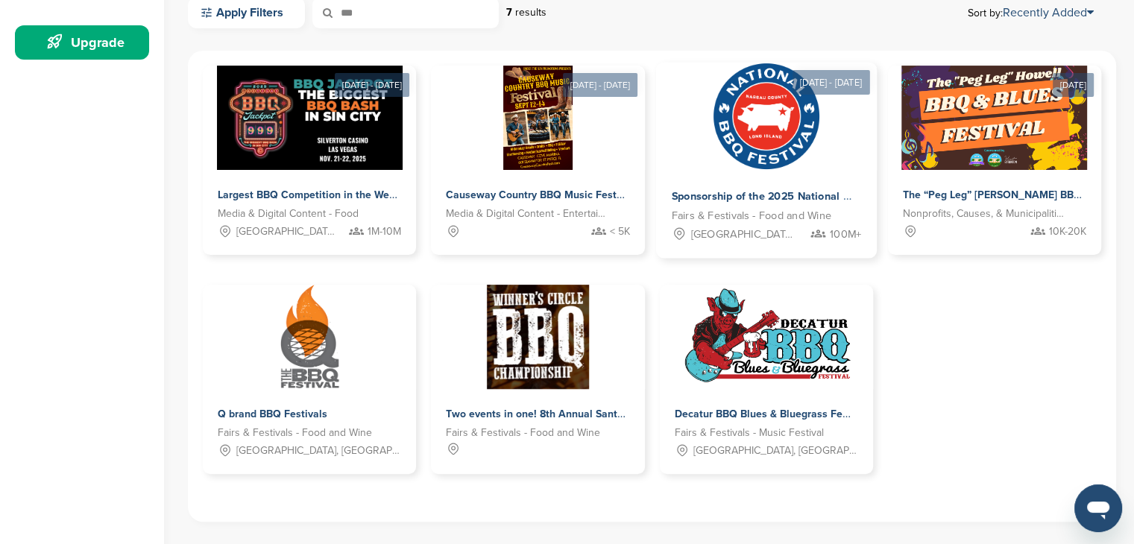
click at [728, 200] on span "Sponsorship of the 2025 National BBQ Festival (it's back!)" at bounding box center [815, 196] width 289 height 13
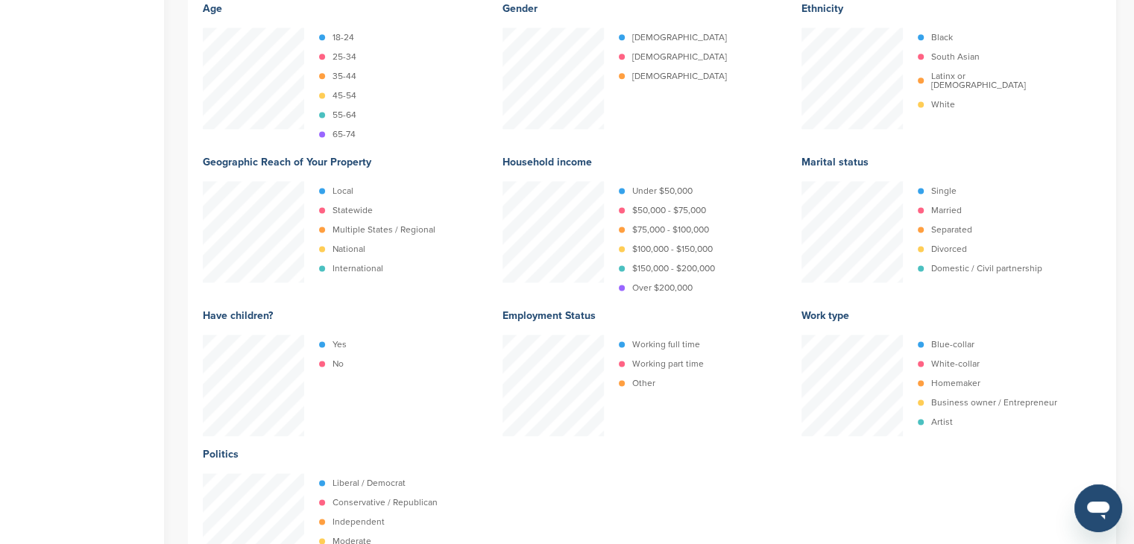
scroll to position [2088, 0]
